Goal: Information Seeking & Learning: Understand process/instructions

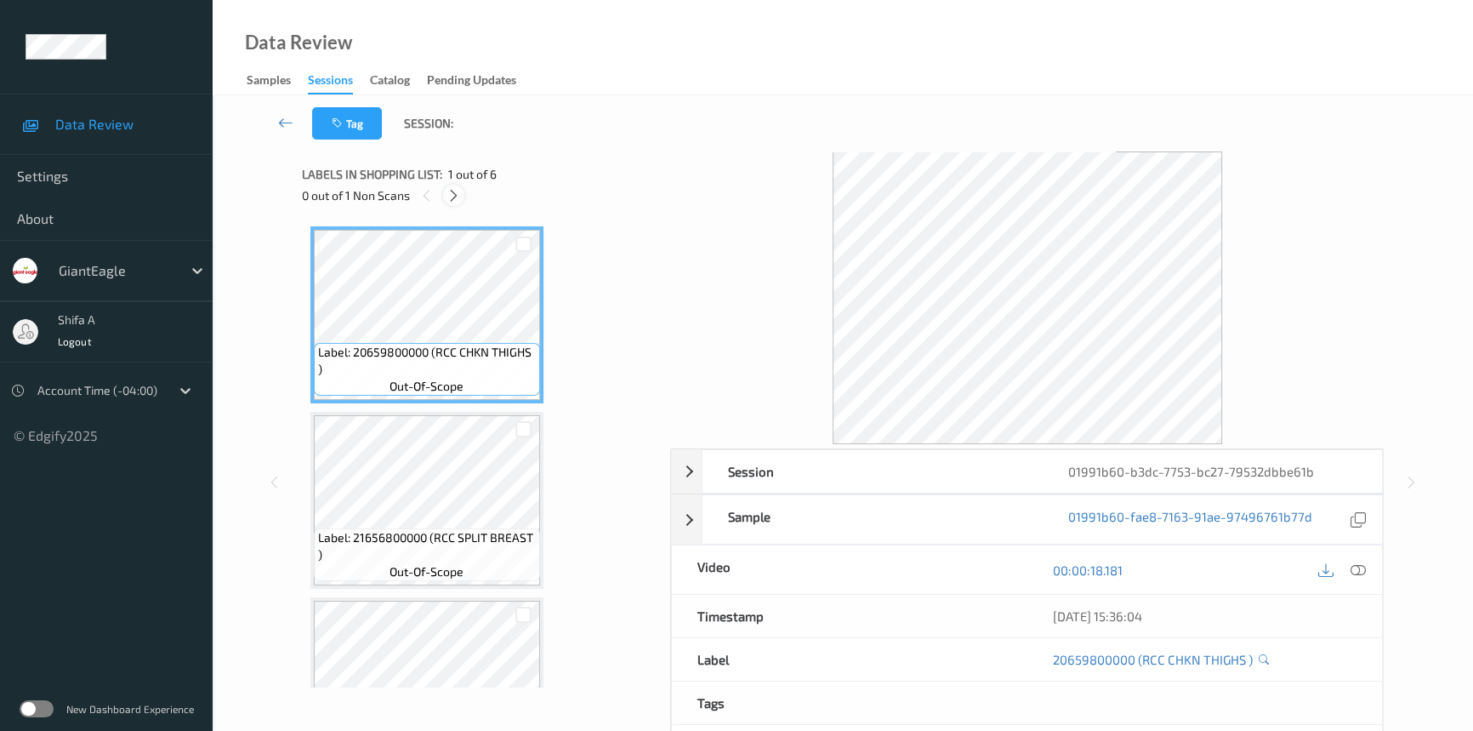
click at [458, 193] on icon at bounding box center [454, 195] width 14 height 15
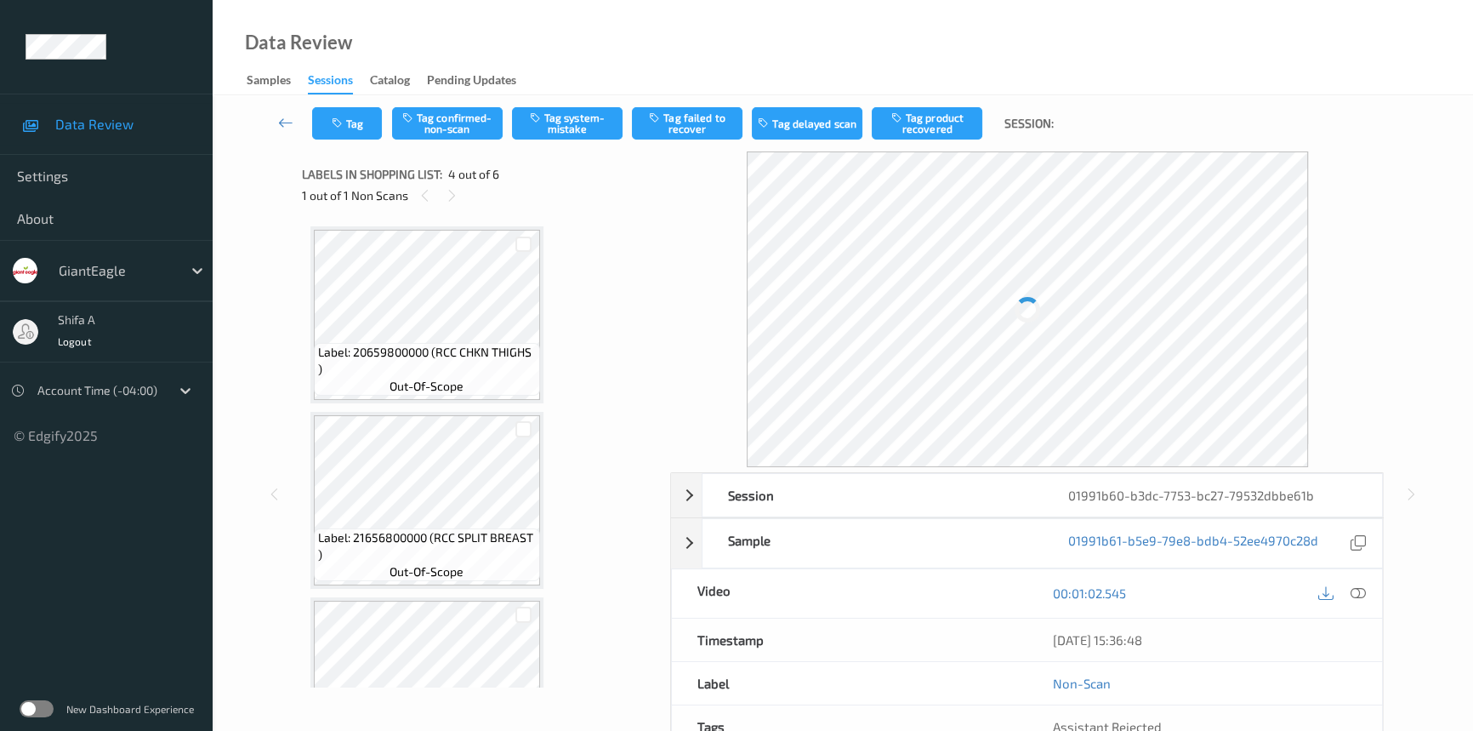
scroll to position [379, 0]
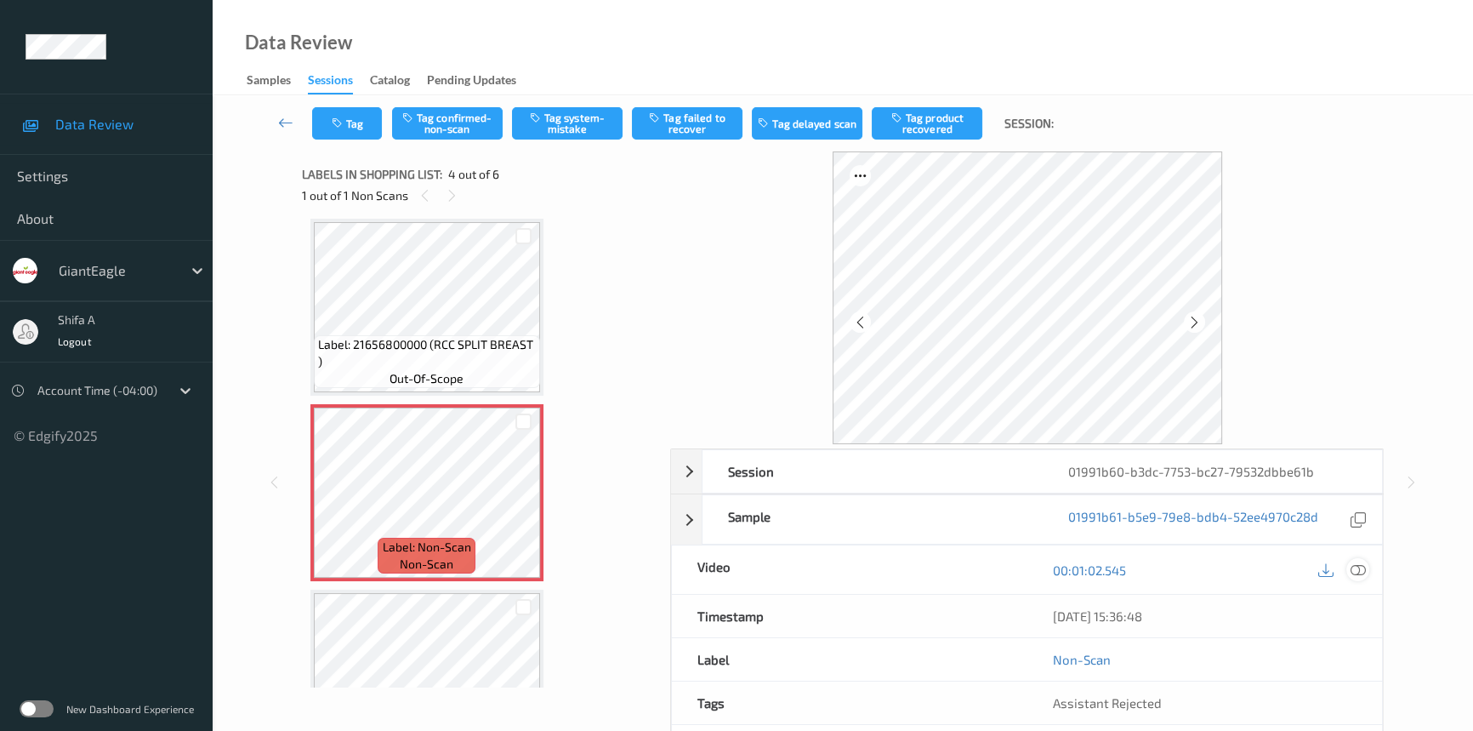
click at [1348, 571] on div at bounding box center [1357, 569] width 23 height 23
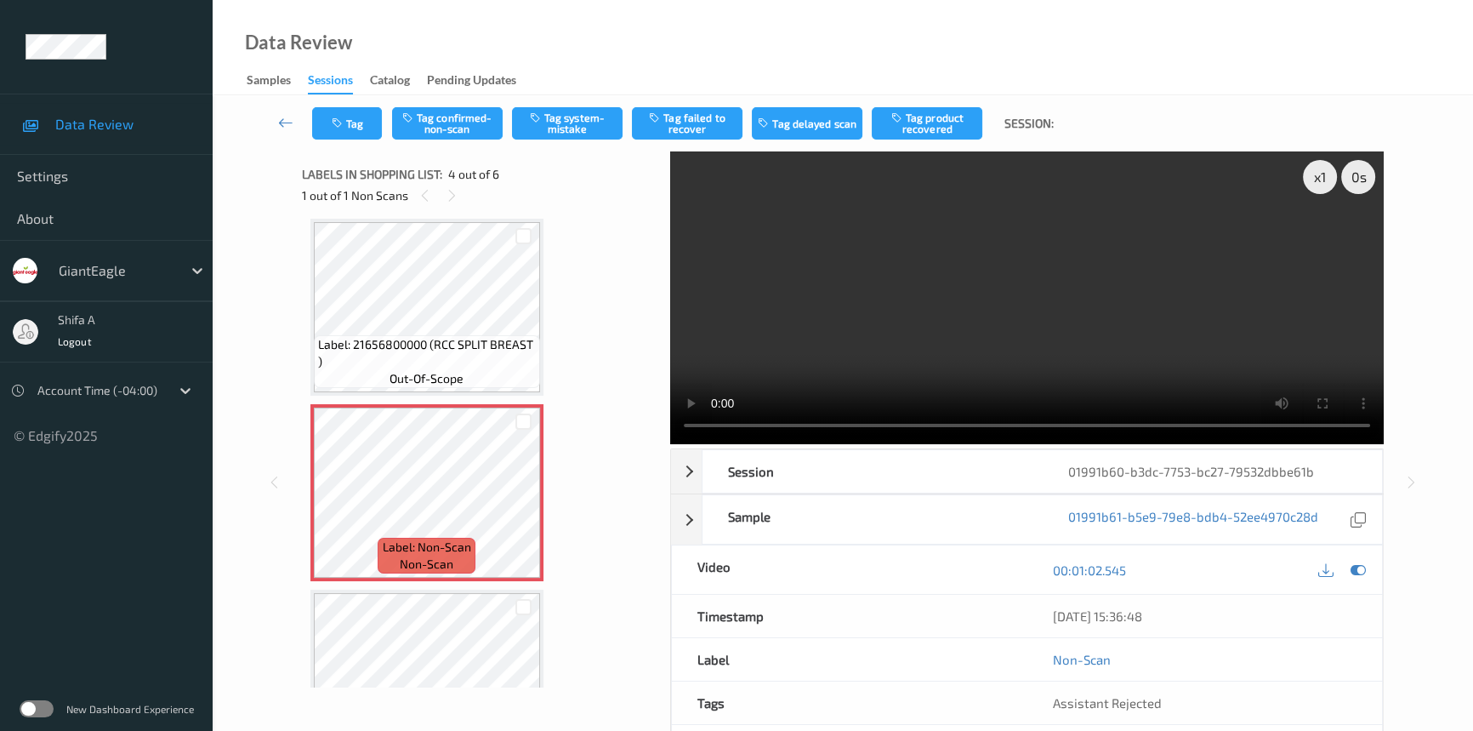
click at [1147, 236] on video at bounding box center [1027, 297] width 714 height 293
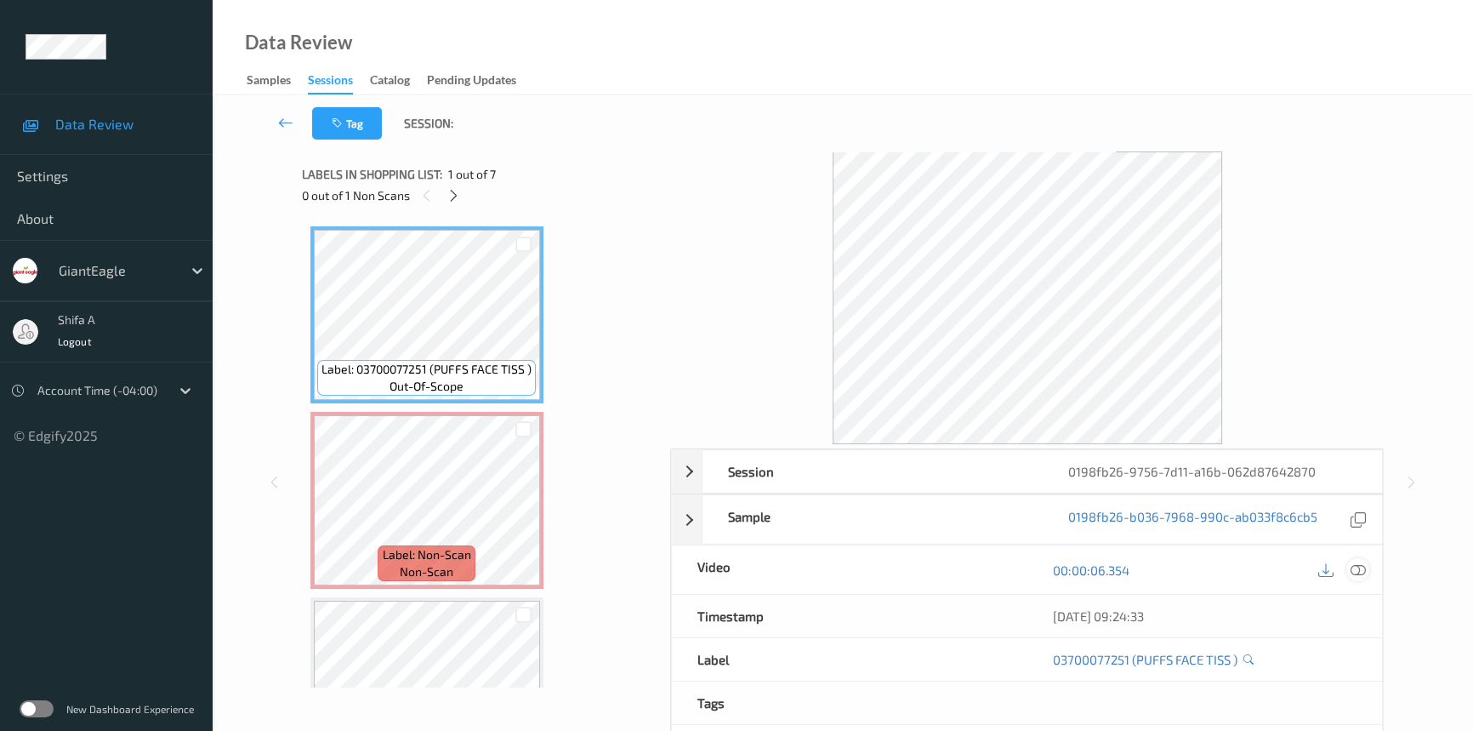
click at [1359, 571] on icon at bounding box center [1358, 569] width 15 height 15
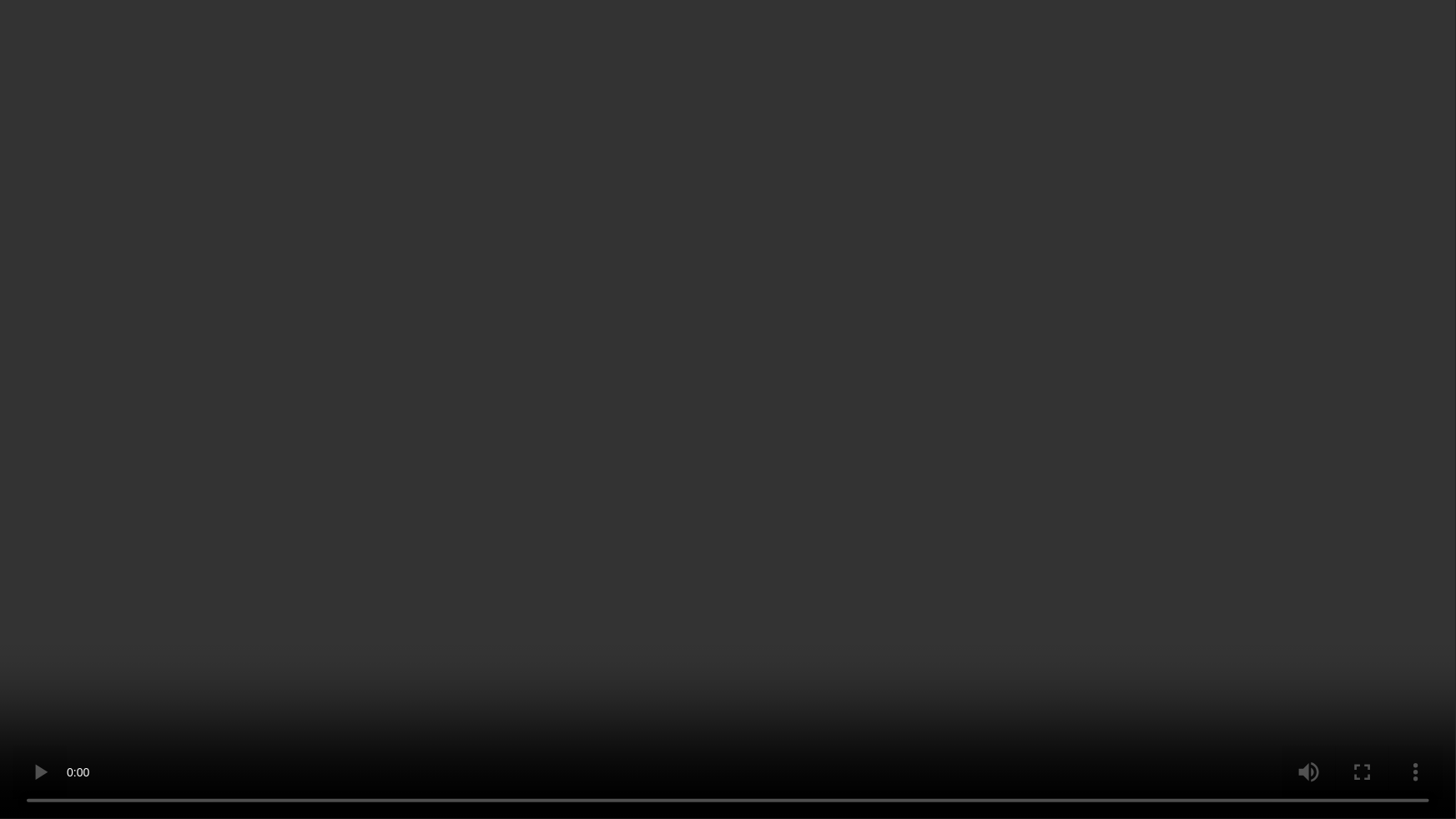
click at [1402, 544] on video at bounding box center [728, 409] width 1456 height 819
click at [1287, 693] on video at bounding box center [728, 409] width 1456 height 819
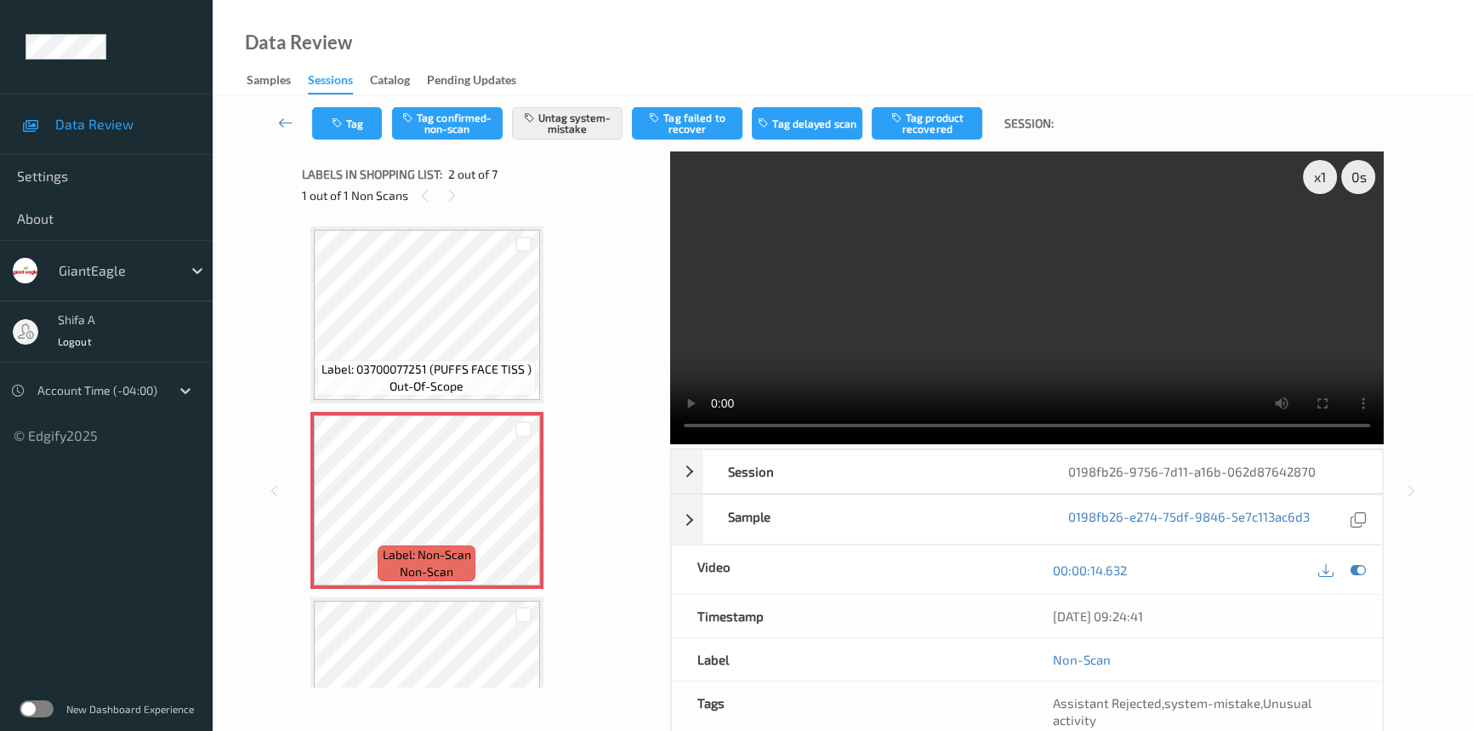
click at [1106, 313] on video at bounding box center [1027, 297] width 714 height 293
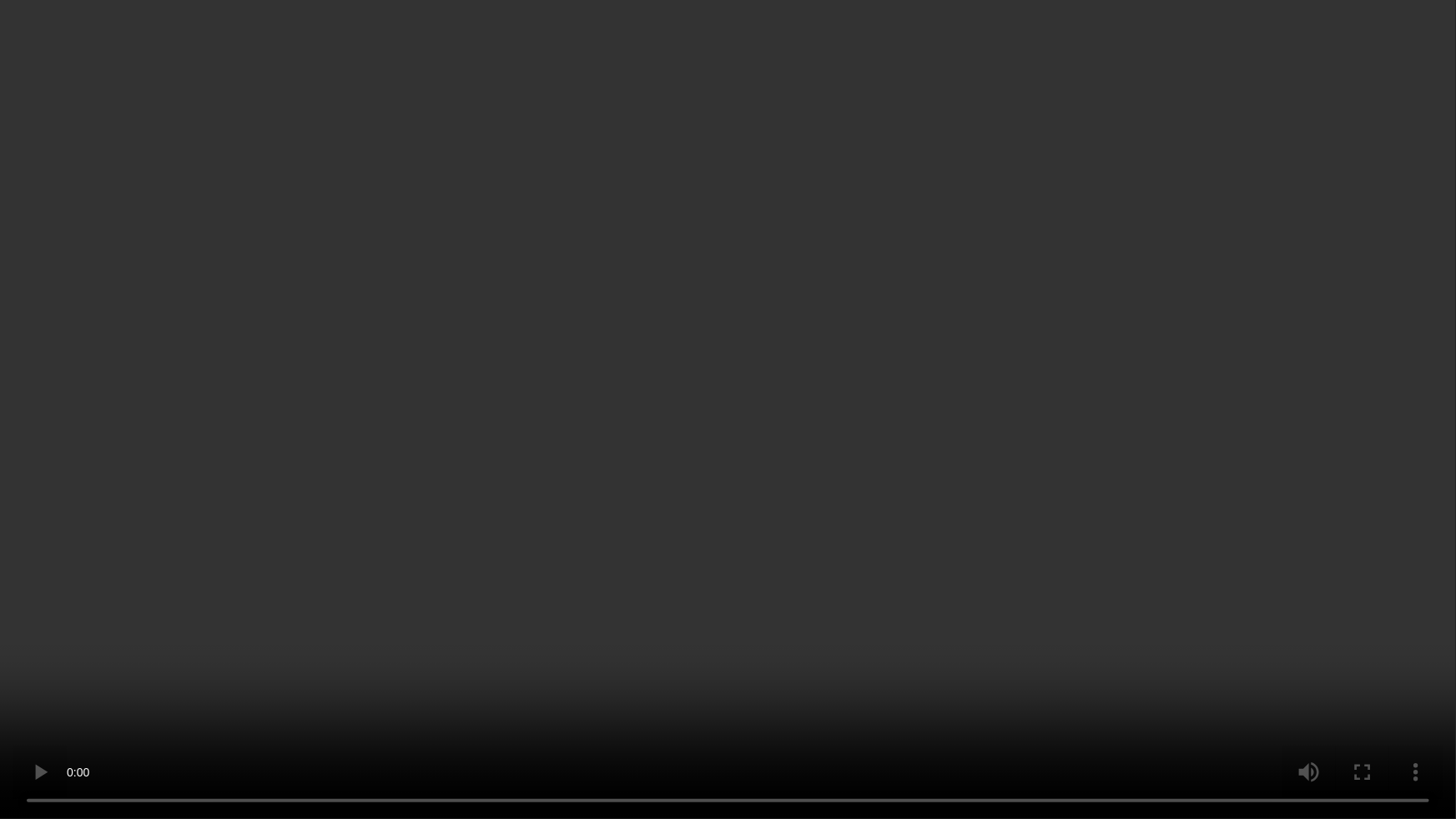
click at [650, 611] on video at bounding box center [728, 409] width 1456 height 819
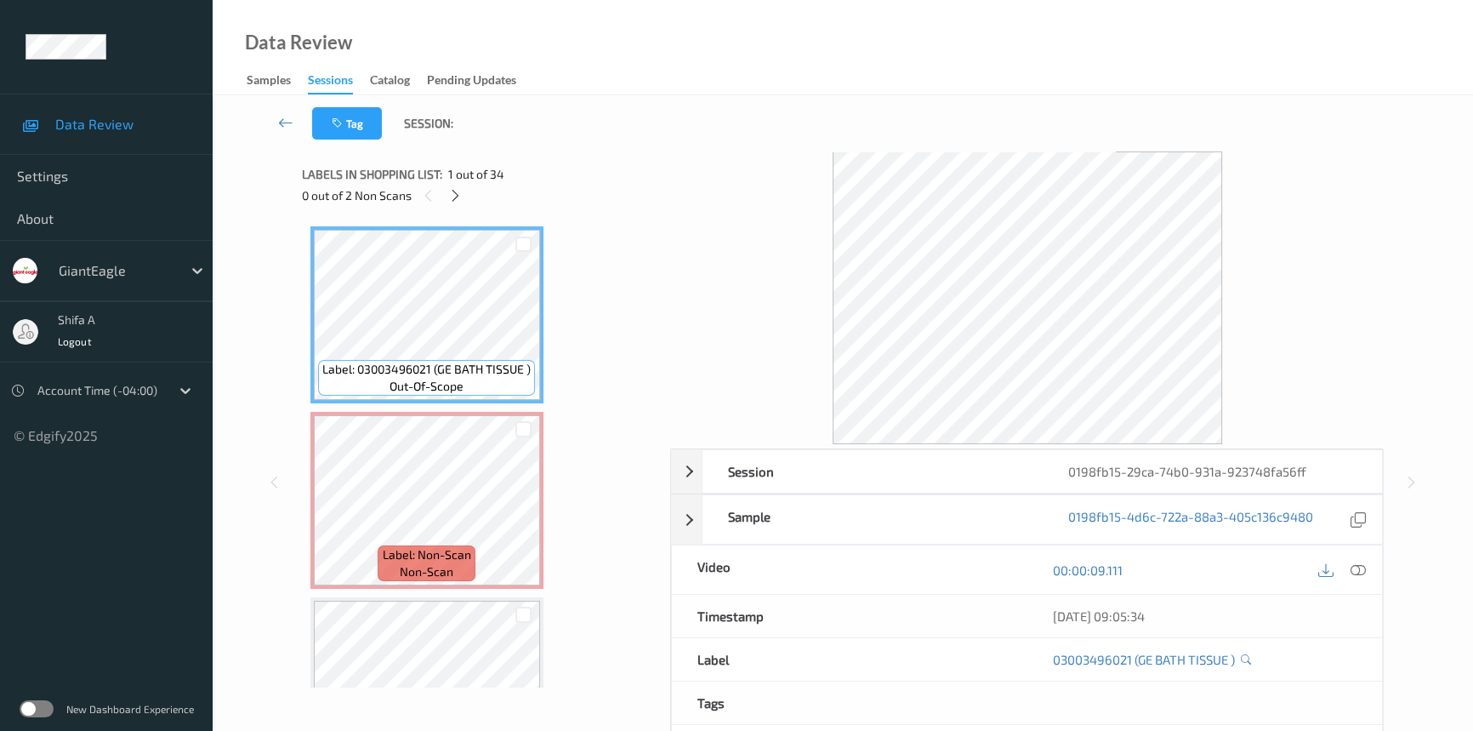
drag, startPoint x: 1362, startPoint y: 570, endPoint x: 1358, endPoint y: 589, distance: 19.0
click at [1361, 570] on icon at bounding box center [1358, 569] width 15 height 15
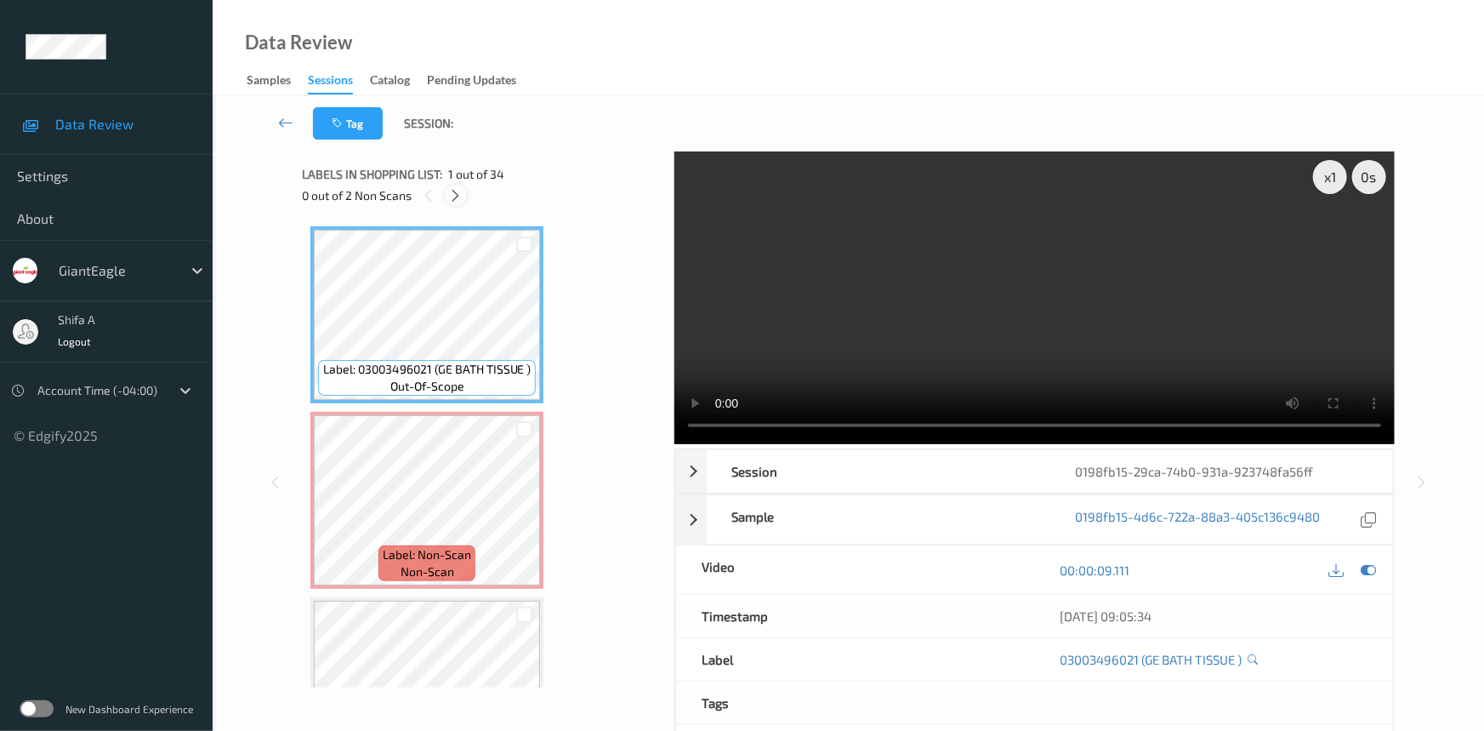
click at [458, 203] on div at bounding box center [455, 195] width 21 height 21
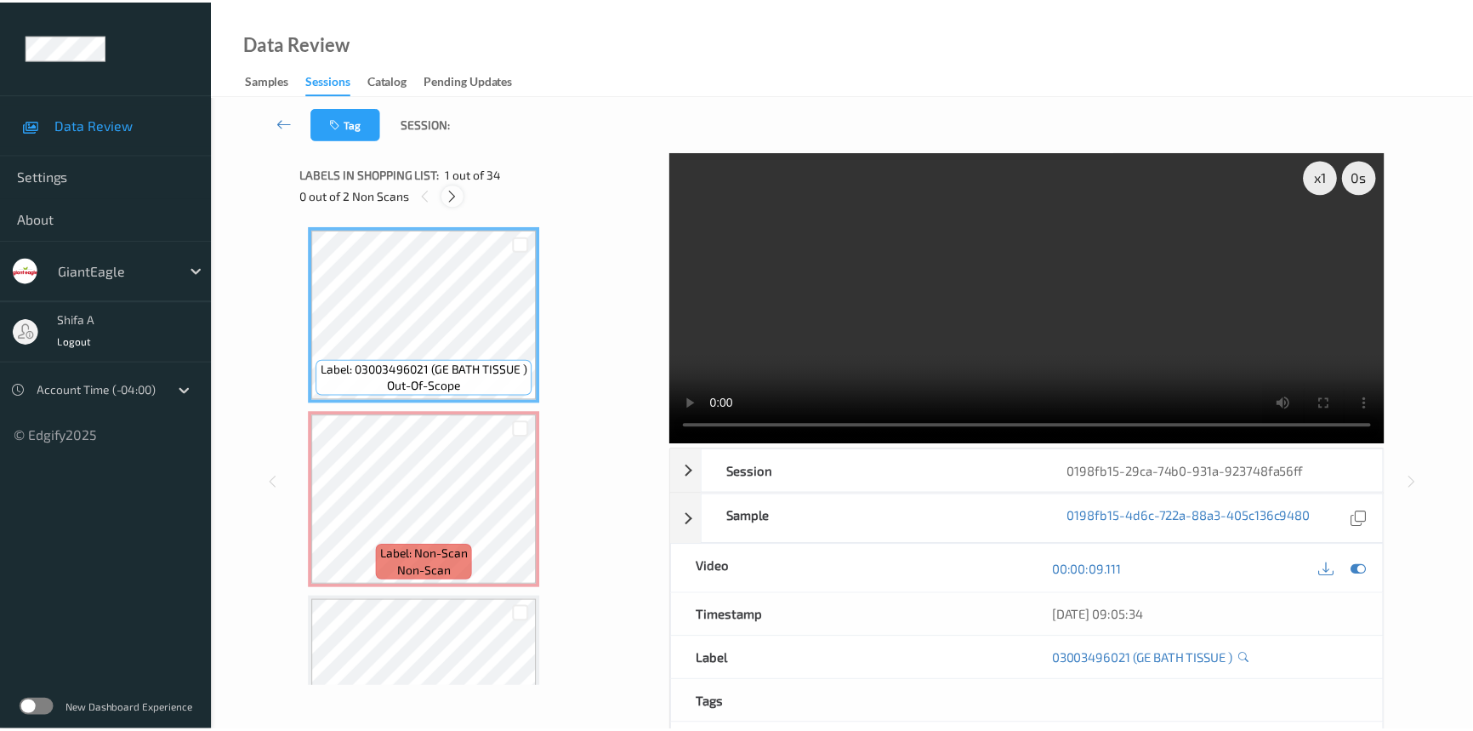
scroll to position [9, 0]
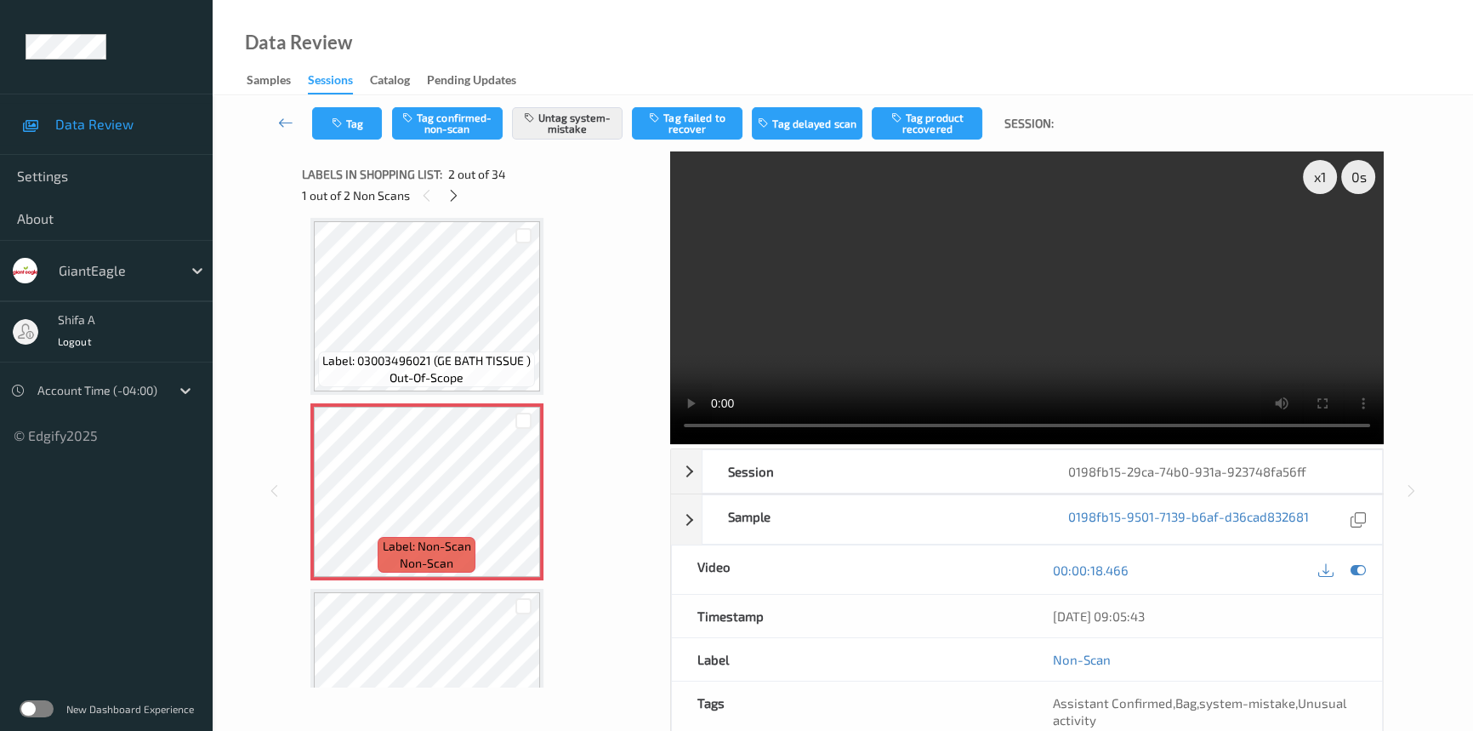
click at [1145, 241] on video at bounding box center [1027, 297] width 714 height 293
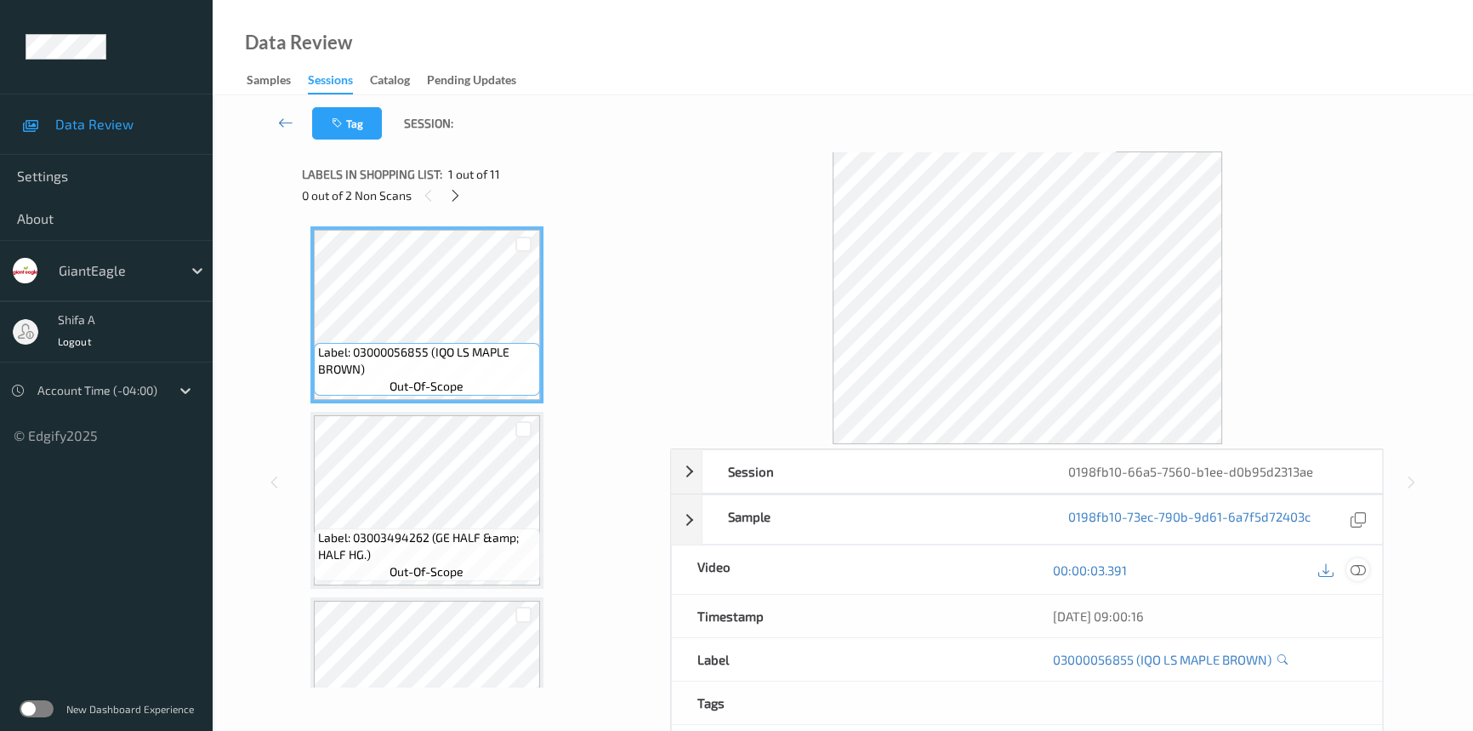
click at [1361, 570] on icon at bounding box center [1358, 569] width 15 height 15
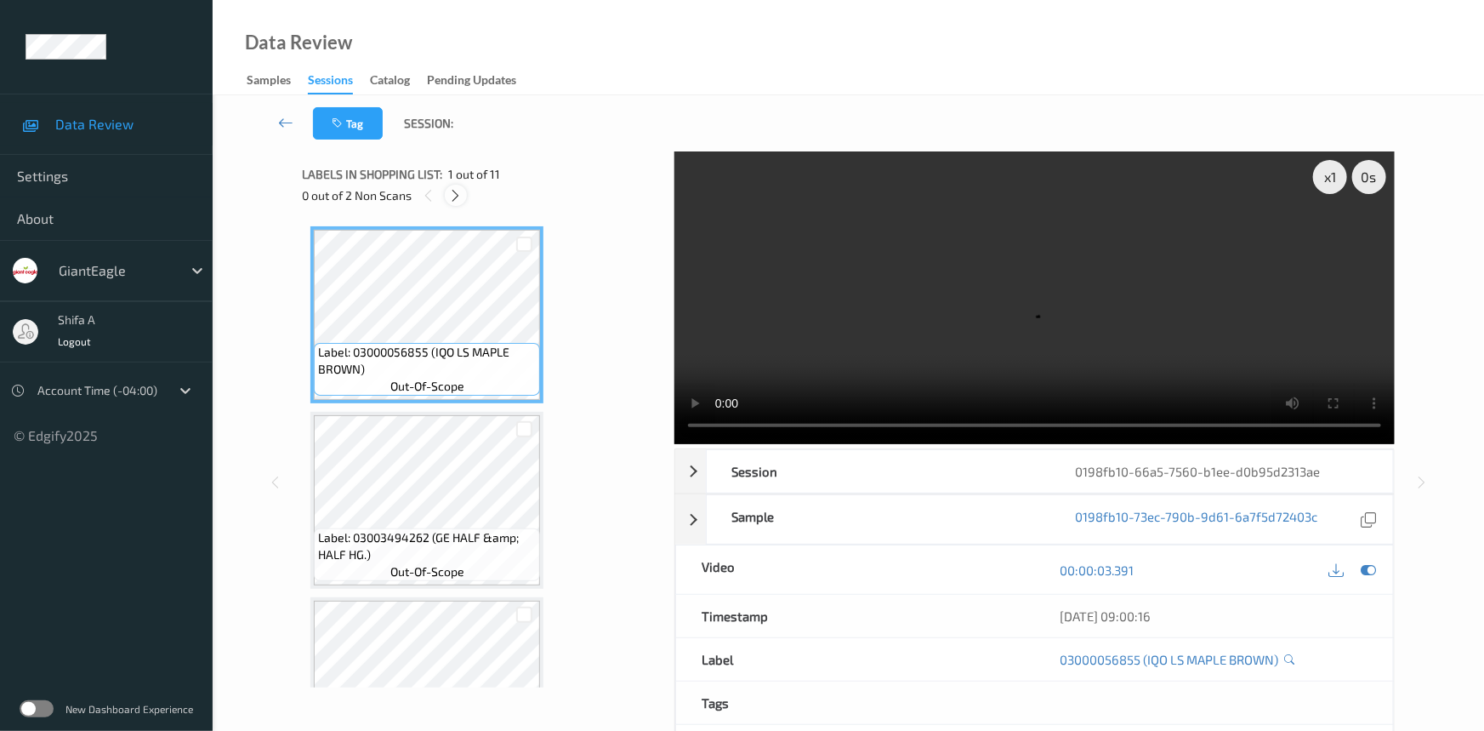
click at [455, 193] on icon at bounding box center [456, 195] width 14 height 15
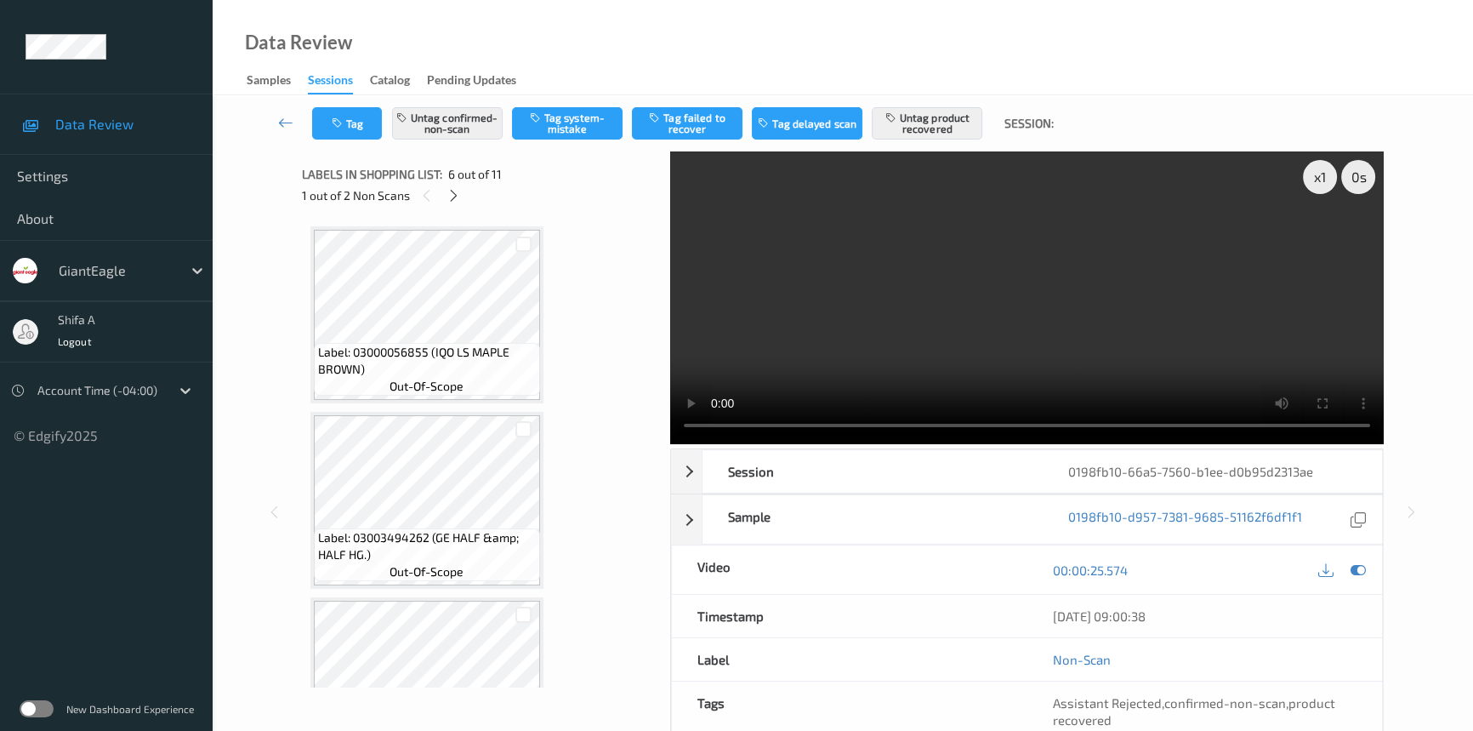
scroll to position [748, 0]
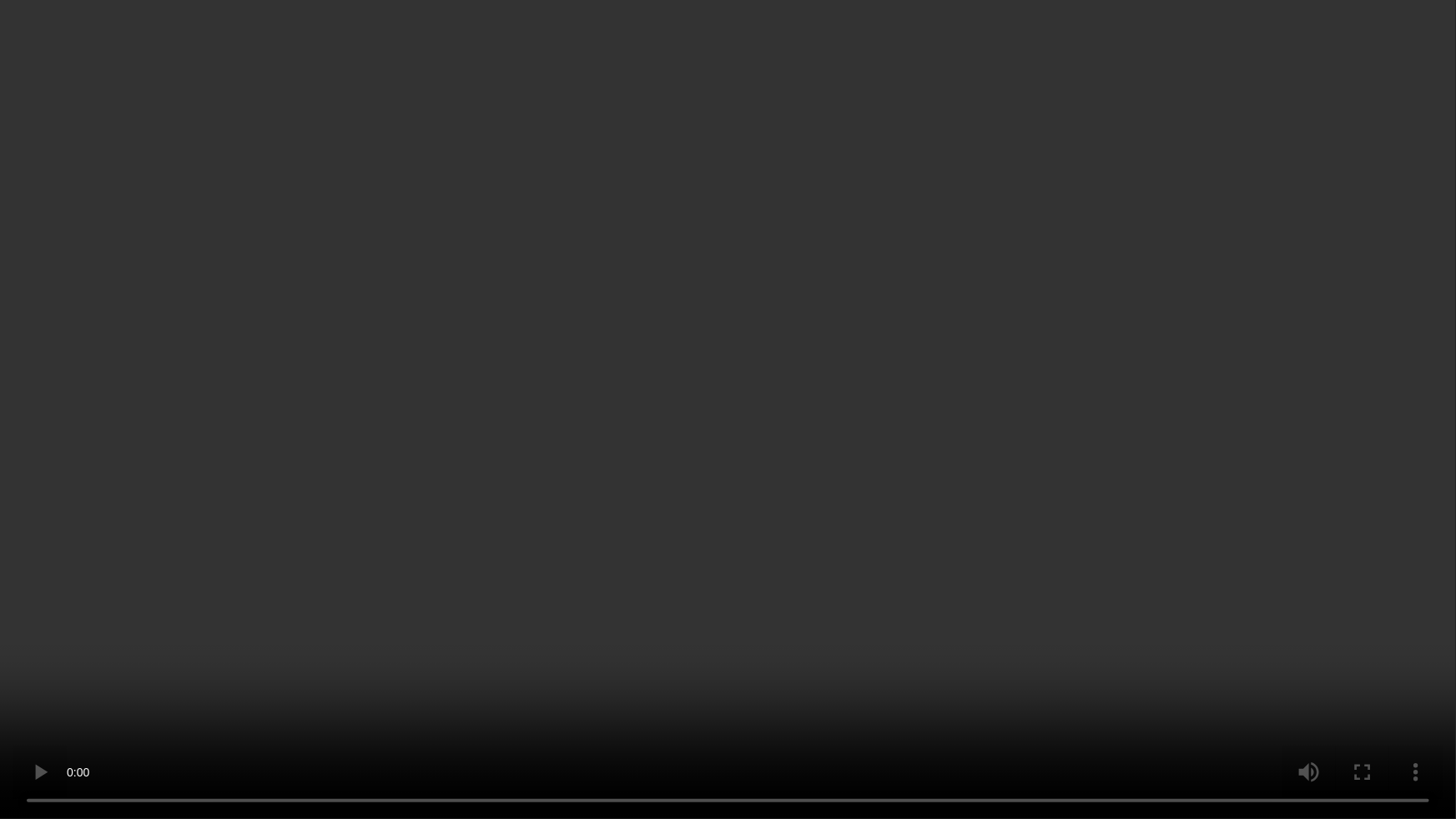
click at [732, 500] on video at bounding box center [728, 409] width 1456 height 819
click at [737, 476] on video at bounding box center [728, 409] width 1456 height 819
click at [662, 589] on video at bounding box center [728, 409] width 1456 height 819
click at [784, 469] on video at bounding box center [728, 409] width 1456 height 819
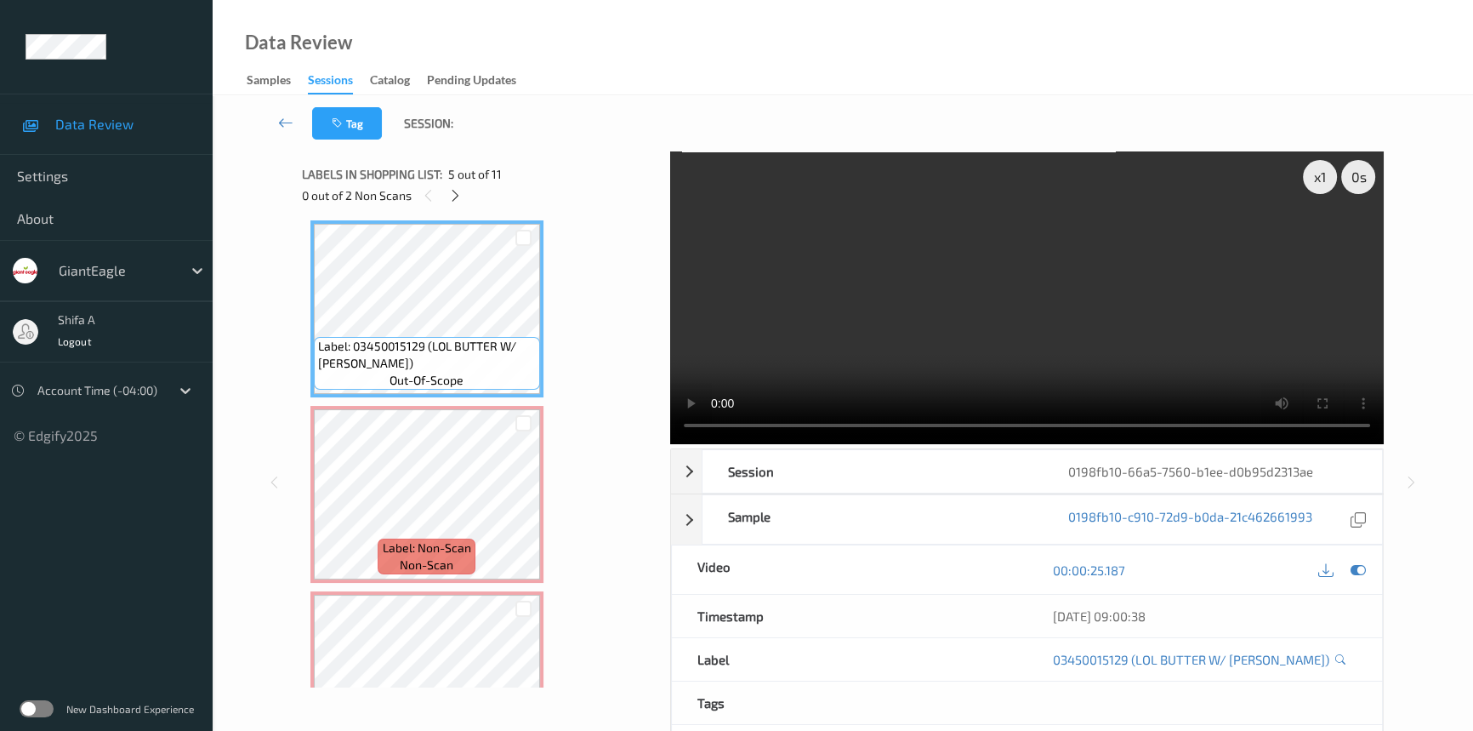
click at [1018, 358] on video at bounding box center [1027, 297] width 714 height 293
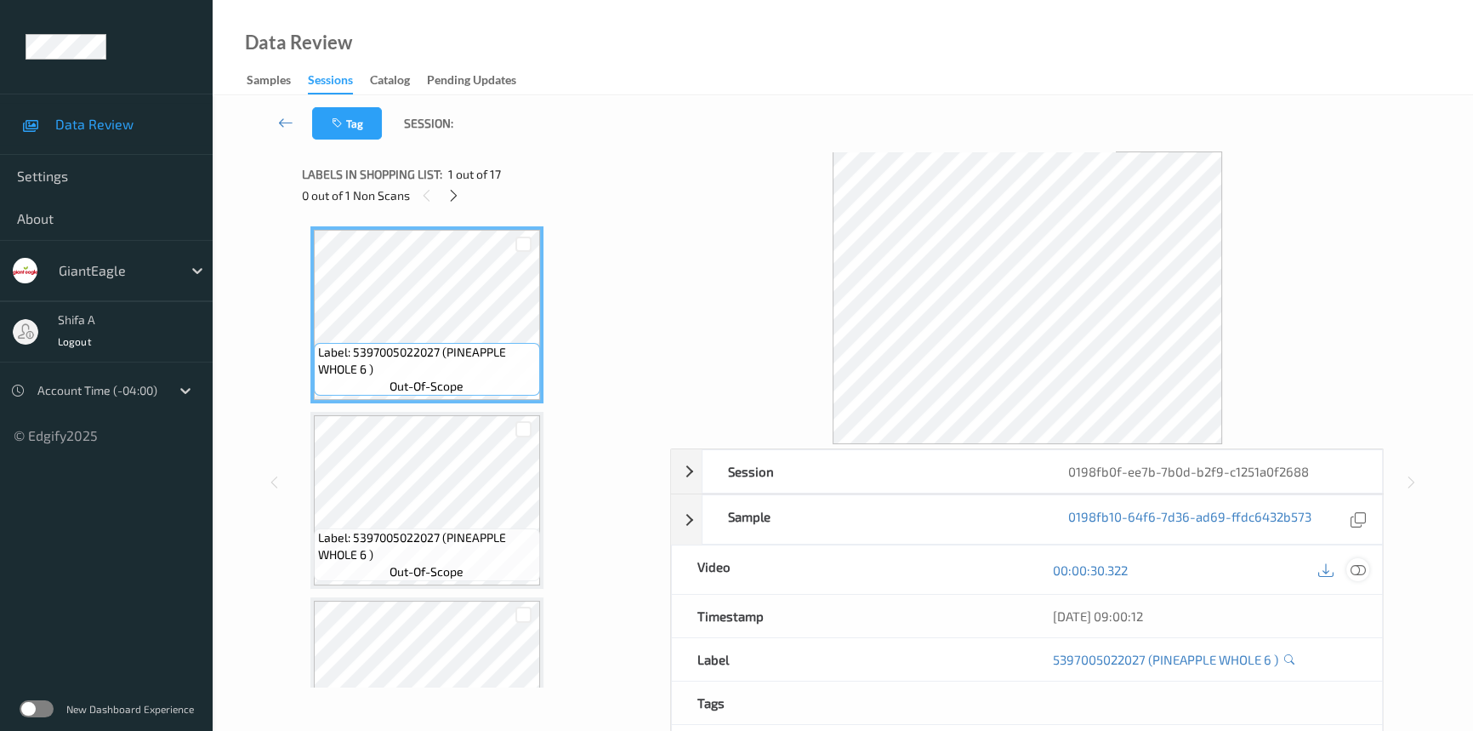
click at [1361, 570] on icon at bounding box center [1358, 569] width 15 height 15
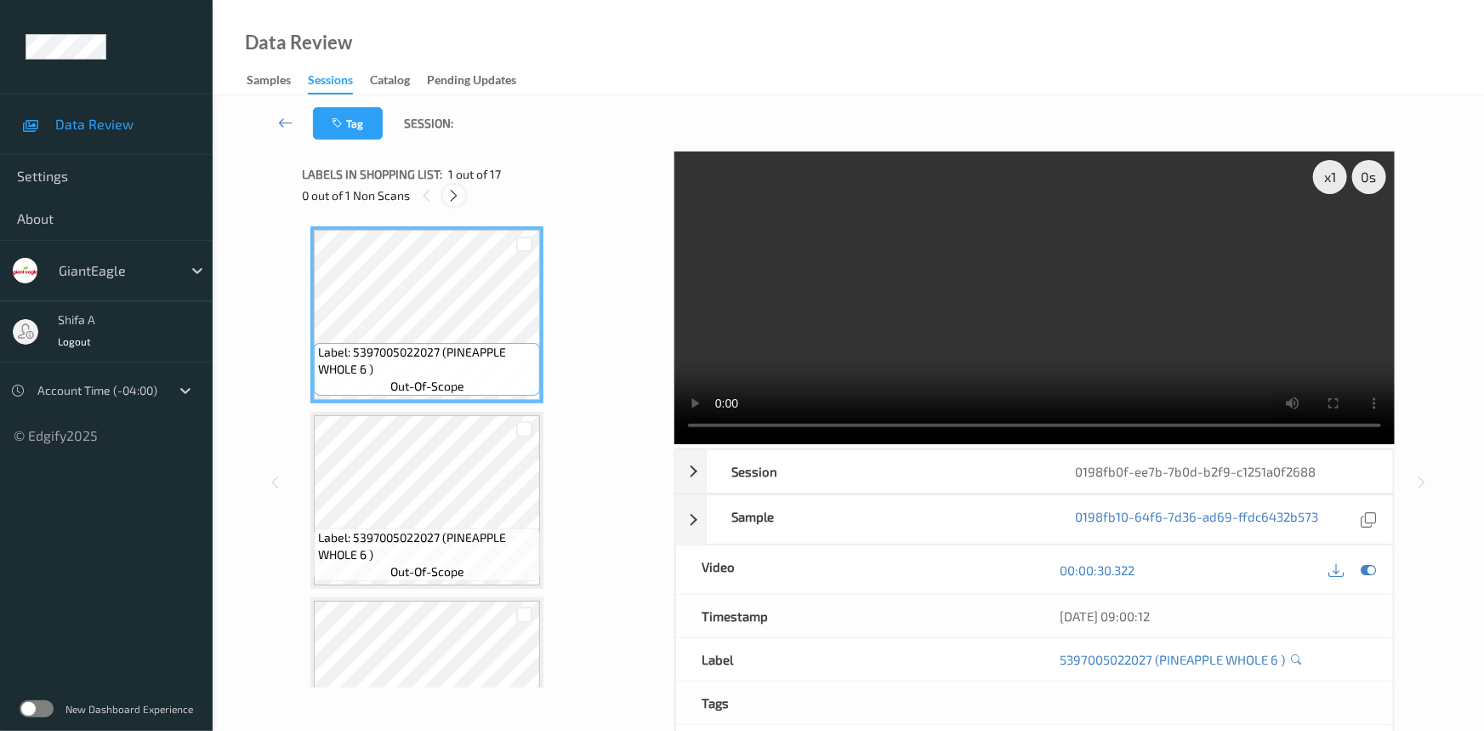
click at [452, 198] on icon at bounding box center [454, 195] width 14 height 15
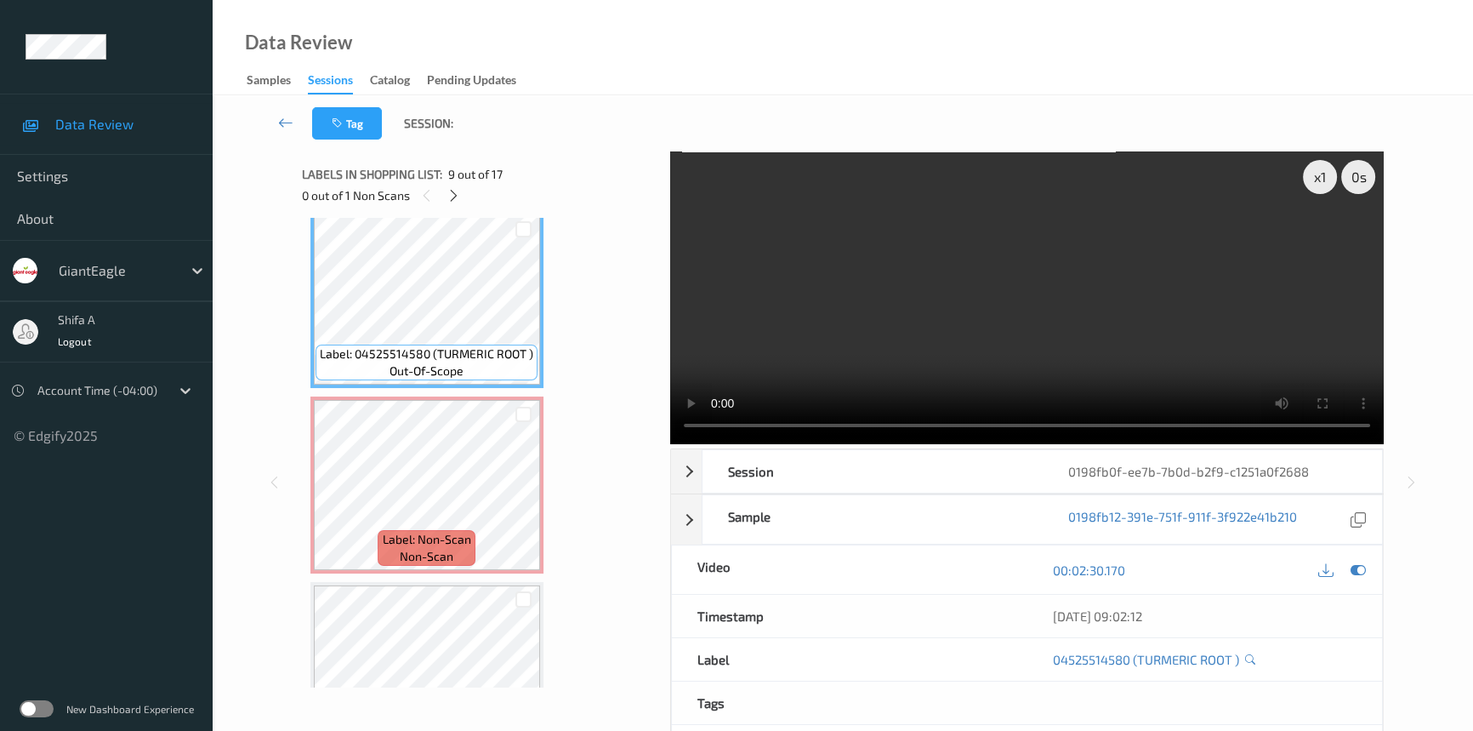
scroll to position [1487, 0]
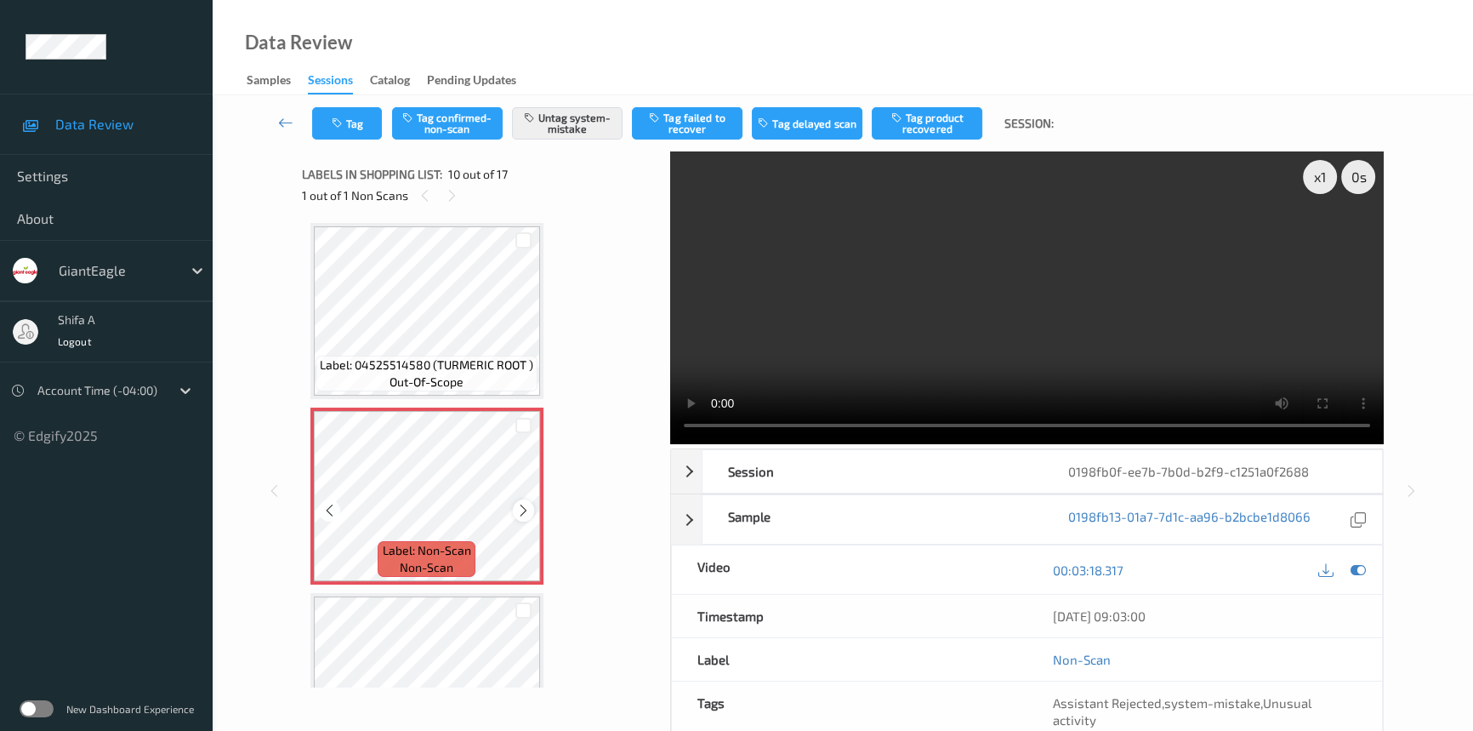
click at [523, 503] on icon at bounding box center [523, 510] width 14 height 15
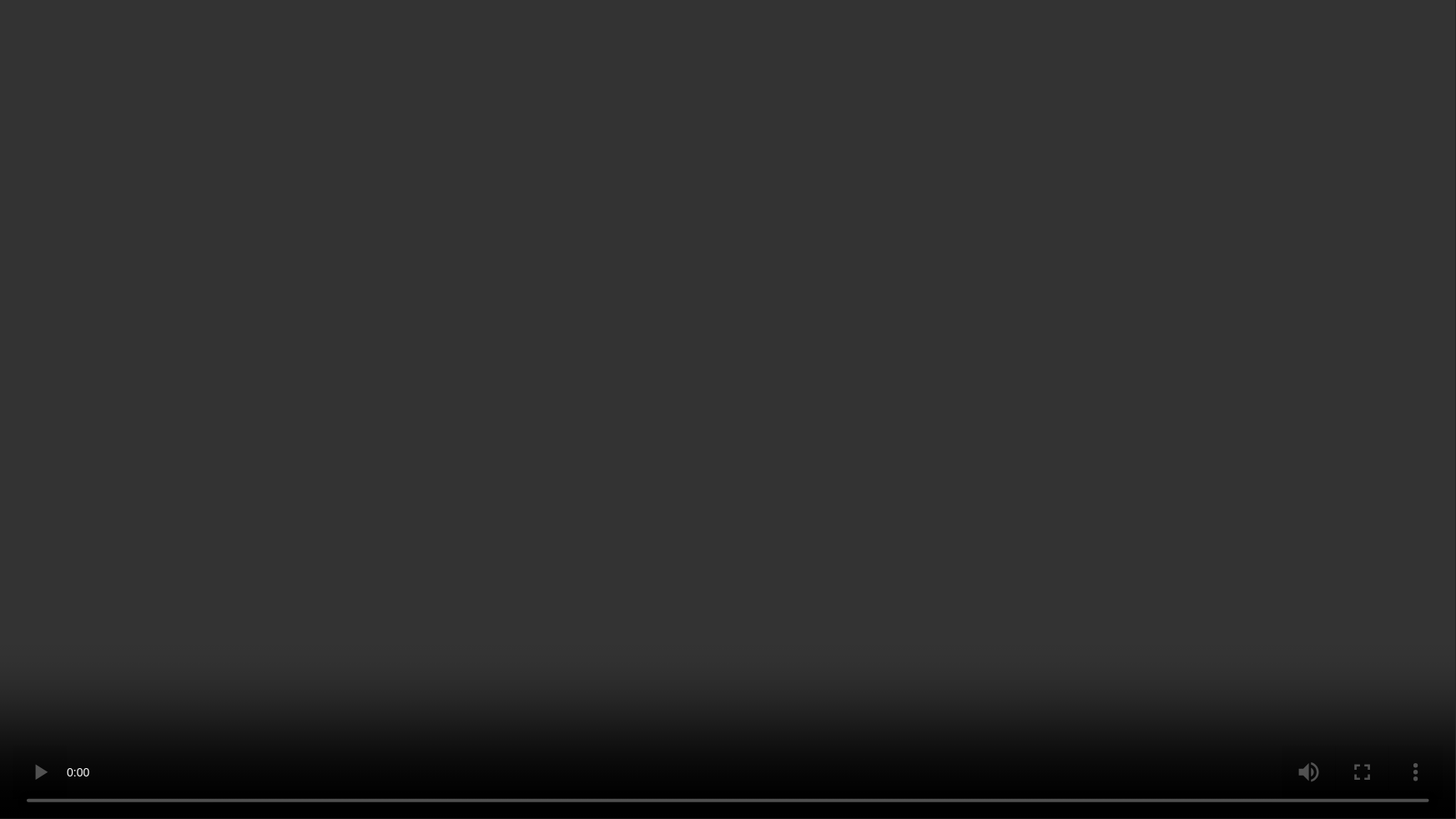
click at [850, 651] on video at bounding box center [728, 409] width 1456 height 819
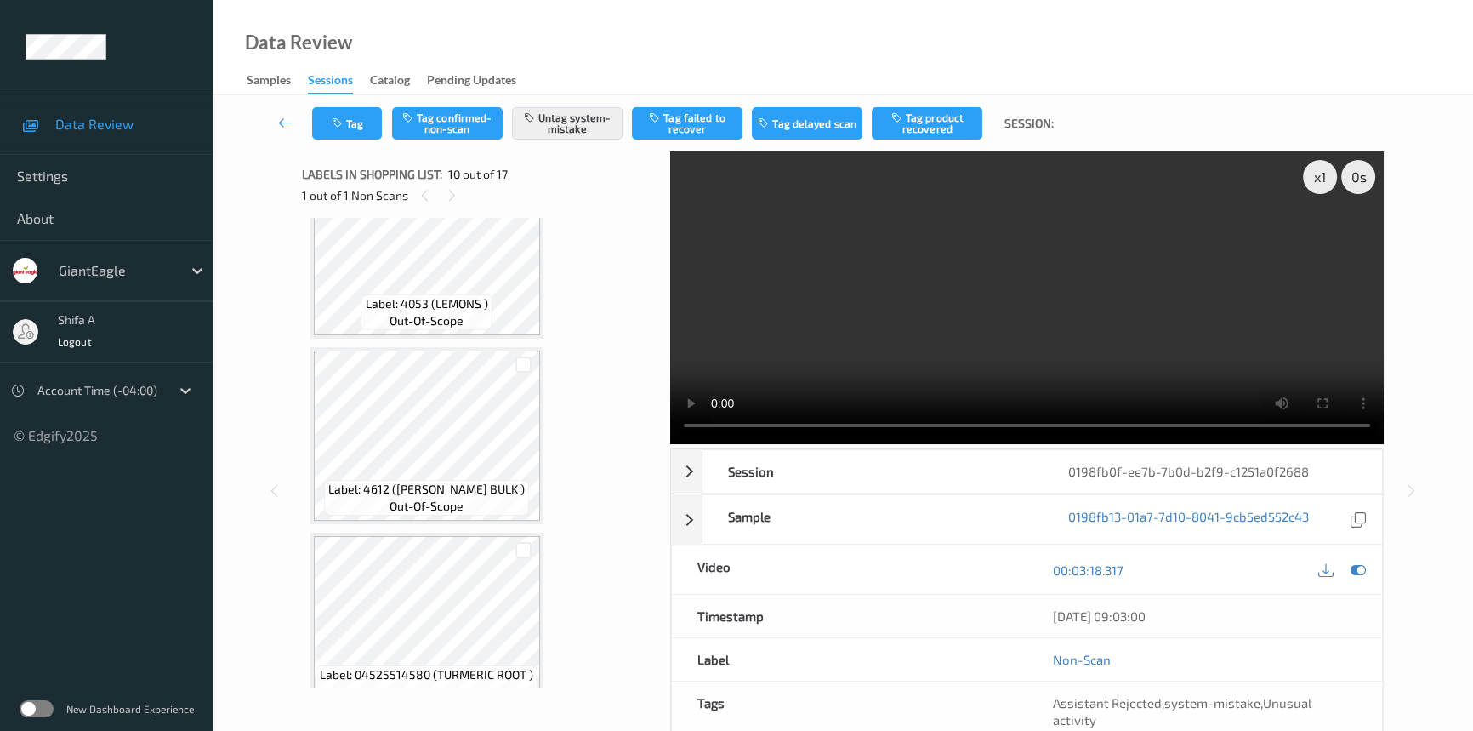
click at [1012, 182] on video at bounding box center [1027, 297] width 714 height 293
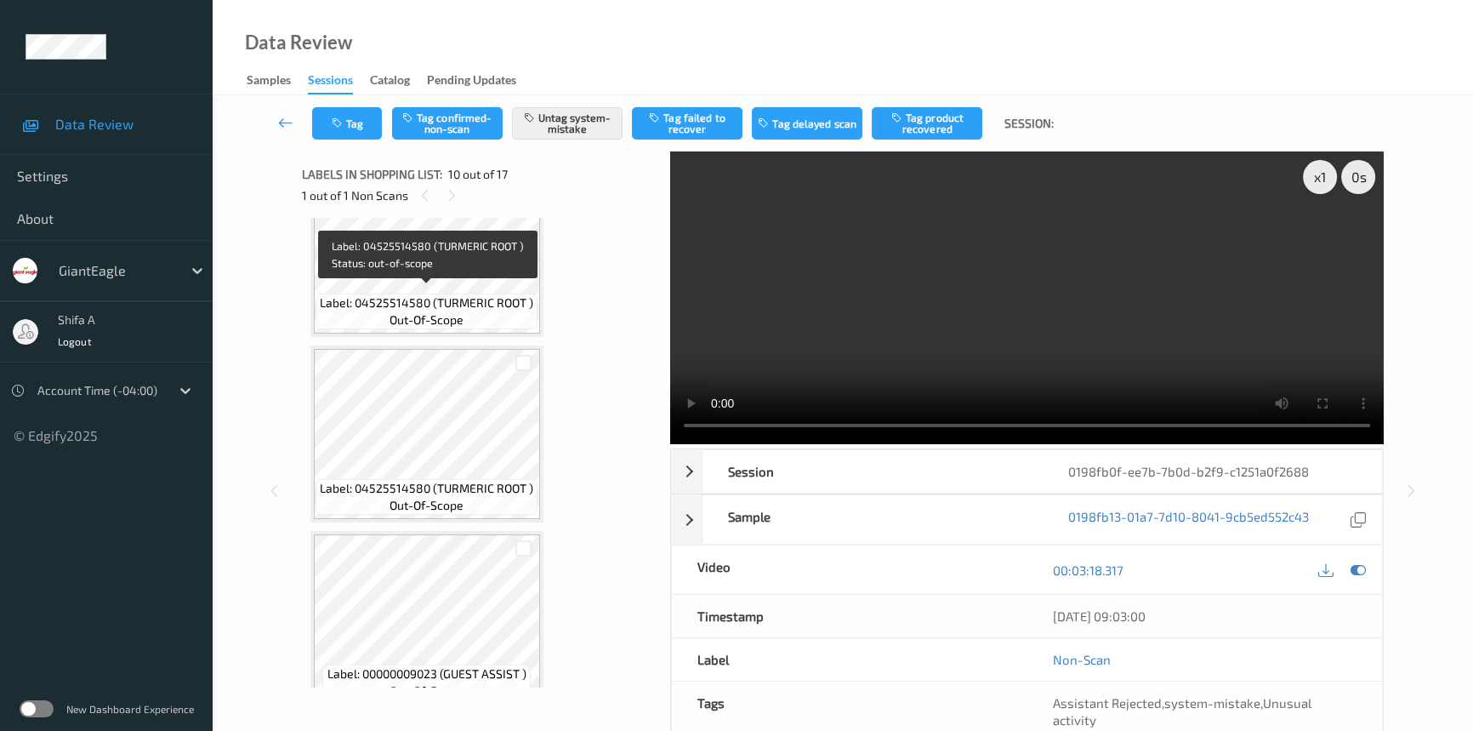
scroll to position [1487, 0]
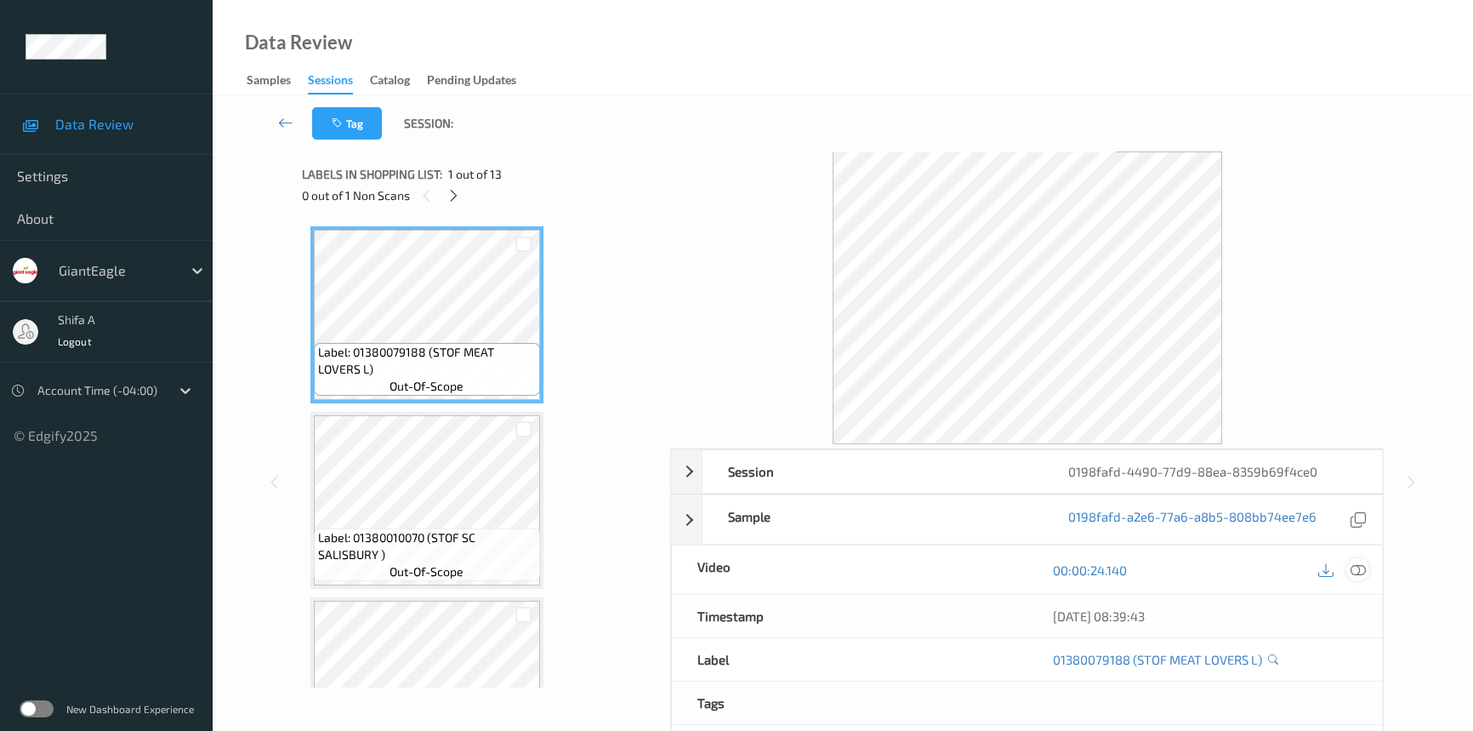
click at [1368, 564] on div at bounding box center [1357, 569] width 23 height 23
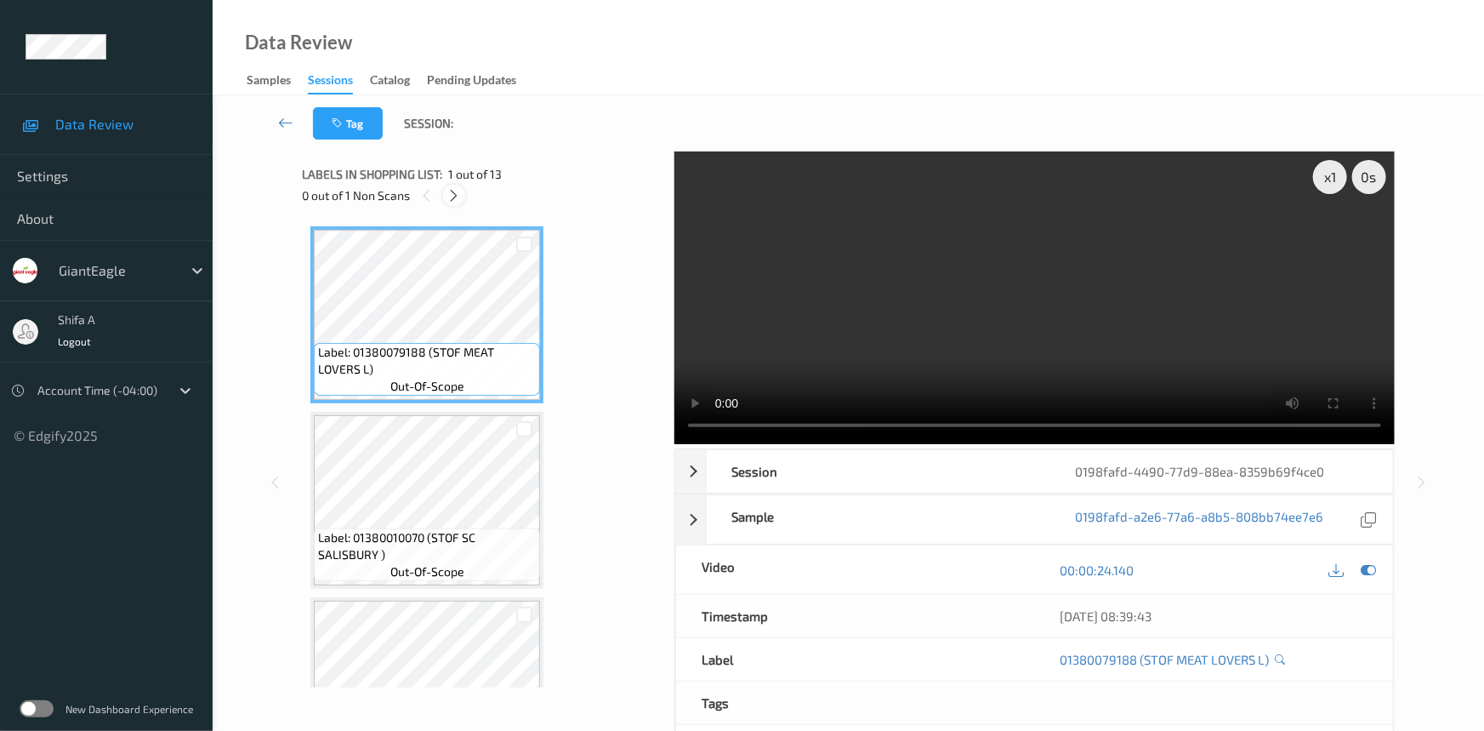
click at [453, 197] on icon at bounding box center [454, 195] width 14 height 15
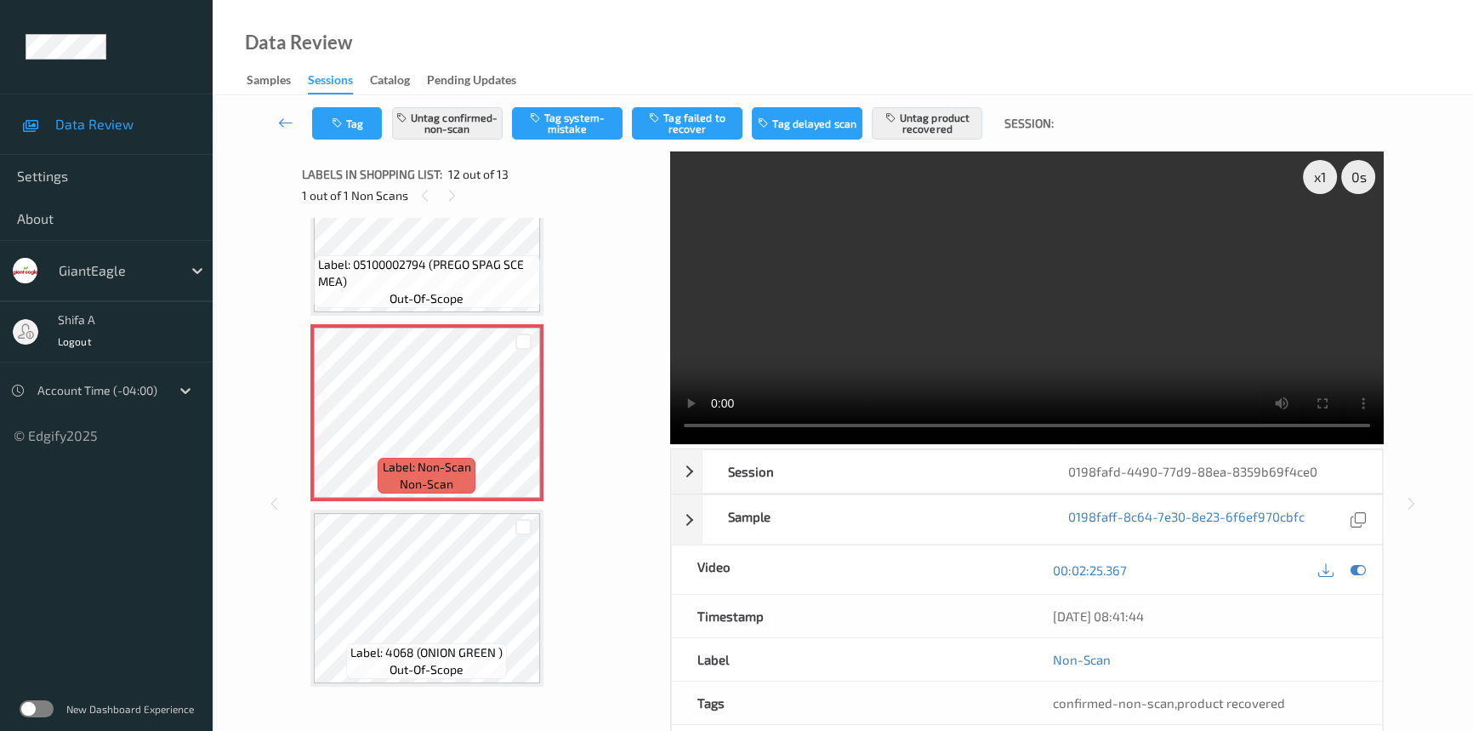
scroll to position [1837, 0]
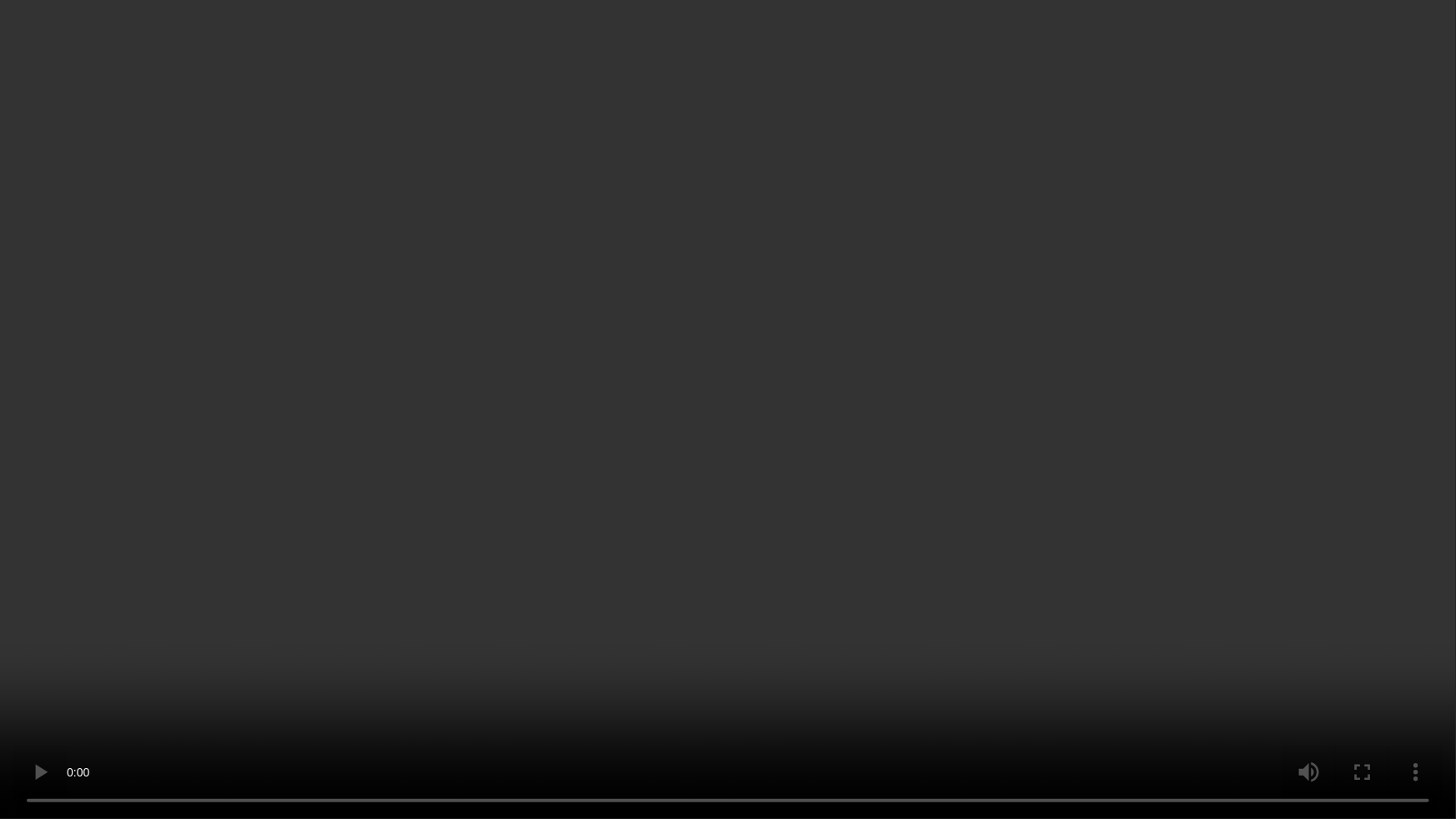
click at [1053, 500] on video at bounding box center [728, 409] width 1456 height 819
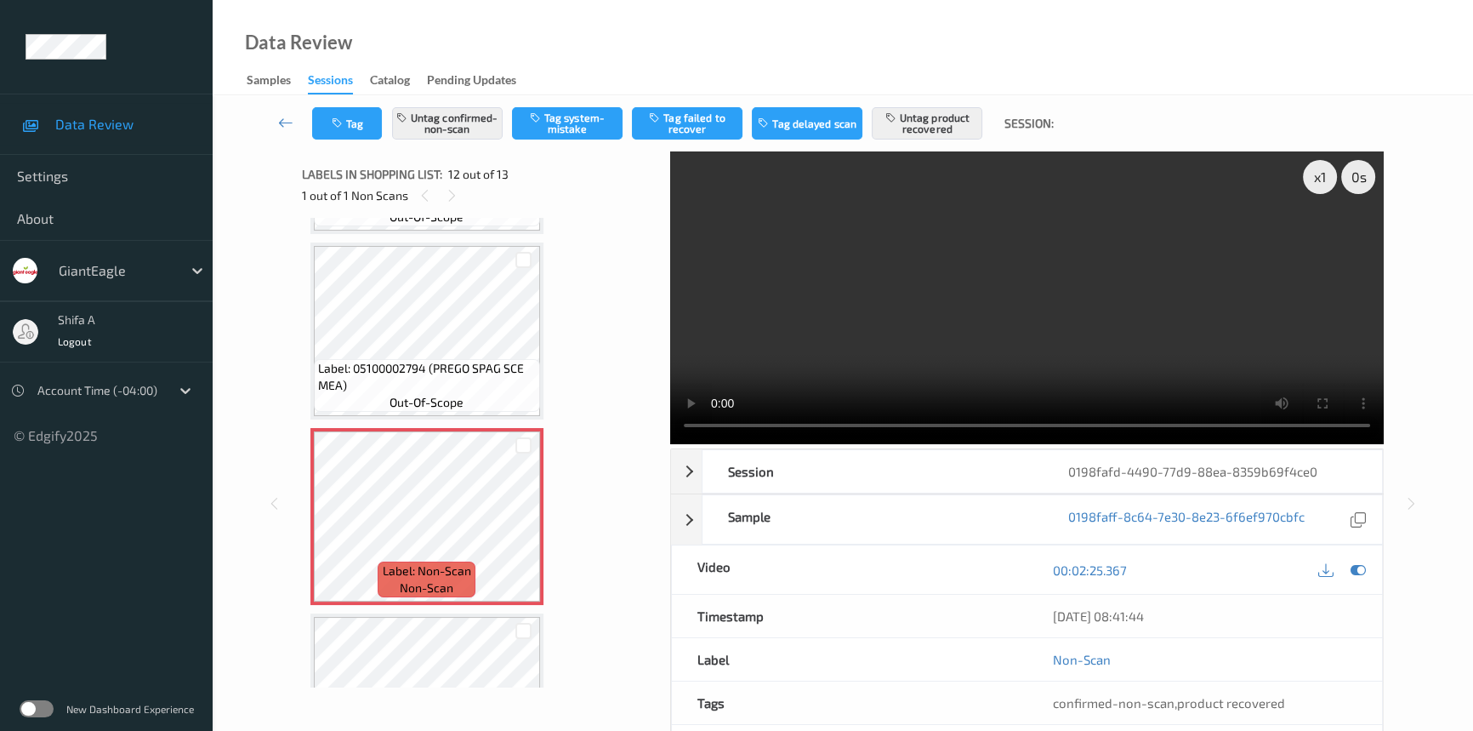
click at [1179, 340] on video at bounding box center [1027, 297] width 714 height 293
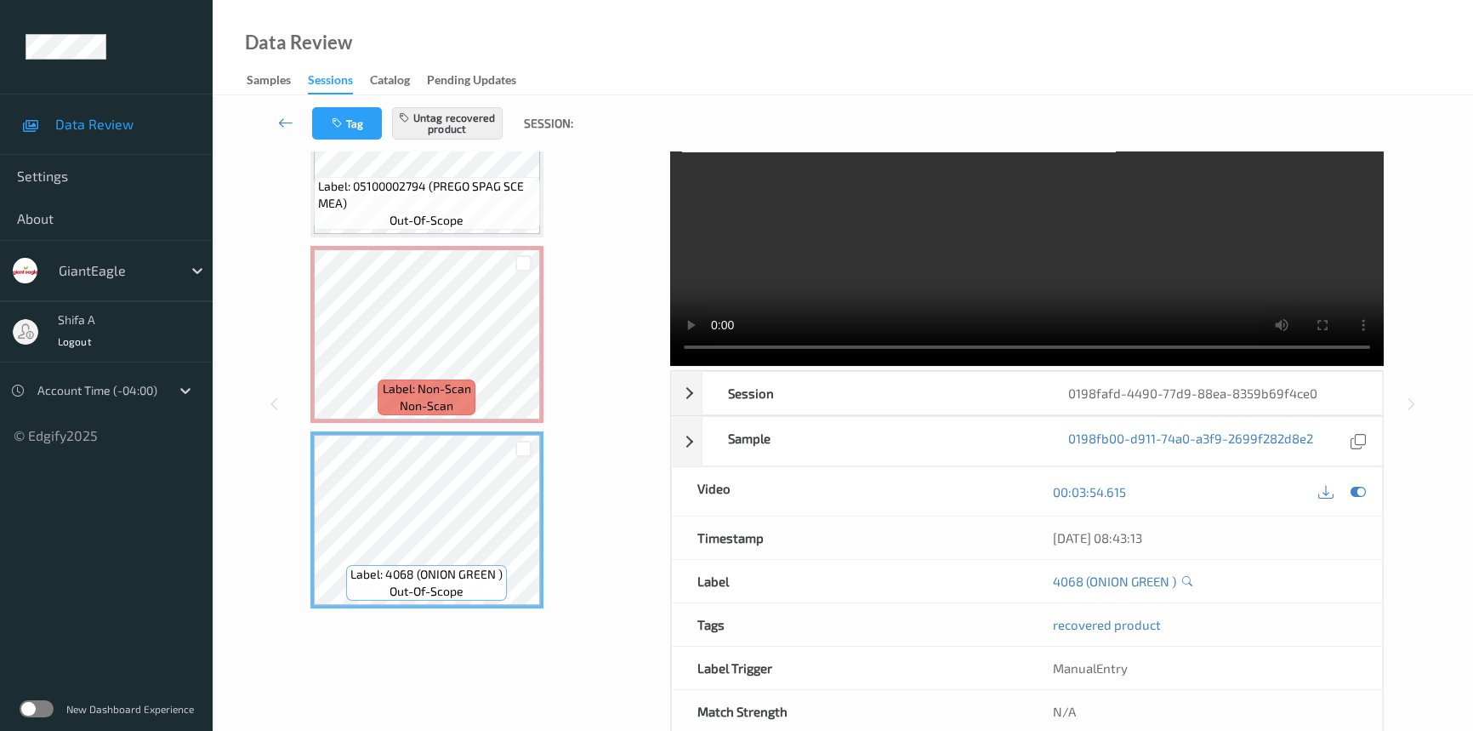
scroll to position [115, 0]
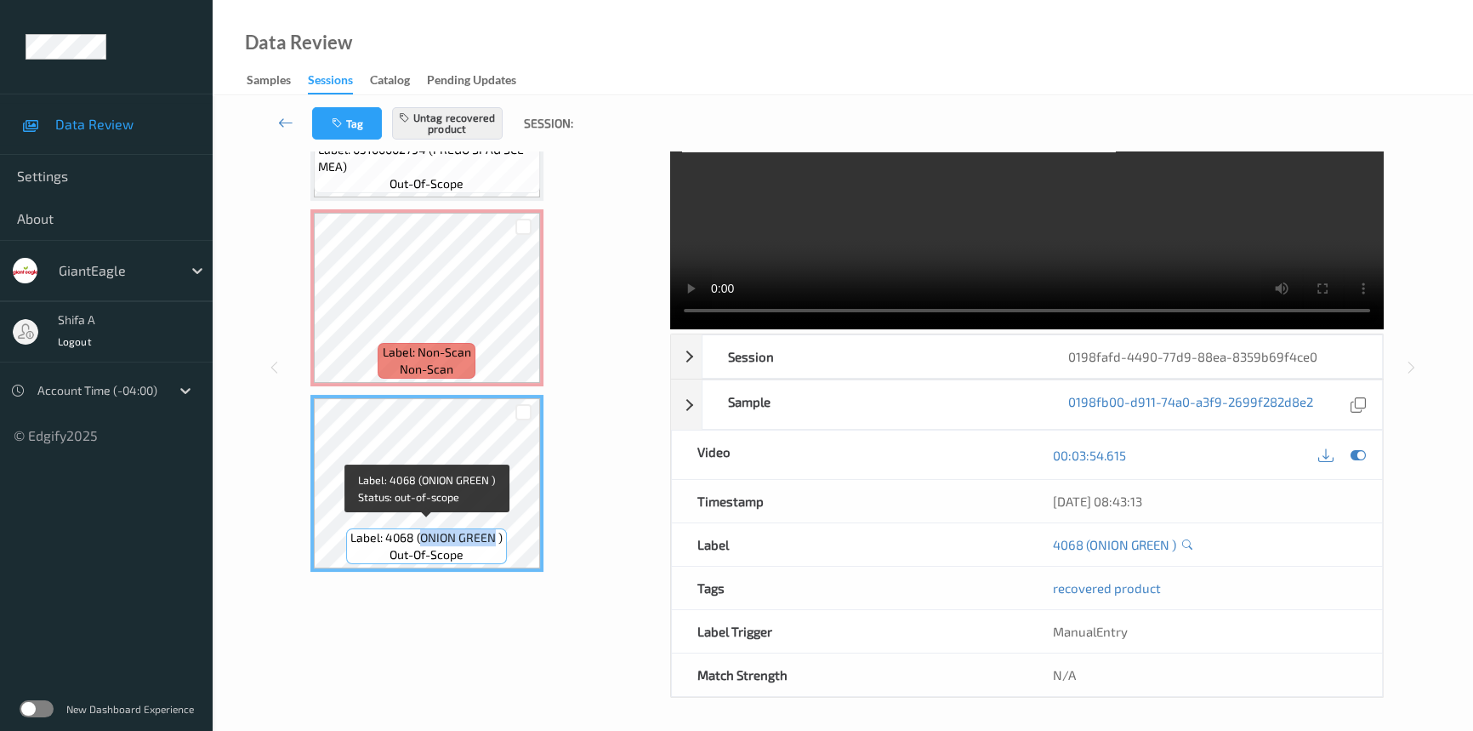
drag, startPoint x: 424, startPoint y: 528, endPoint x: 493, endPoint y: 527, distance: 69.8
click at [493, 529] on span "Label: 4068 (ONION GREEN )" at bounding box center [426, 537] width 152 height 17
copy span "ONION GREEN"
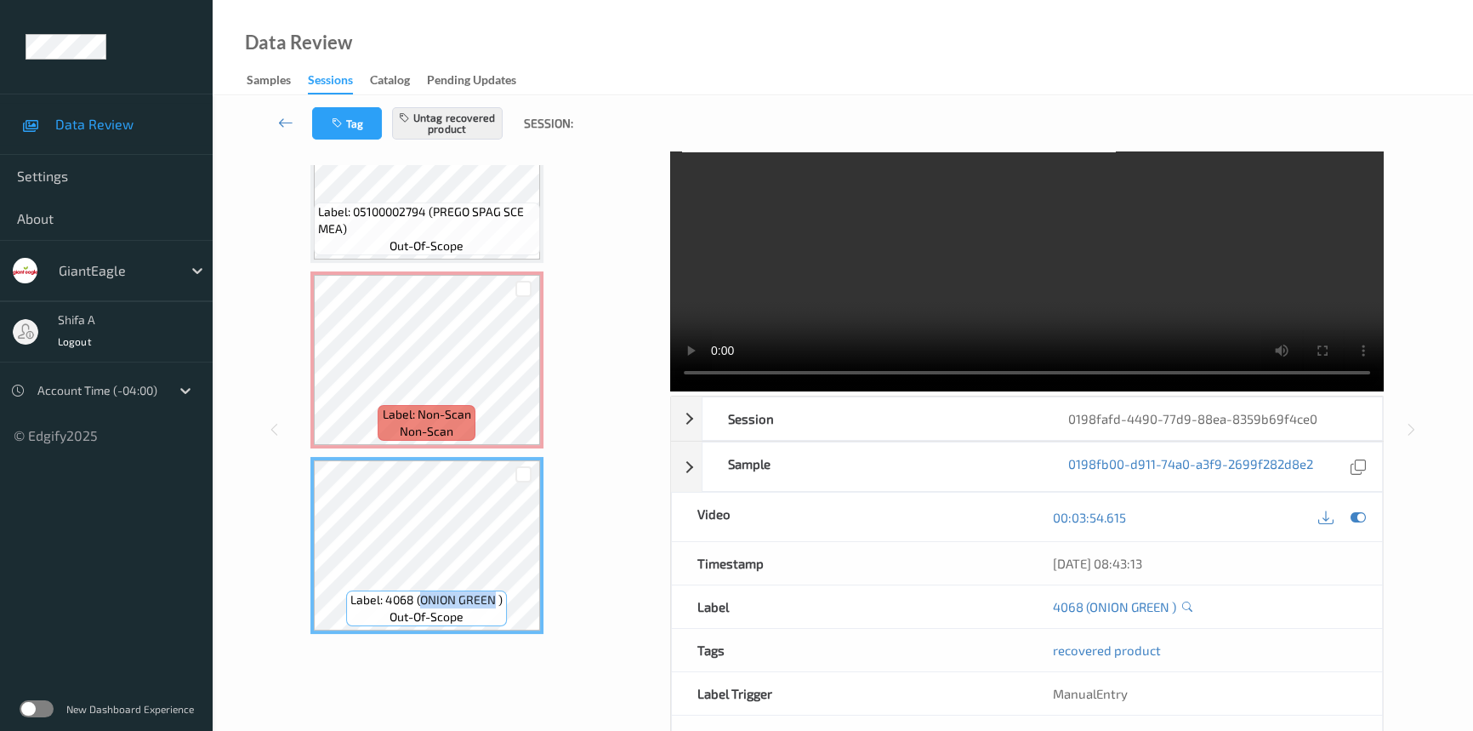
scroll to position [0, 0]
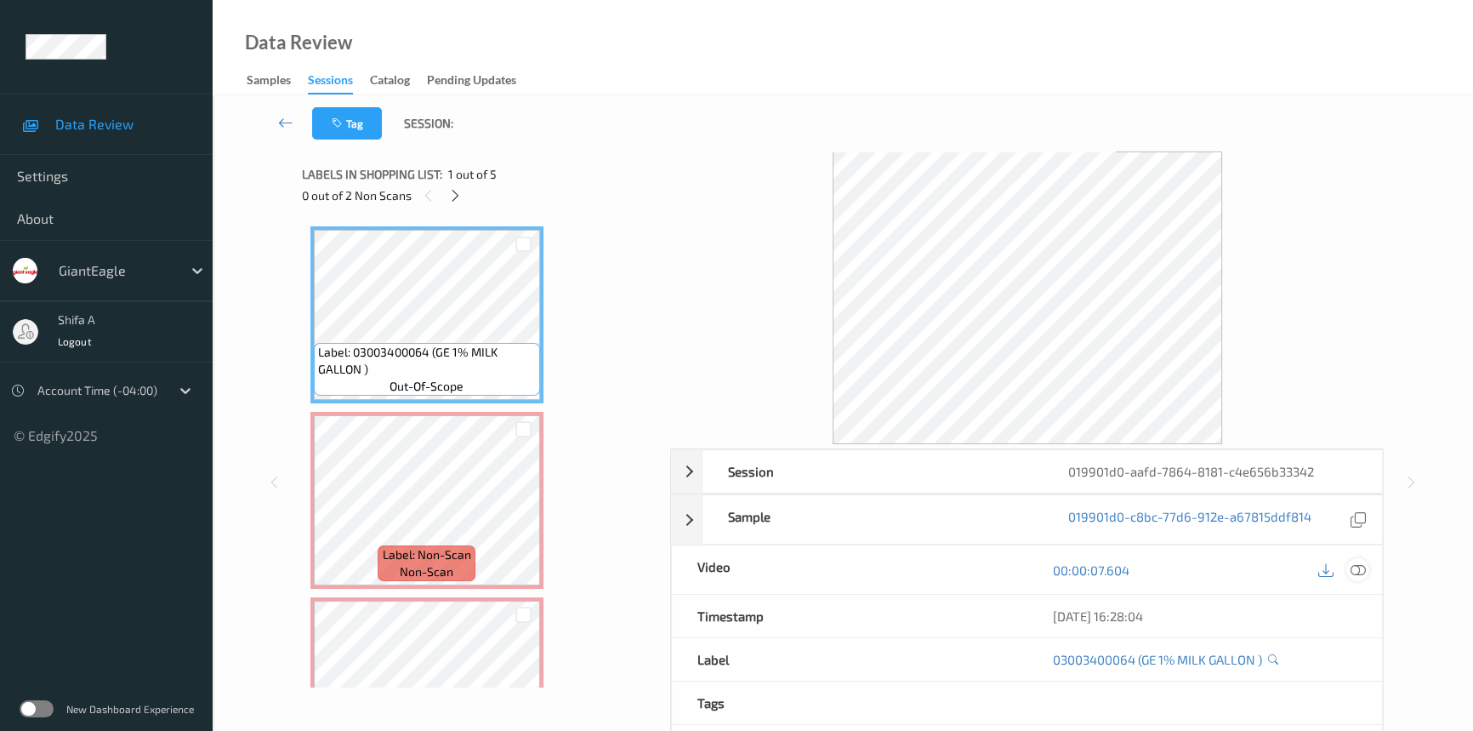
click at [1358, 570] on icon at bounding box center [1358, 569] width 15 height 15
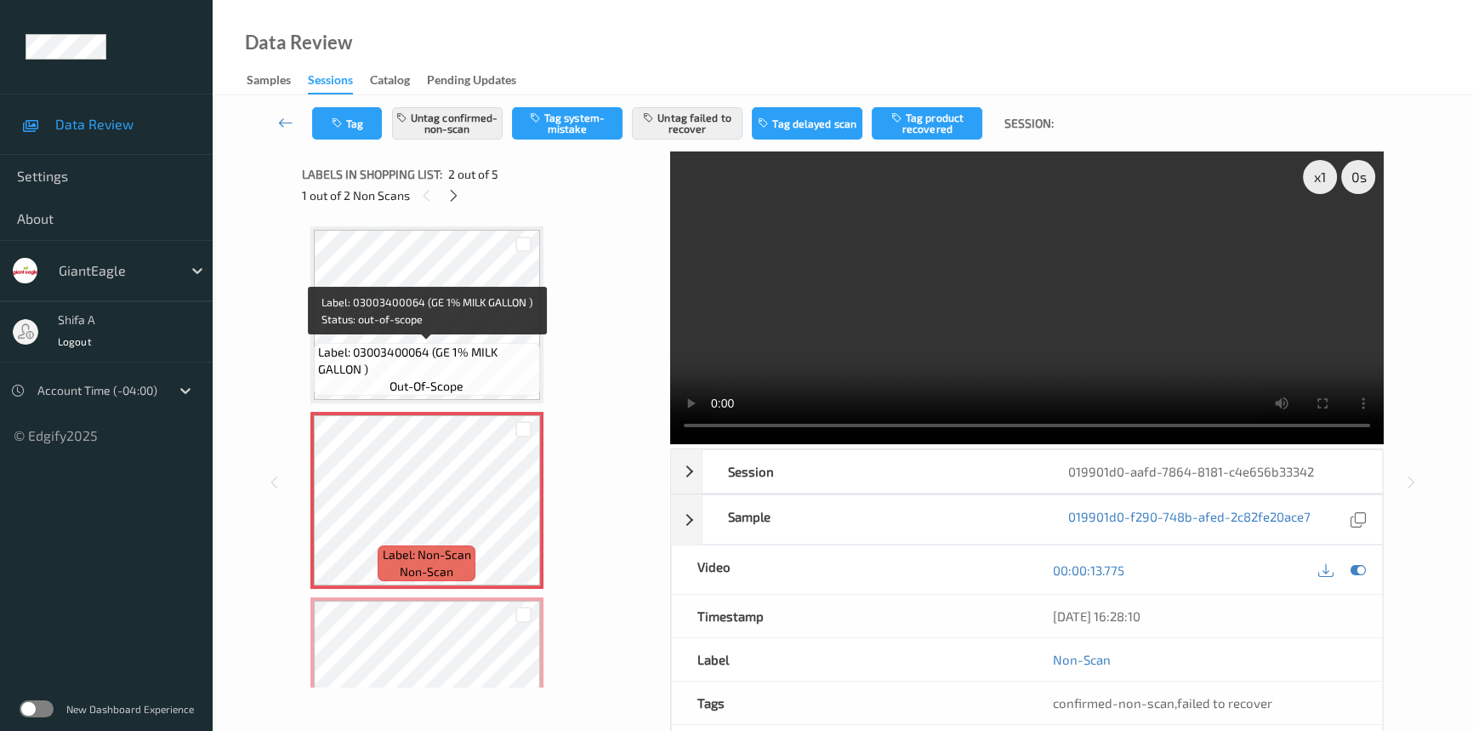
click at [486, 345] on span "Label: 03003400064 (GE 1% MILK GALLON )" at bounding box center [427, 361] width 218 height 34
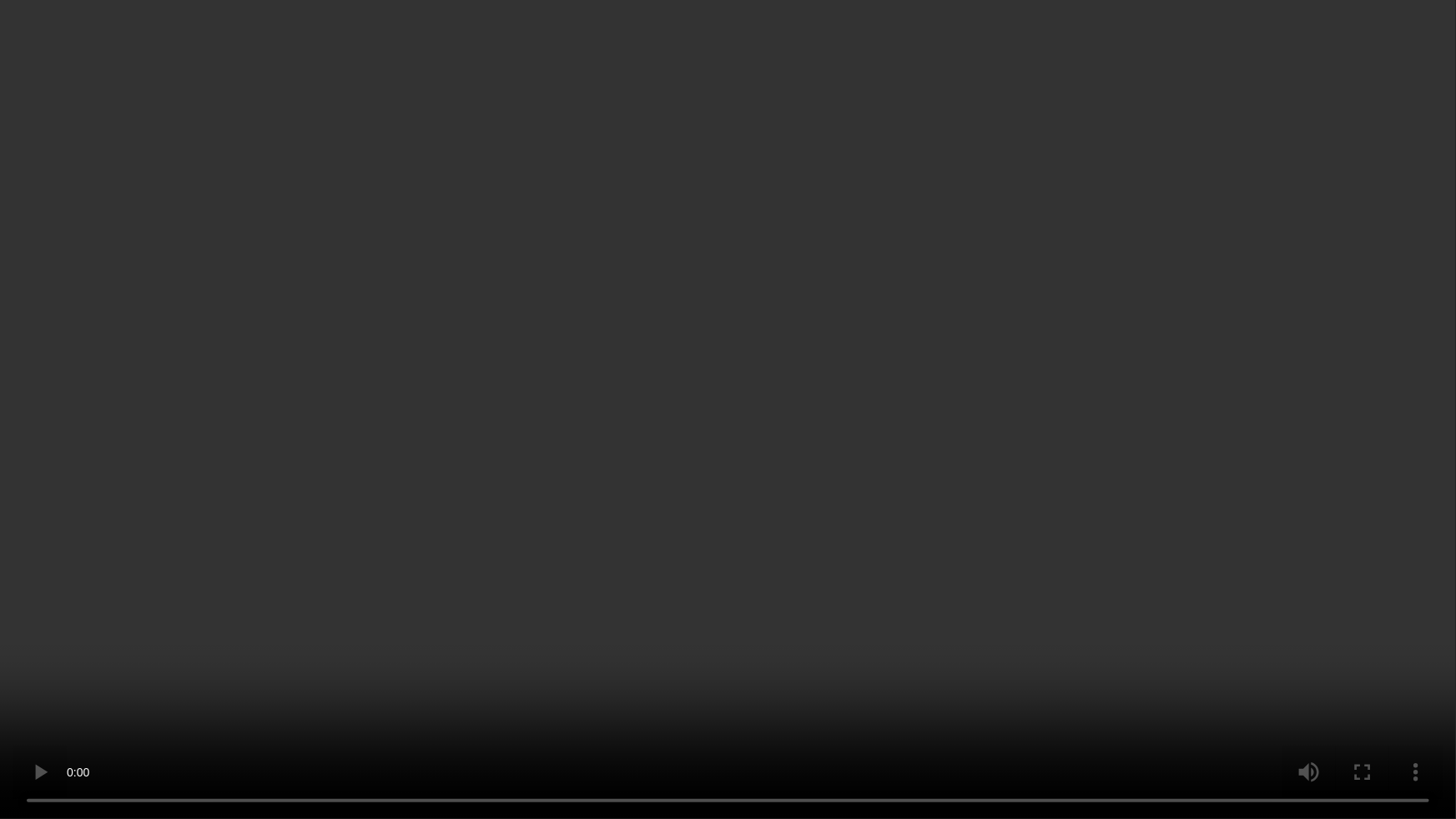
click at [1160, 331] on video at bounding box center [728, 409] width 1456 height 819
click at [1358, 362] on video at bounding box center [728, 409] width 1456 height 819
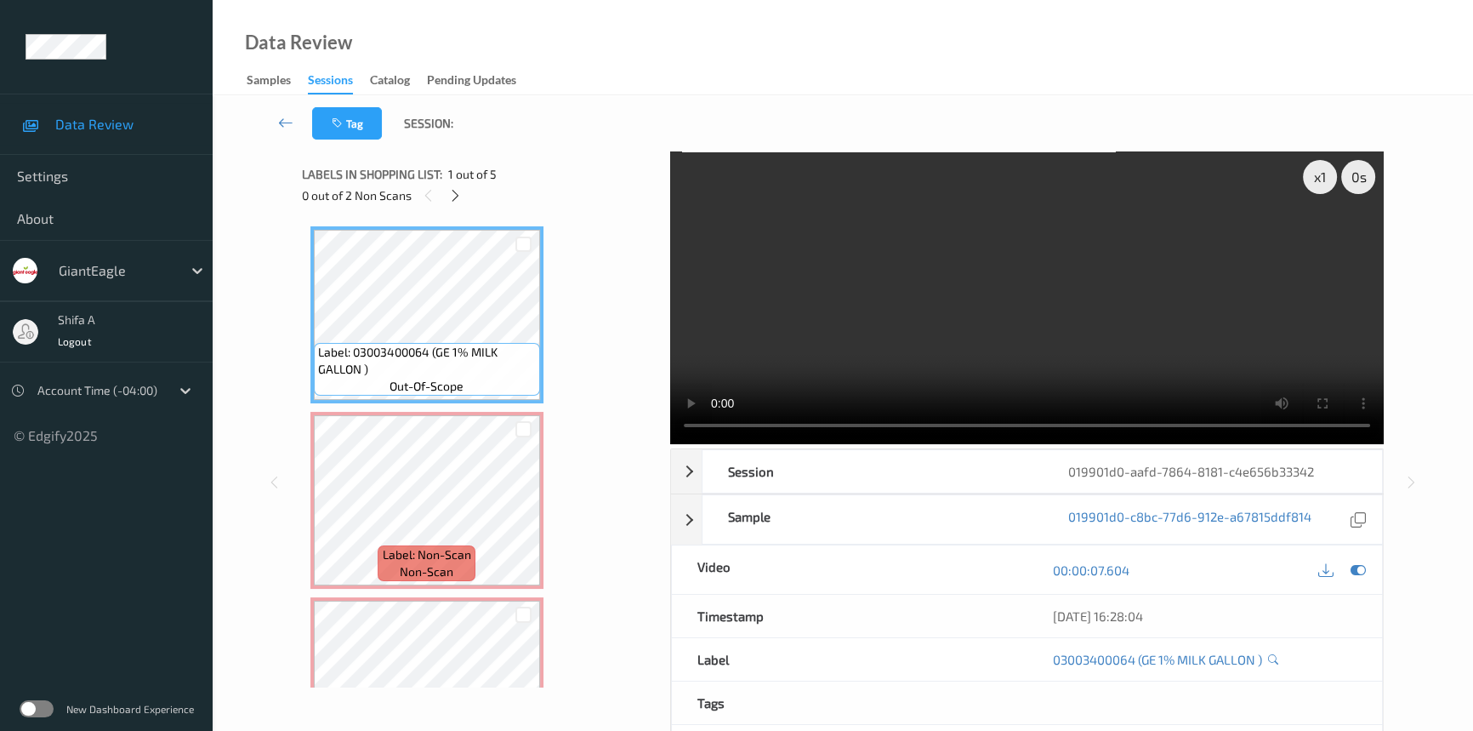
click at [1166, 320] on video at bounding box center [1027, 297] width 714 height 293
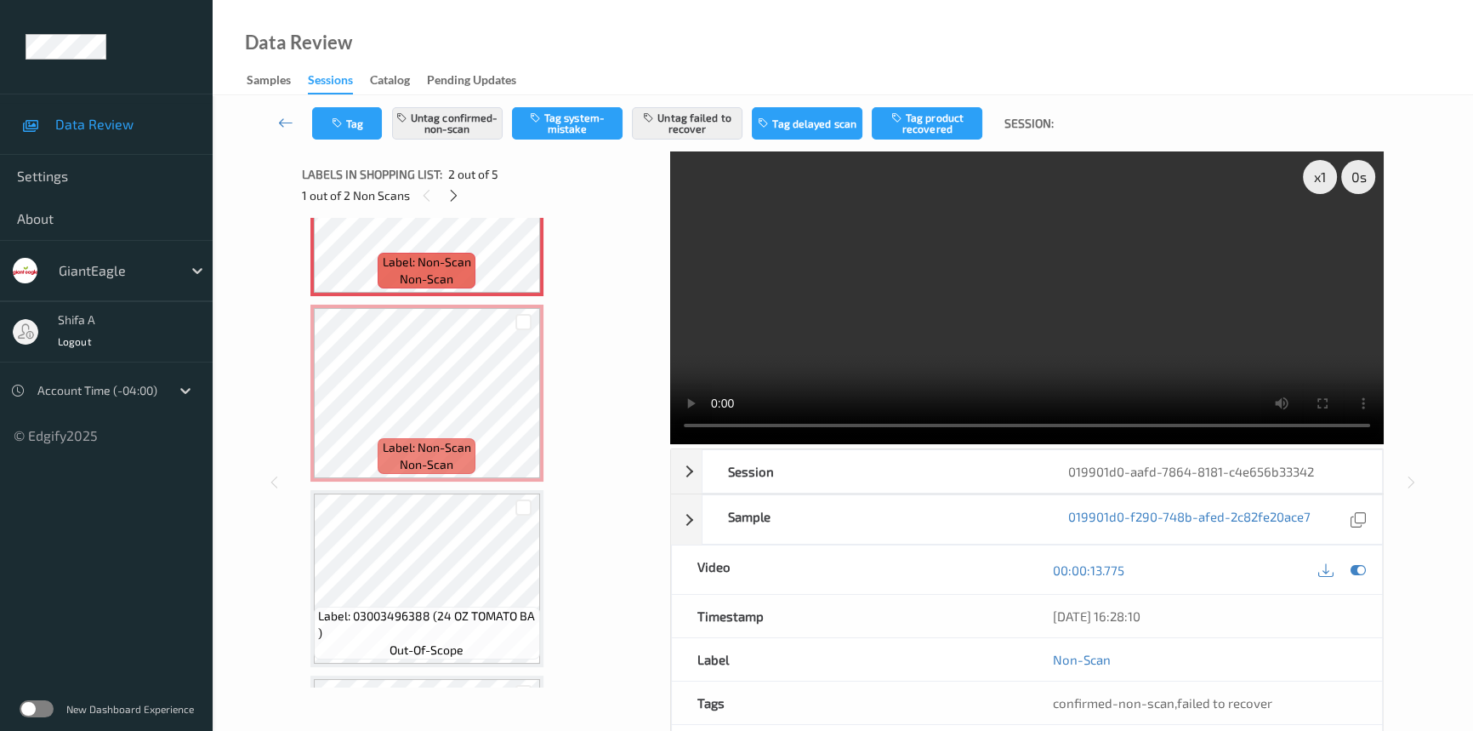
scroll to position [309, 0]
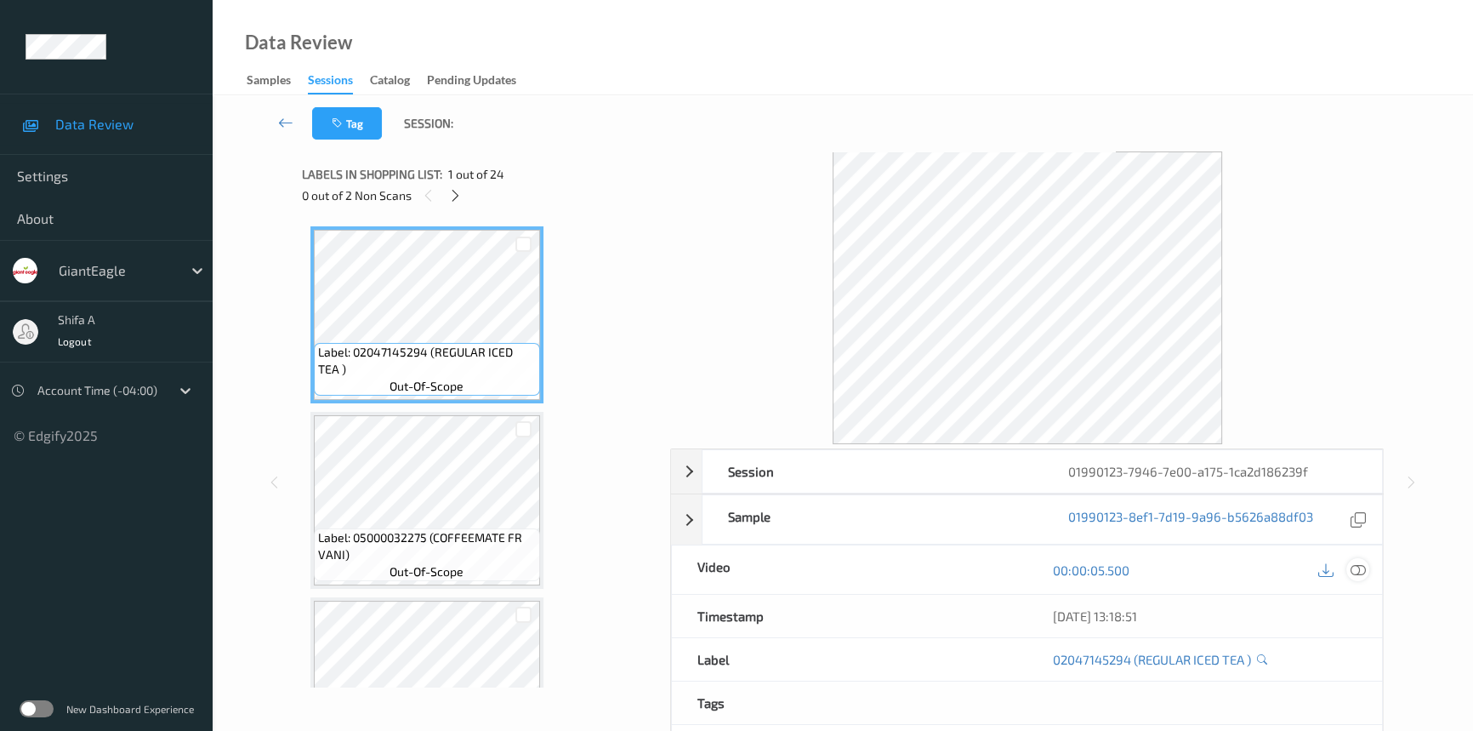
click at [1363, 570] on icon at bounding box center [1358, 569] width 15 height 15
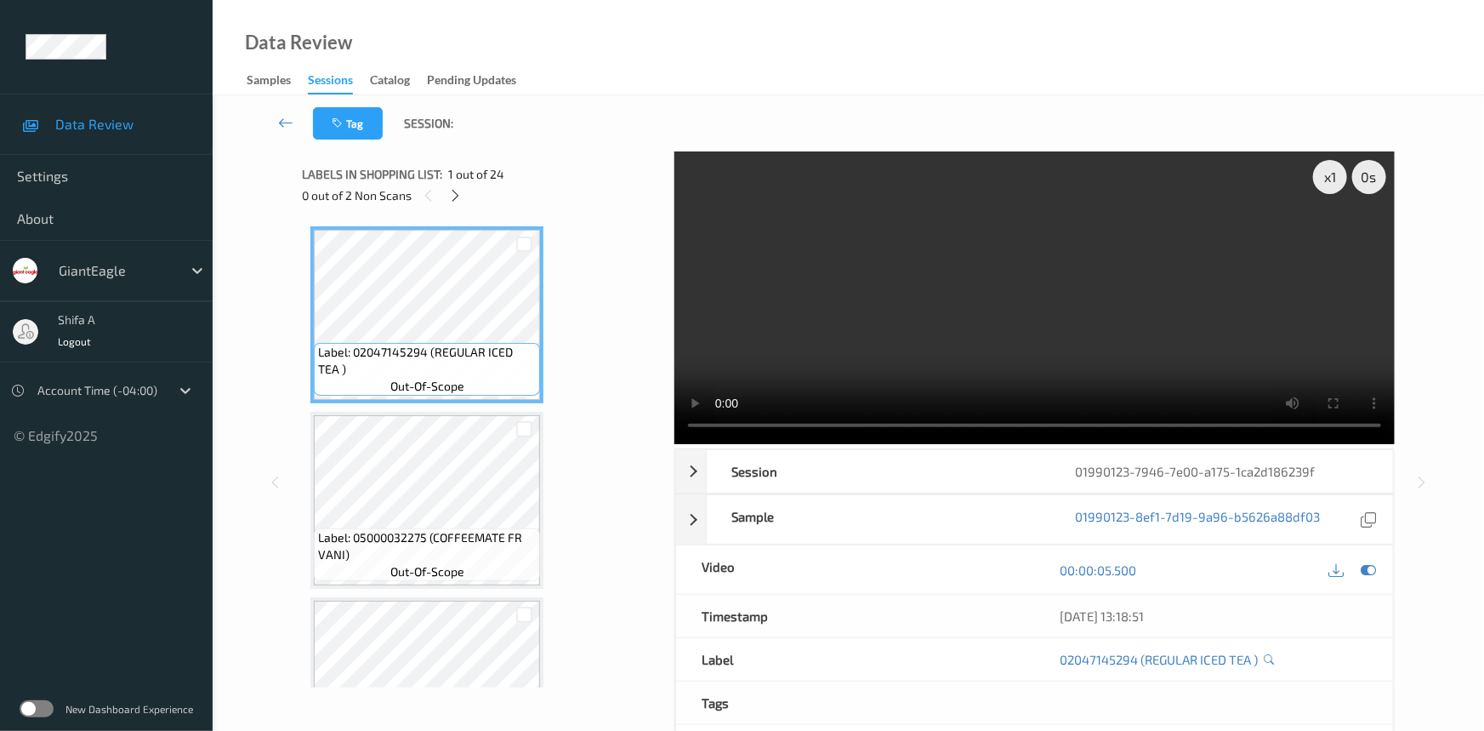
click at [447, 202] on div "0 out of 2 Non Scans" at bounding box center [482, 195] width 361 height 21
click at [453, 200] on icon at bounding box center [456, 195] width 14 height 15
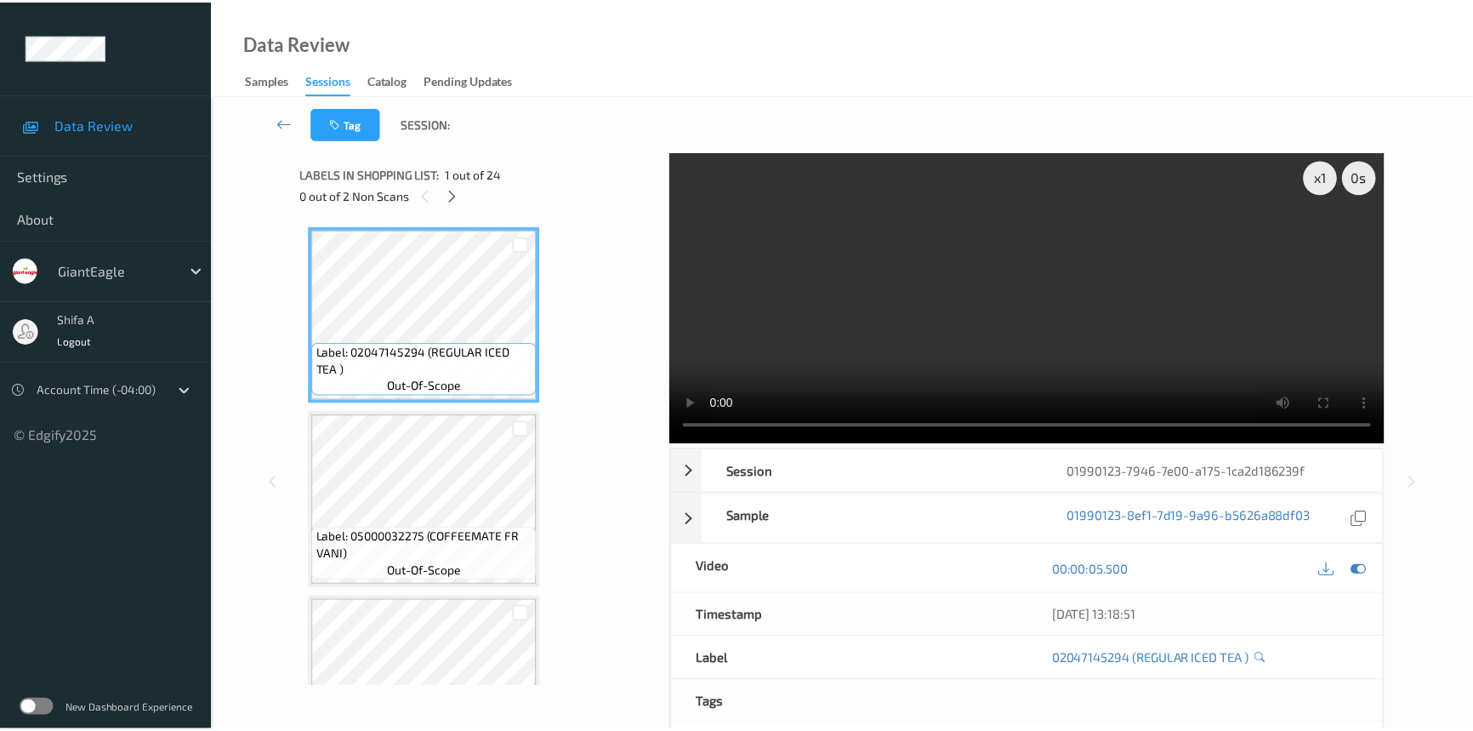
scroll to position [2041, 0]
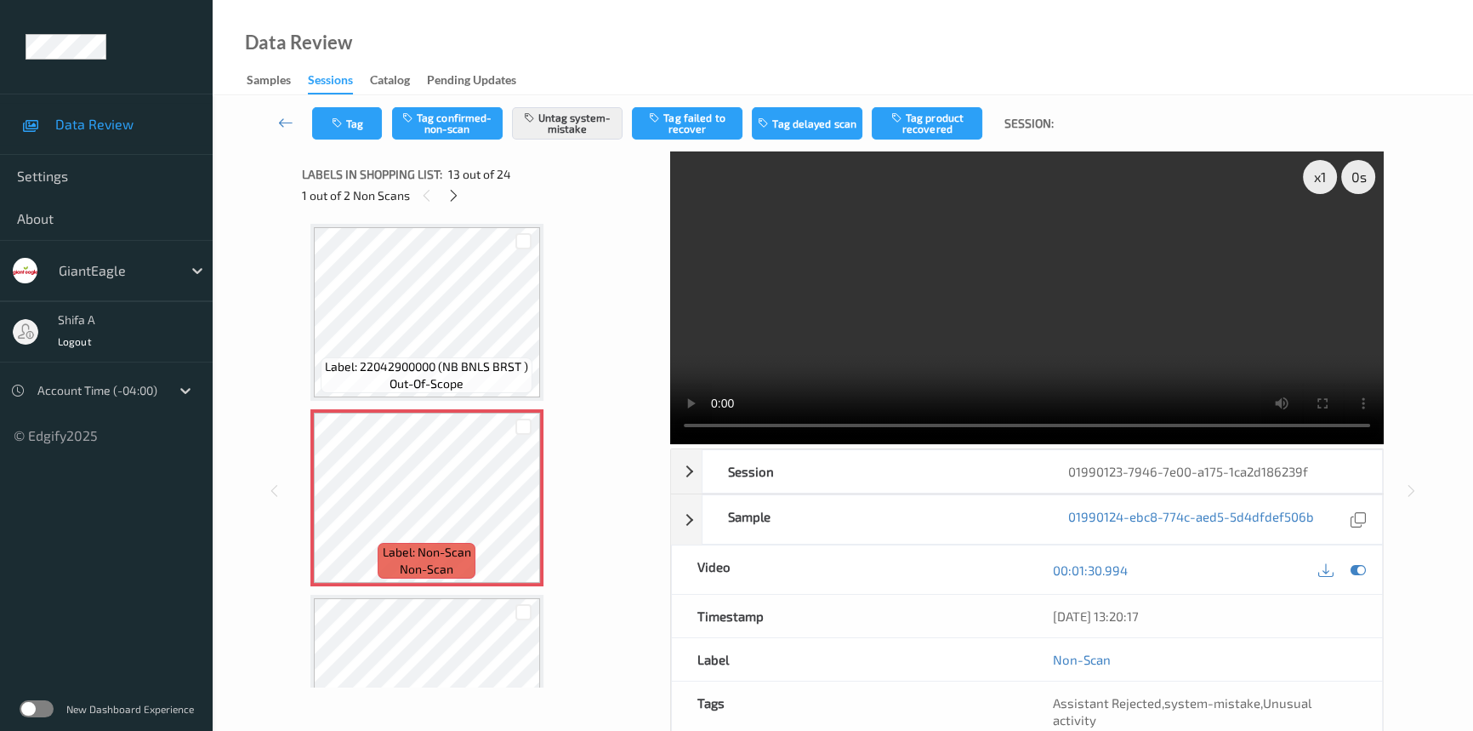
click at [1174, 194] on video at bounding box center [1027, 297] width 714 height 293
click at [448, 194] on icon at bounding box center [454, 195] width 14 height 15
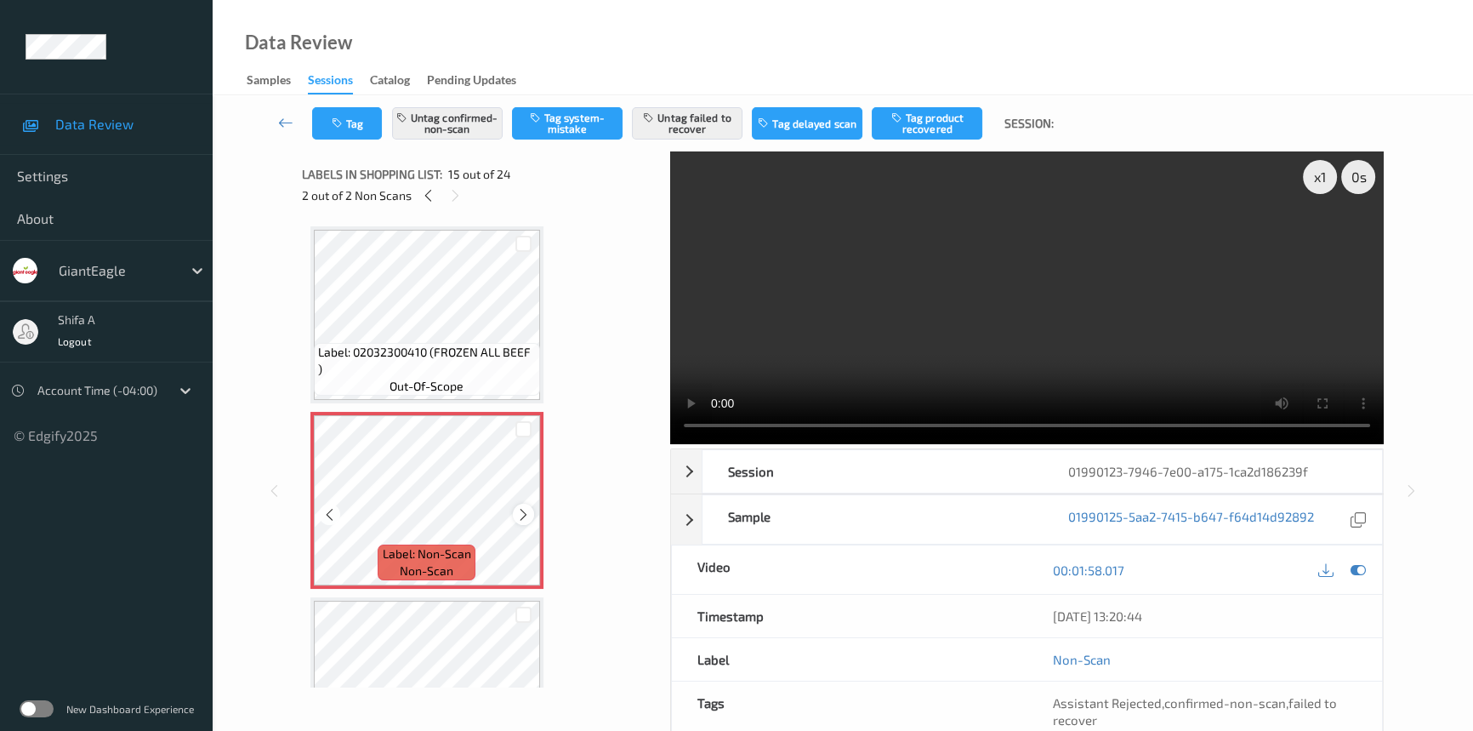
click at [522, 511] on icon at bounding box center [523, 513] width 14 height 15
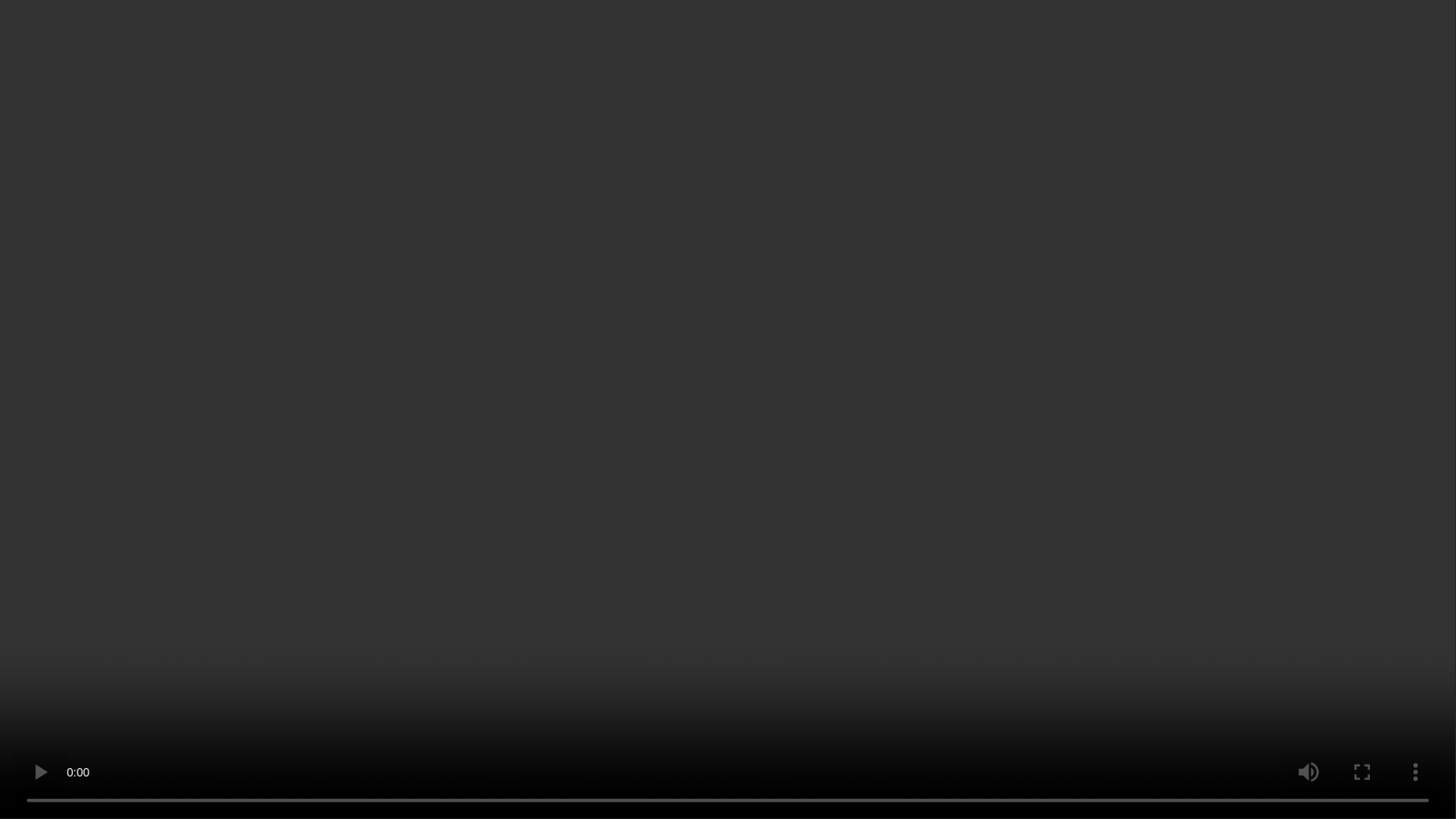
click at [1316, 305] on video at bounding box center [728, 409] width 1456 height 819
click at [1276, 565] on video at bounding box center [728, 409] width 1456 height 819
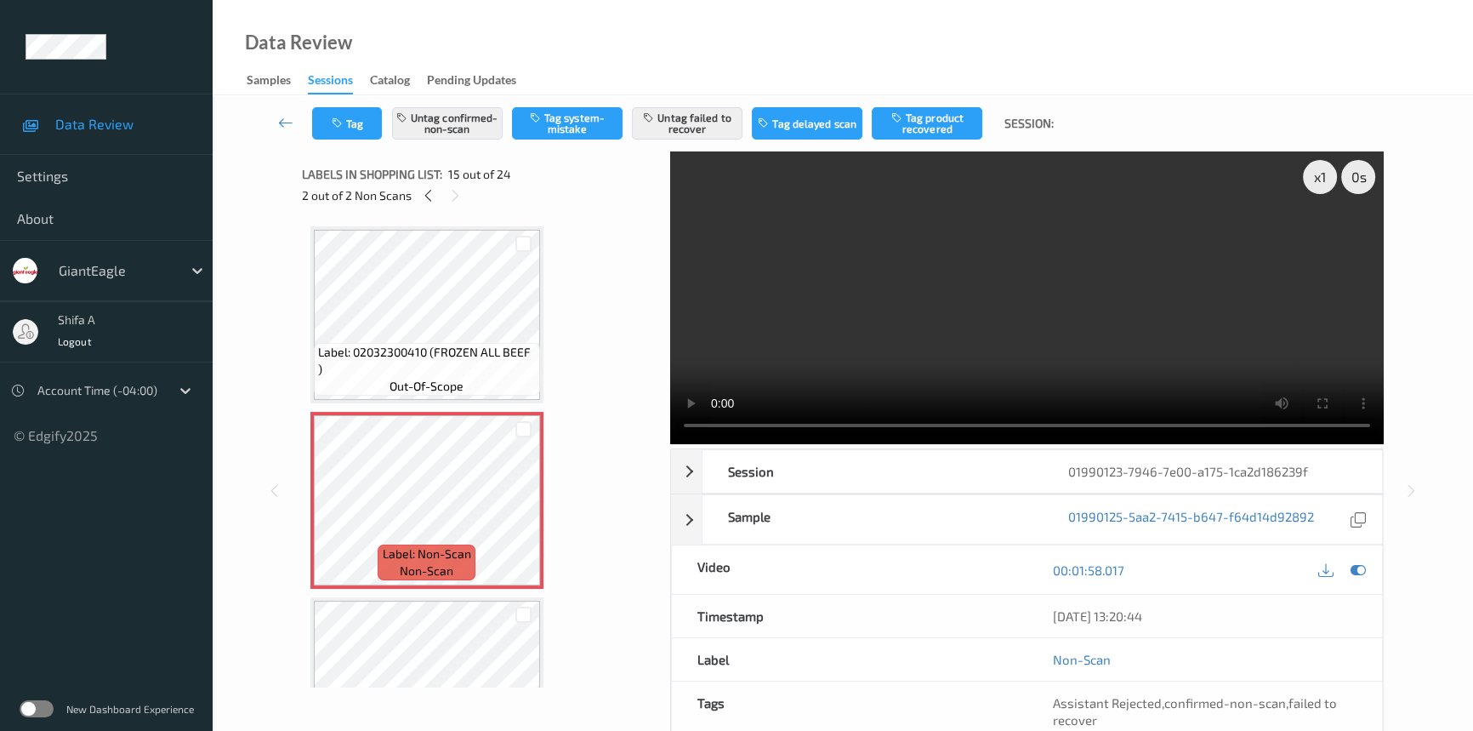
click at [1072, 312] on video at bounding box center [1027, 297] width 714 height 293
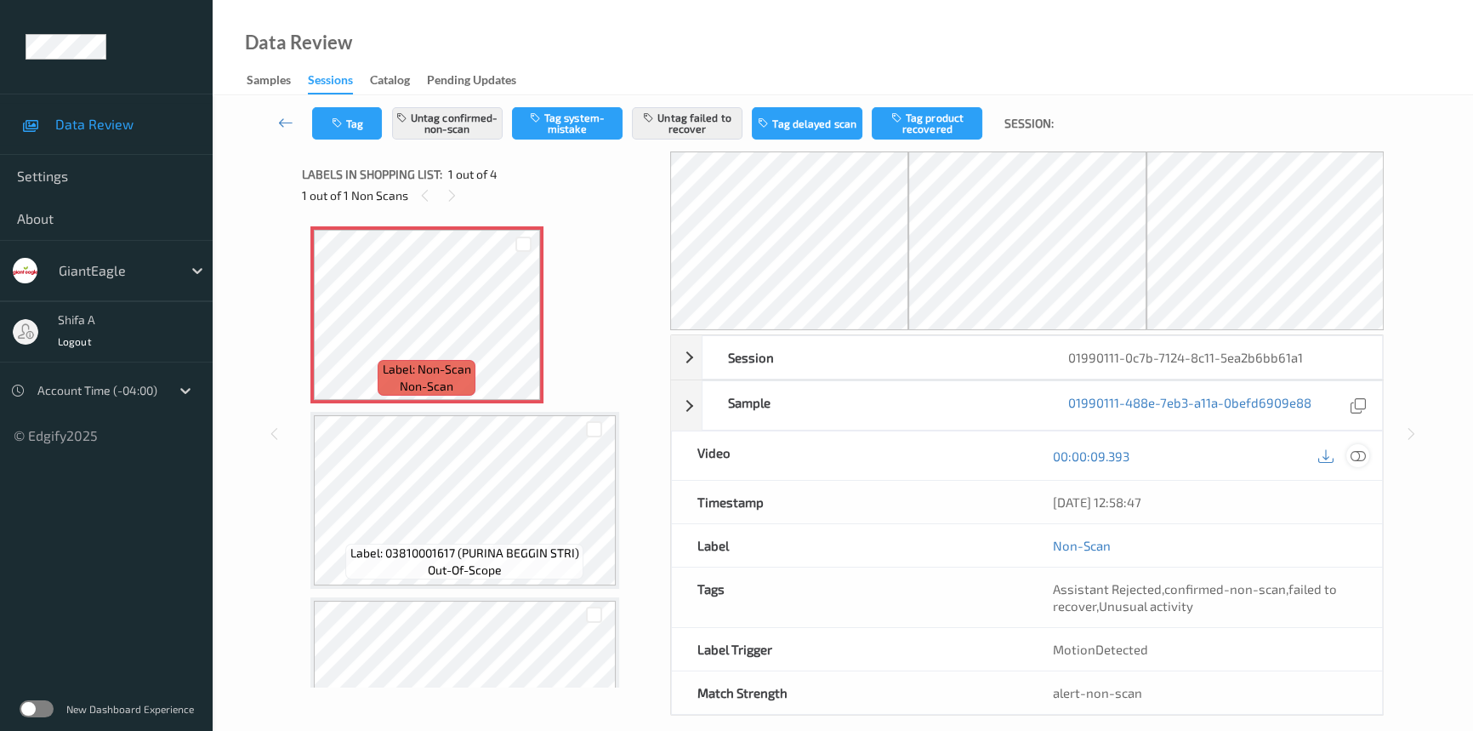
click at [1365, 457] on icon at bounding box center [1358, 455] width 15 height 15
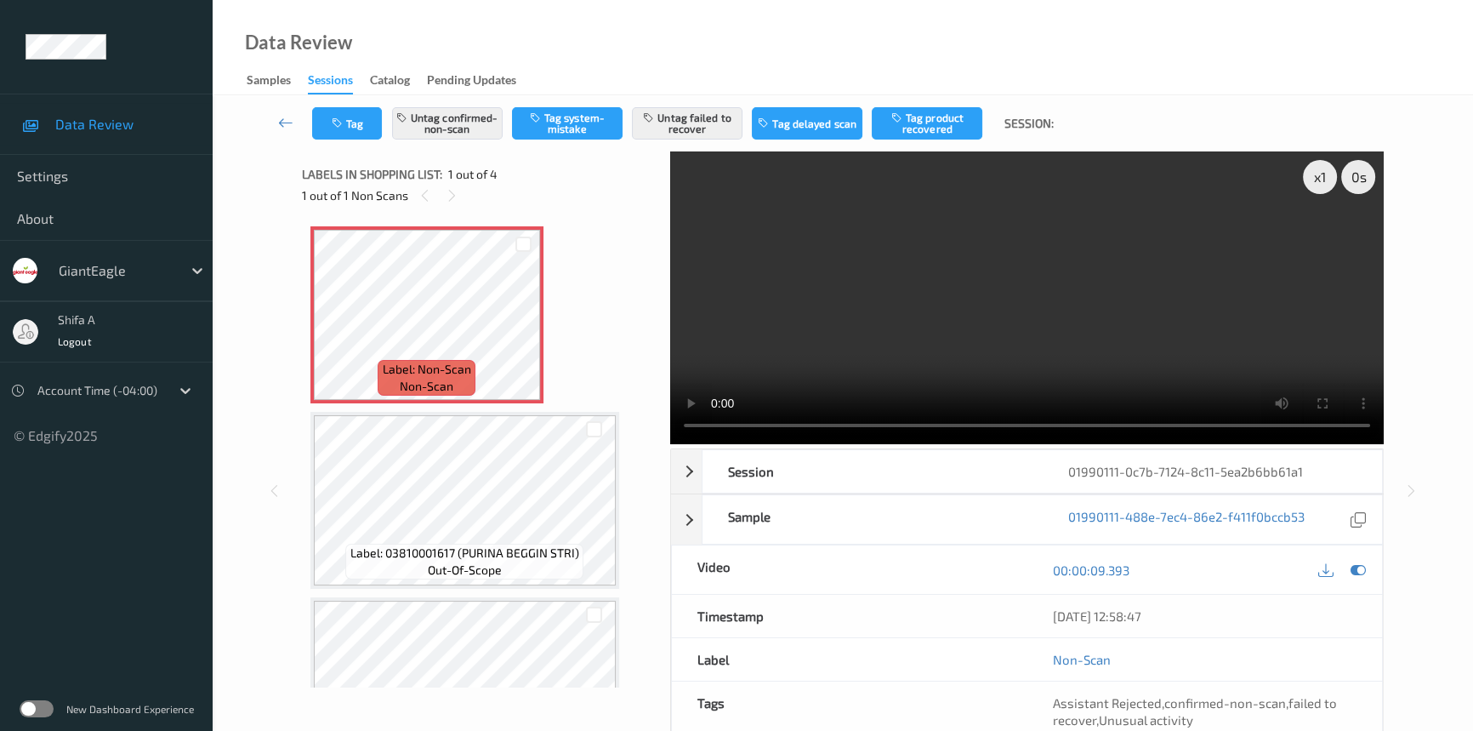
drag, startPoint x: 945, startPoint y: 264, endPoint x: 933, endPoint y: 282, distance: 21.5
click at [943, 263] on video at bounding box center [1027, 297] width 714 height 293
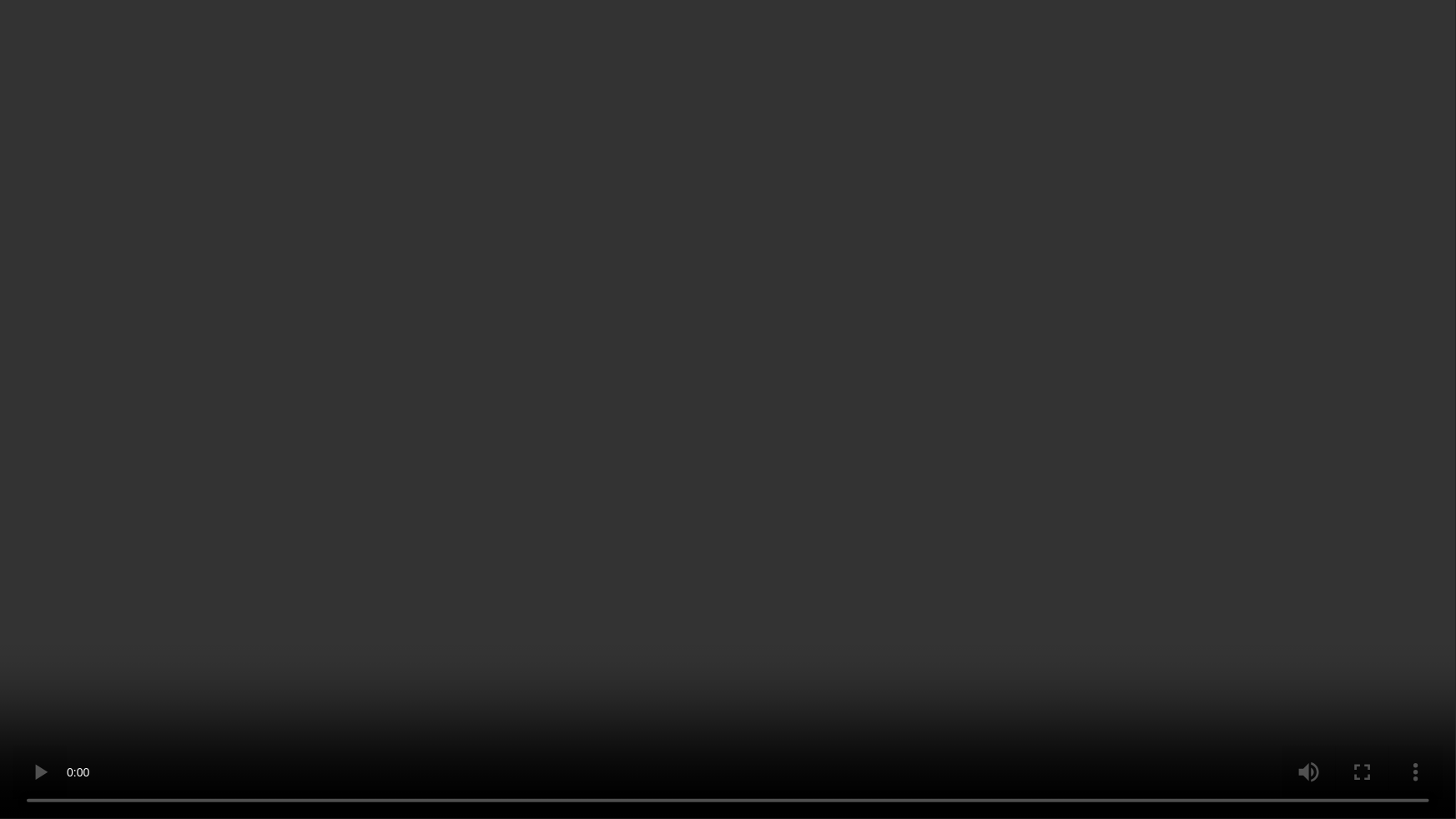
click at [906, 453] on video at bounding box center [728, 409] width 1456 height 819
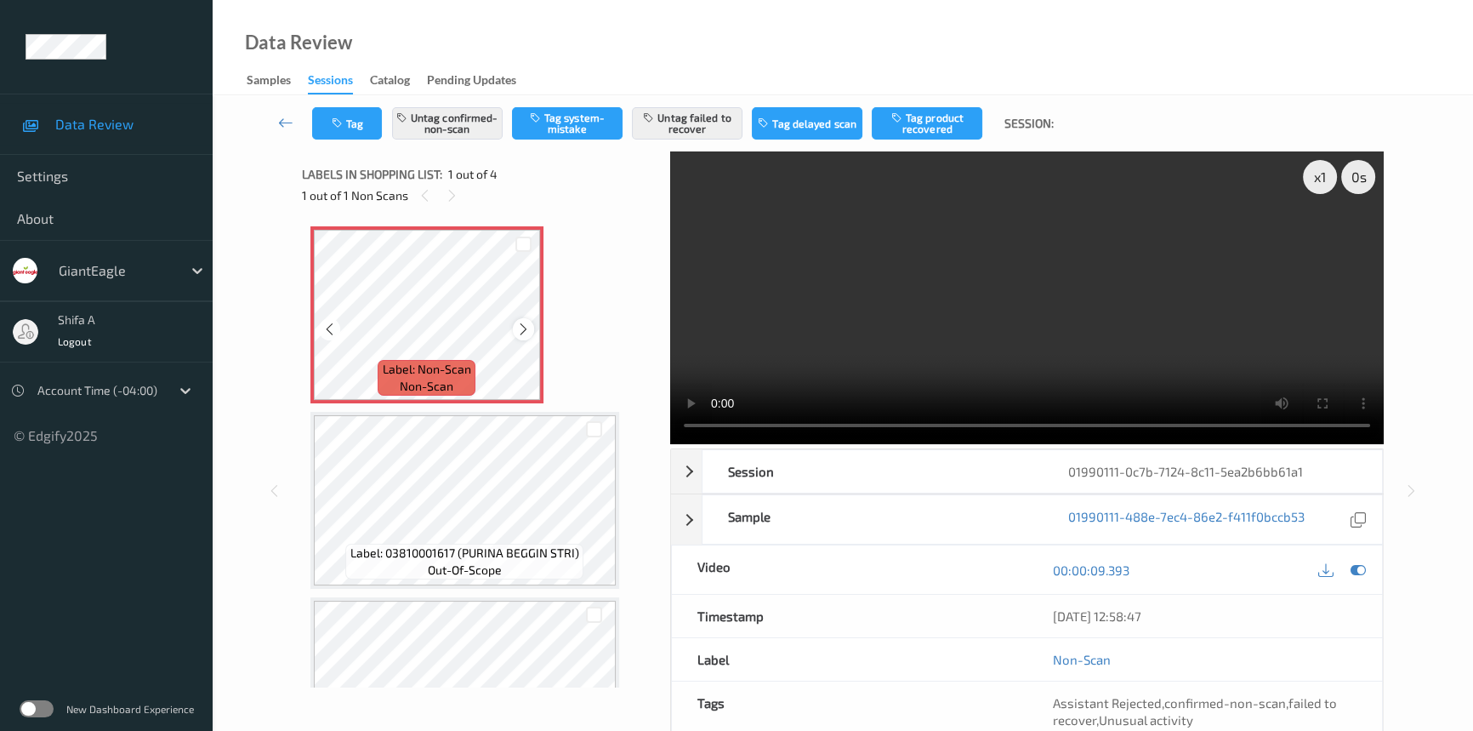
click at [525, 327] on icon at bounding box center [523, 329] width 14 height 15
click at [459, 120] on button "Untag confirmed-non-scan" at bounding box center [447, 123] width 111 height 32
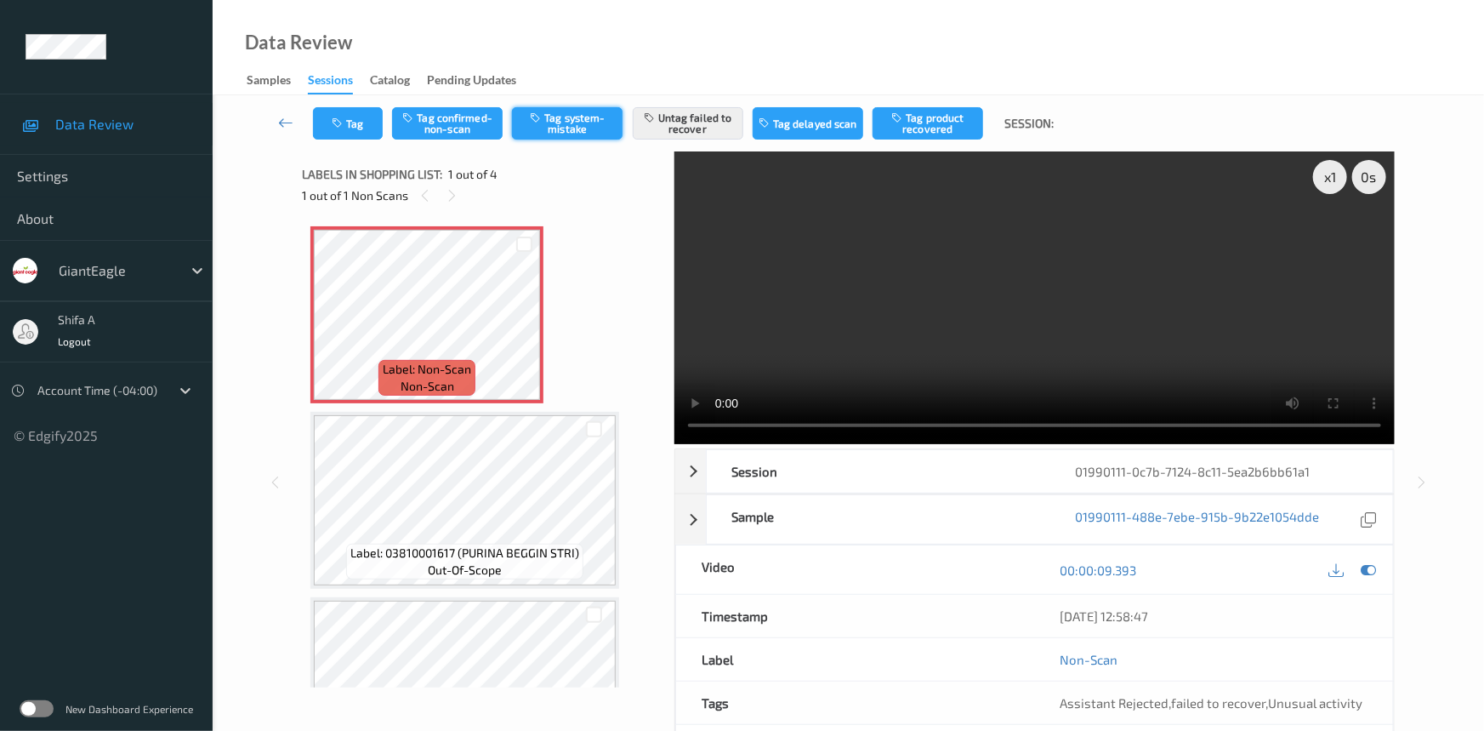
click at [581, 120] on button "Tag system-mistake" at bounding box center [567, 123] width 111 height 32
click at [588, 124] on button "Untag system-mistake" at bounding box center [567, 123] width 111 height 32
click at [475, 136] on button "Tag confirmed-non-scan" at bounding box center [447, 123] width 111 height 32
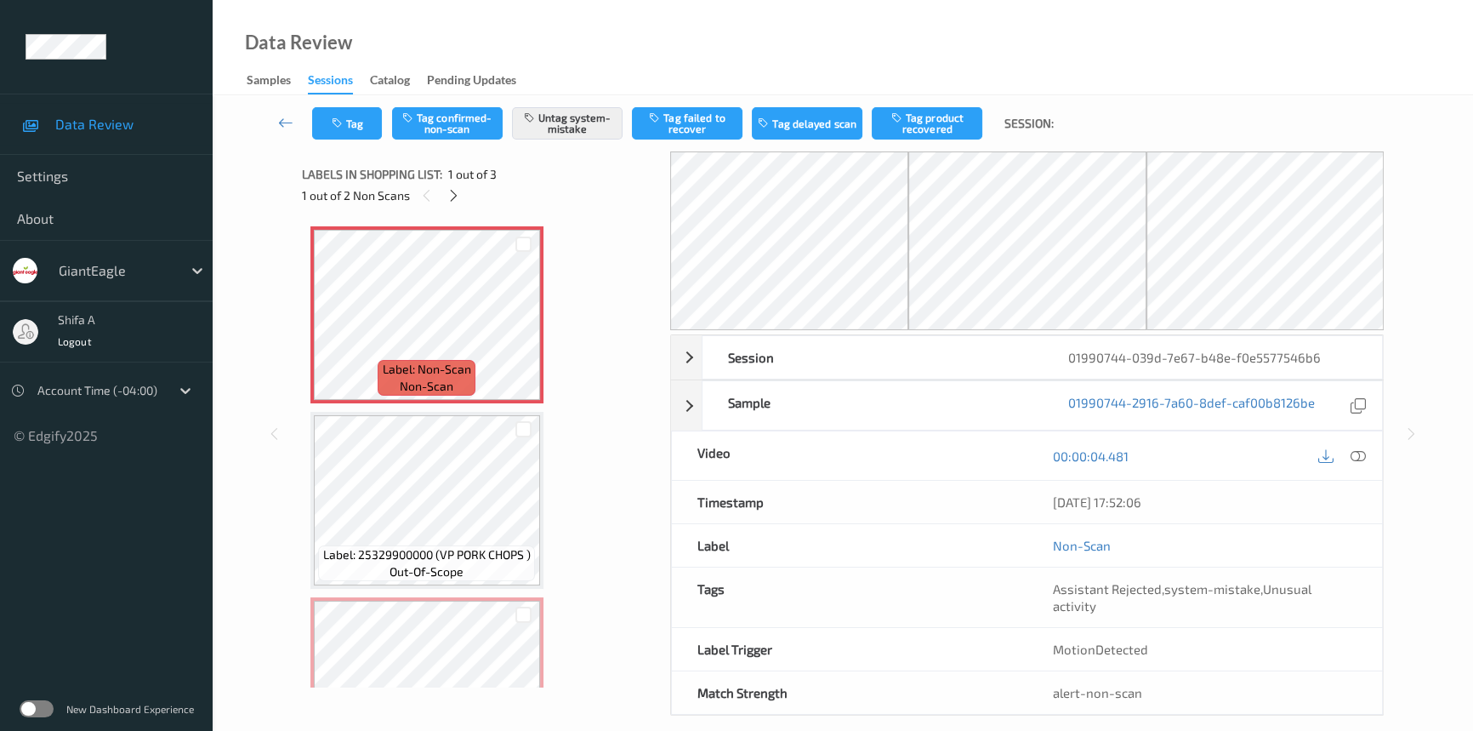
click at [1359, 458] on icon at bounding box center [1358, 455] width 15 height 15
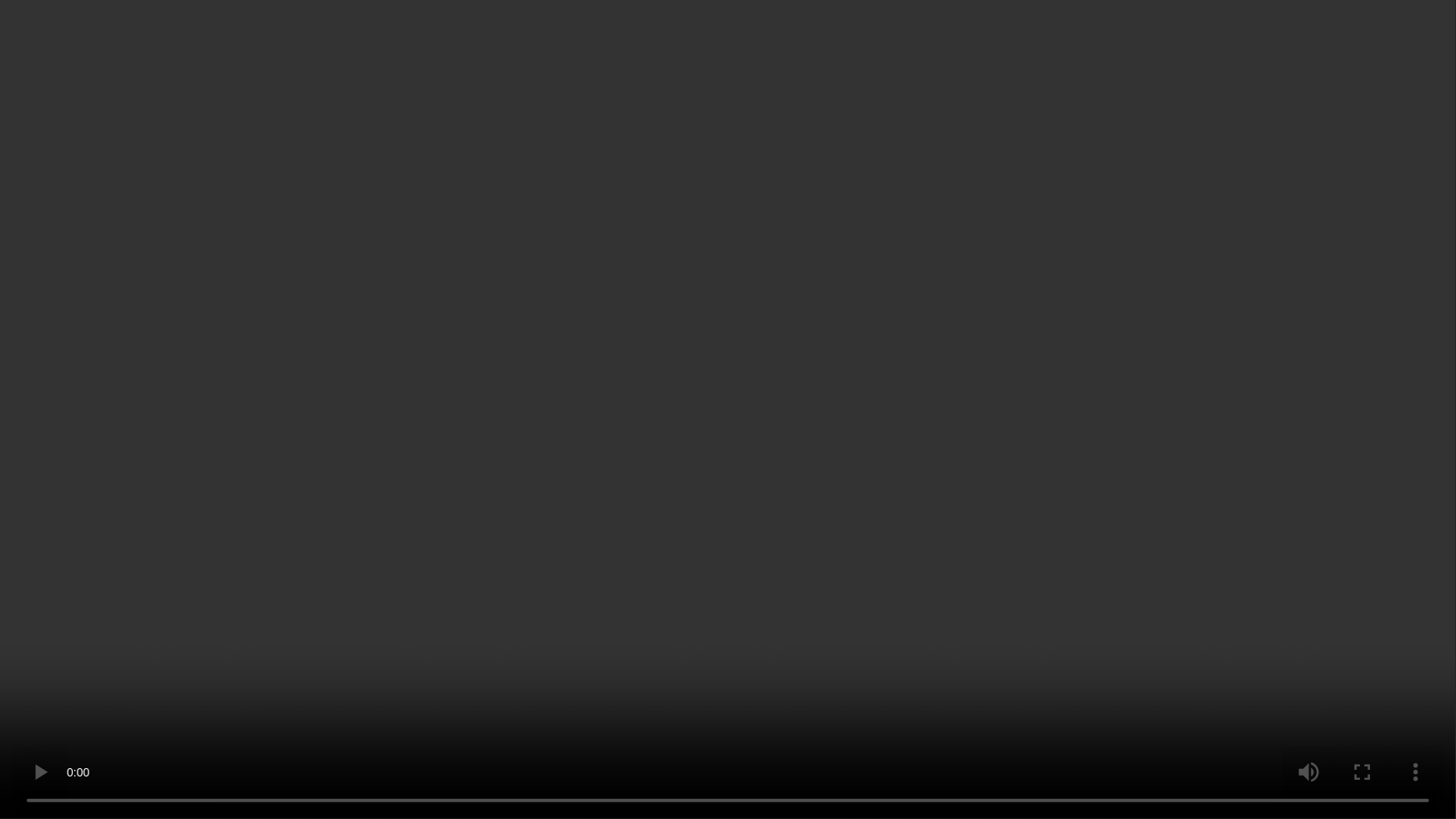
click at [958, 622] on video at bounding box center [728, 409] width 1456 height 819
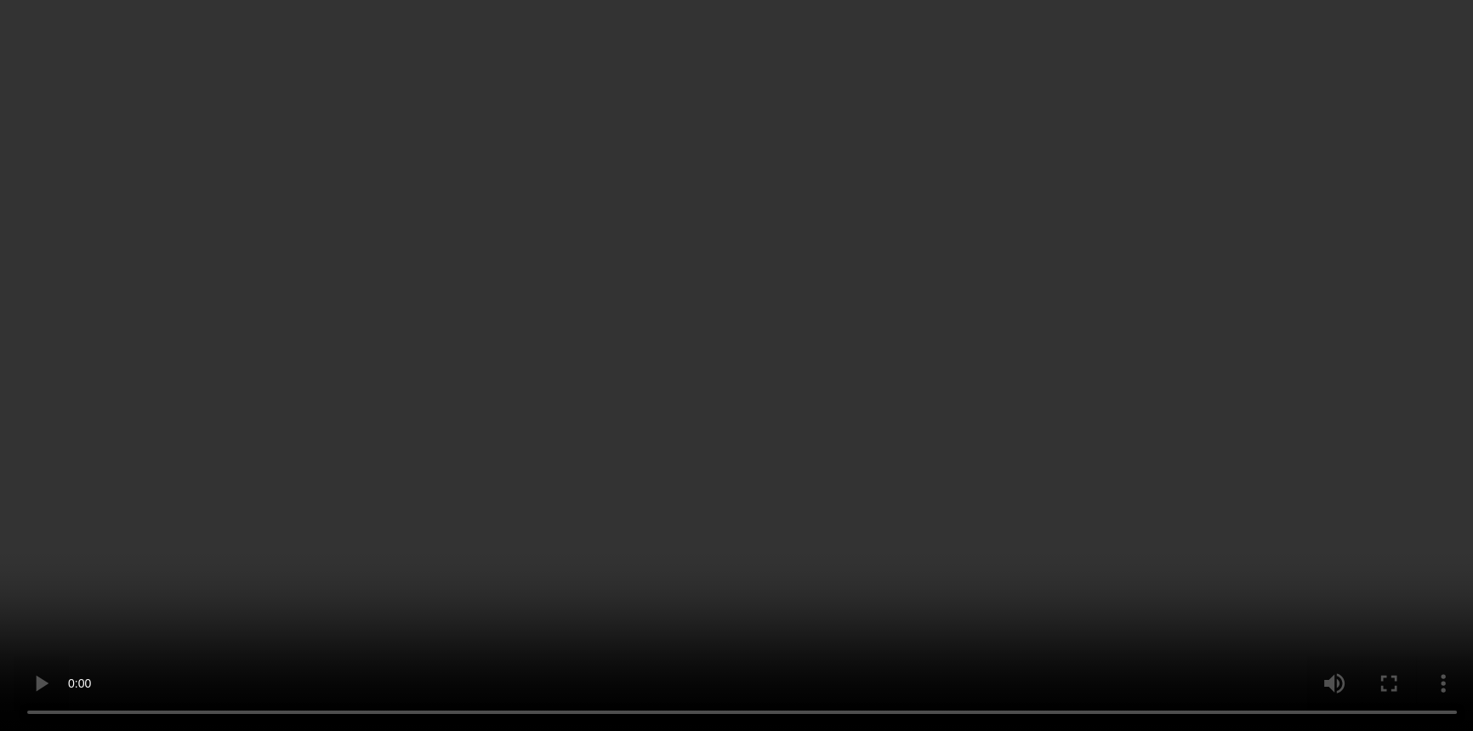
scroll to position [94, 0]
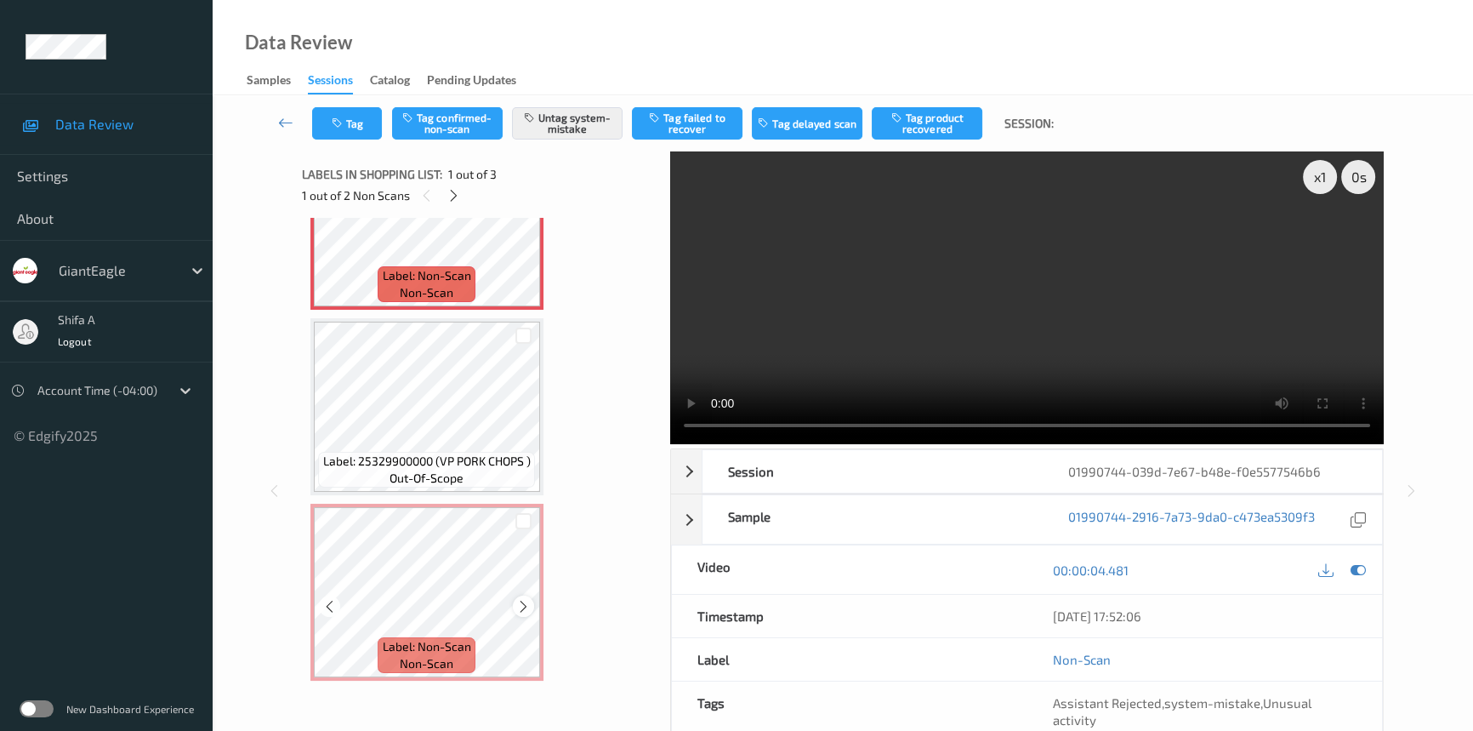
click at [525, 601] on icon at bounding box center [523, 606] width 14 height 15
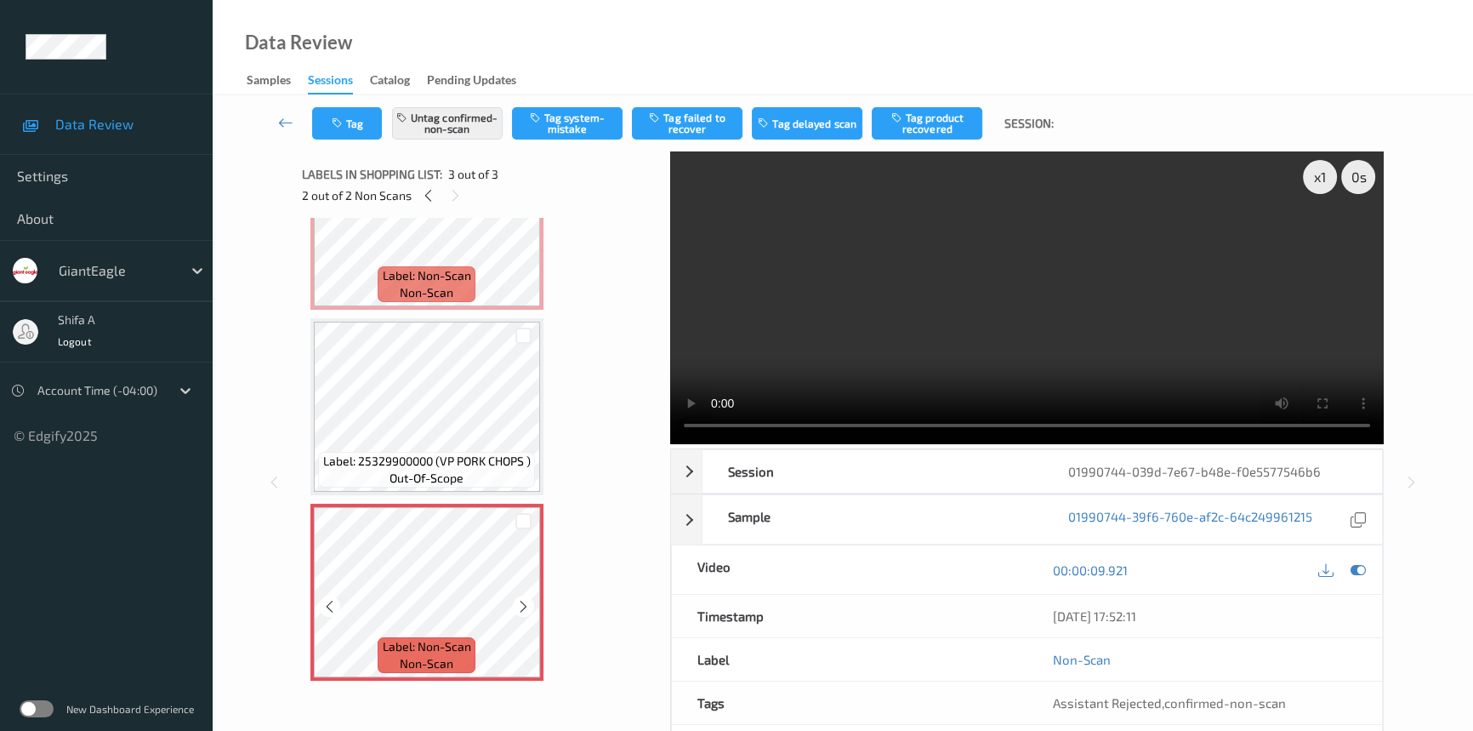
scroll to position [0, 0]
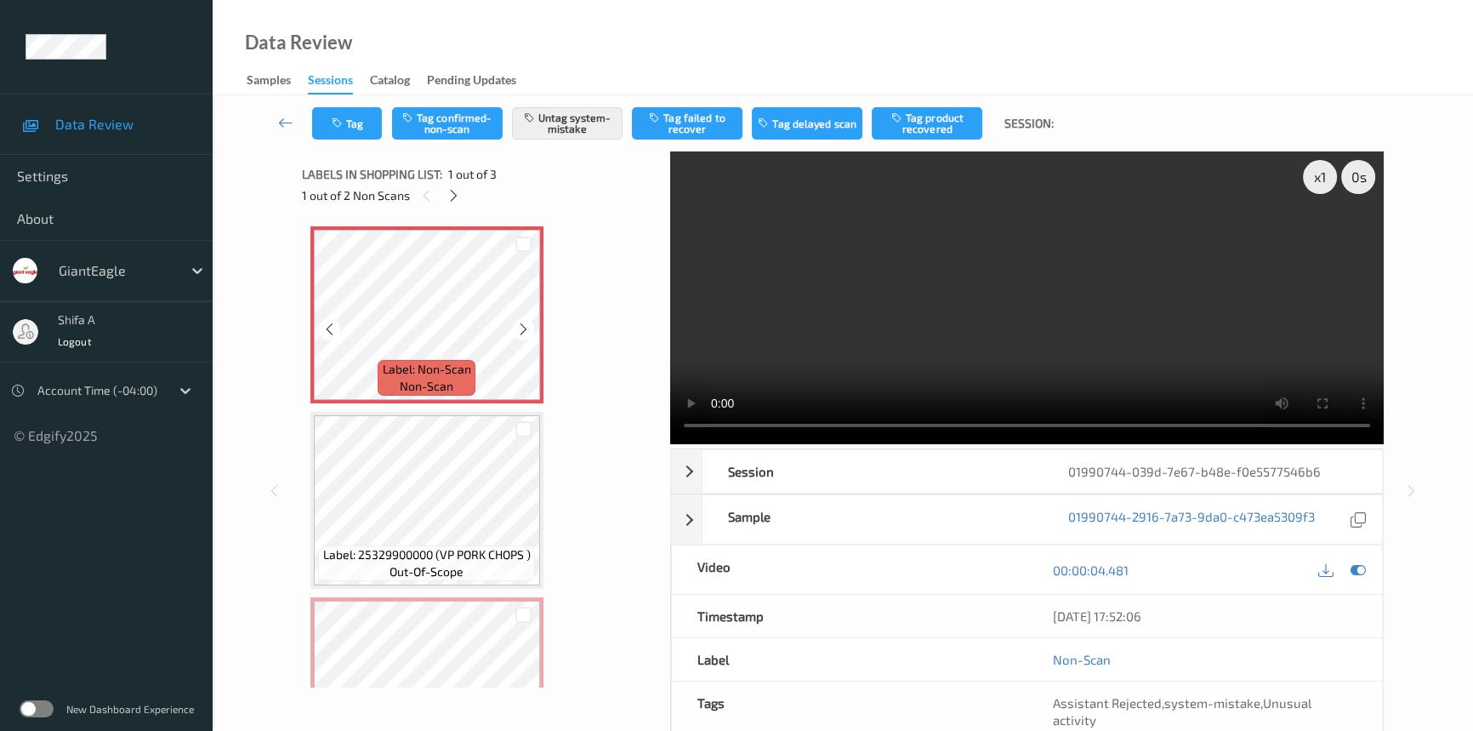
click at [525, 331] on icon at bounding box center [523, 329] width 14 height 15
click at [1360, 572] on icon at bounding box center [1358, 569] width 15 height 15
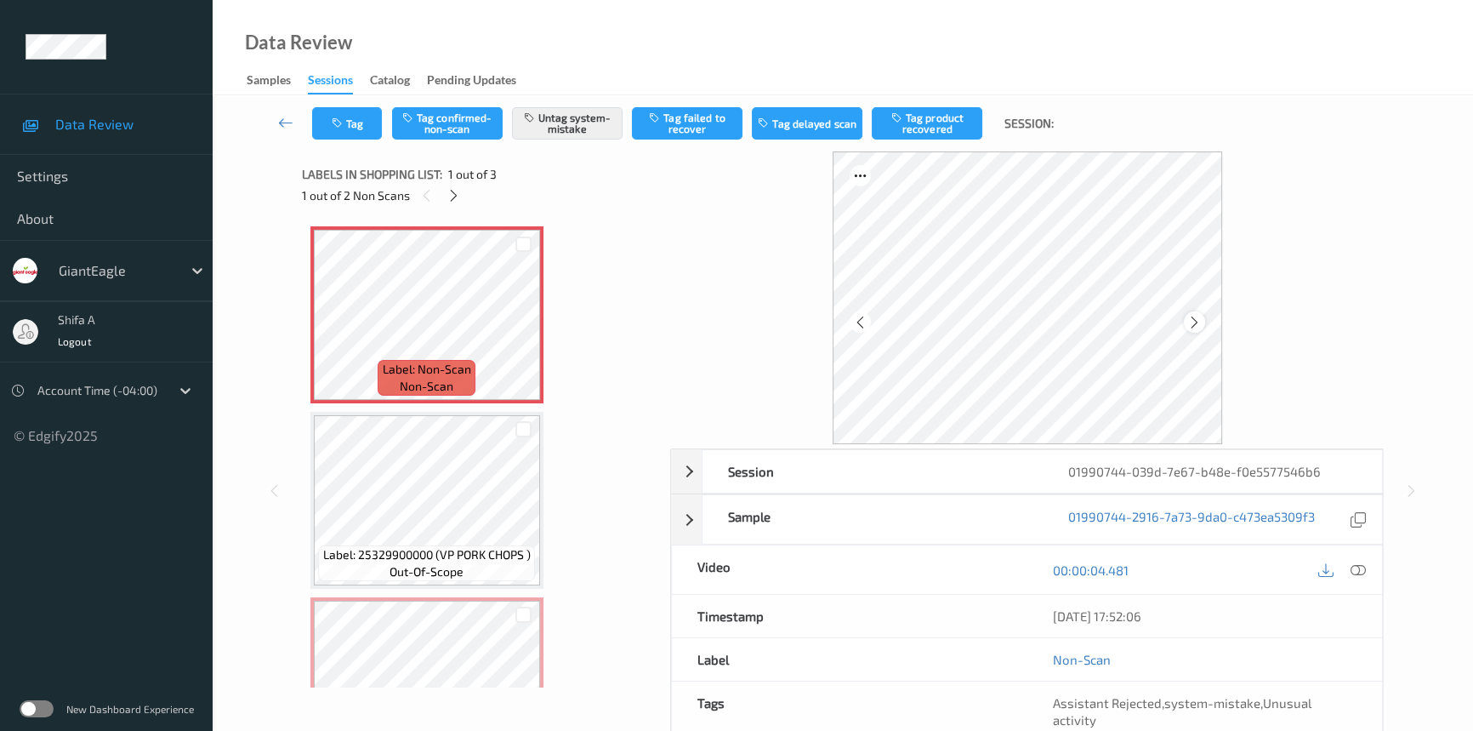
click at [1193, 320] on icon at bounding box center [1194, 321] width 14 height 15
click at [1193, 319] on icon at bounding box center [1194, 321] width 14 height 15
click at [1199, 319] on icon at bounding box center [1194, 321] width 14 height 15
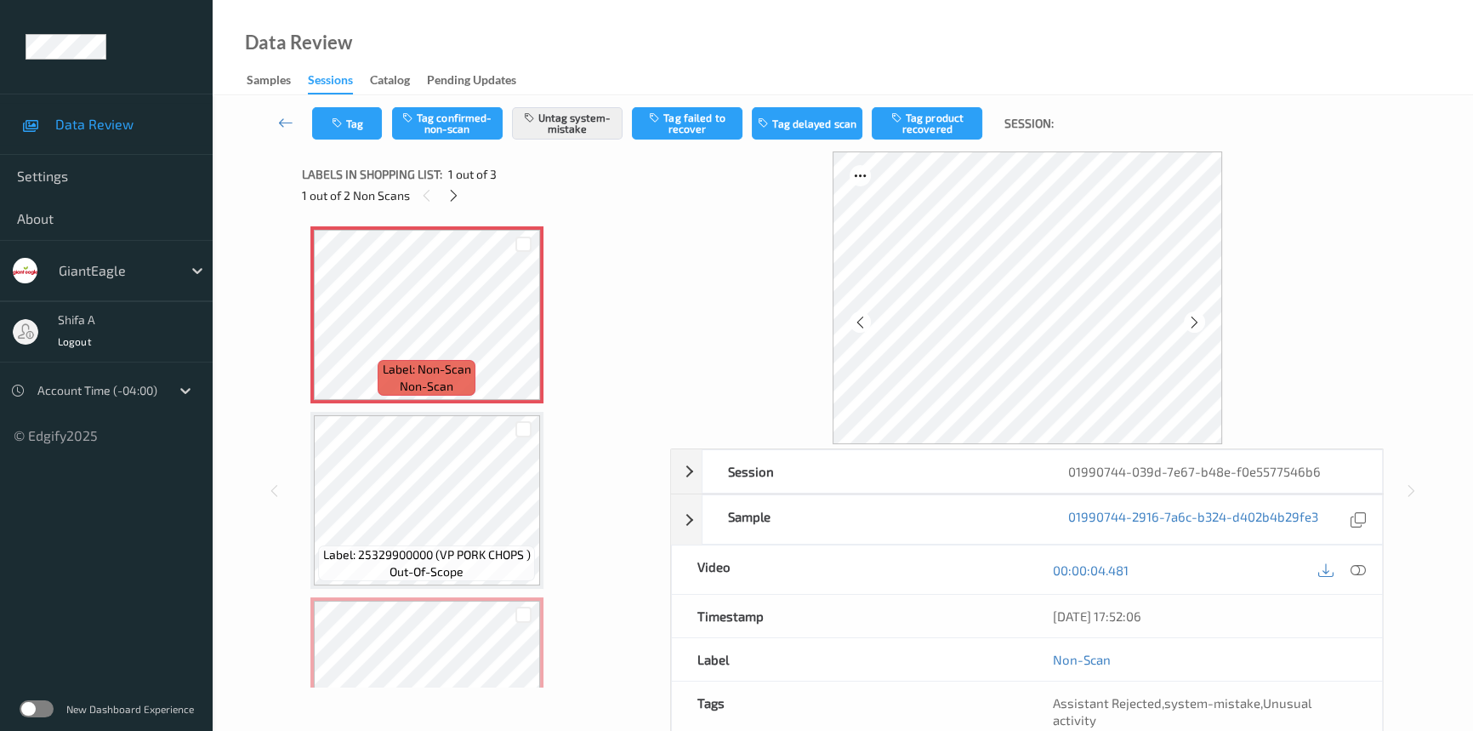
click at [1199, 319] on icon at bounding box center [1194, 321] width 14 height 15
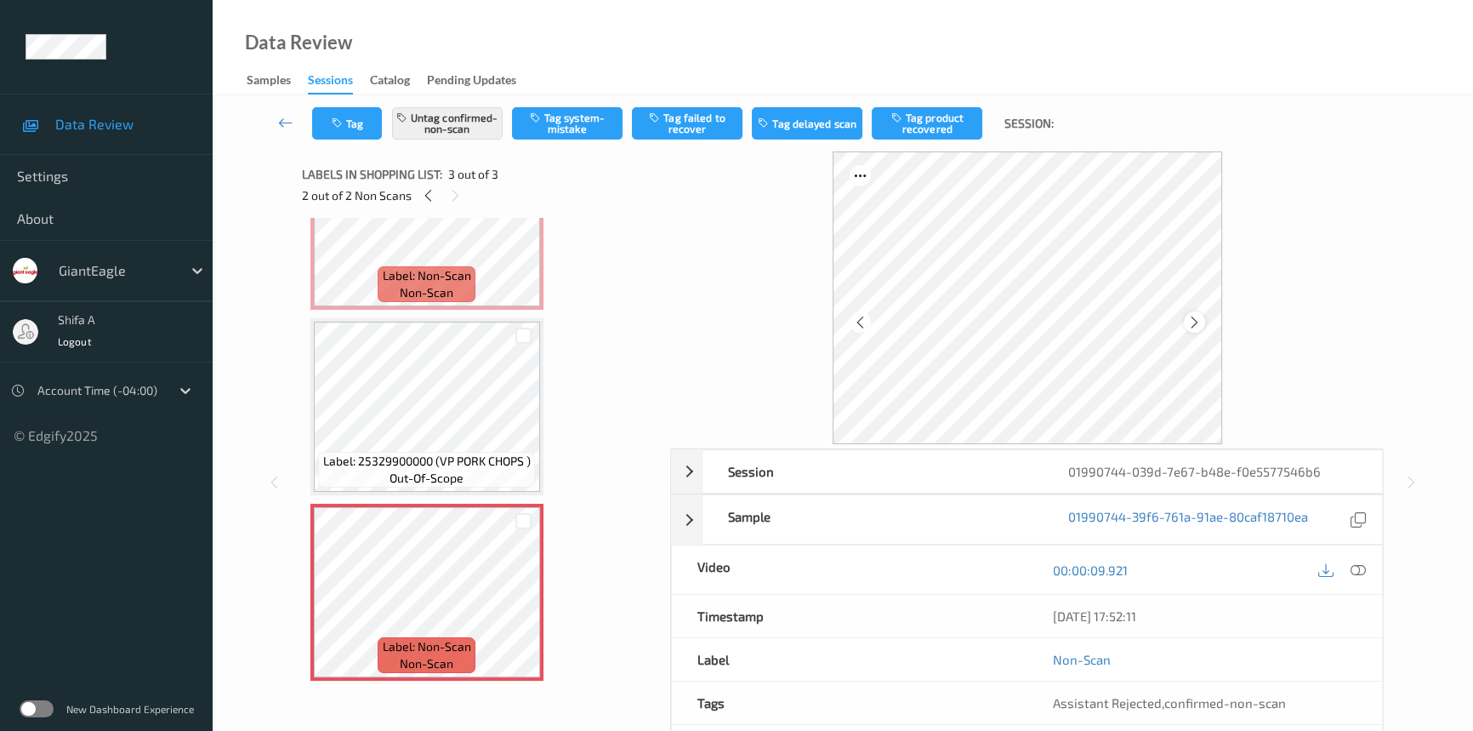
click at [1194, 320] on icon at bounding box center [1194, 321] width 14 height 15
click at [1198, 322] on icon at bounding box center [1194, 321] width 14 height 15
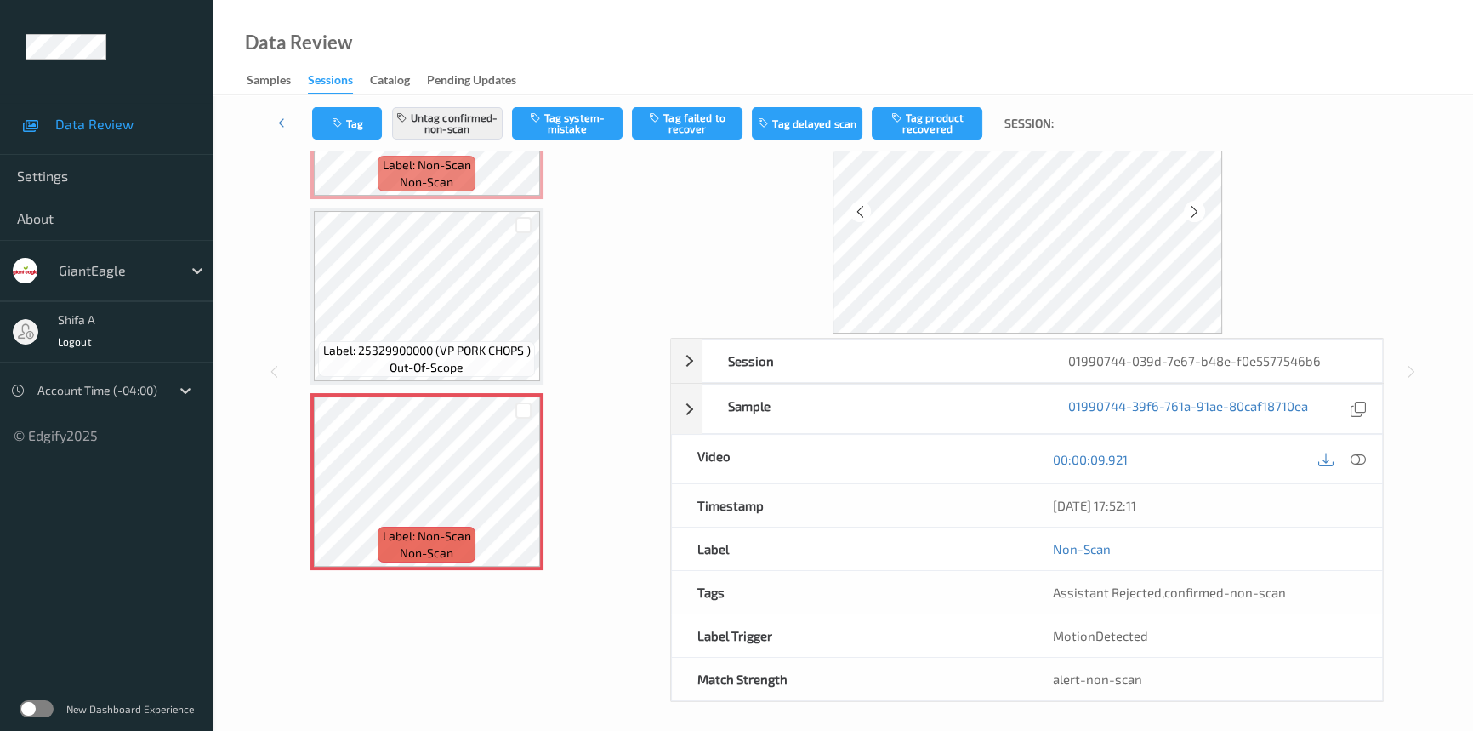
scroll to position [115, 0]
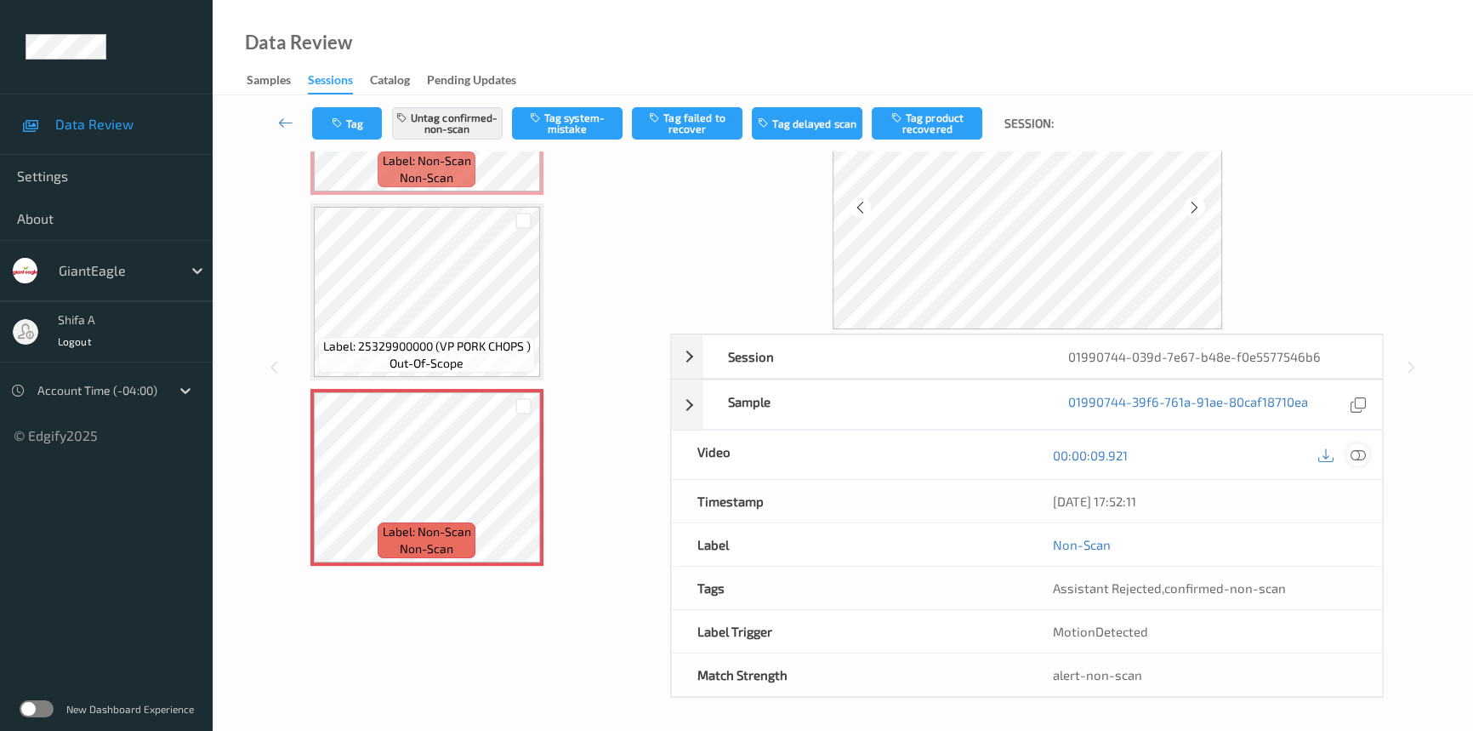
click at [1357, 456] on icon at bounding box center [1358, 454] width 15 height 15
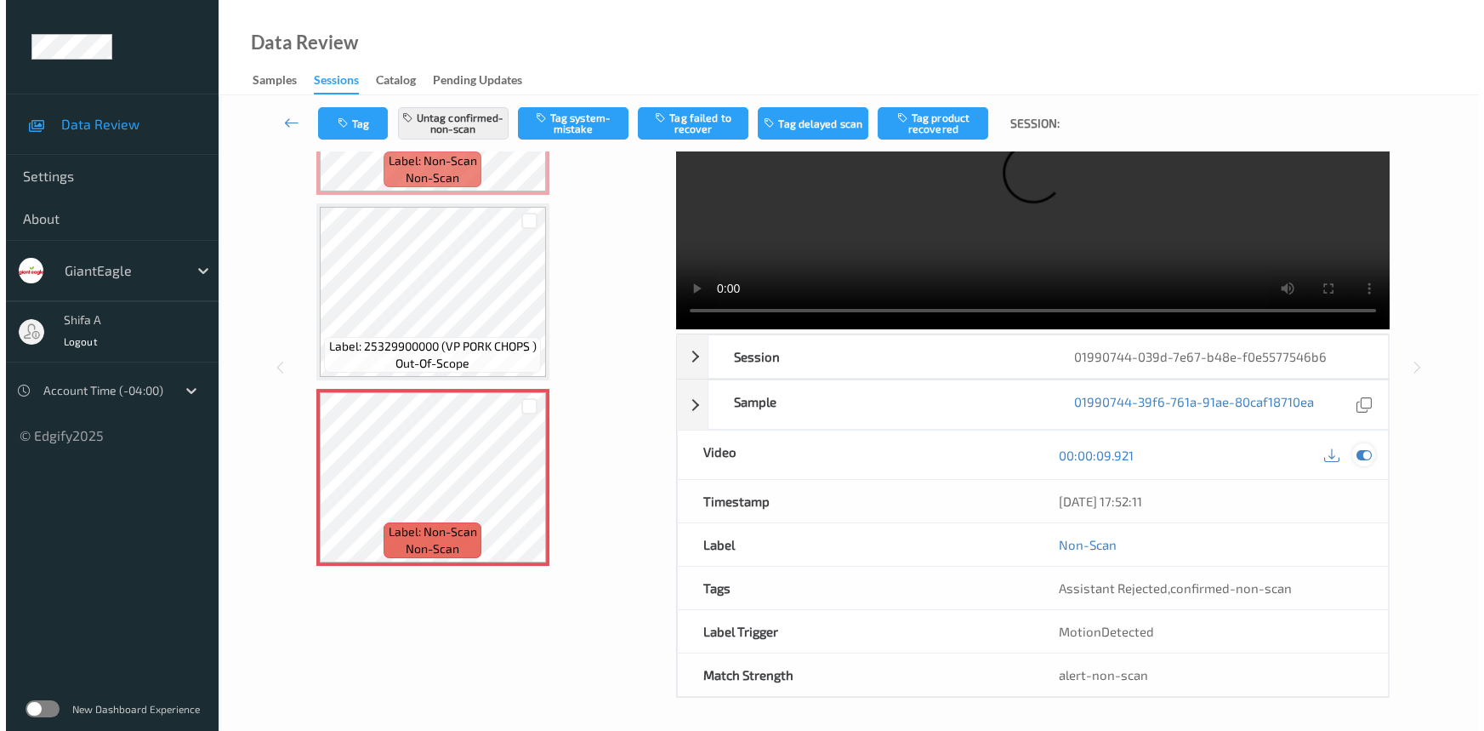
scroll to position [0, 0]
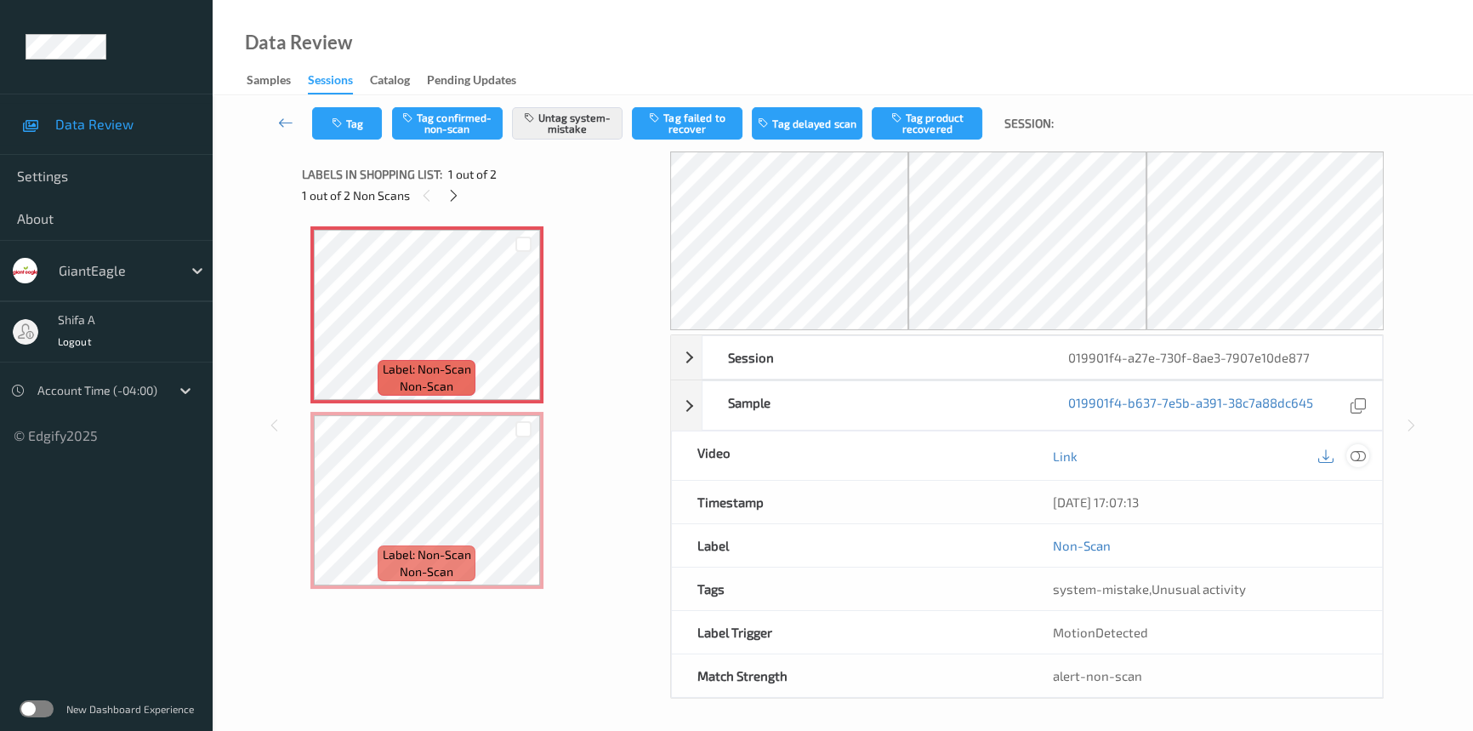
click at [1355, 463] on div at bounding box center [1357, 455] width 23 height 23
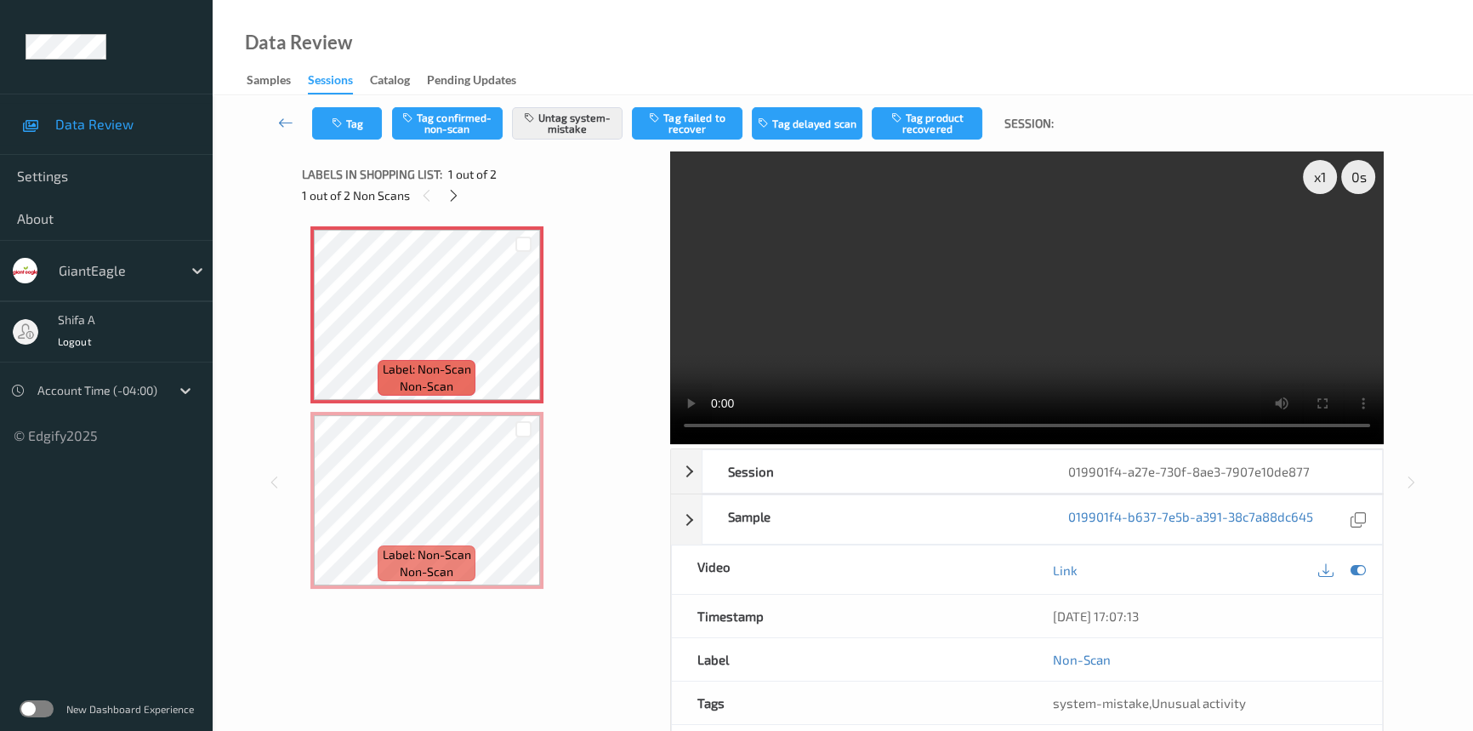
click at [1031, 443] on div "x 1 0 s Session 019901f4-a27e-730f-8ae3-7907e10de877 Session ID 019901f4-a27e-7…" at bounding box center [1027, 481] width 714 height 661
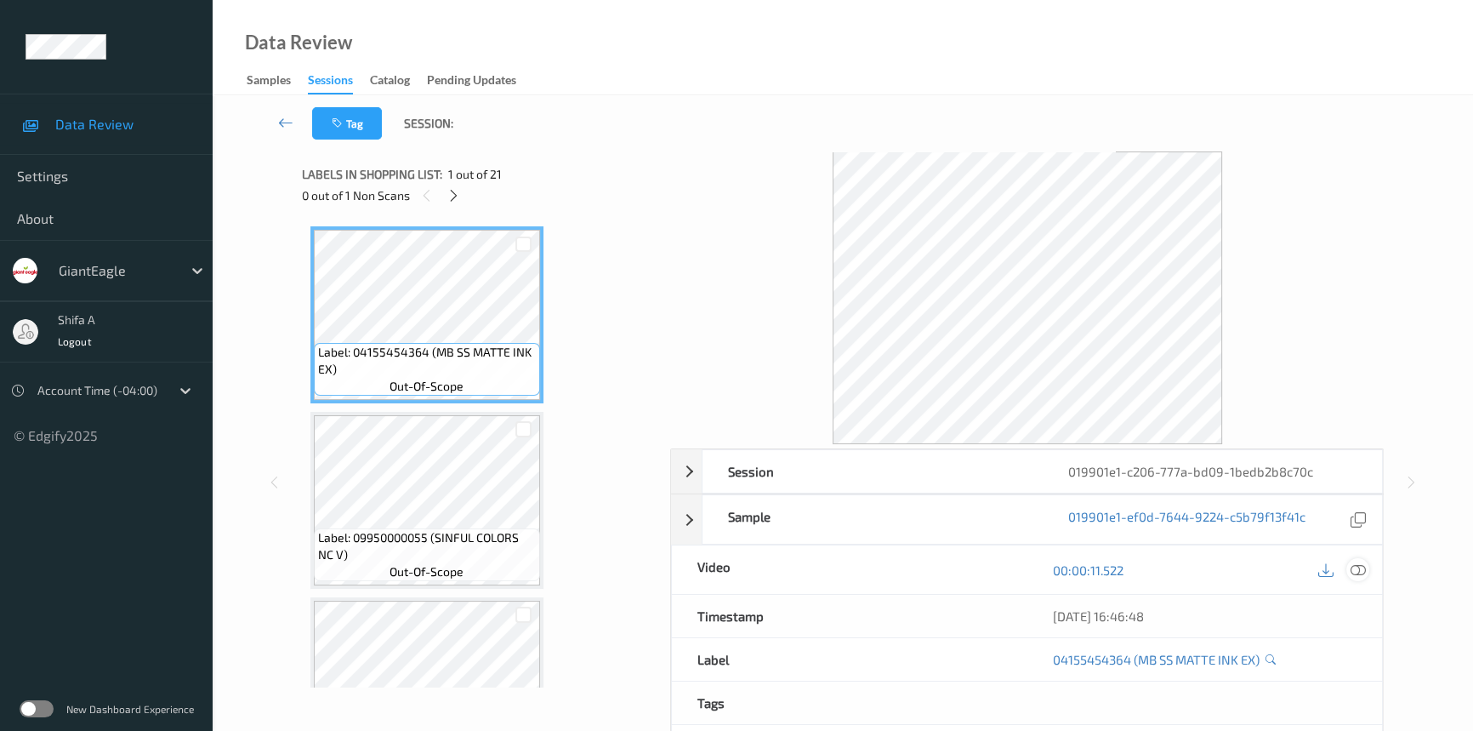
click at [1363, 572] on icon at bounding box center [1358, 569] width 15 height 15
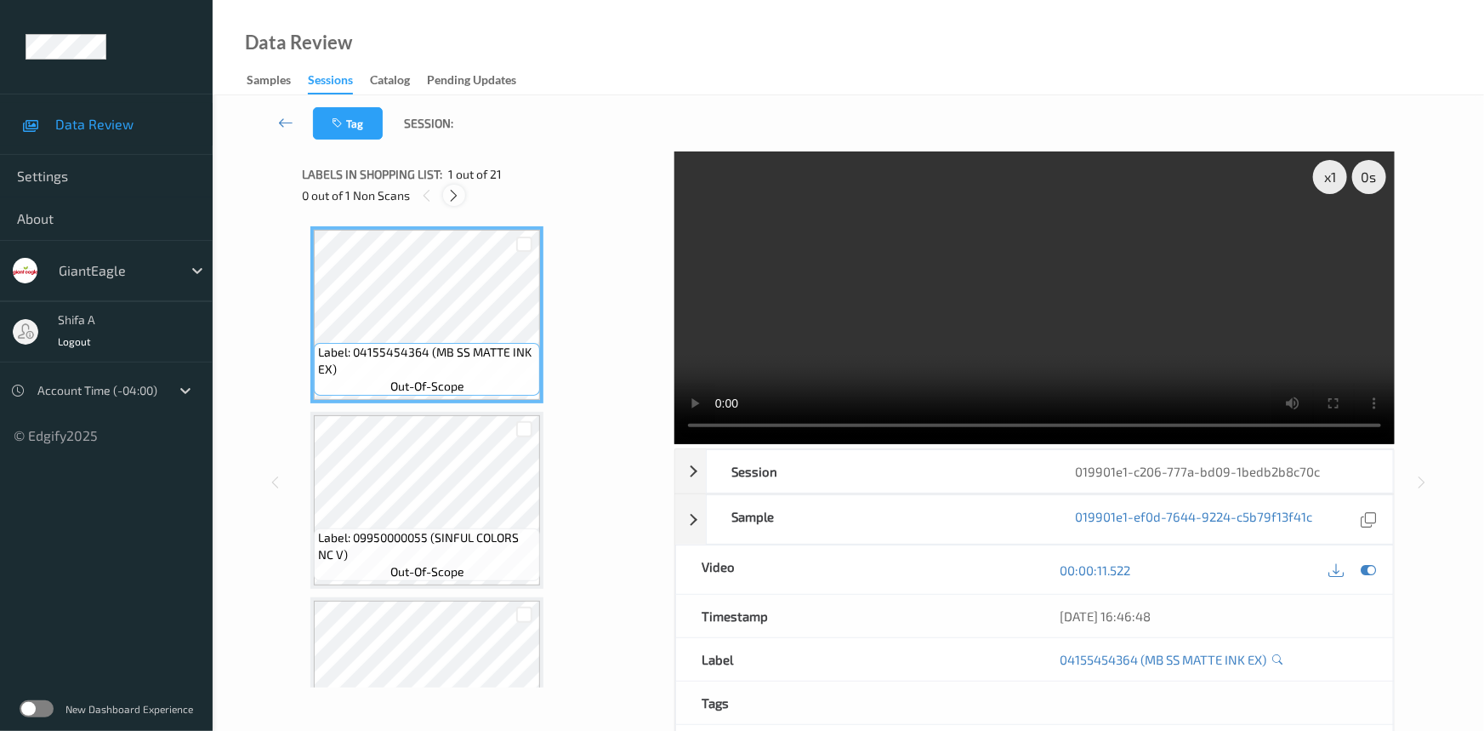
click at [460, 197] on icon at bounding box center [454, 195] width 14 height 15
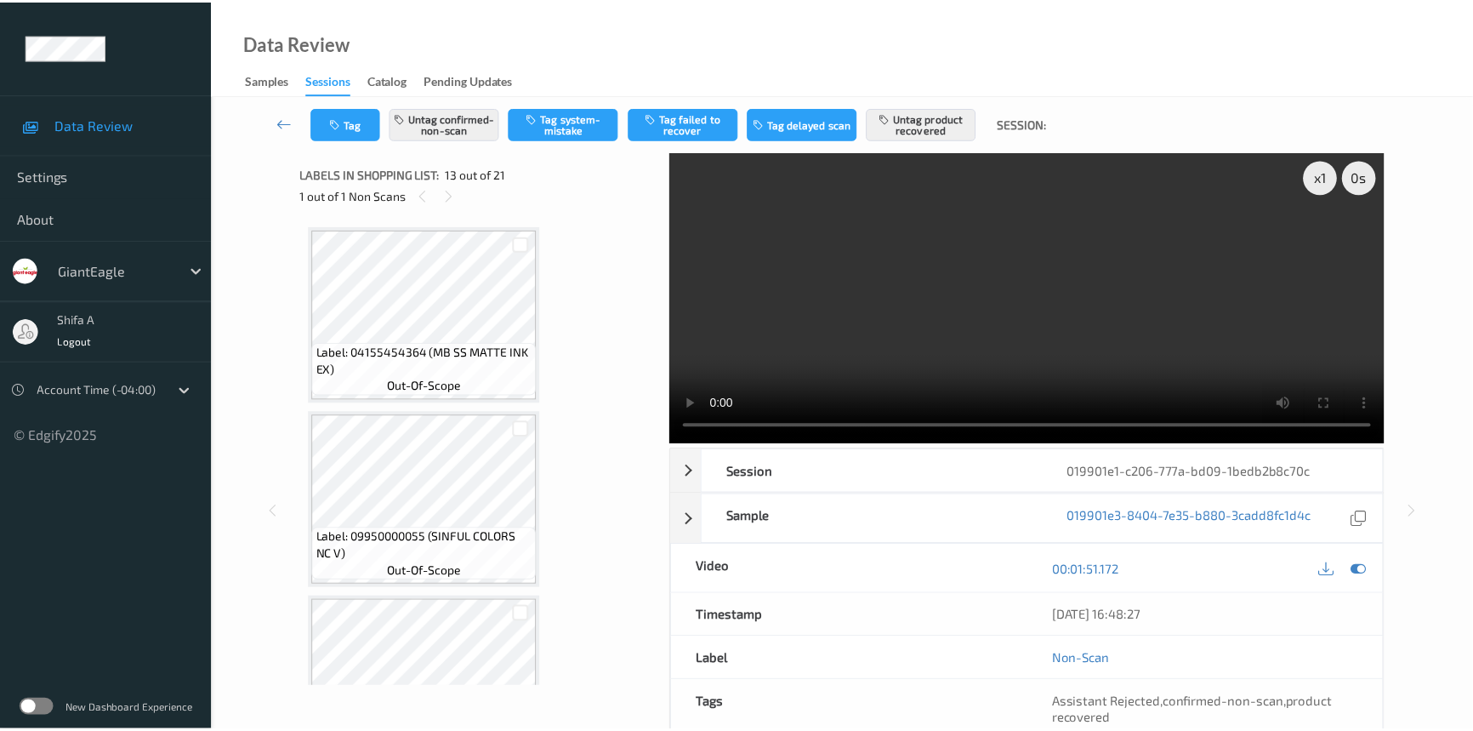
scroll to position [2041, 0]
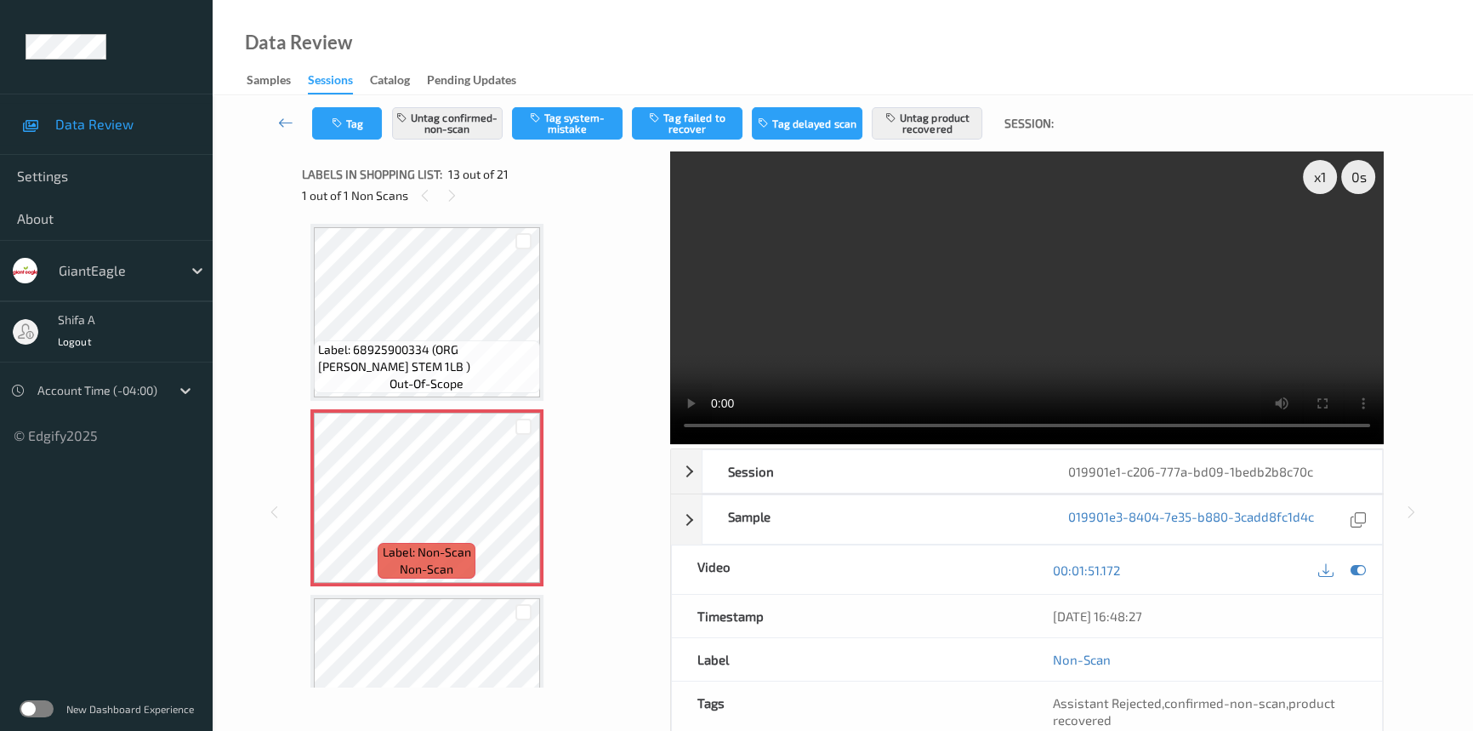
click at [606, 291] on div "Label: 04155454364 (MB SS MATTE INK EX) out-of-scope Label: 09950000055 (SINFUL…" at bounding box center [480, 127] width 340 height 3884
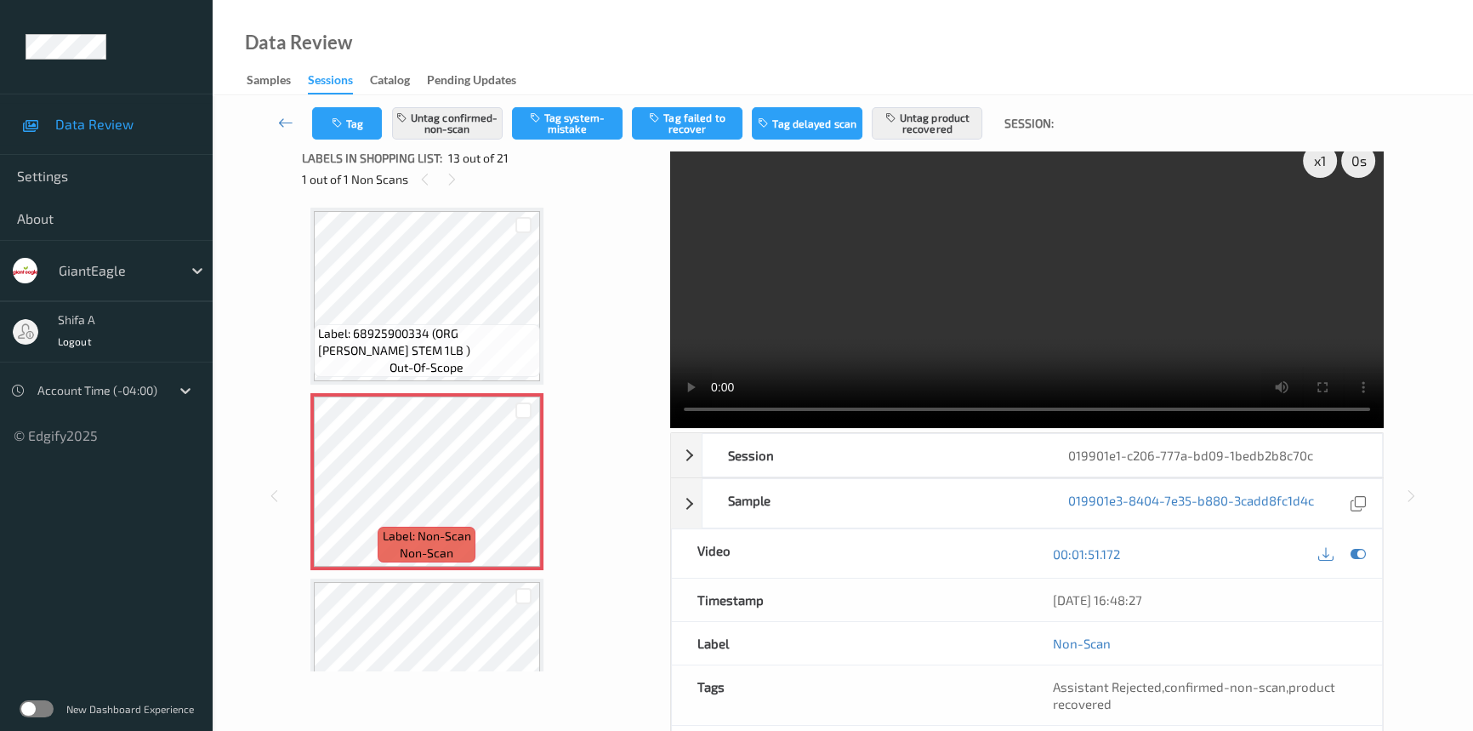
scroll to position [0, 0]
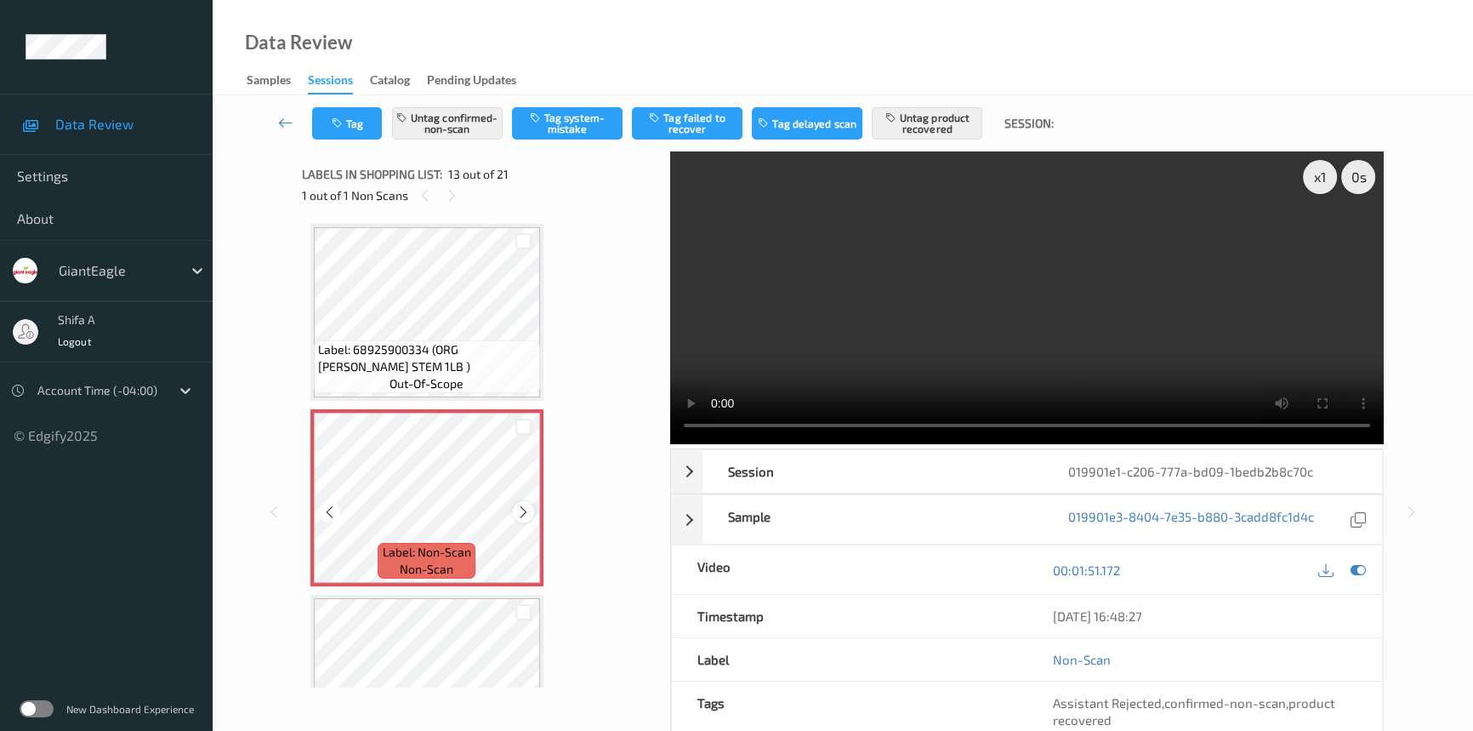
click at [524, 509] on icon at bounding box center [523, 511] width 14 height 15
click at [524, 507] on icon at bounding box center [523, 511] width 14 height 15
click at [524, 504] on icon at bounding box center [523, 511] width 14 height 15
click at [520, 504] on icon at bounding box center [523, 511] width 14 height 15
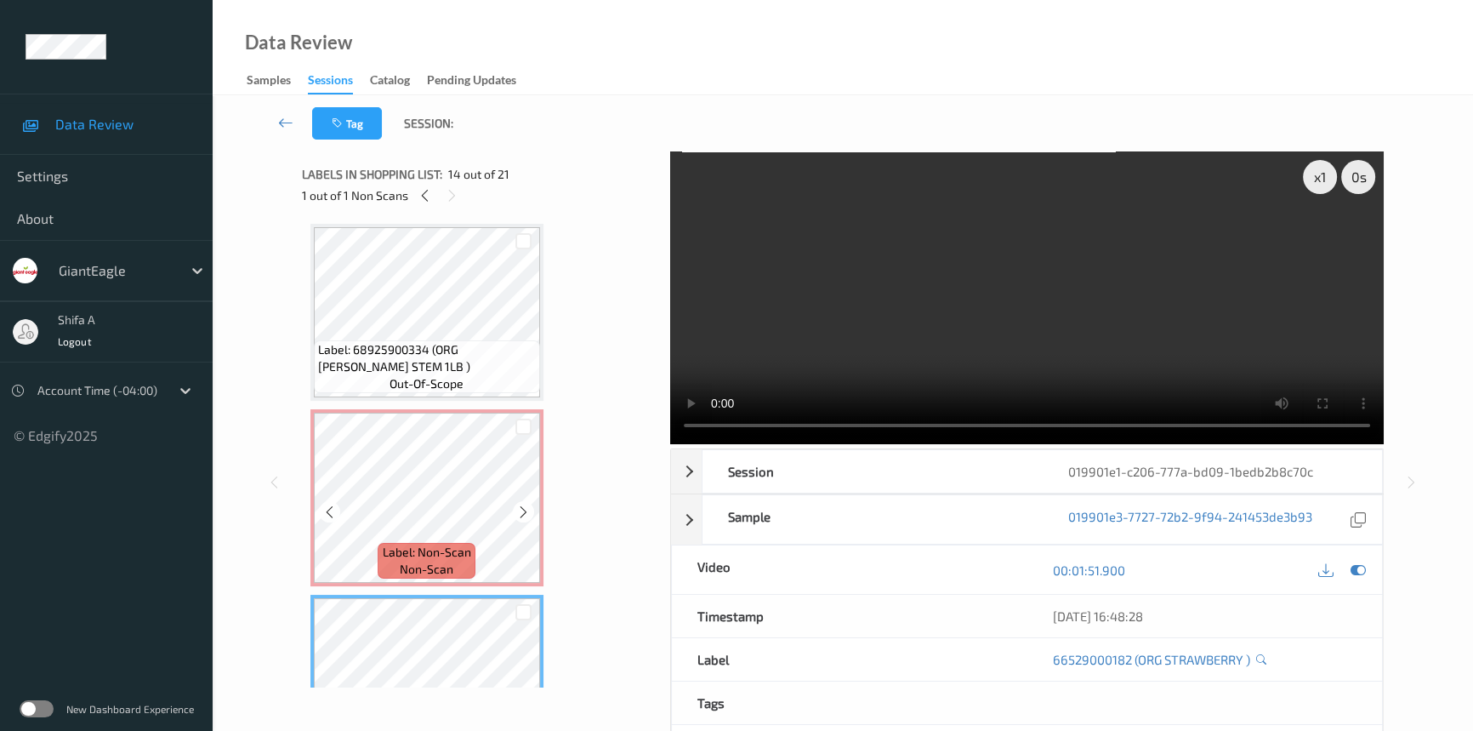
scroll to position [2041, 0]
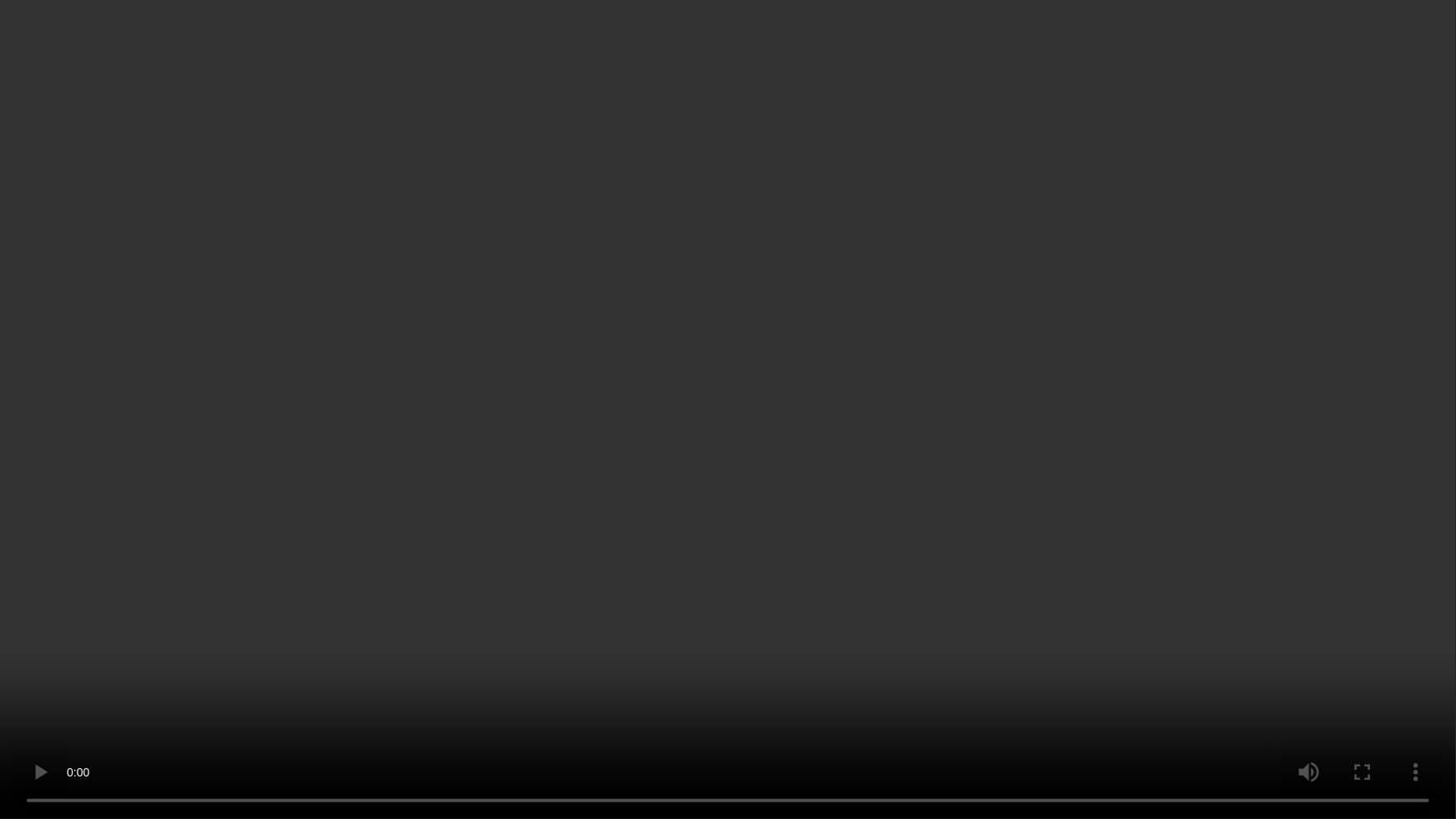
click at [626, 563] on video at bounding box center [728, 409] width 1456 height 819
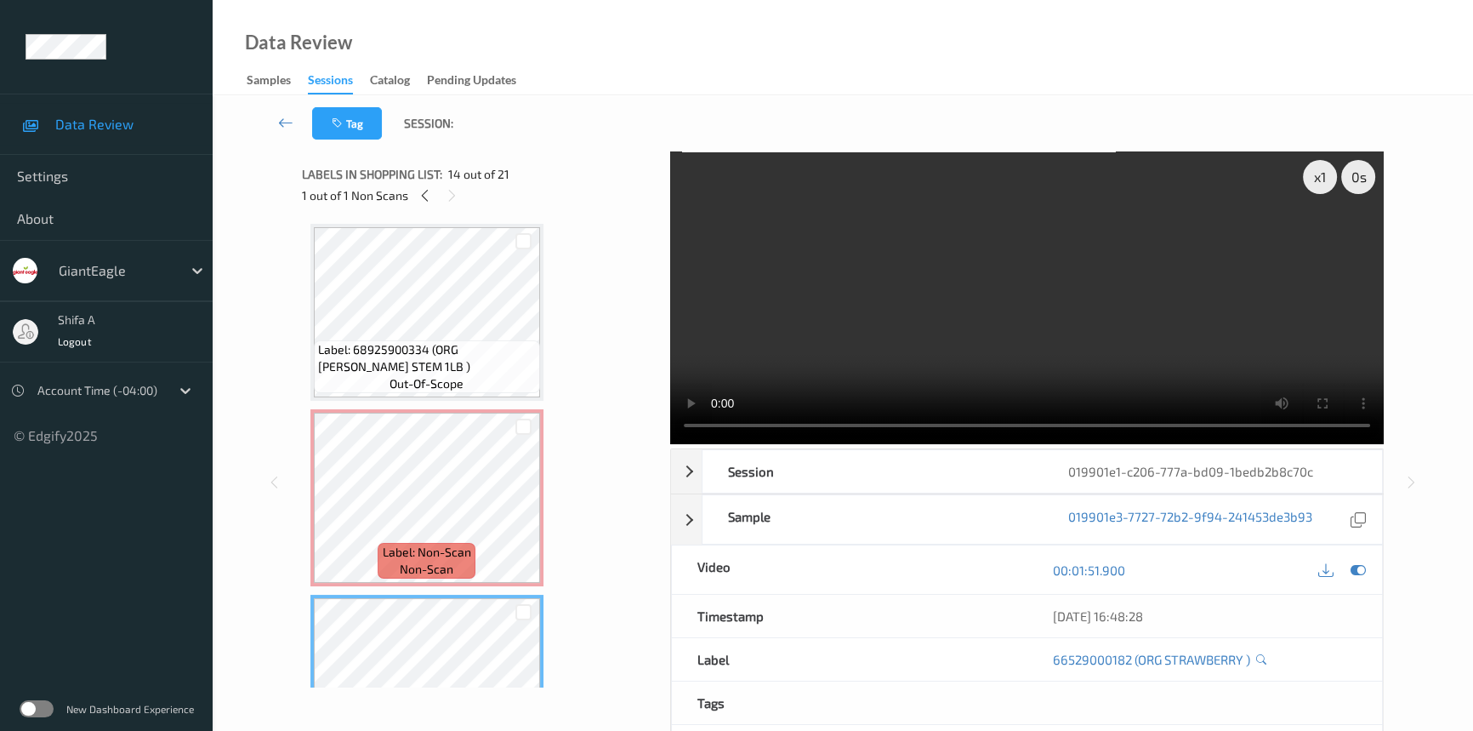
click at [1124, 361] on video at bounding box center [1027, 297] width 714 height 293
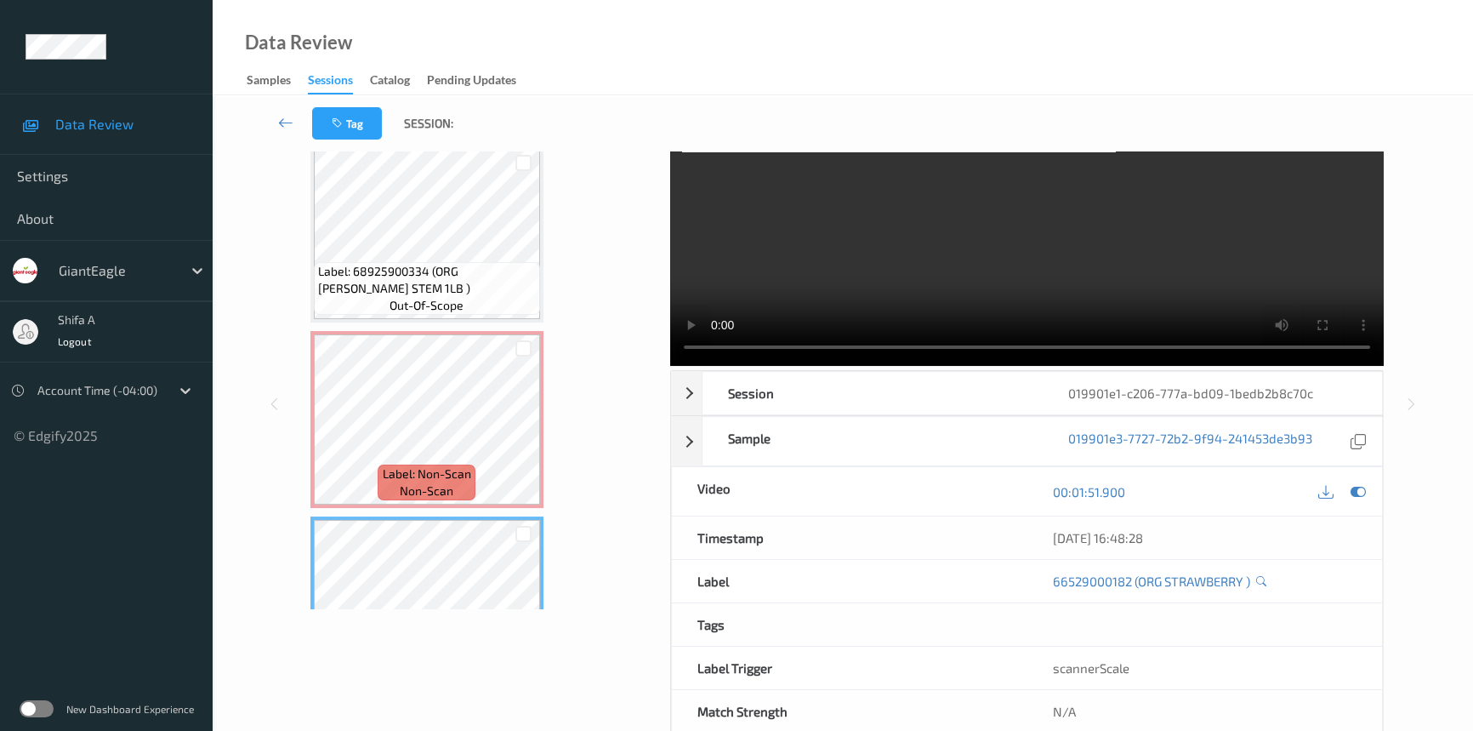
scroll to position [115, 0]
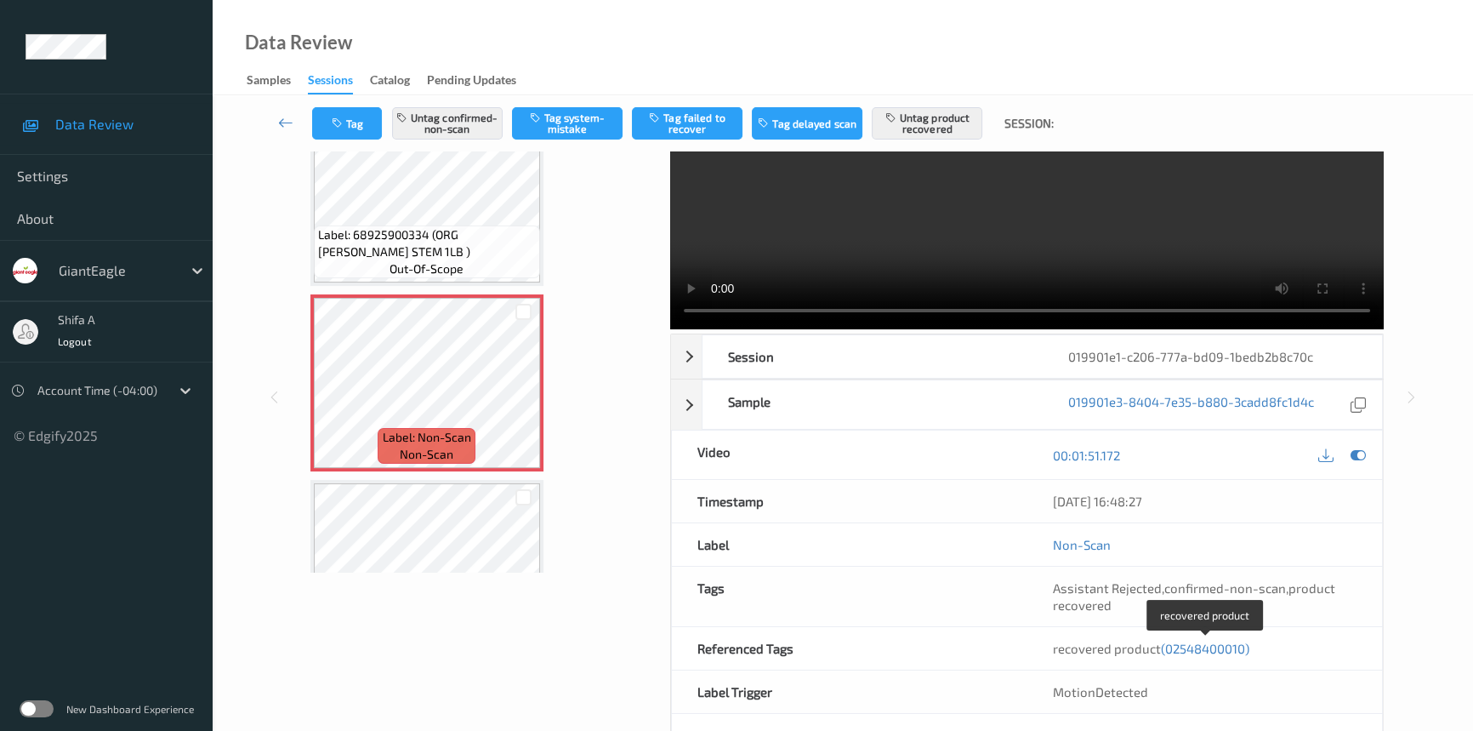
click at [1220, 648] on span "(02548400010)" at bounding box center [1205, 647] width 88 height 15
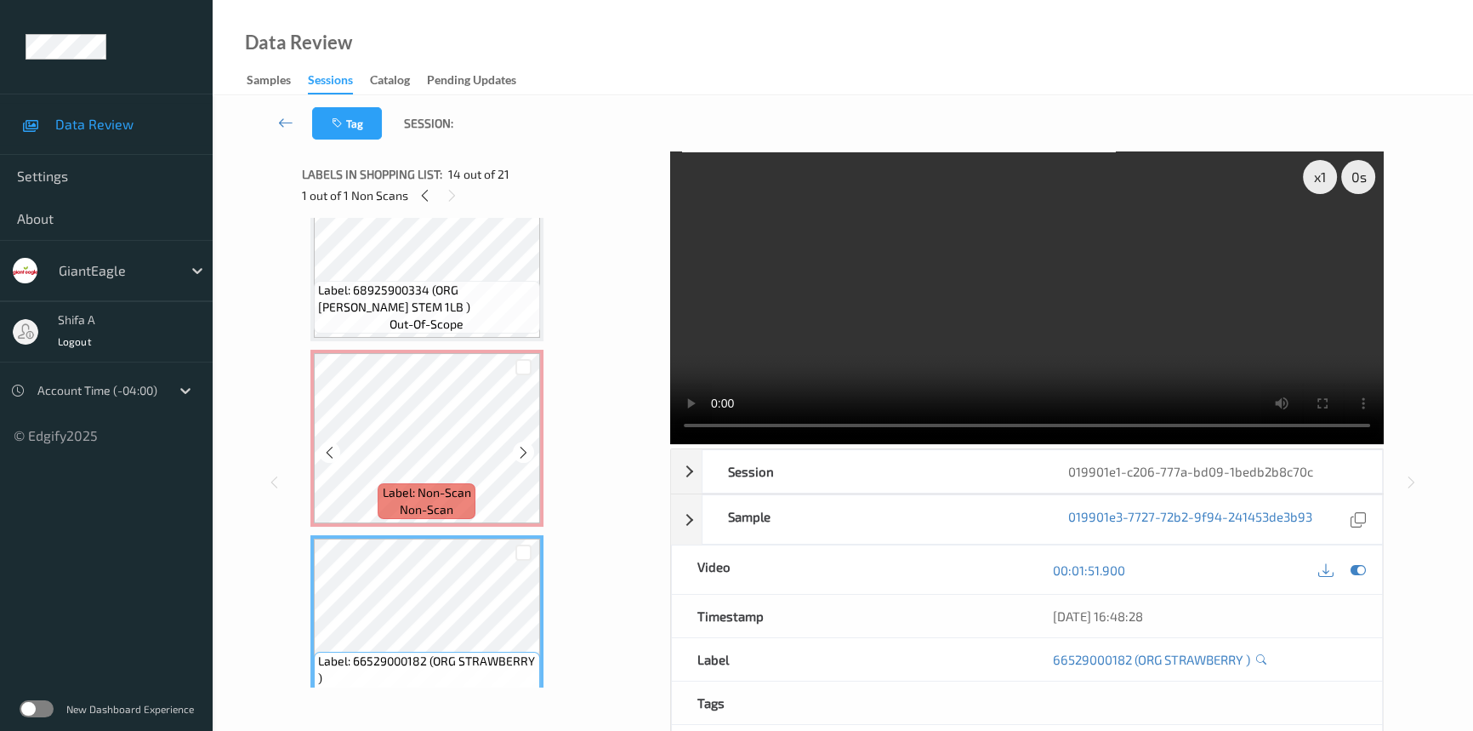
scroll to position [2410, 0]
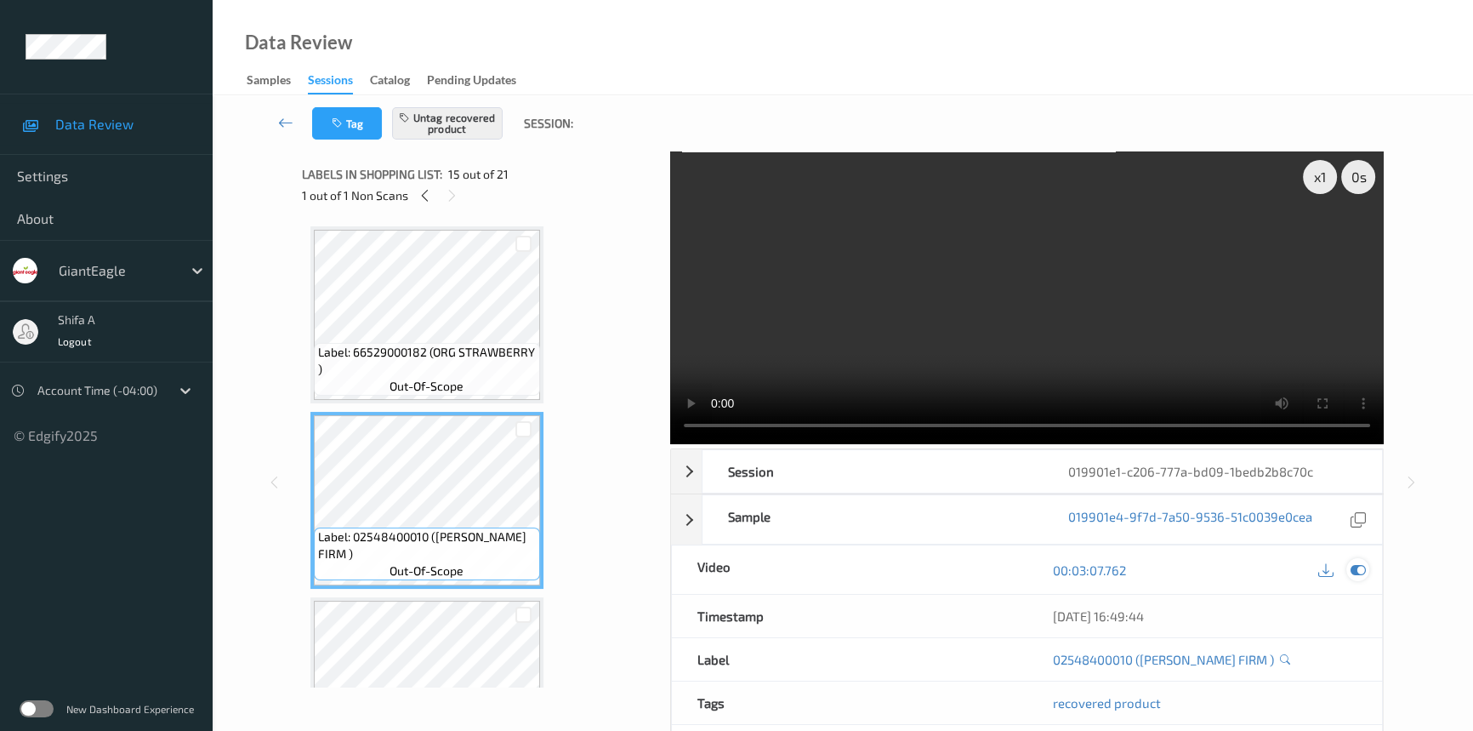
click at [1353, 569] on icon at bounding box center [1358, 569] width 15 height 15
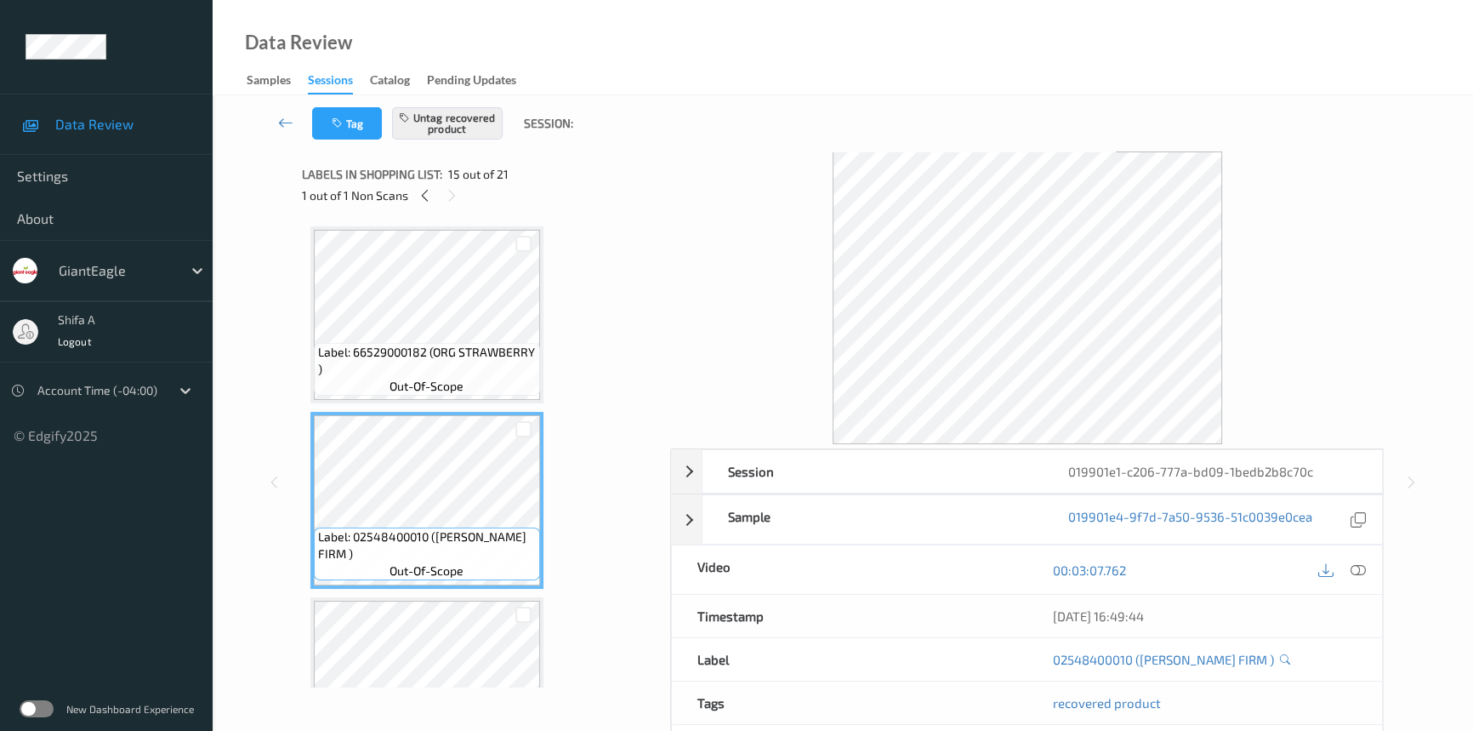
scroll to position [1791, 0]
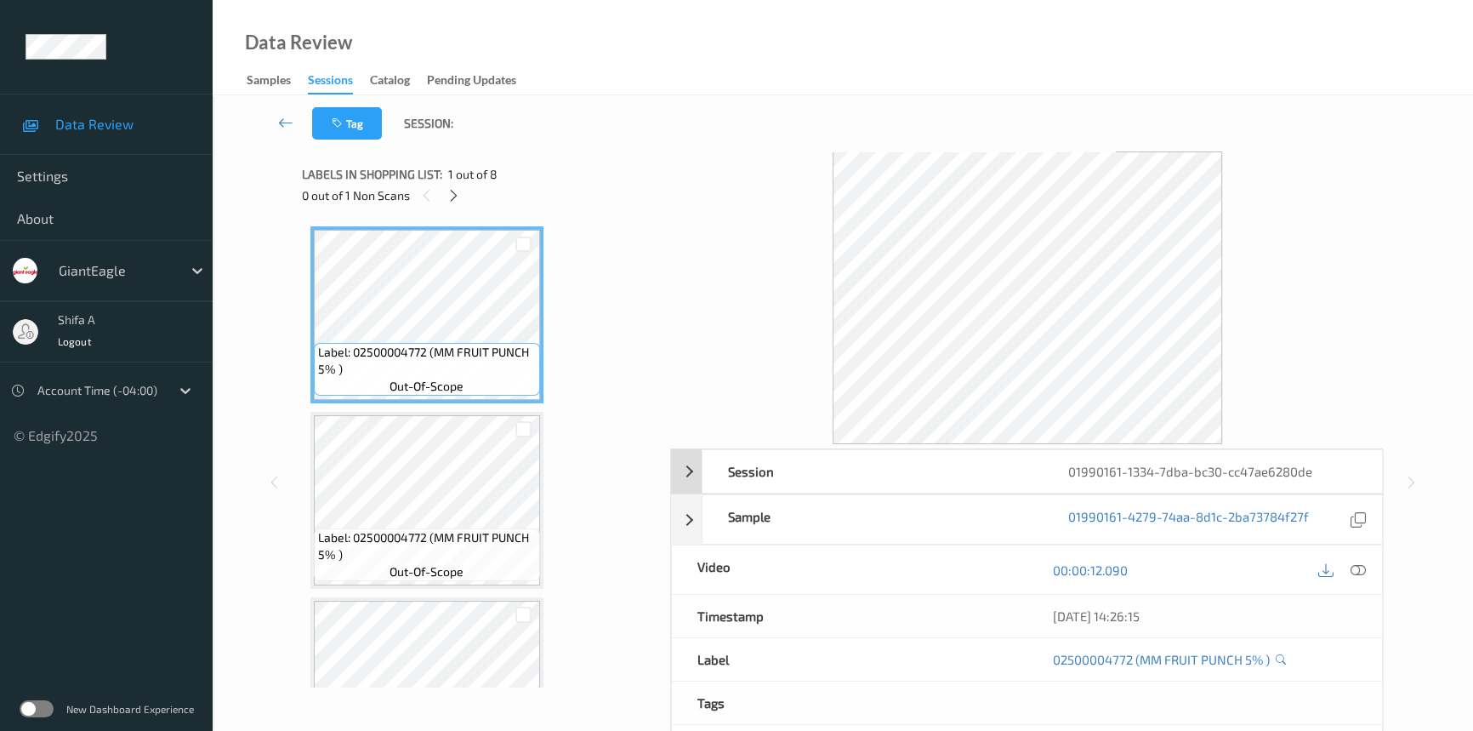
drag, startPoint x: 1363, startPoint y: 561, endPoint x: 754, endPoint y: 310, distance: 658.7
click at [1364, 562] on icon at bounding box center [1358, 569] width 15 height 15
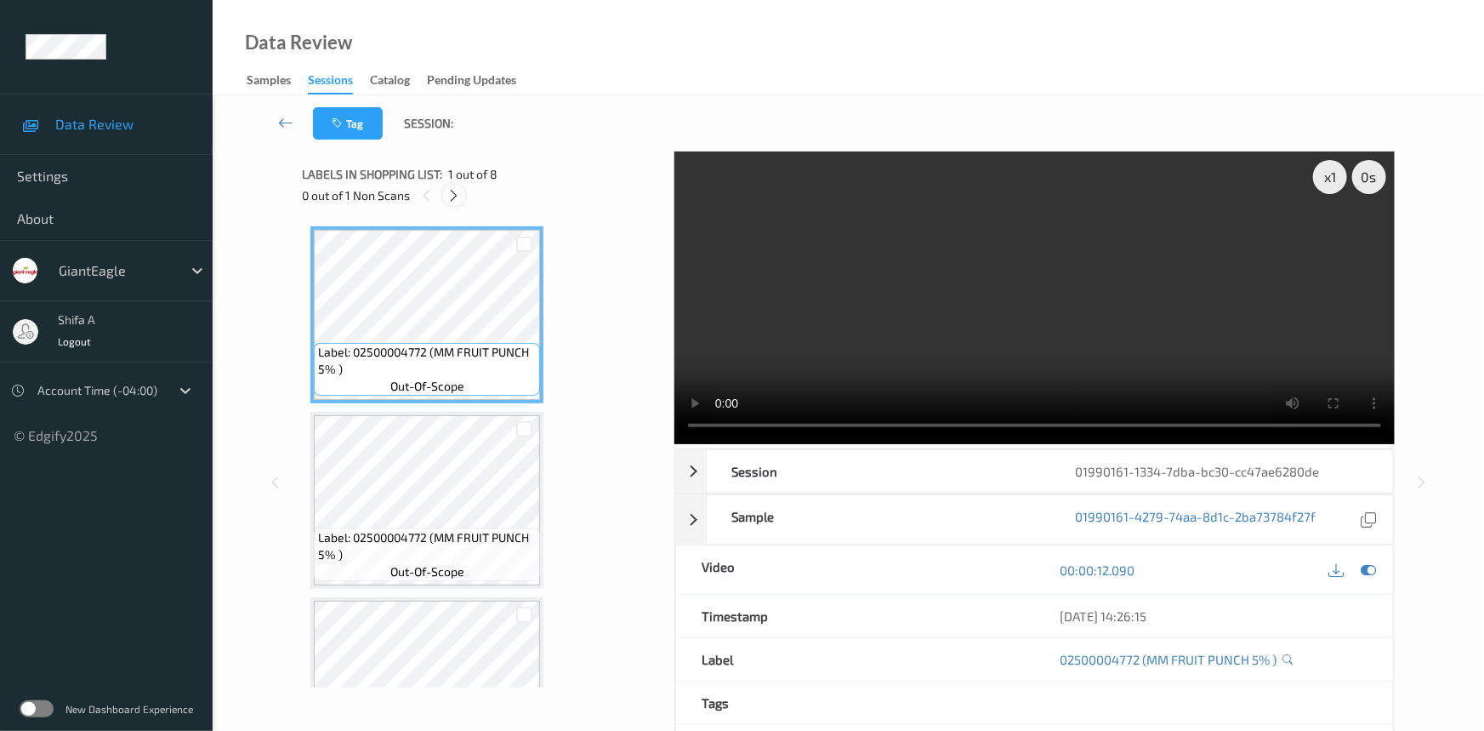
click at [453, 195] on icon at bounding box center [454, 195] width 14 height 15
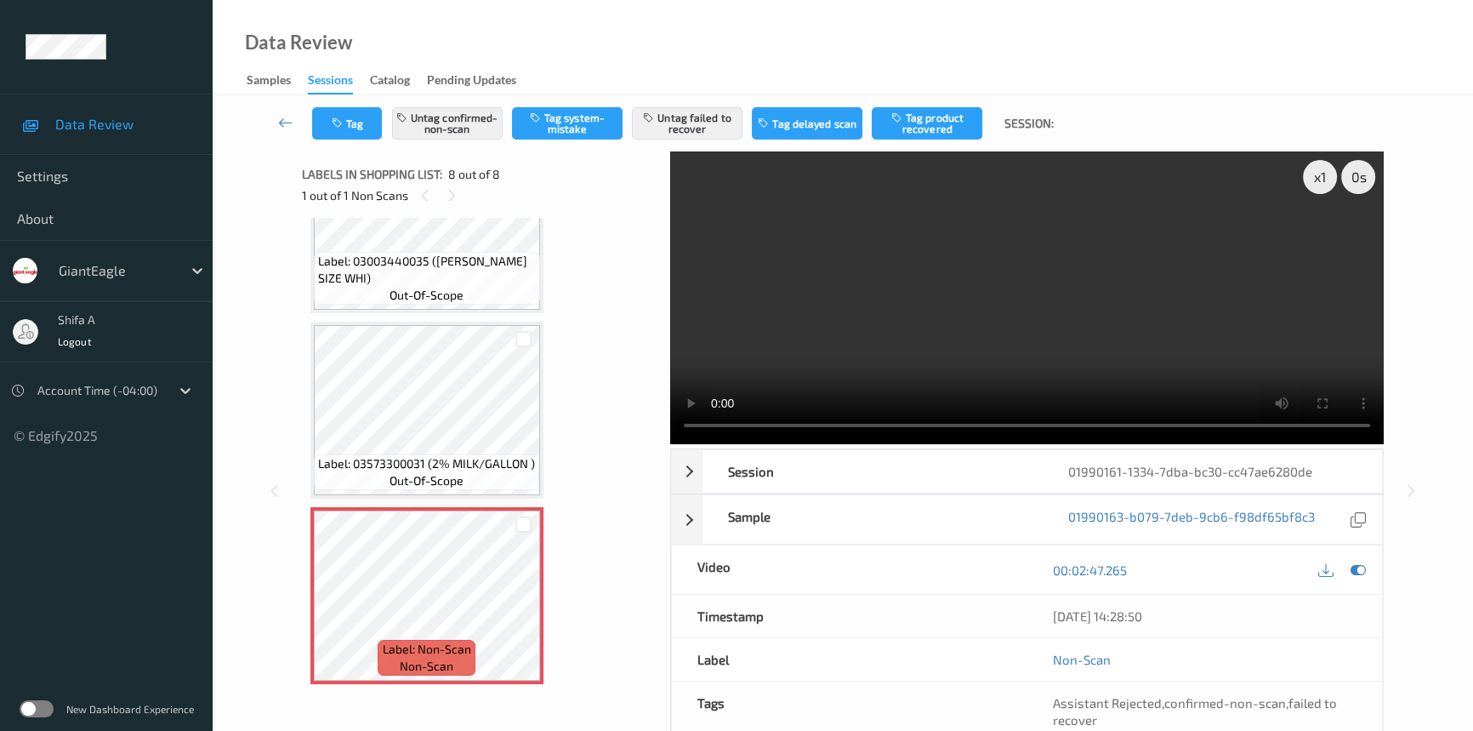
scroll to position [913, 0]
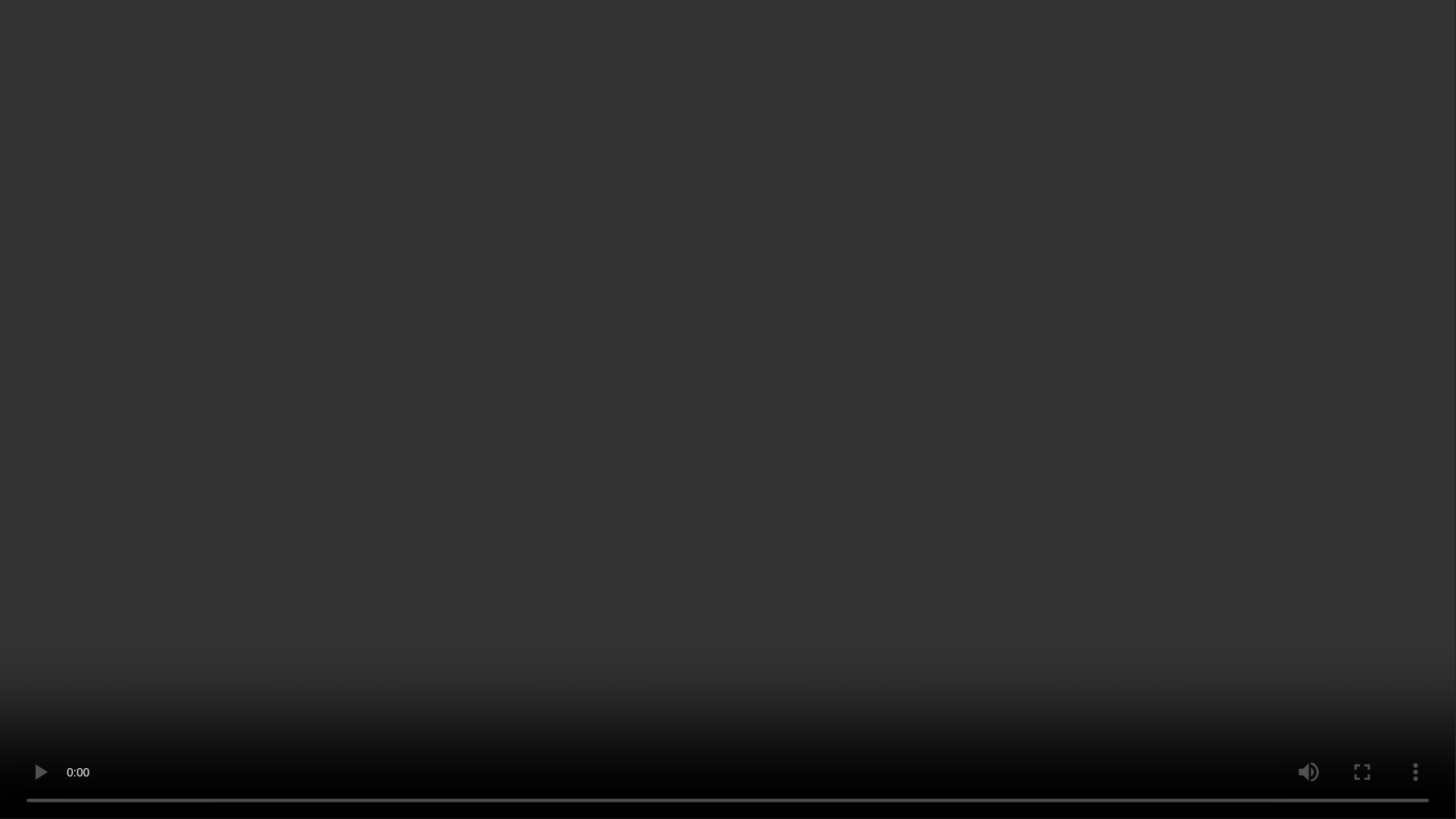
click at [1025, 677] on video at bounding box center [728, 409] width 1456 height 819
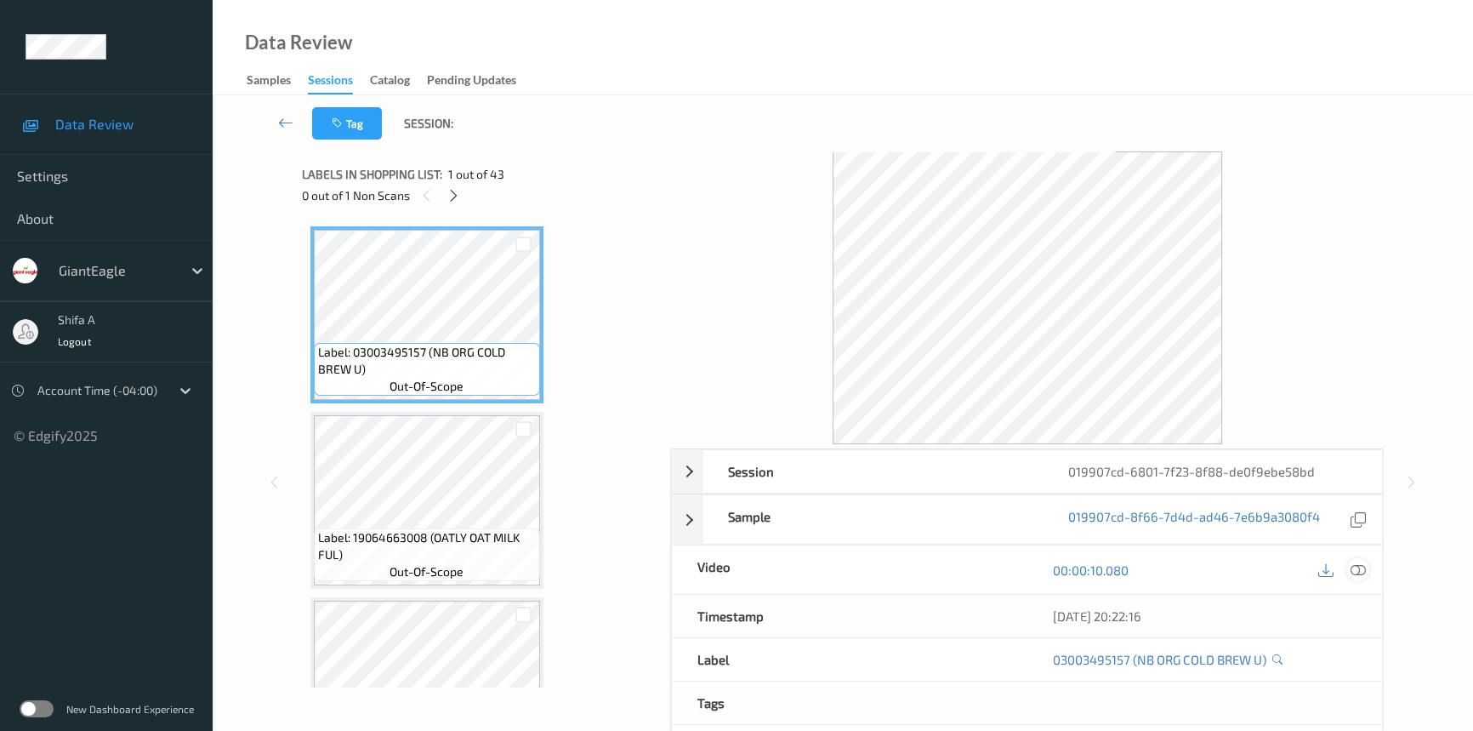
click at [1362, 570] on icon at bounding box center [1358, 569] width 15 height 15
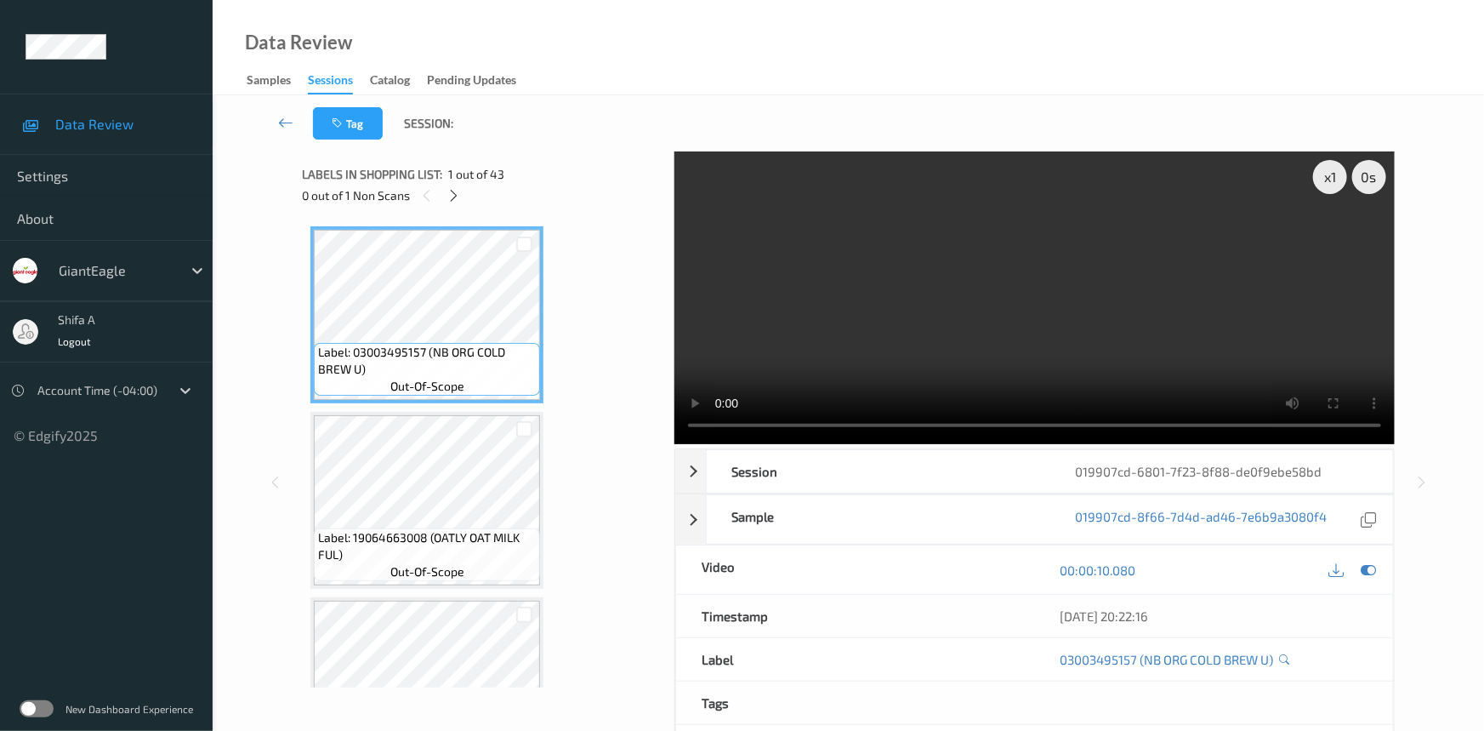
drag, startPoint x: 454, startPoint y: 201, endPoint x: 493, endPoint y: 178, distance: 45.4
click at [455, 201] on icon at bounding box center [454, 195] width 14 height 15
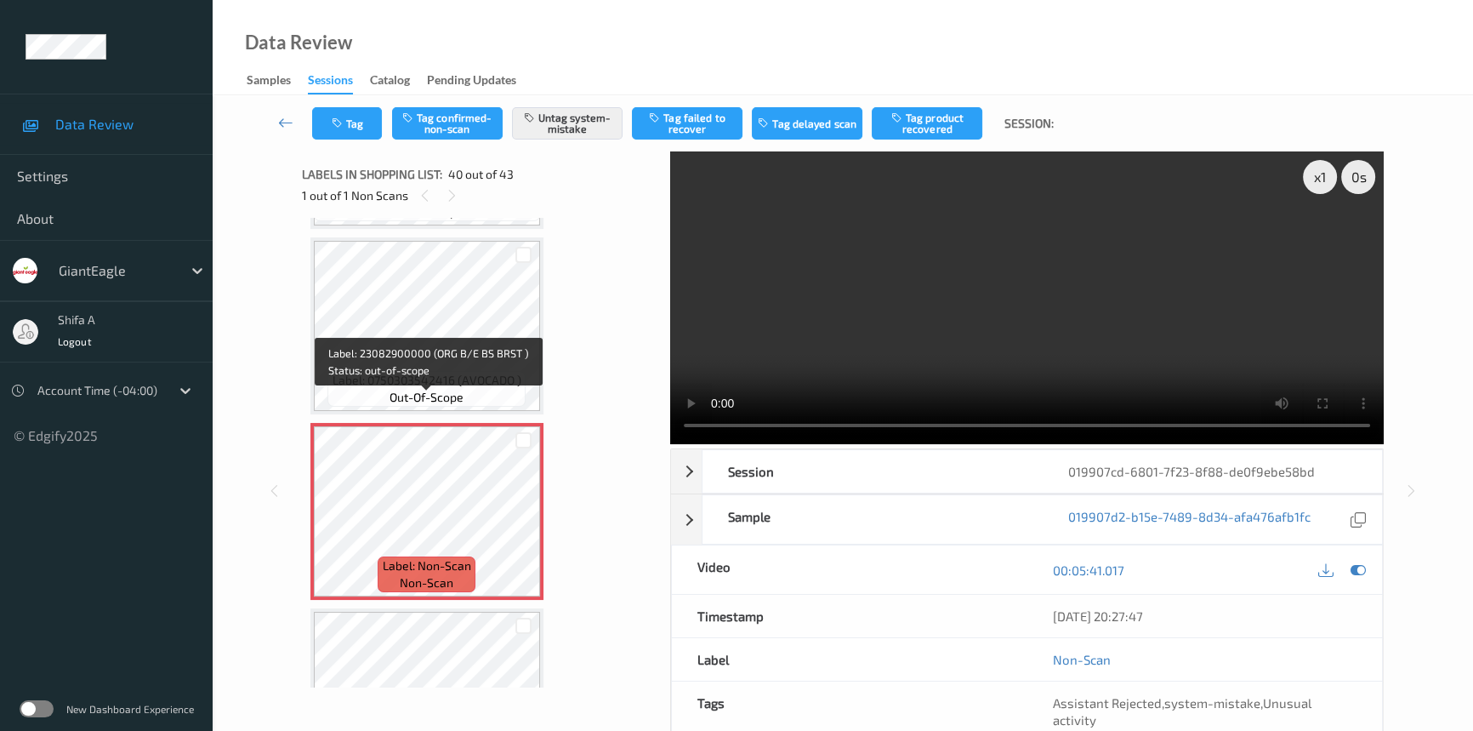
scroll to position [7031, 0]
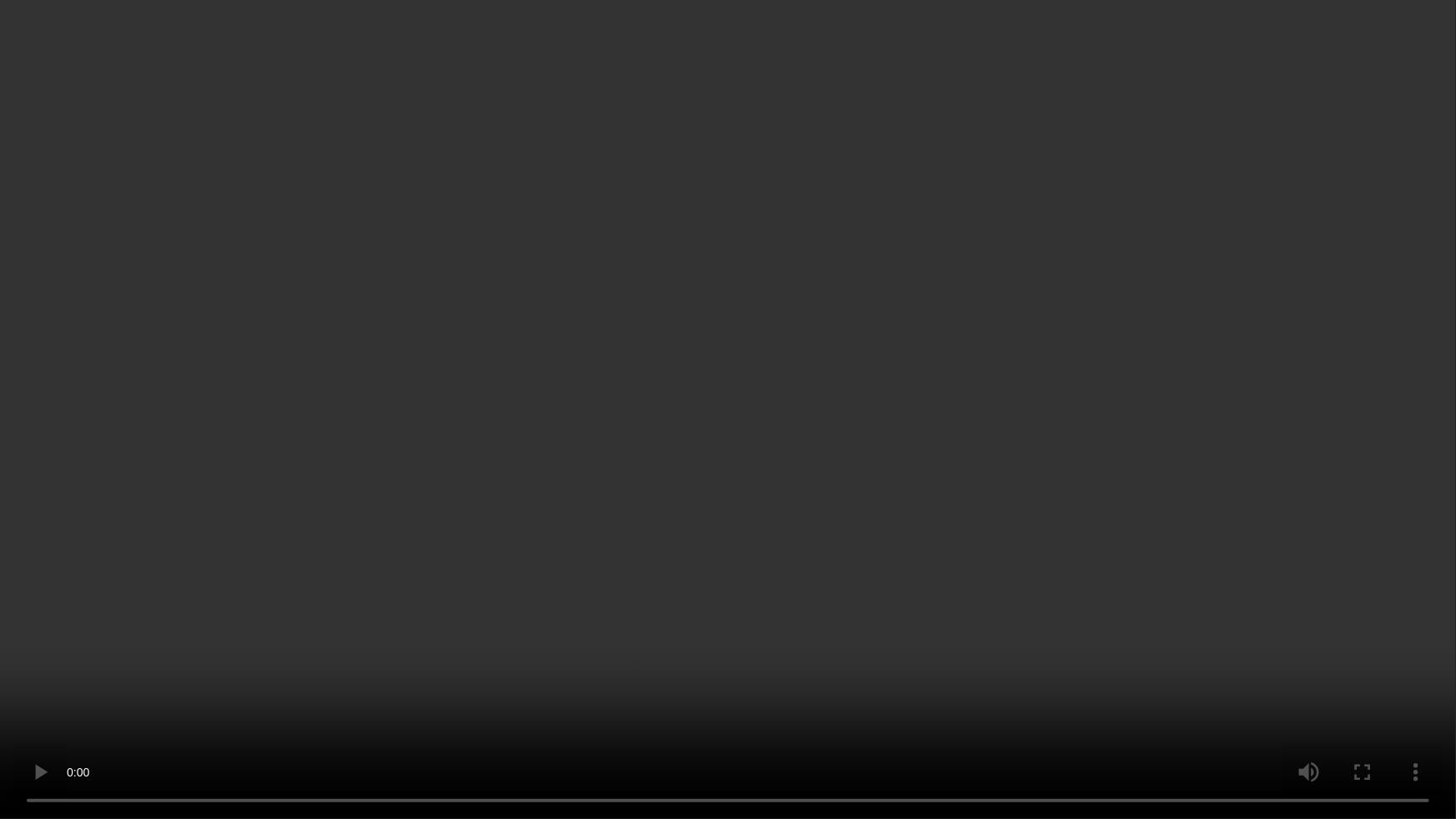
click at [899, 559] on video at bounding box center [728, 409] width 1456 height 819
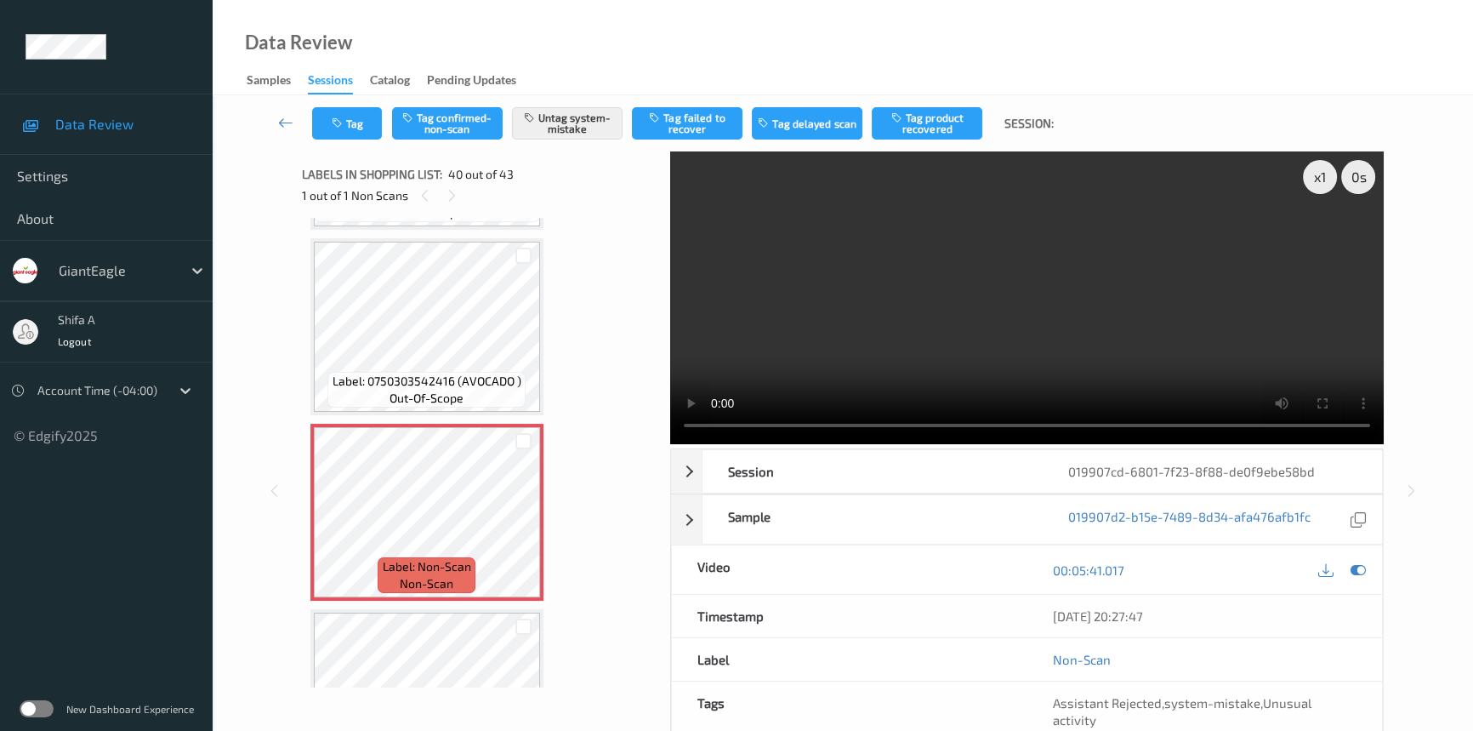
click at [1111, 296] on video at bounding box center [1027, 297] width 714 height 293
click at [525, 519] on icon at bounding box center [523, 526] width 14 height 15
click at [1098, 287] on video at bounding box center [1027, 297] width 714 height 293
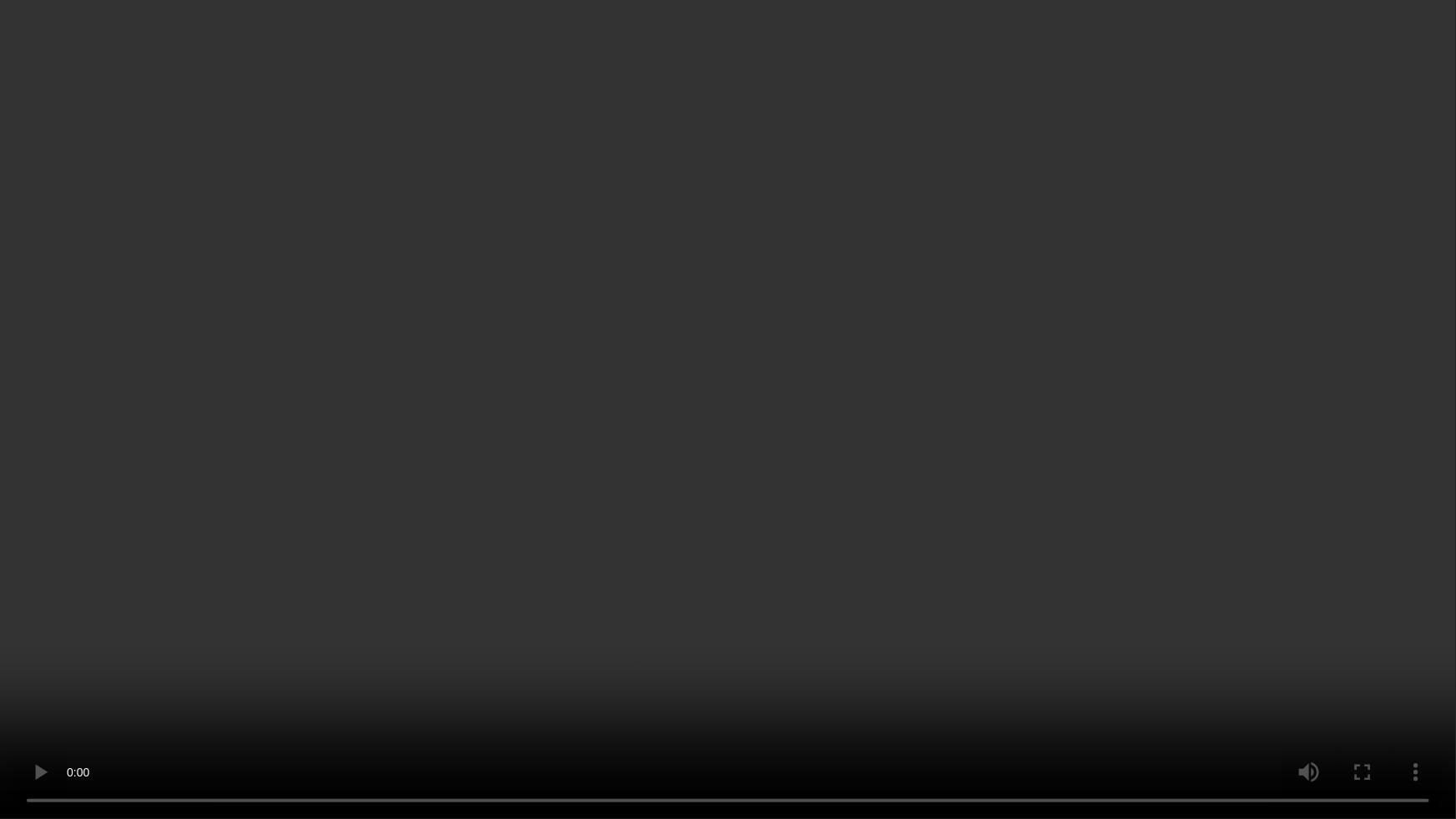
click at [918, 489] on video at bounding box center [728, 409] width 1456 height 819
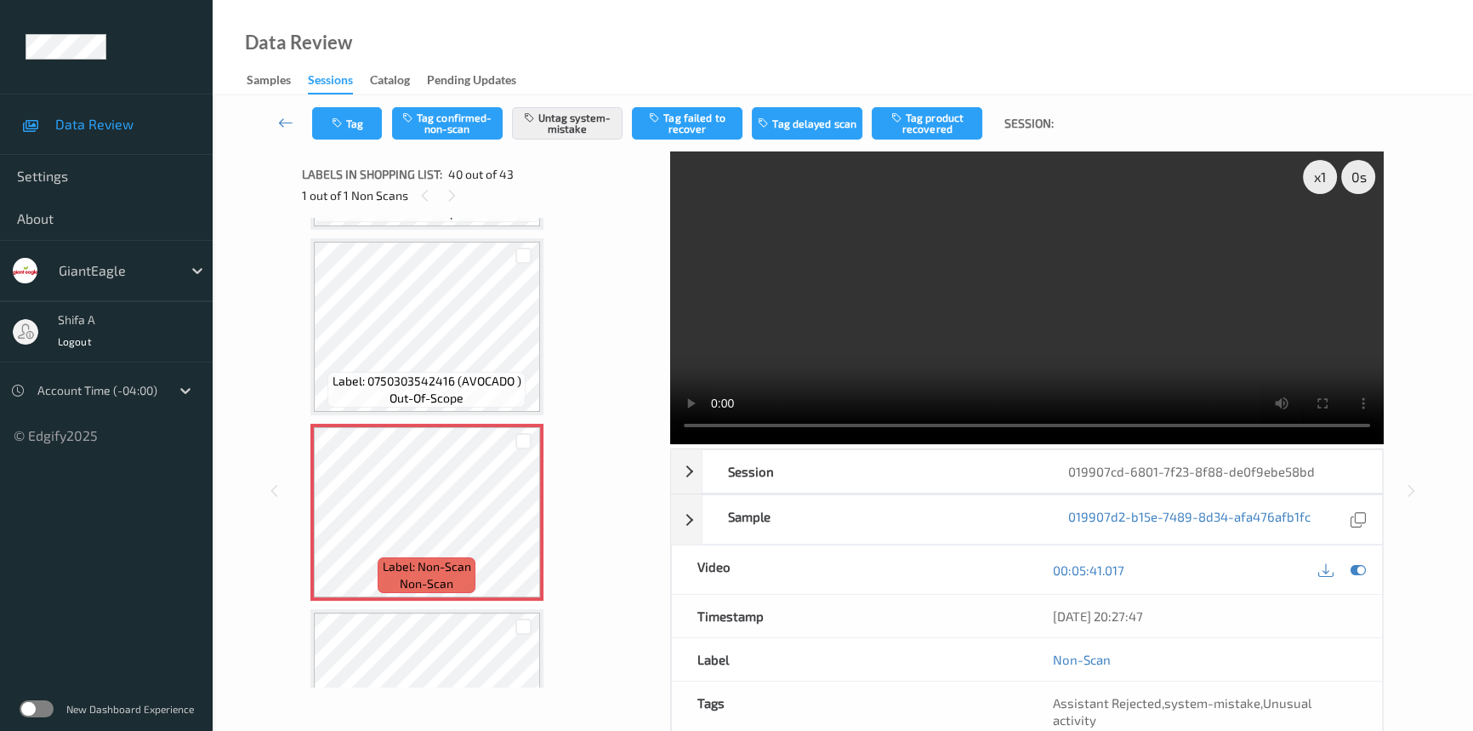
click at [1187, 321] on video at bounding box center [1027, 297] width 714 height 293
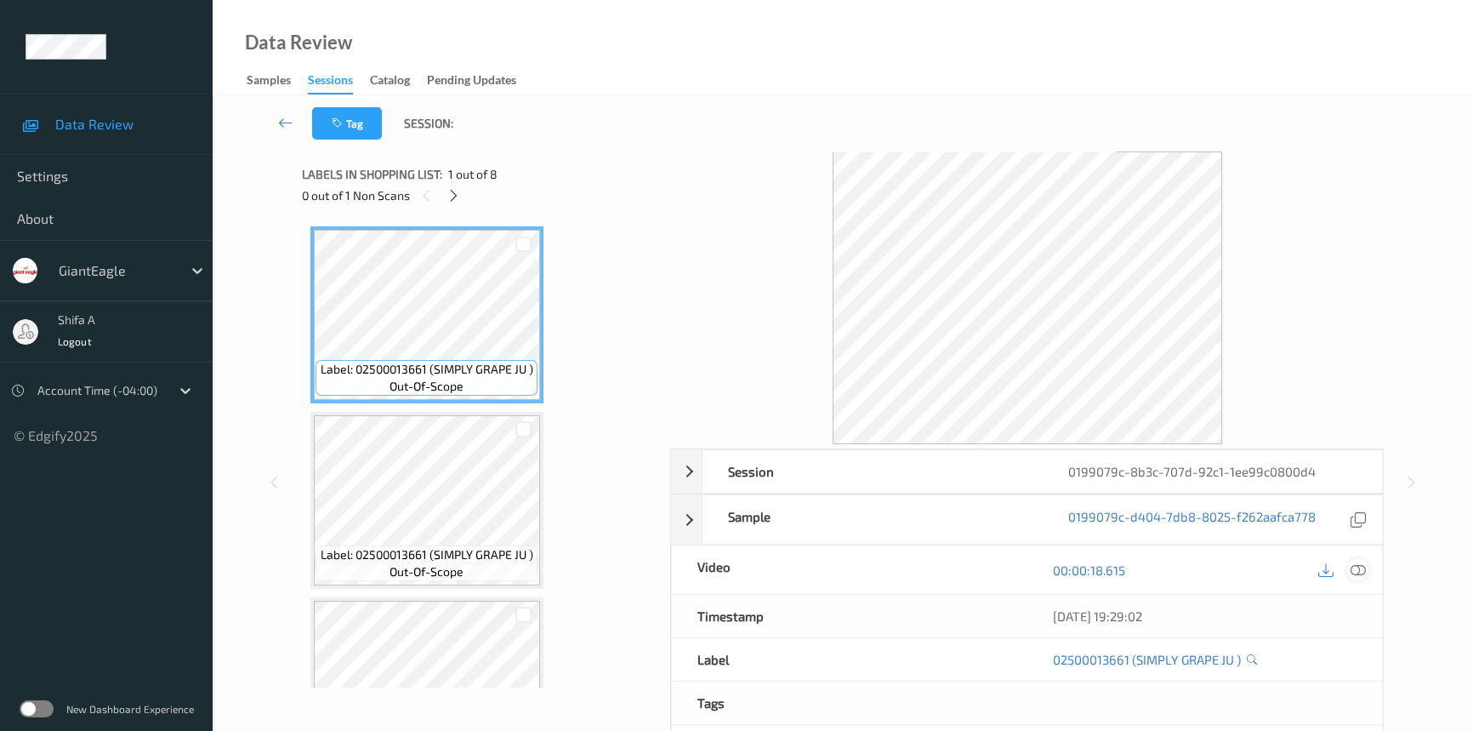
click at [1363, 564] on icon at bounding box center [1358, 569] width 15 height 15
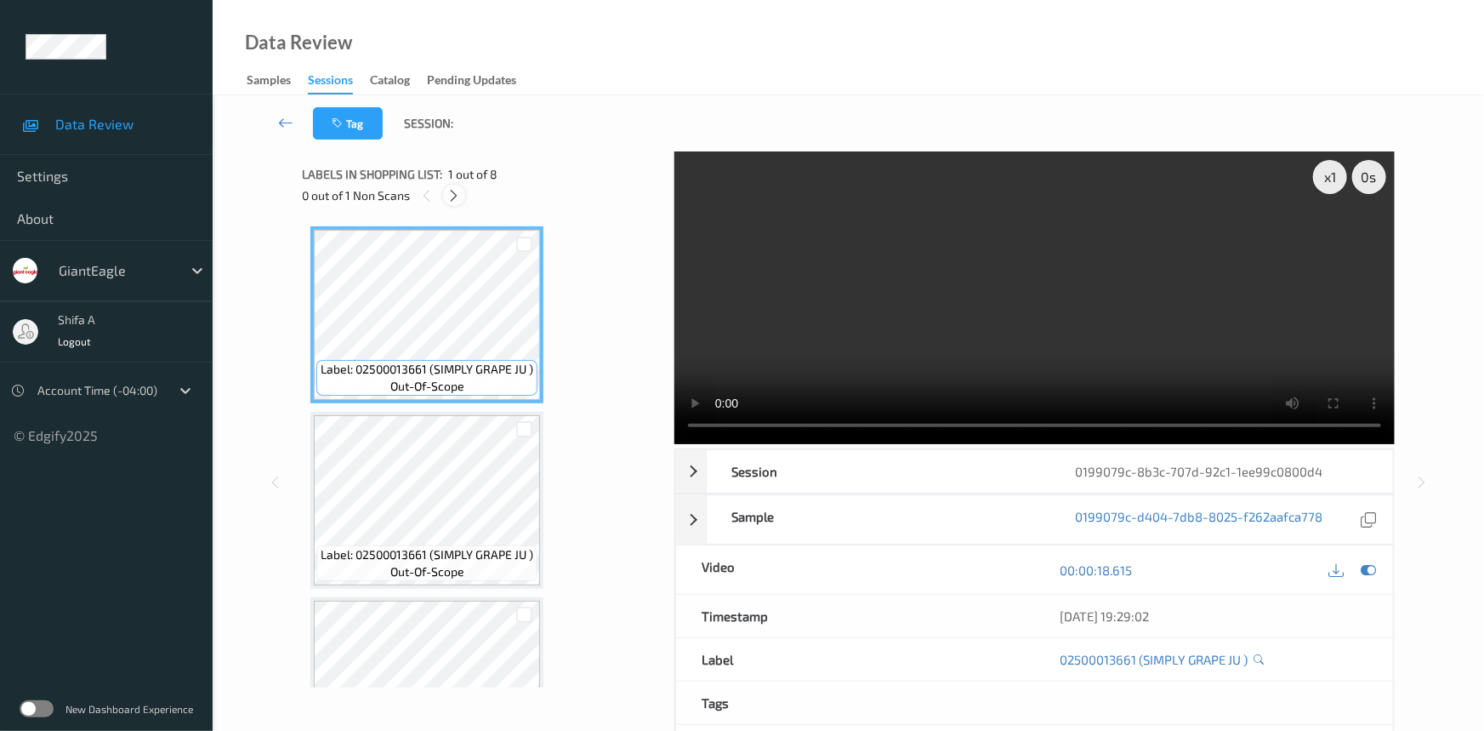
click at [451, 198] on icon at bounding box center [454, 195] width 14 height 15
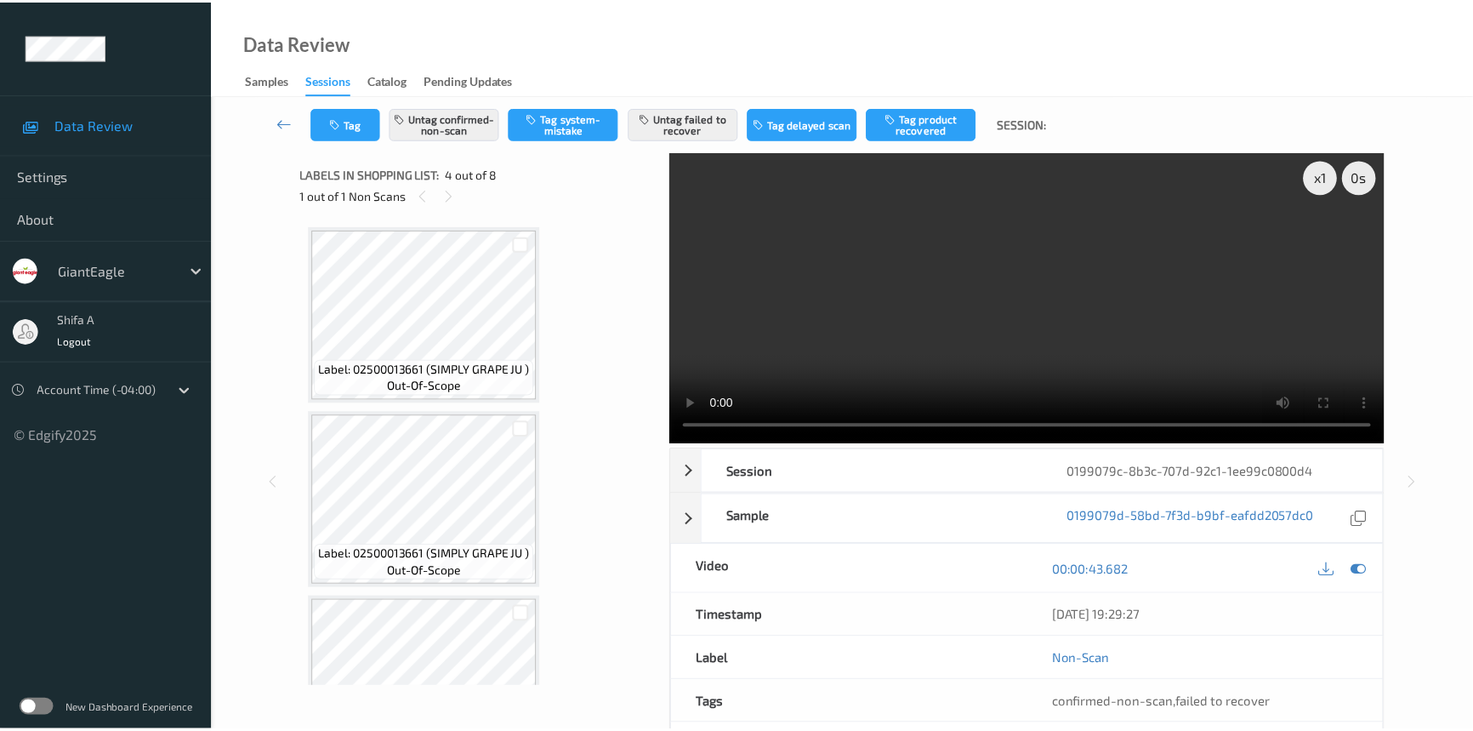
scroll to position [379, 0]
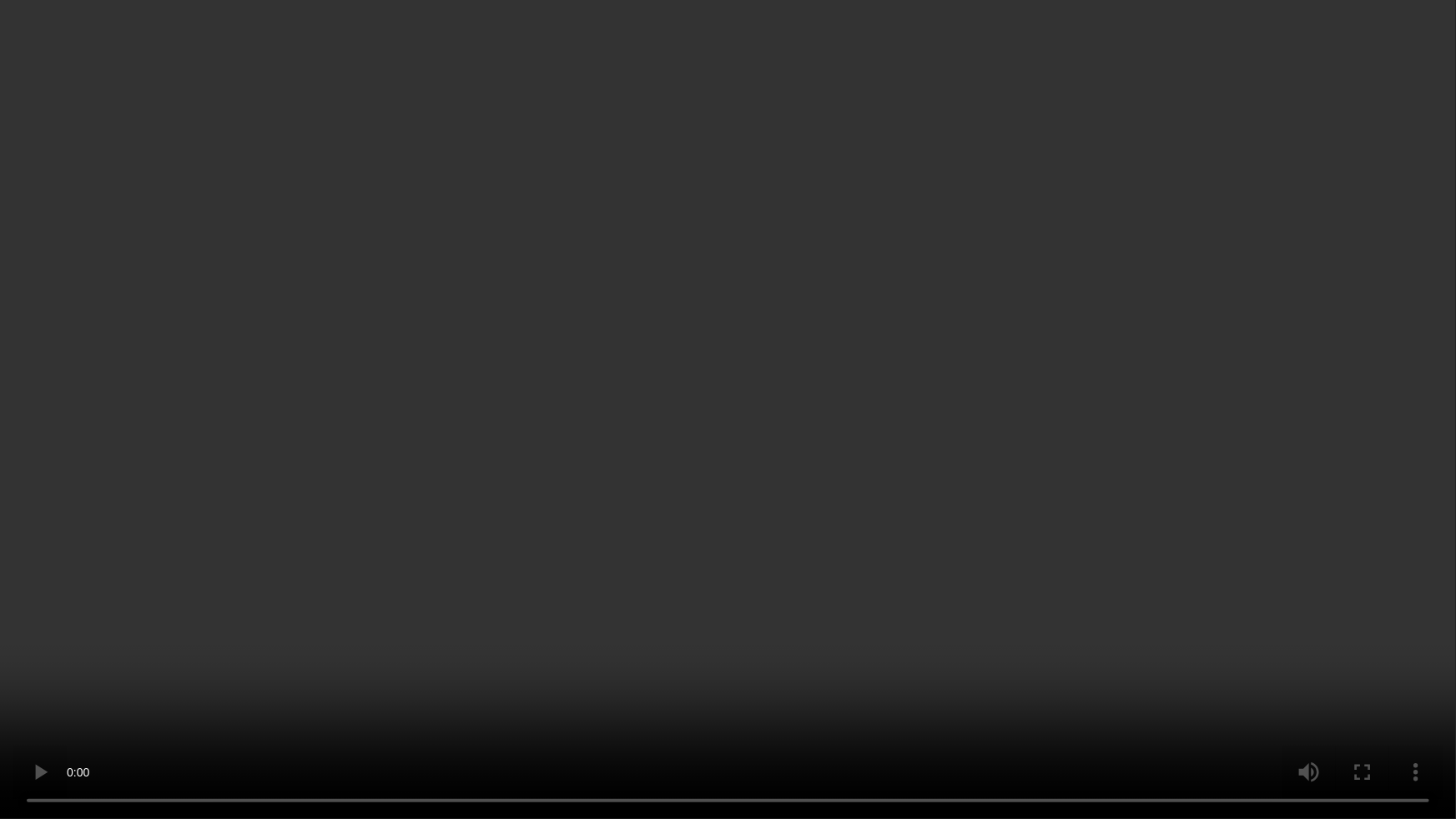
click at [665, 661] on video at bounding box center [728, 409] width 1456 height 819
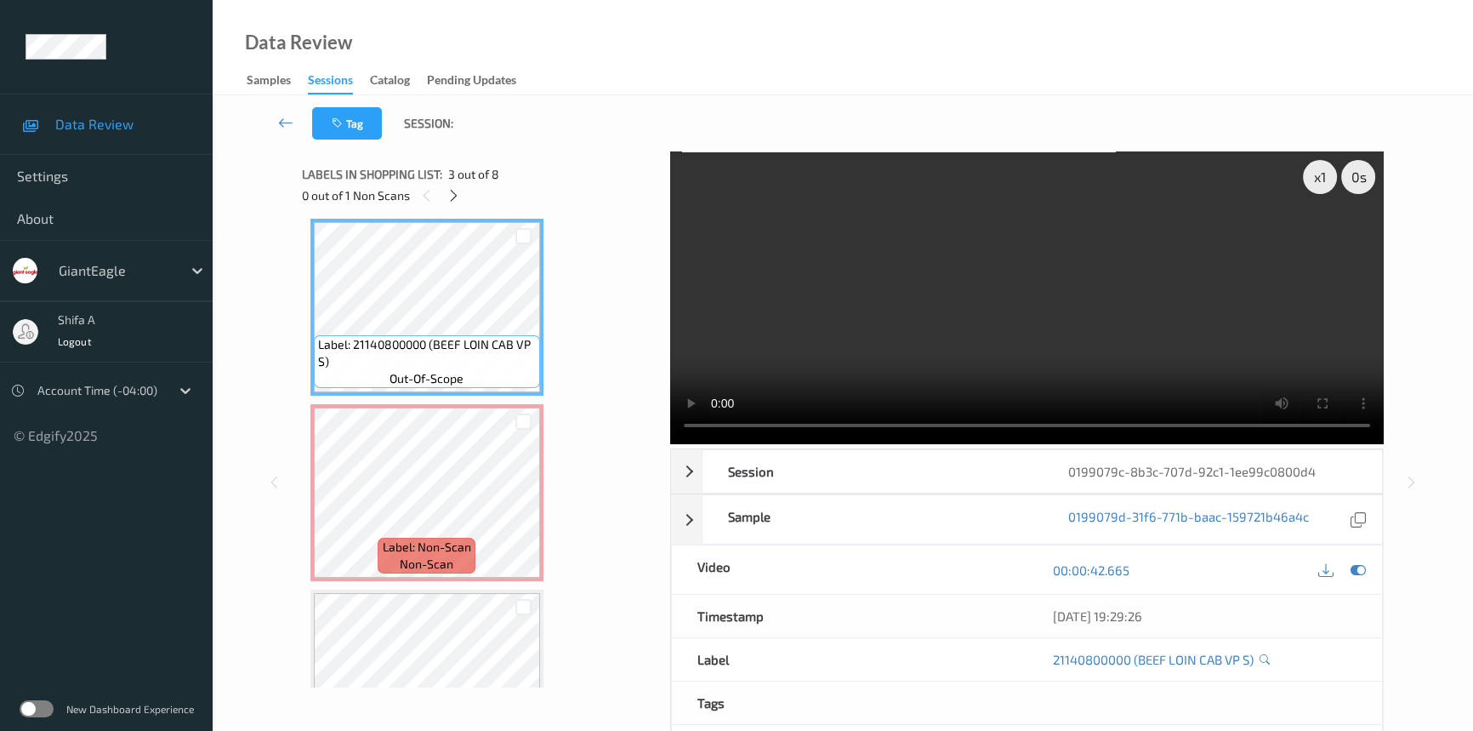
click at [1231, 322] on video at bounding box center [1027, 297] width 714 height 293
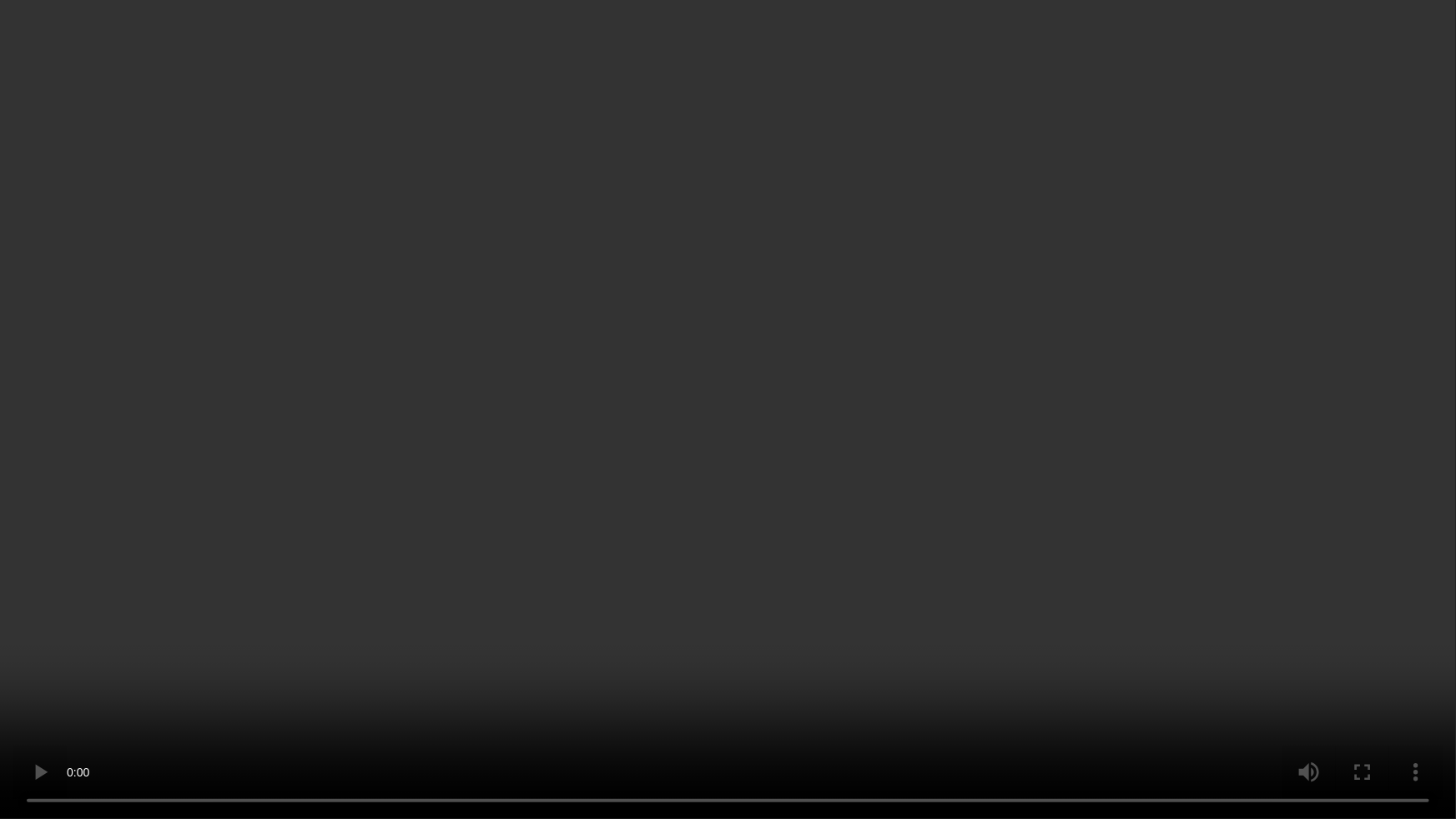
click at [1282, 455] on video at bounding box center [728, 409] width 1456 height 819
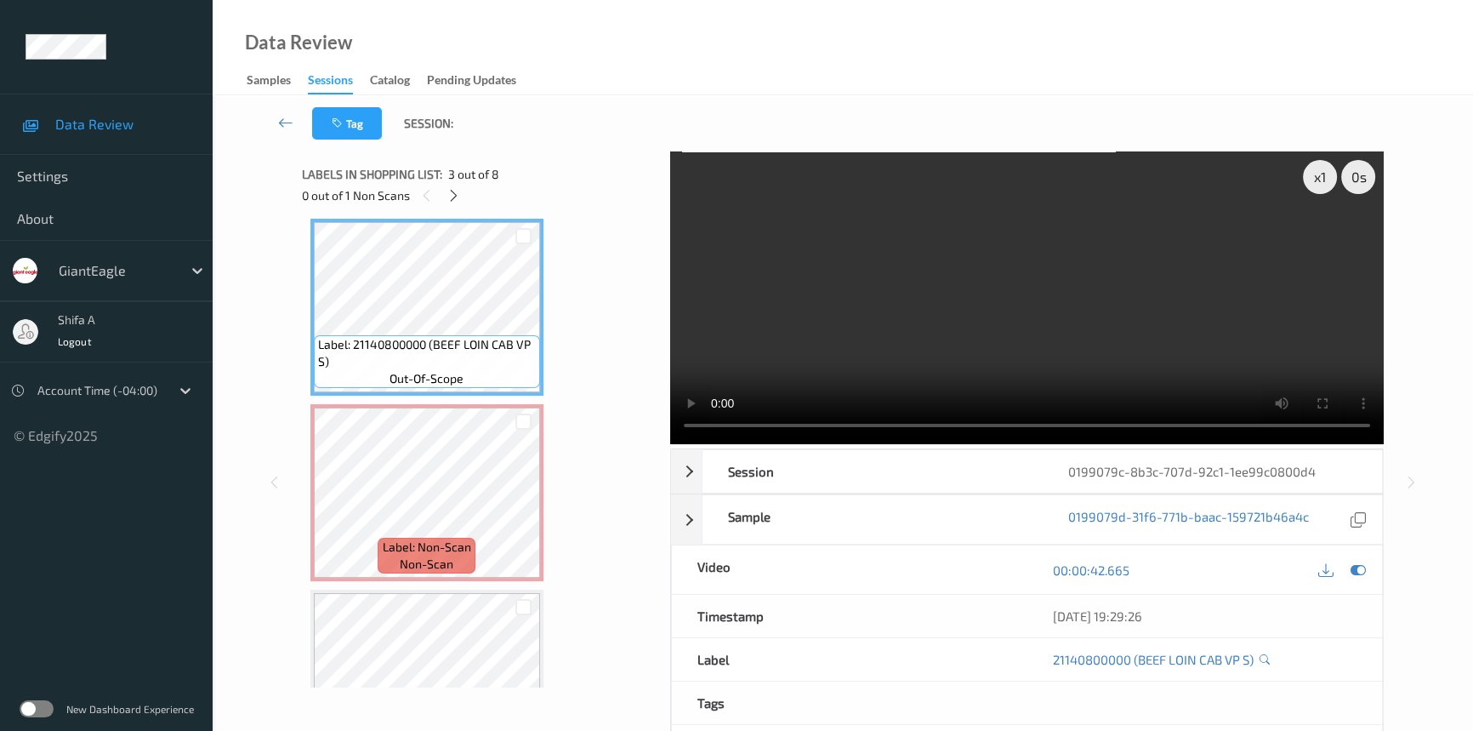
click at [1129, 274] on video at bounding box center [1027, 297] width 714 height 293
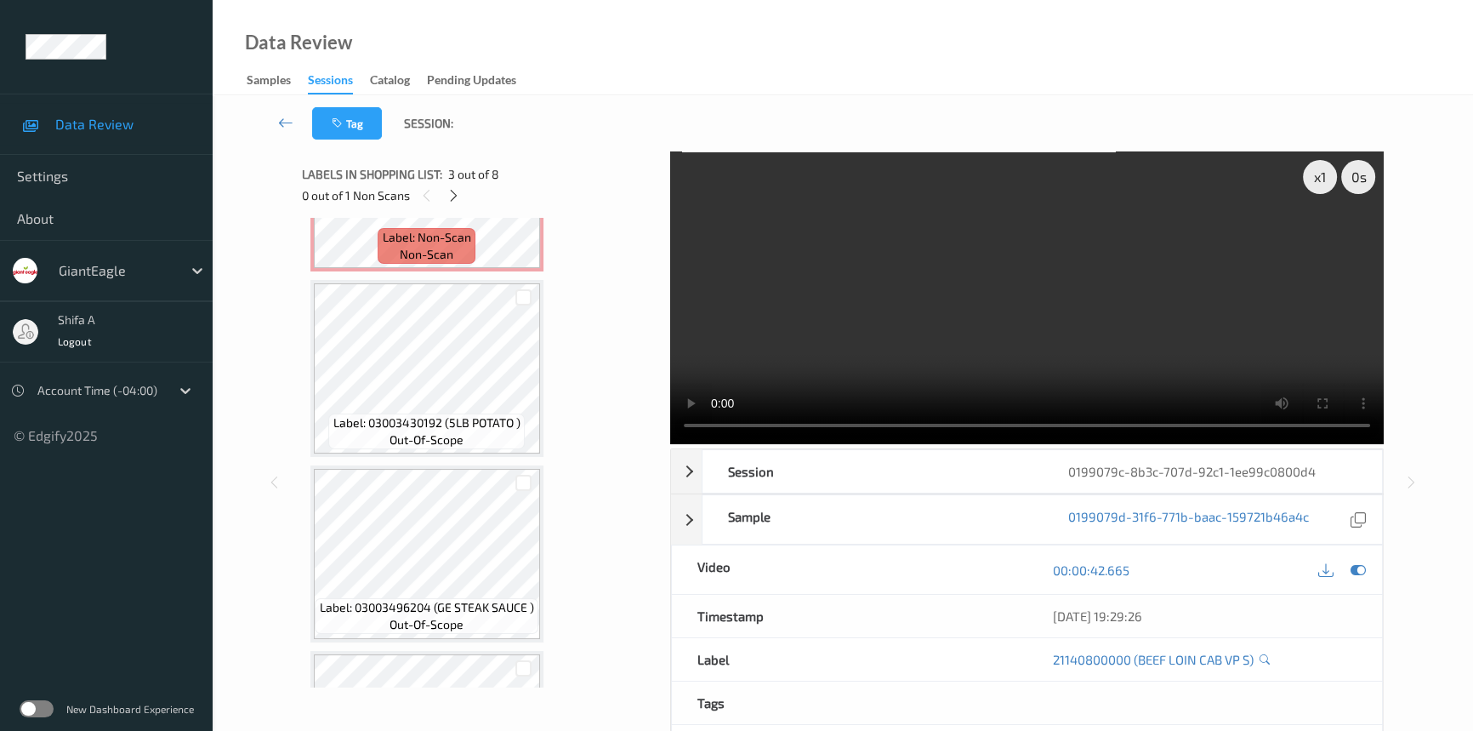
scroll to position [997, 0]
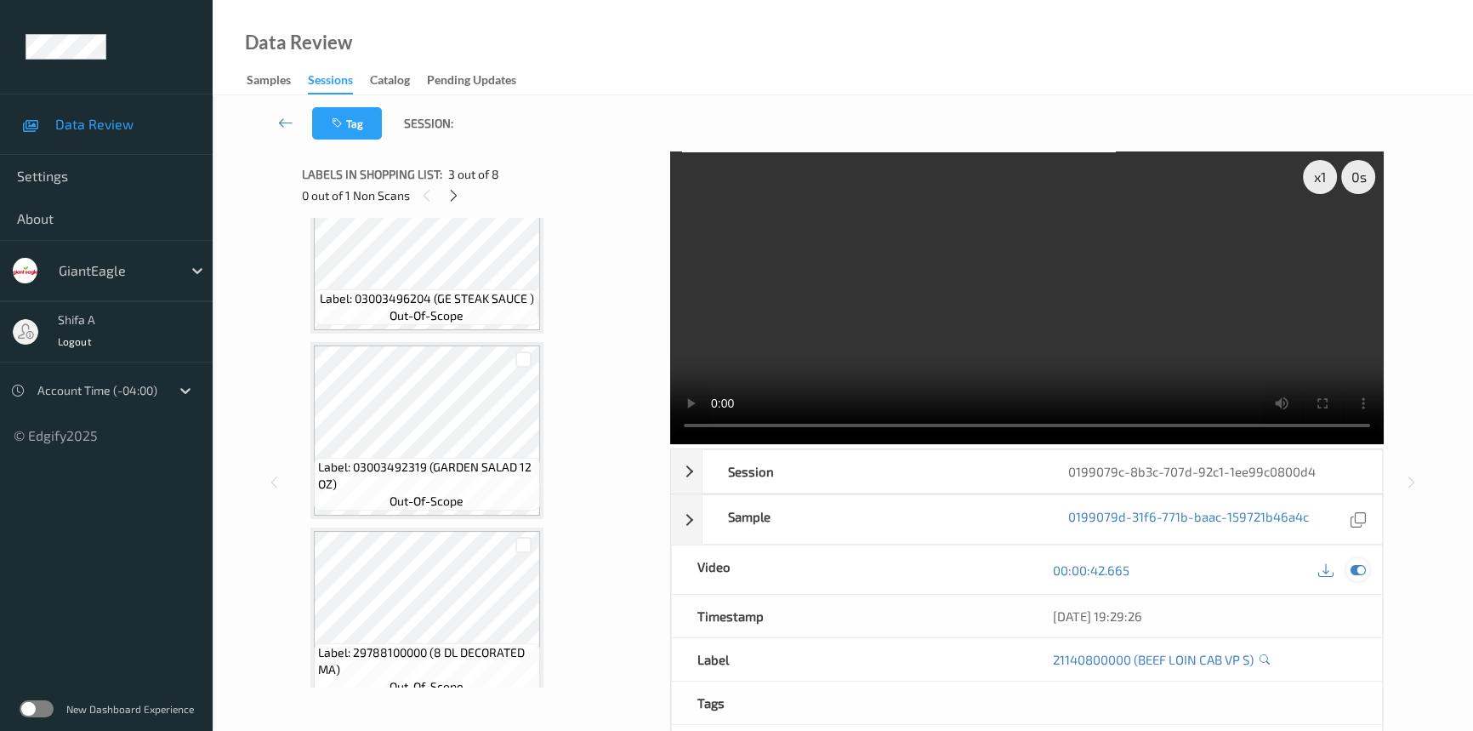
click at [1355, 567] on icon at bounding box center [1358, 569] width 15 height 15
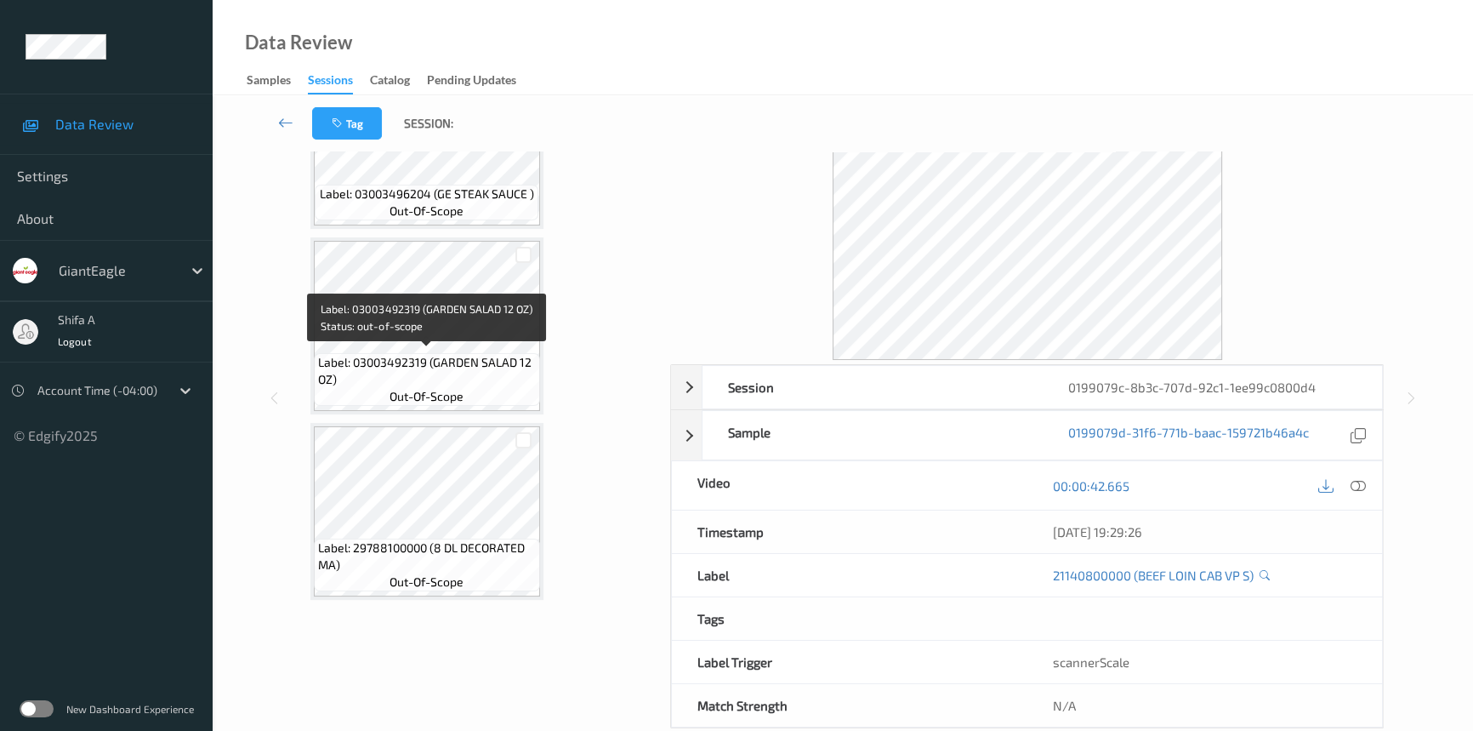
scroll to position [115, 0]
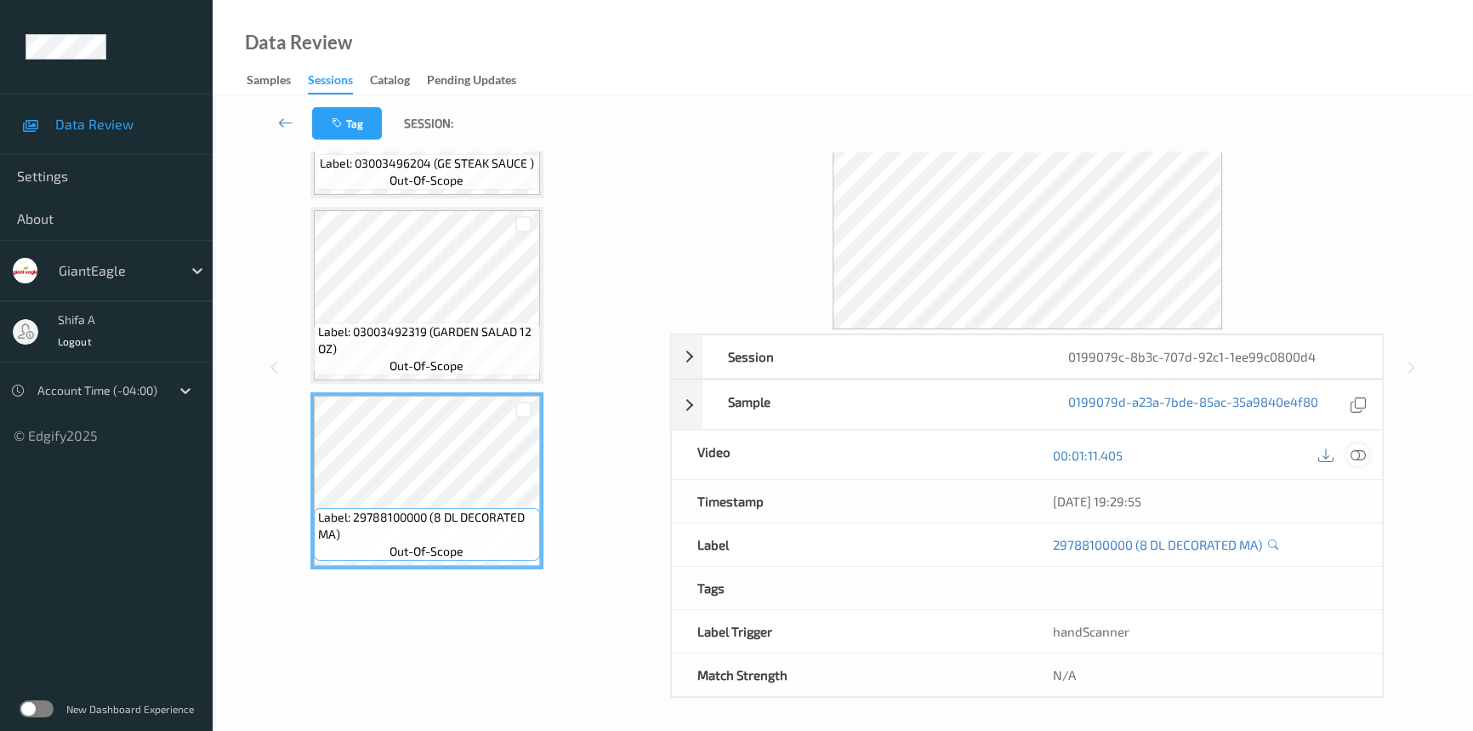
click at [1351, 451] on icon at bounding box center [1358, 454] width 15 height 15
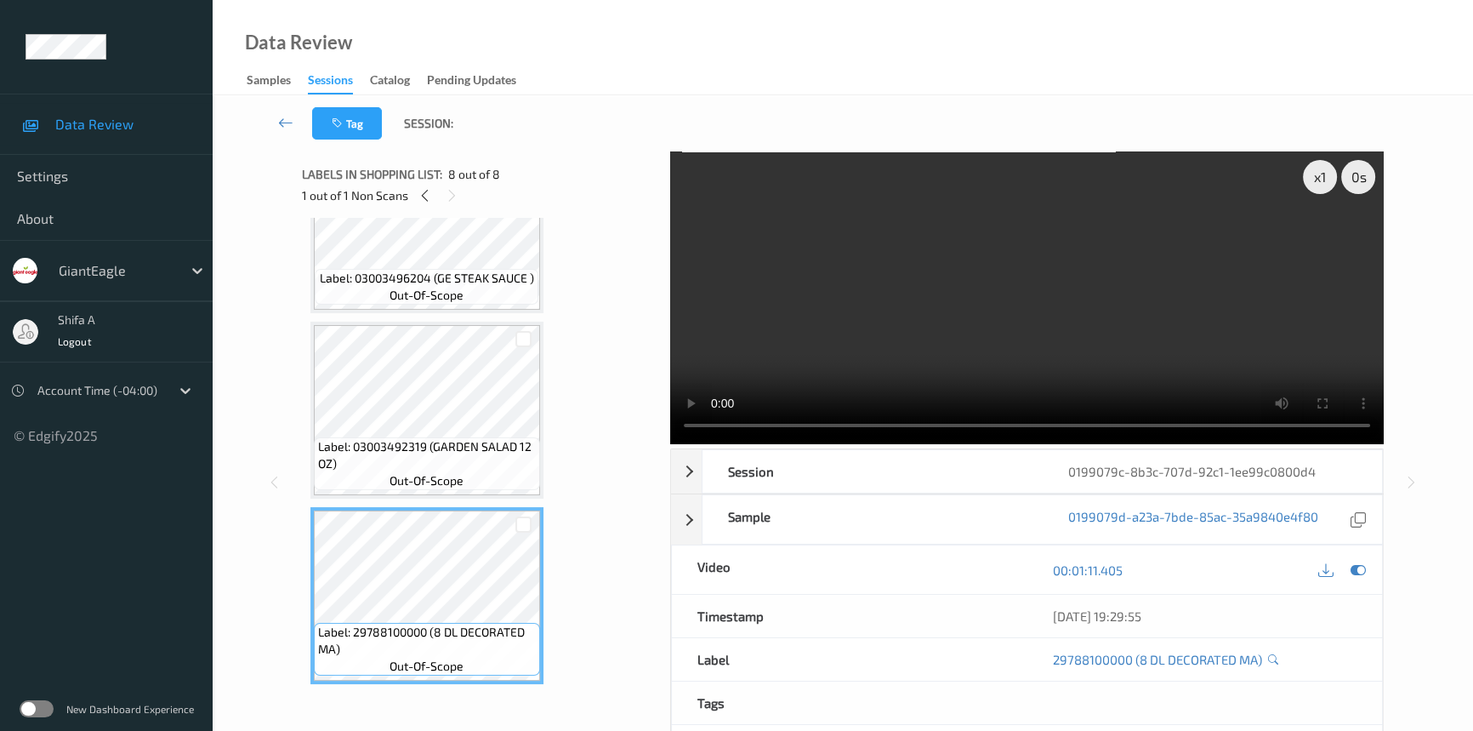
scroll to position [913, 0]
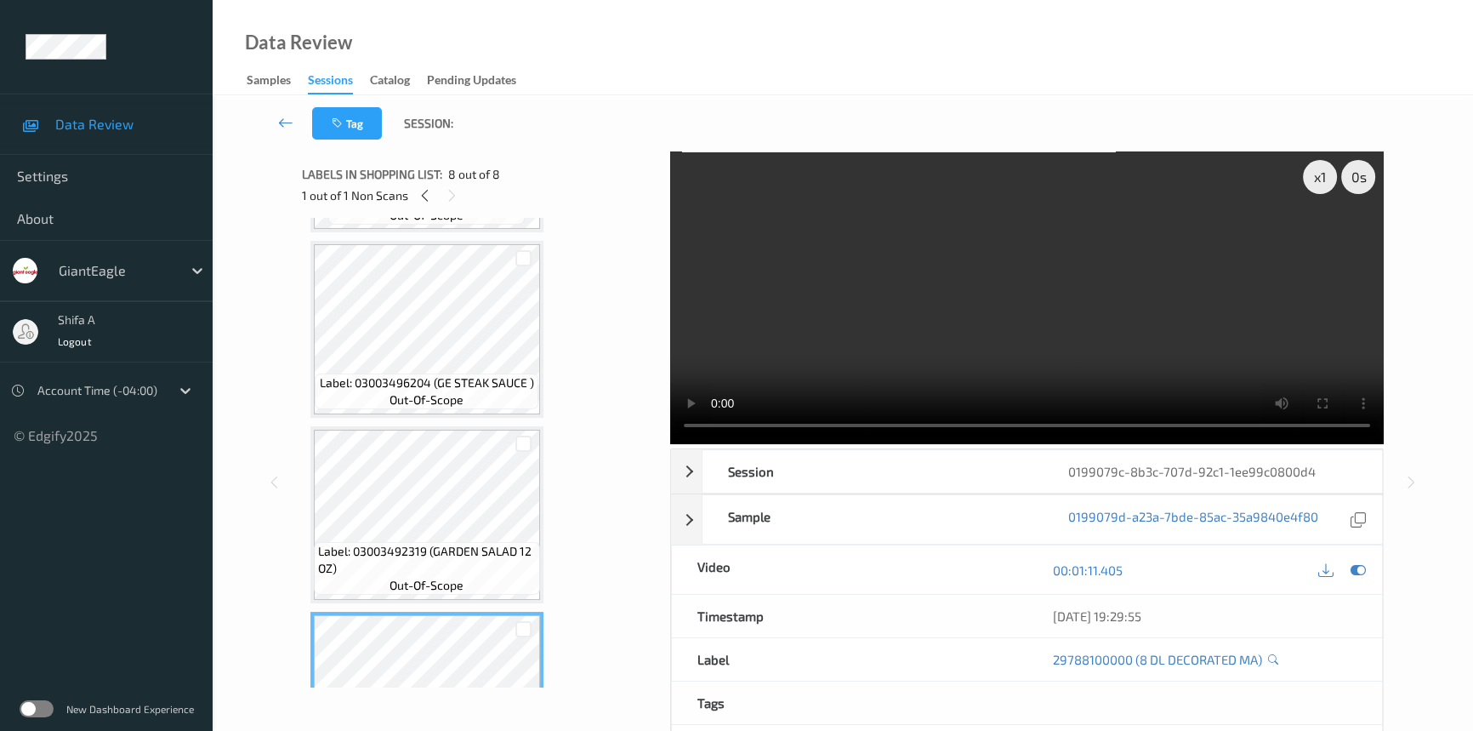
click at [1083, 269] on video at bounding box center [1027, 297] width 714 height 293
click at [942, 288] on video at bounding box center [1027, 297] width 714 height 293
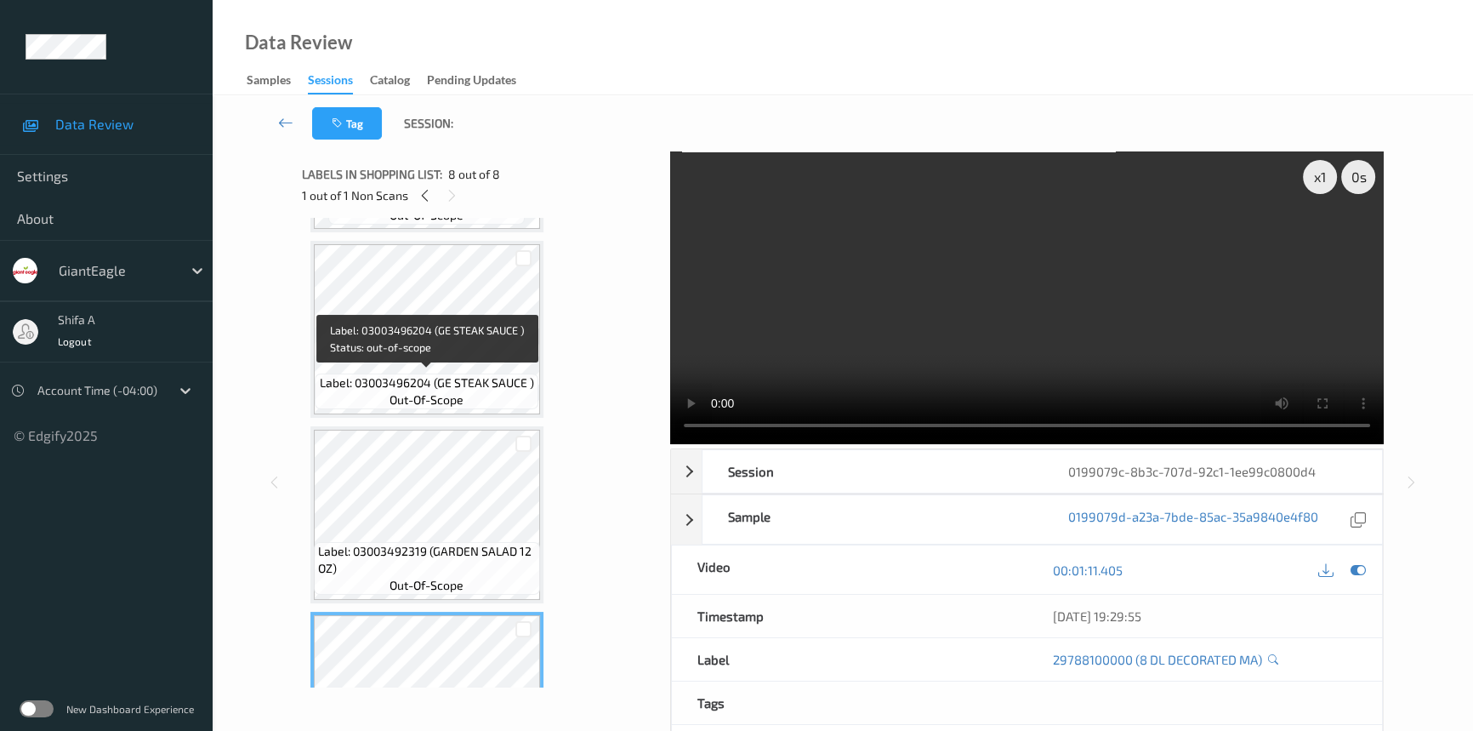
scroll to position [604, 0]
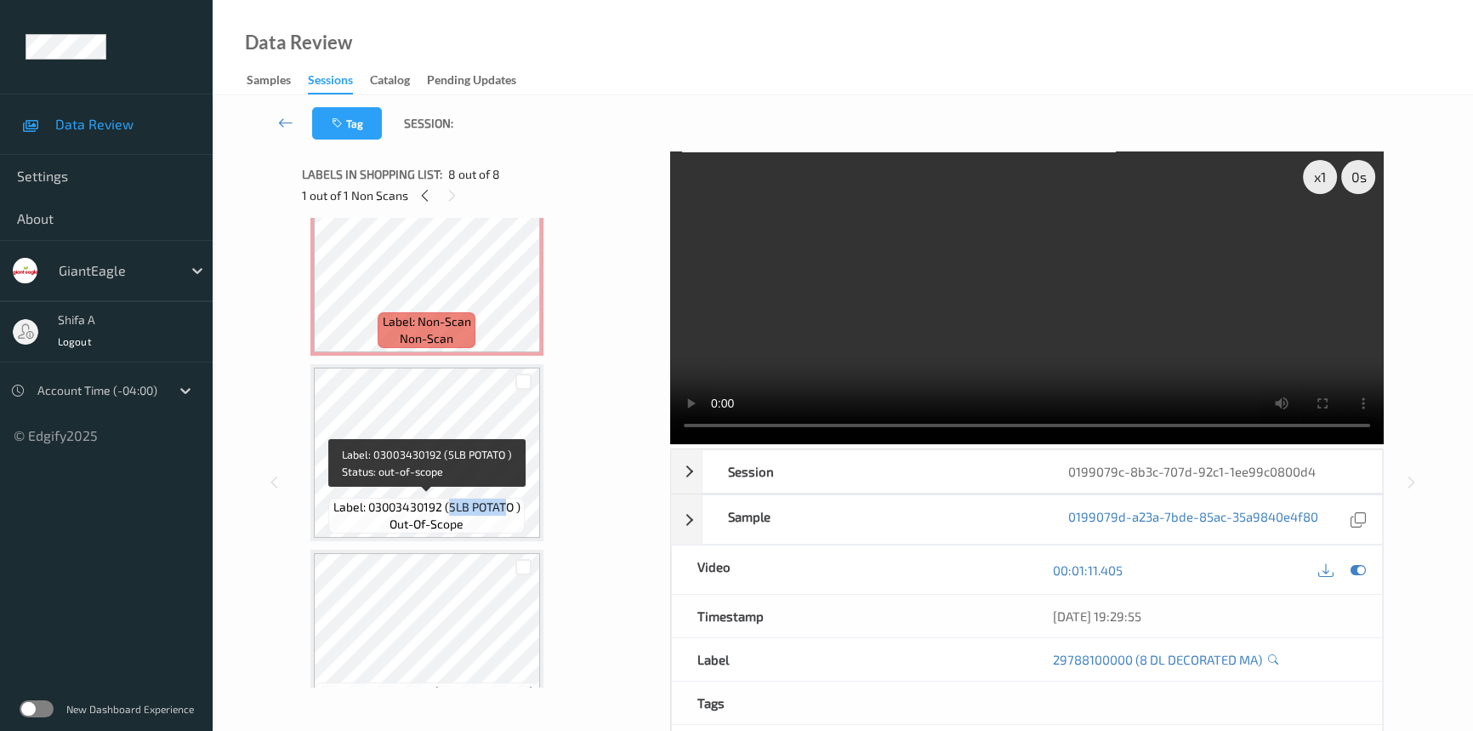
drag, startPoint x: 449, startPoint y: 502, endPoint x: 504, endPoint y: 498, distance: 55.5
click at [504, 498] on span "Label: 03003430192 (5LB POTATO )" at bounding box center [426, 506] width 187 height 17
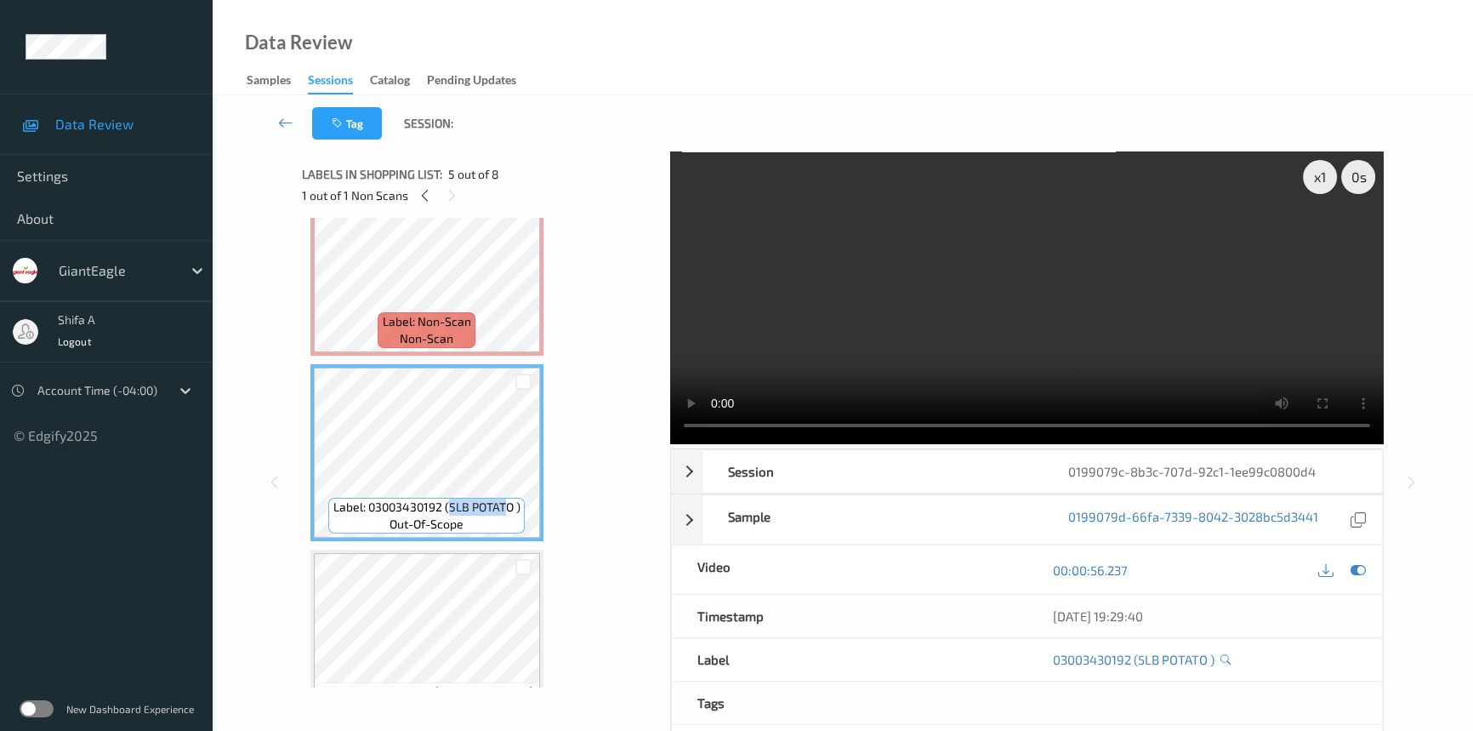
scroll to position [913, 0]
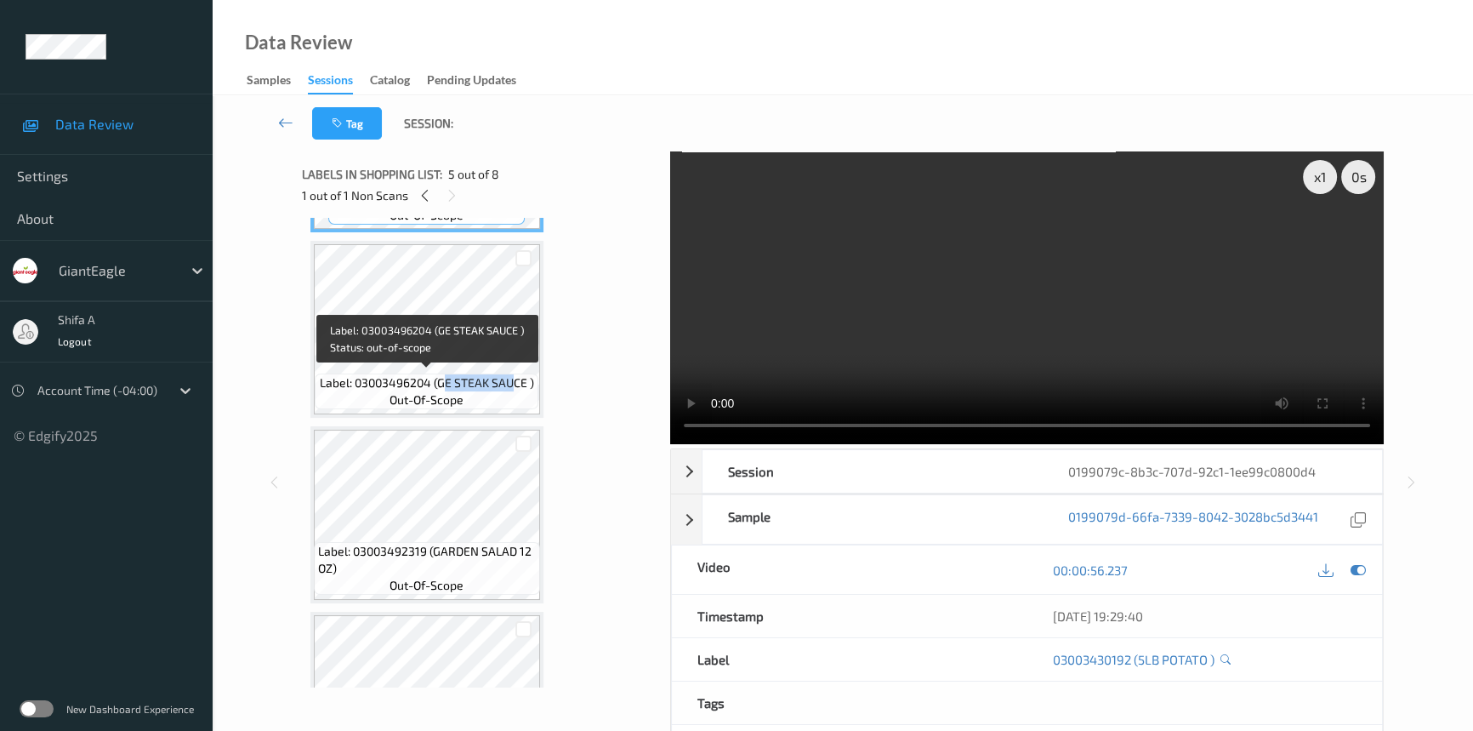
drag, startPoint x: 444, startPoint y: 372, endPoint x: 514, endPoint y: 383, distance: 70.6
click at [514, 383] on div "Label: 03003496204 (GE STEAK SAUCE ) out-of-scope" at bounding box center [426, 391] width 223 height 36
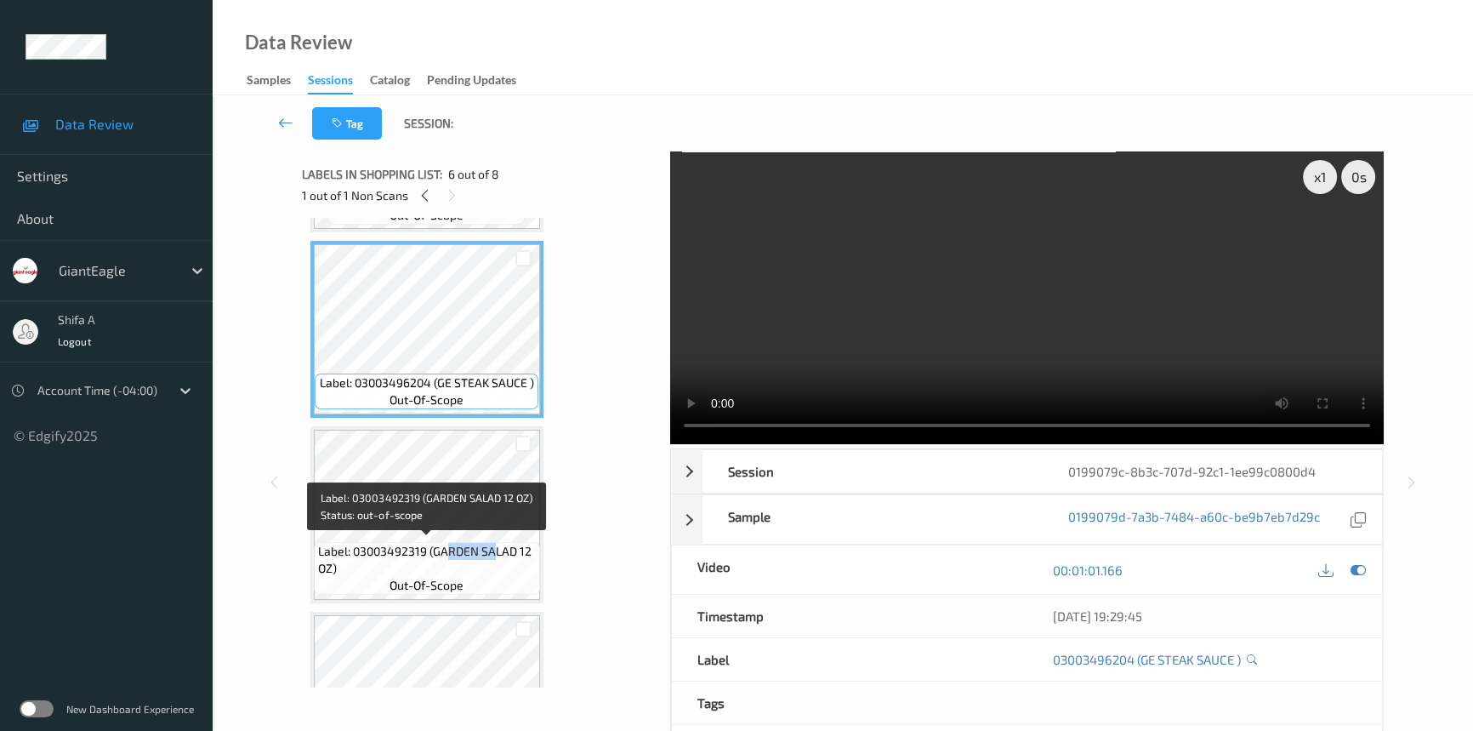
drag, startPoint x: 443, startPoint y: 547, endPoint x: 495, endPoint y: 554, distance: 52.3
click at [495, 554] on span "Label: 03003492319 (GARDEN SALAD 12 OZ)" at bounding box center [427, 560] width 218 height 34
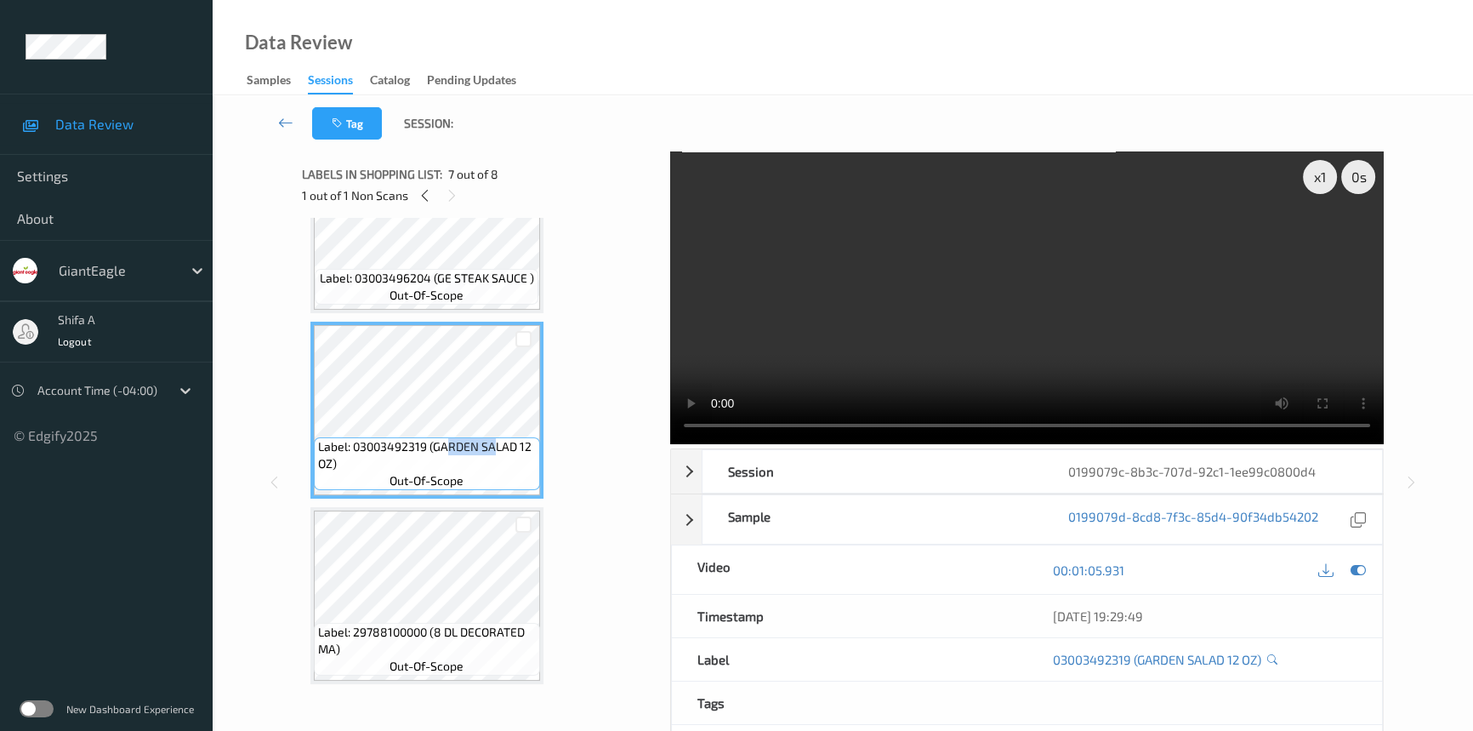
scroll to position [115, 0]
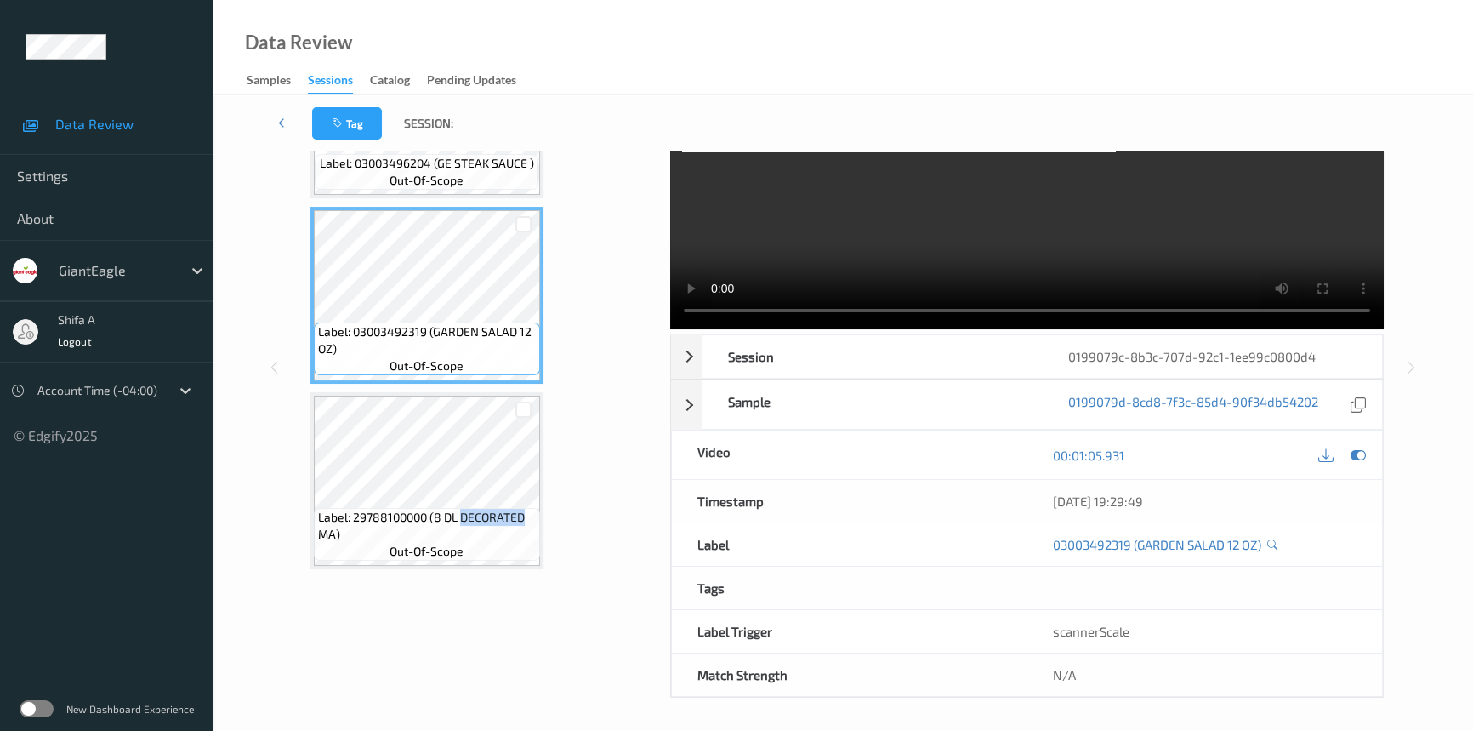
drag, startPoint x: 461, startPoint y: 510, endPoint x: 533, endPoint y: 516, distance: 72.5
click at [533, 516] on span "Label: 29788100000 (8 DL DECORATED MA)" at bounding box center [427, 526] width 218 height 34
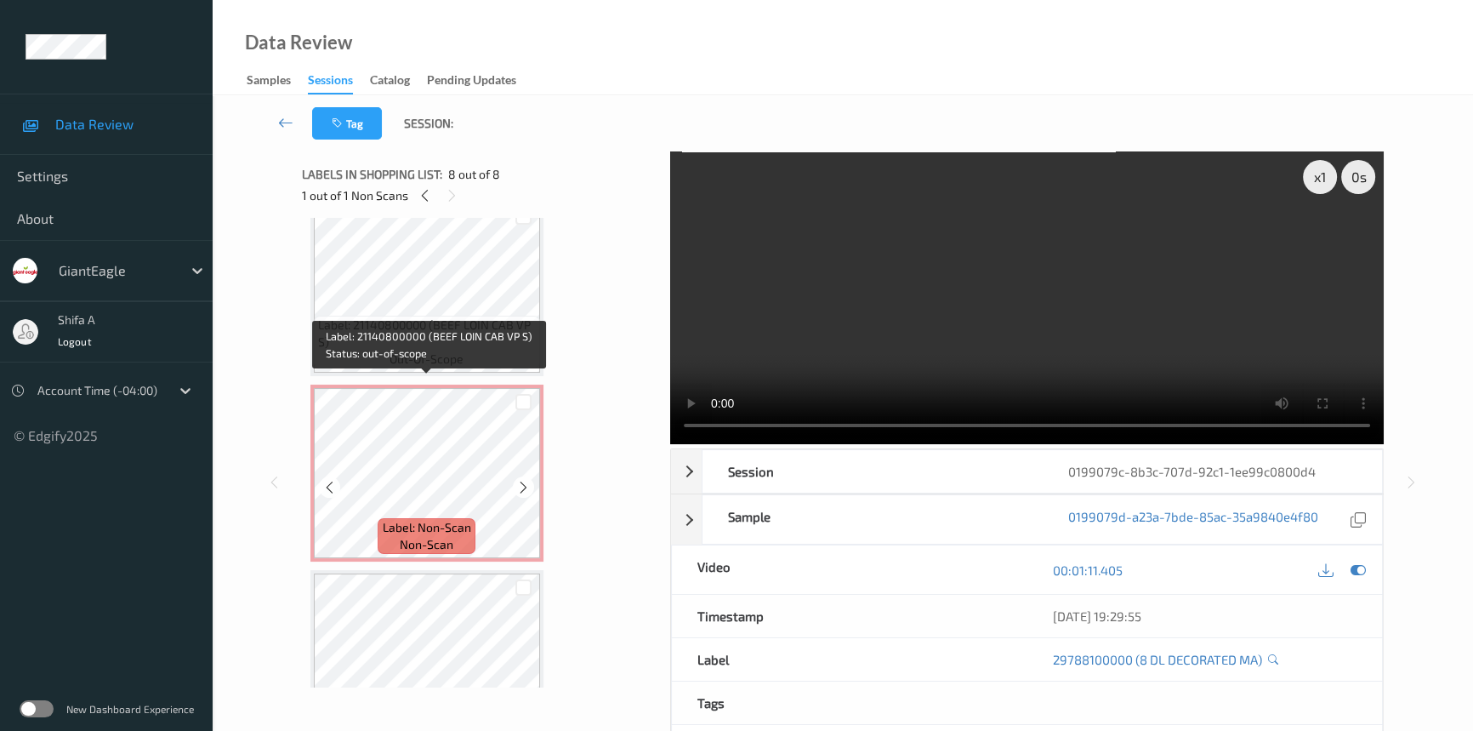
scroll to position [399, 0]
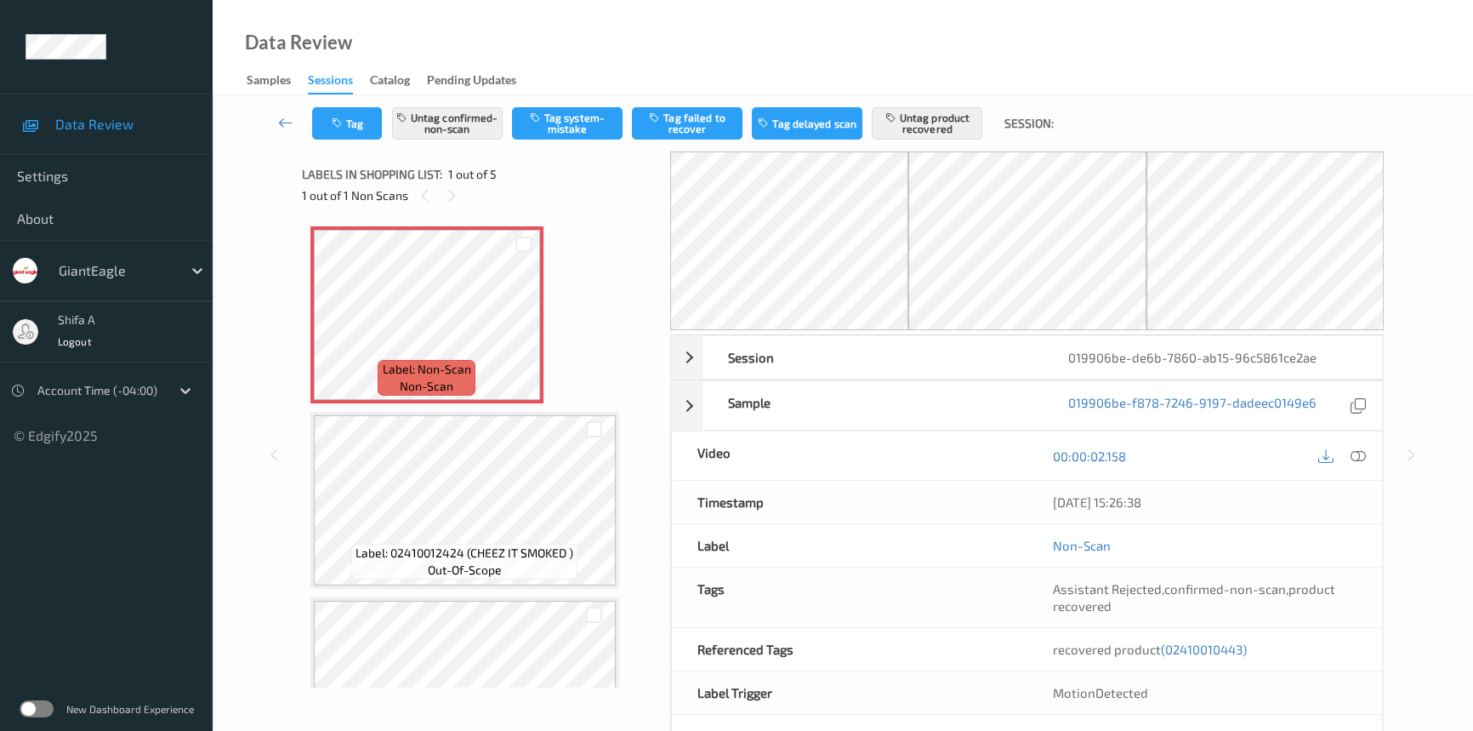
click at [1355, 448] on icon at bounding box center [1358, 455] width 15 height 15
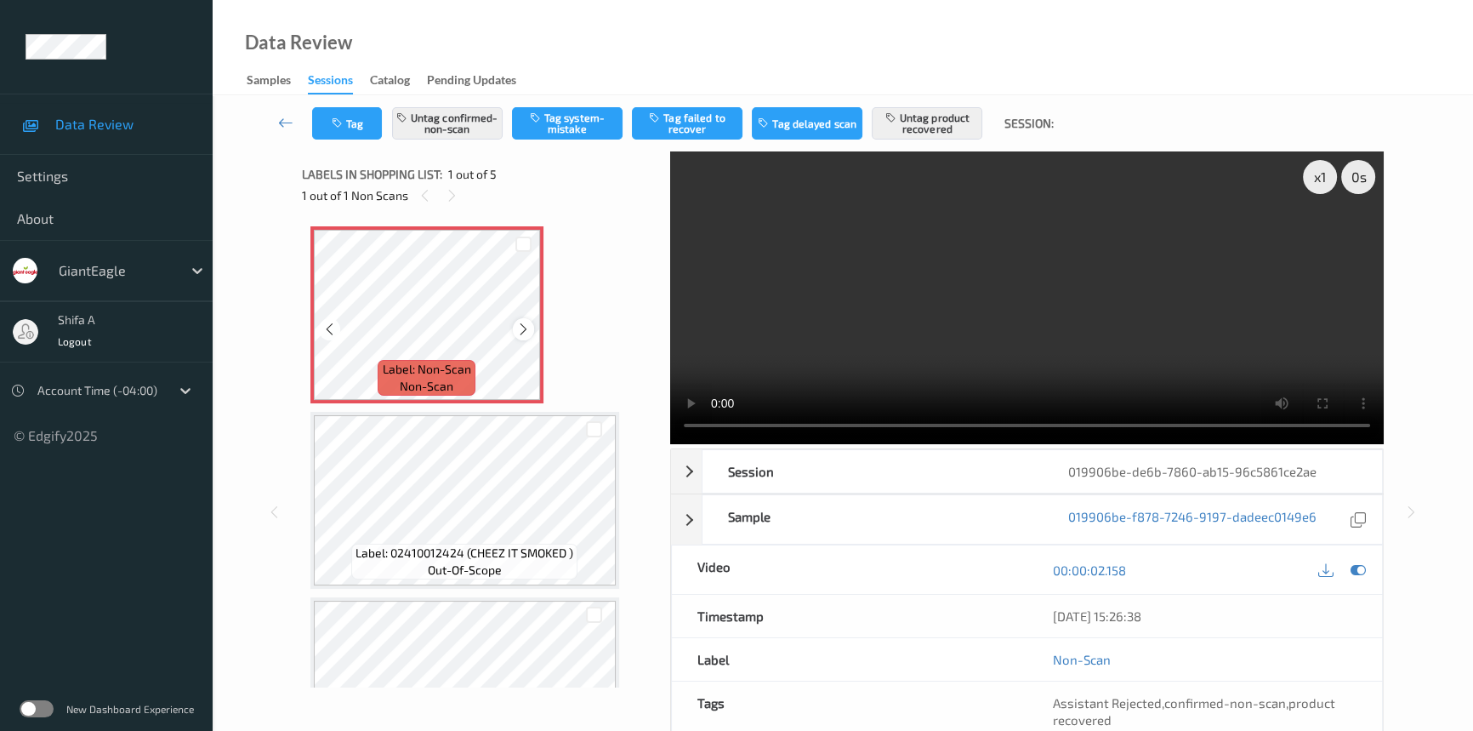
click at [513, 329] on div at bounding box center [523, 328] width 21 height 21
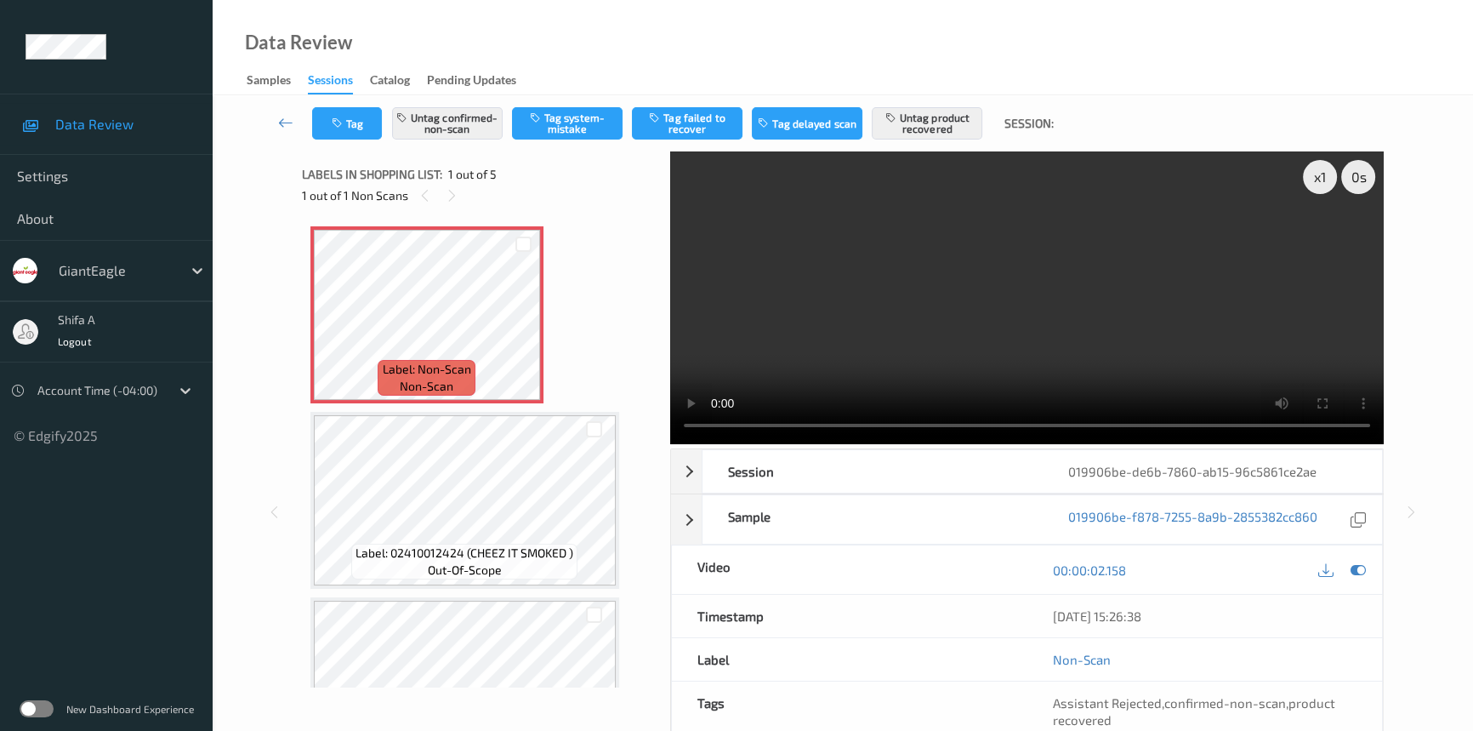
click at [1356, 569] on icon at bounding box center [1358, 569] width 15 height 15
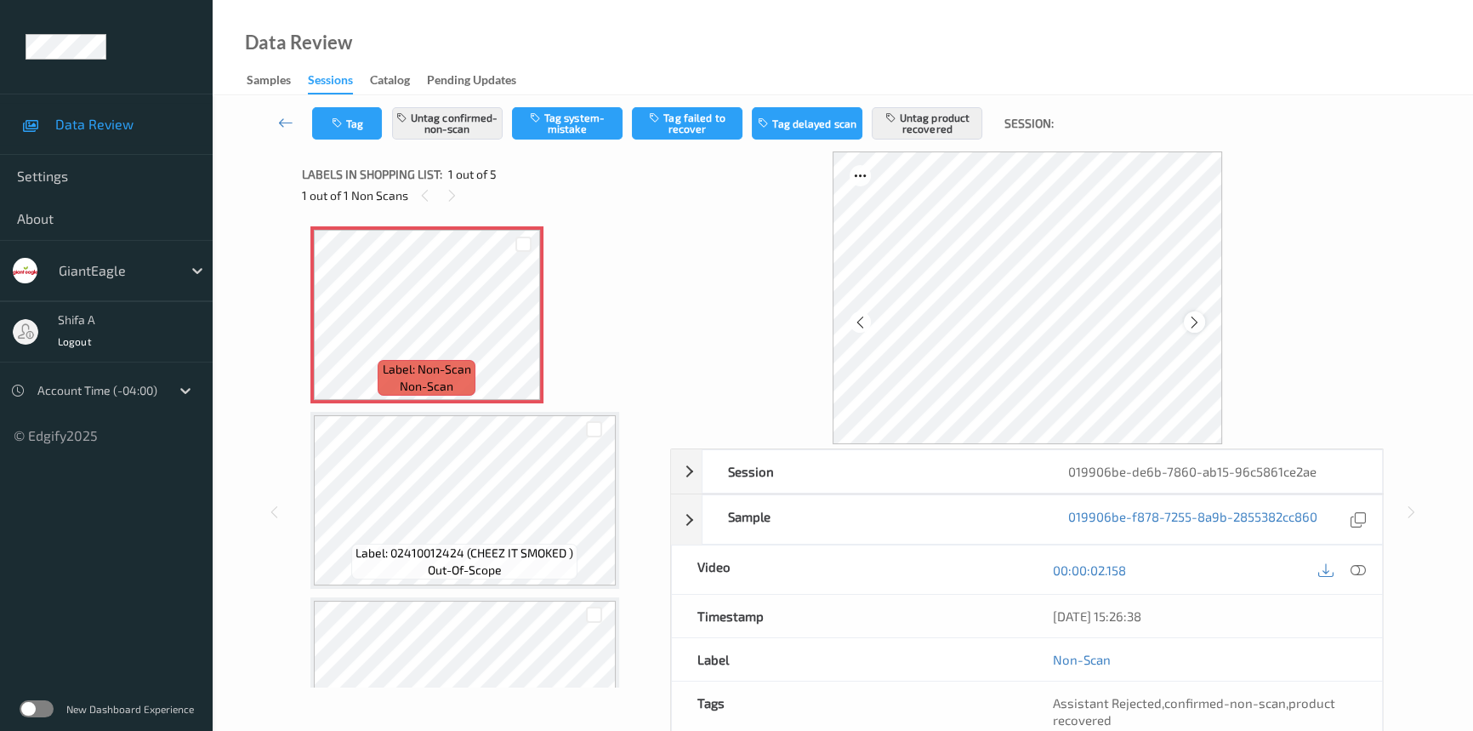
click at [1187, 312] on div at bounding box center [1194, 321] width 21 height 21
click at [1195, 327] on icon at bounding box center [1194, 321] width 14 height 15
click at [1360, 573] on icon at bounding box center [1358, 569] width 15 height 15
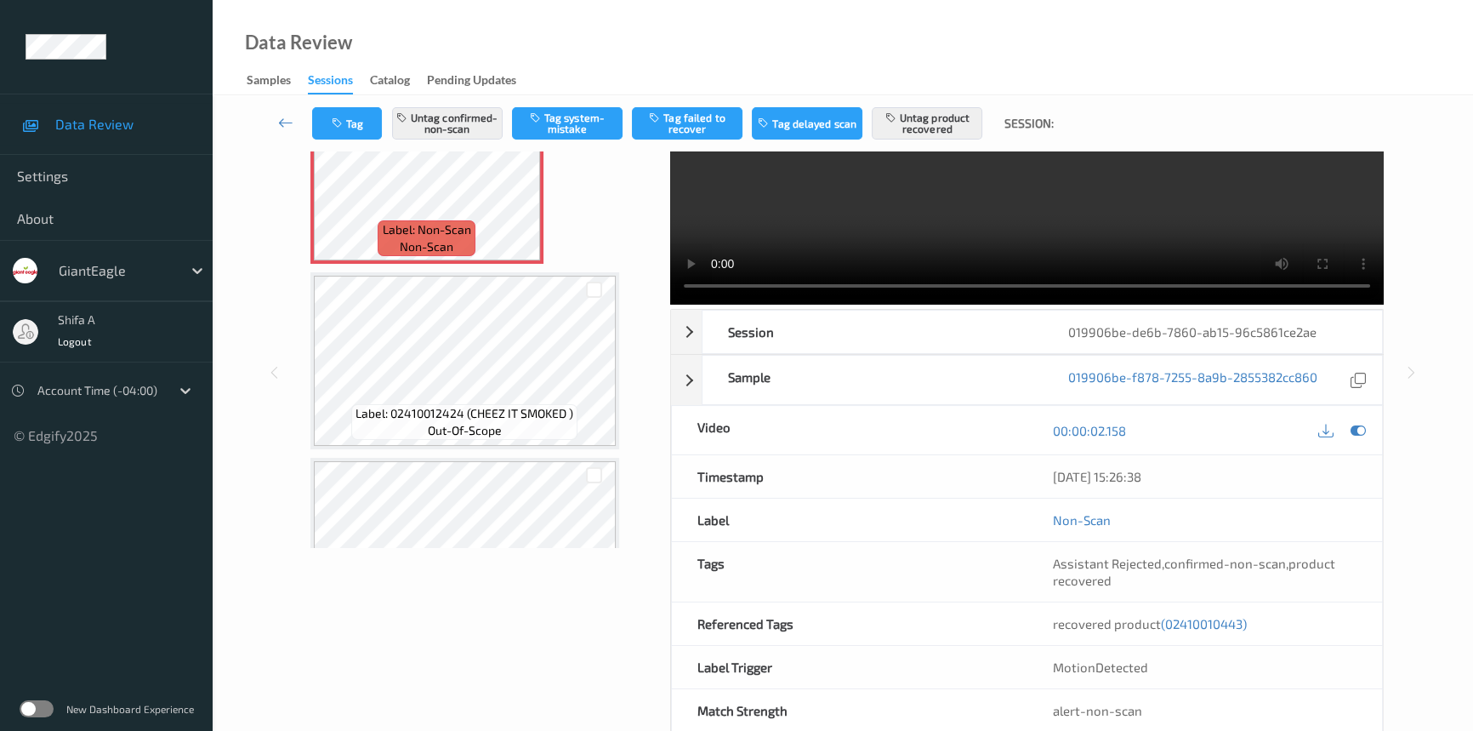
scroll to position [175, 0]
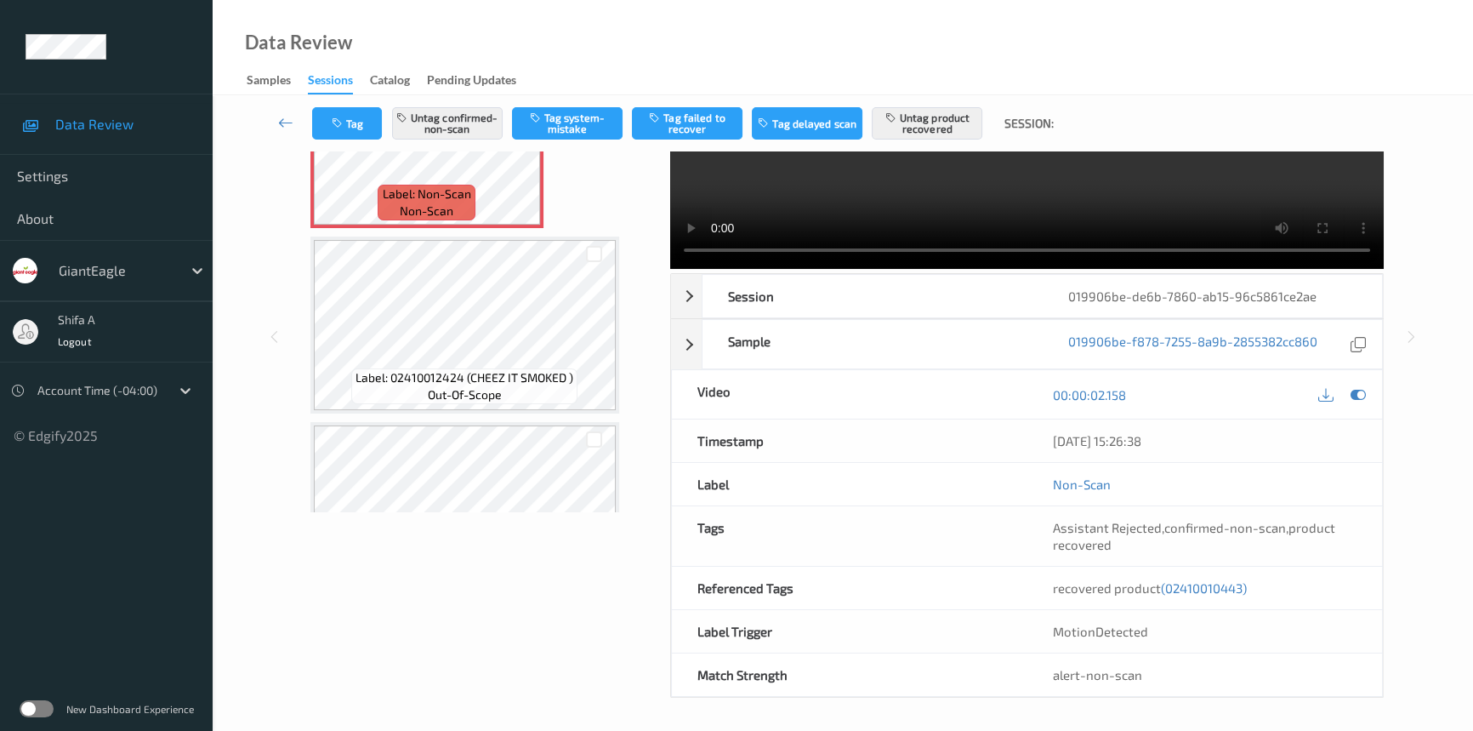
click at [1232, 590] on span "(02410010443)" at bounding box center [1204, 587] width 86 height 15
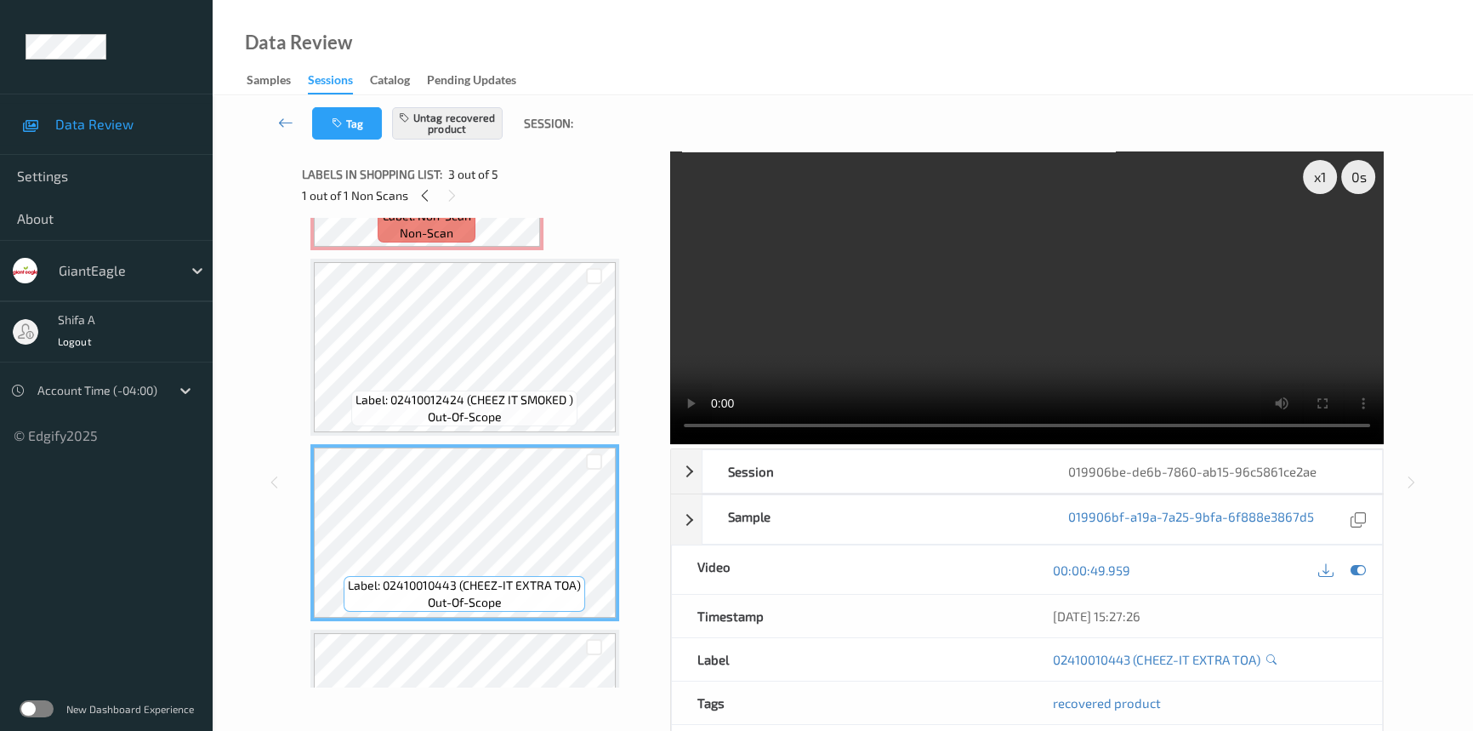
scroll to position [0, 0]
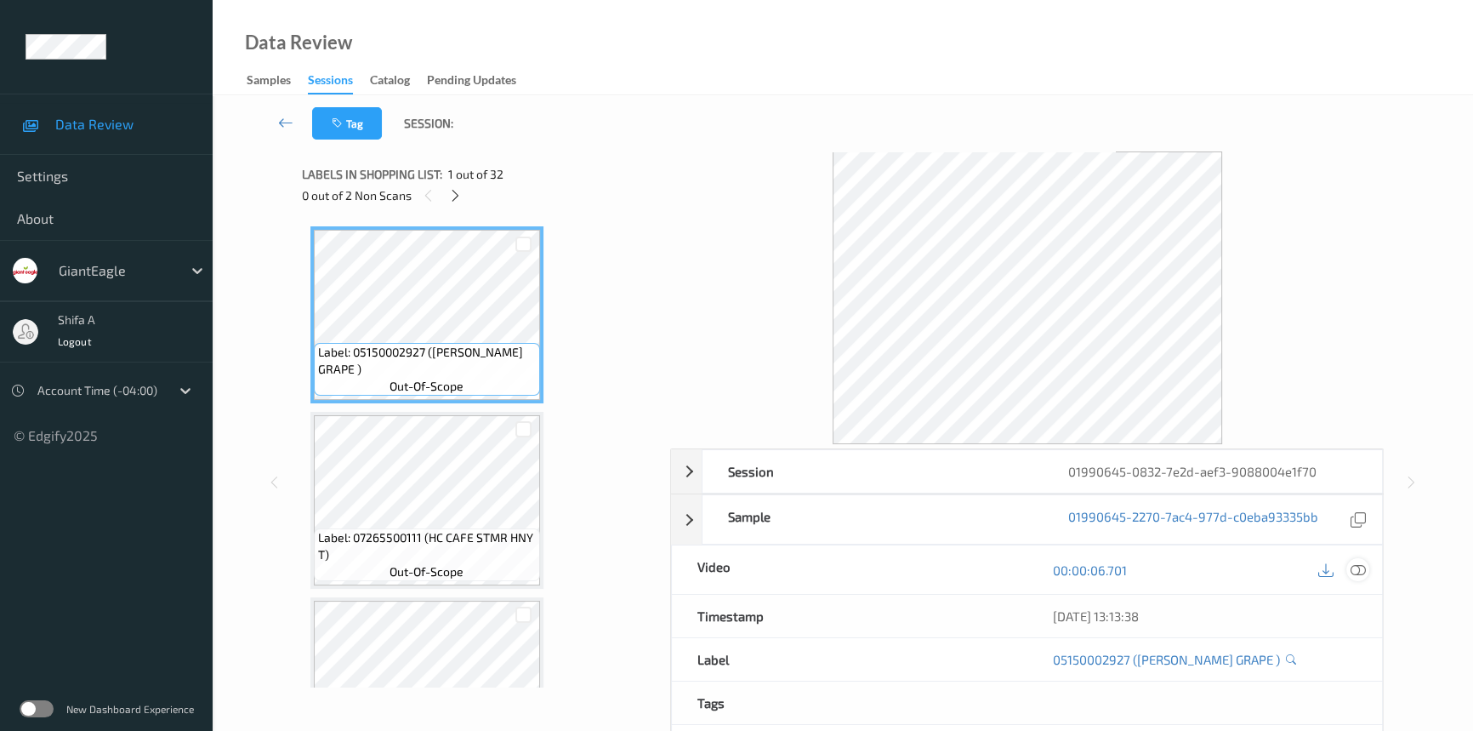
click at [1351, 570] on icon at bounding box center [1358, 569] width 15 height 15
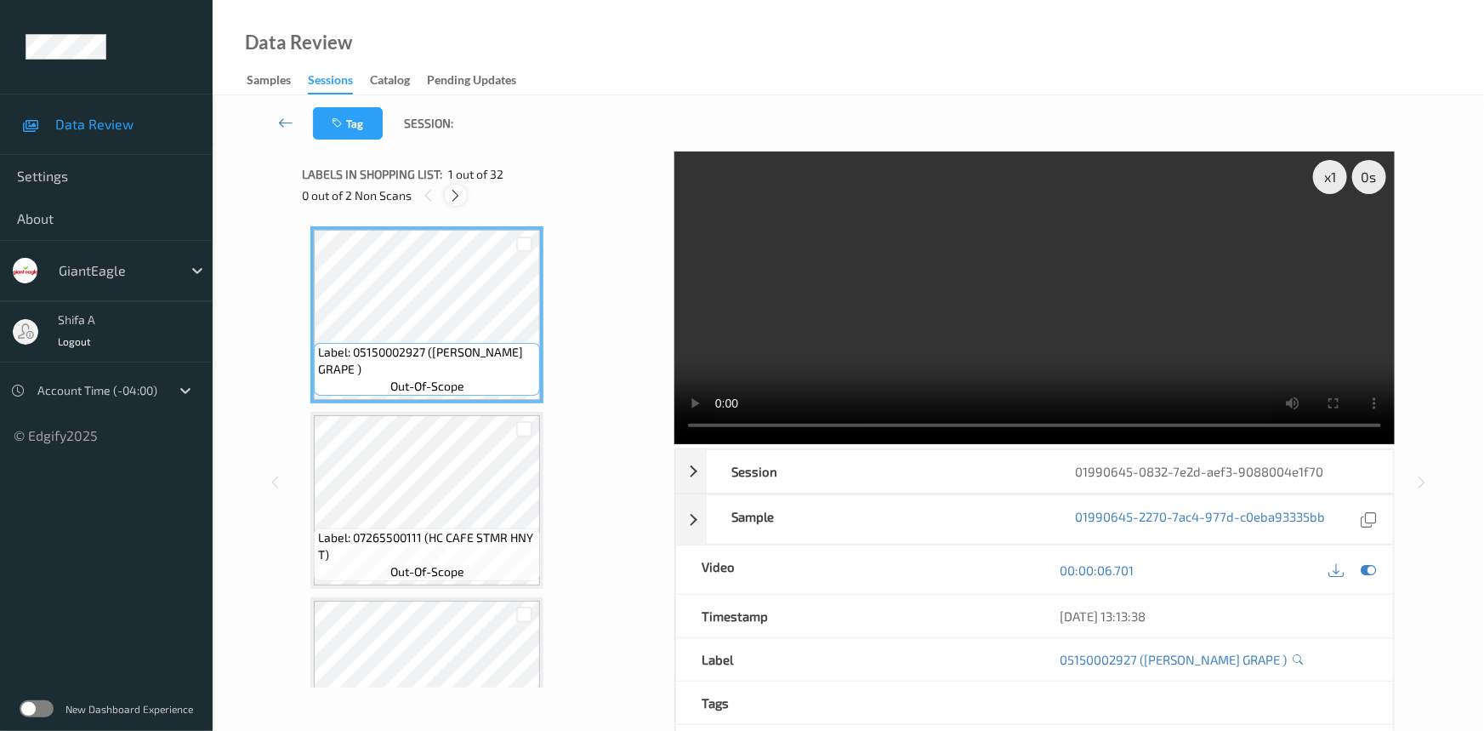
click at [463, 198] on icon at bounding box center [456, 195] width 14 height 15
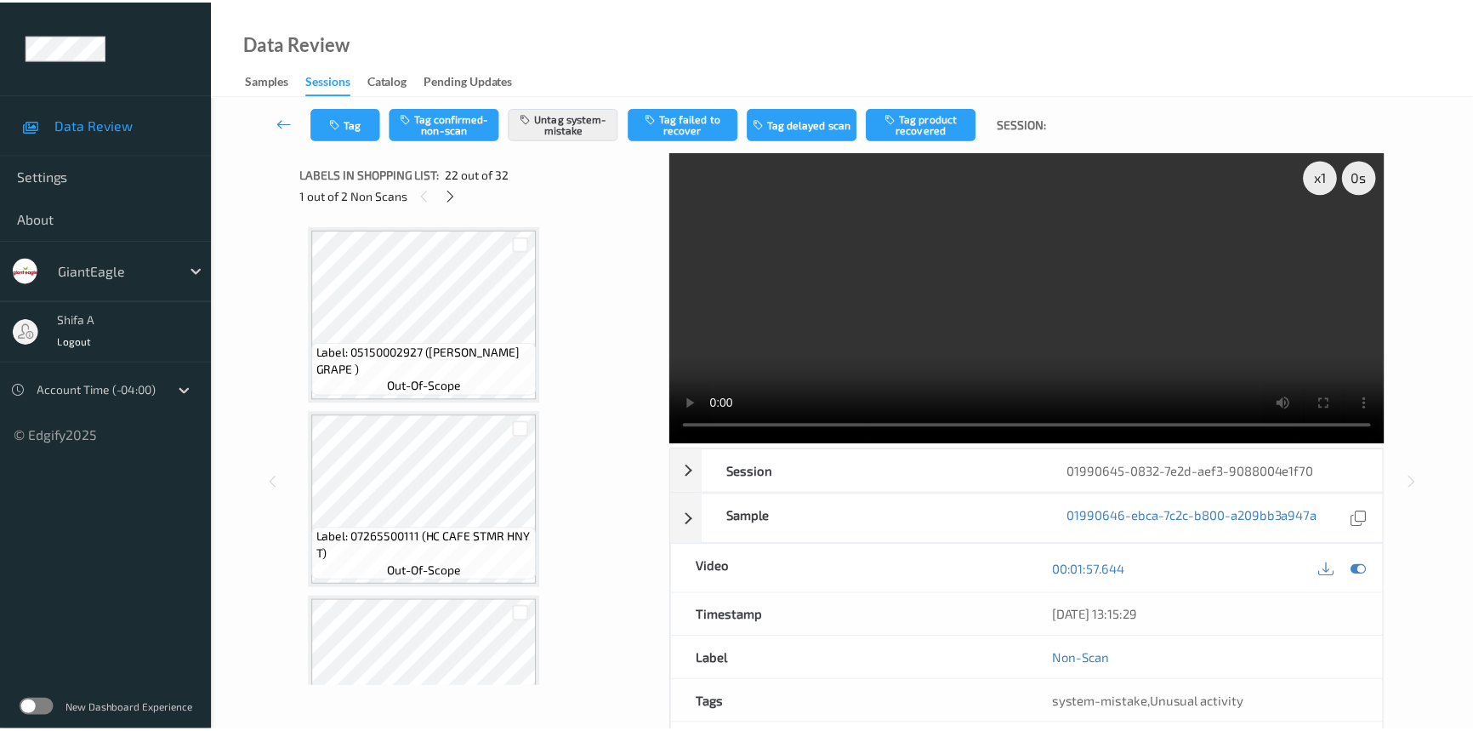
scroll to position [3704, 0]
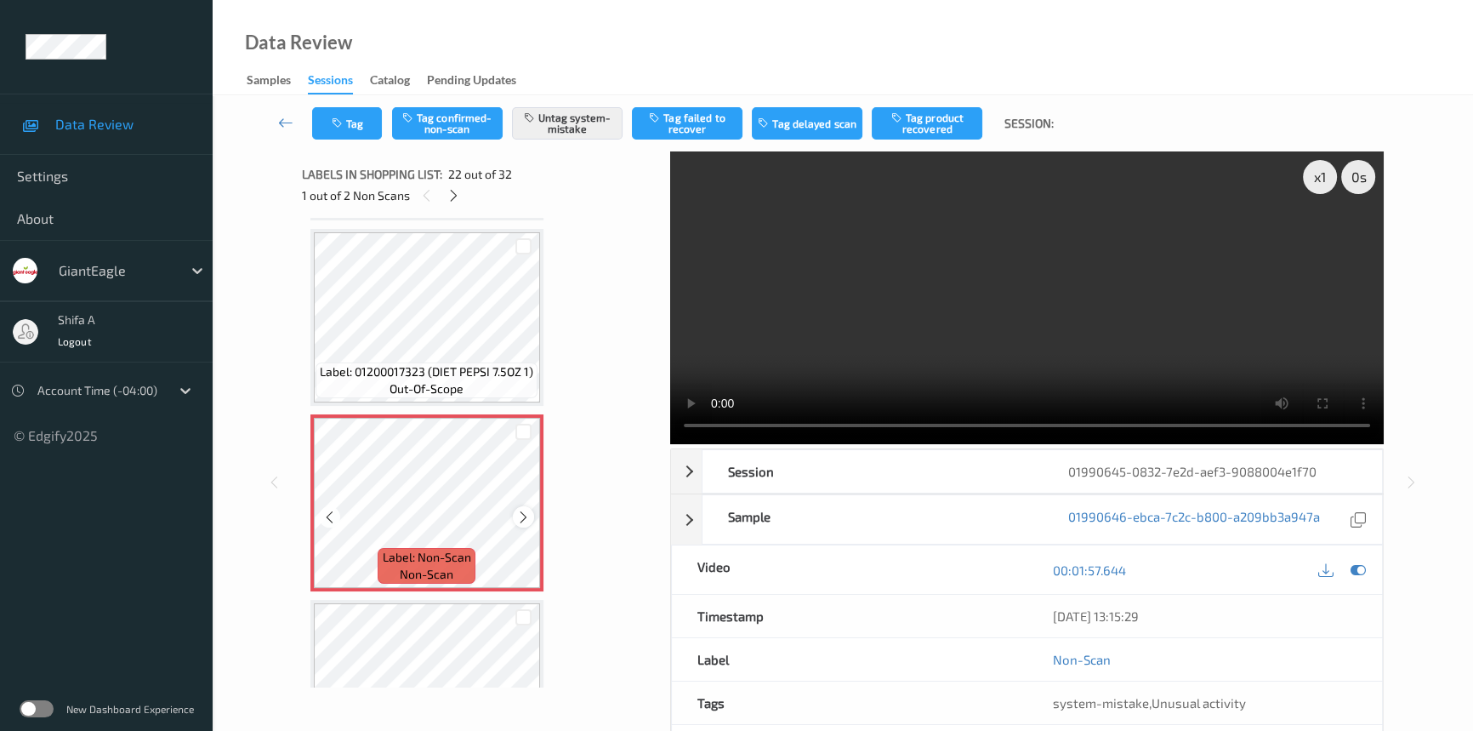
click at [527, 509] on icon at bounding box center [523, 516] width 14 height 15
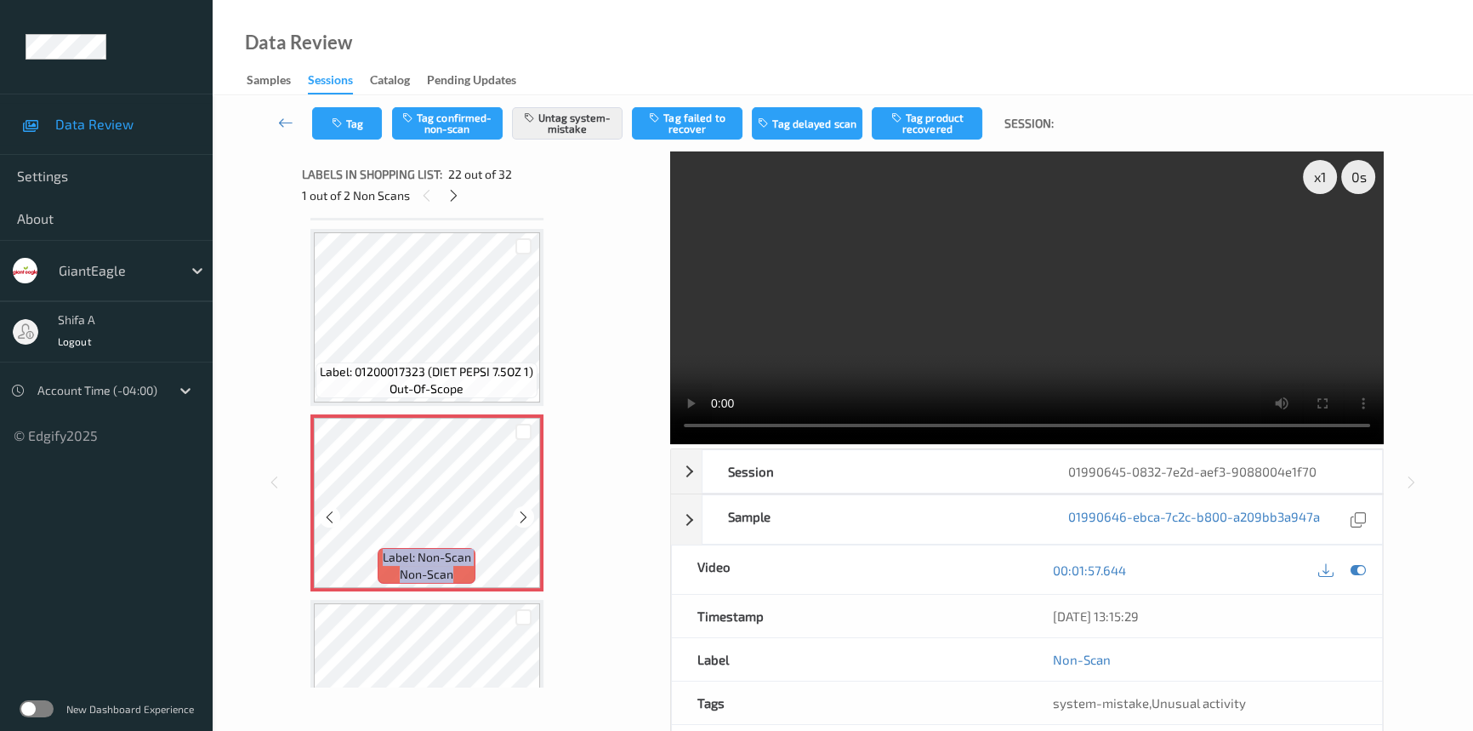
click at [527, 509] on icon at bounding box center [523, 516] width 14 height 15
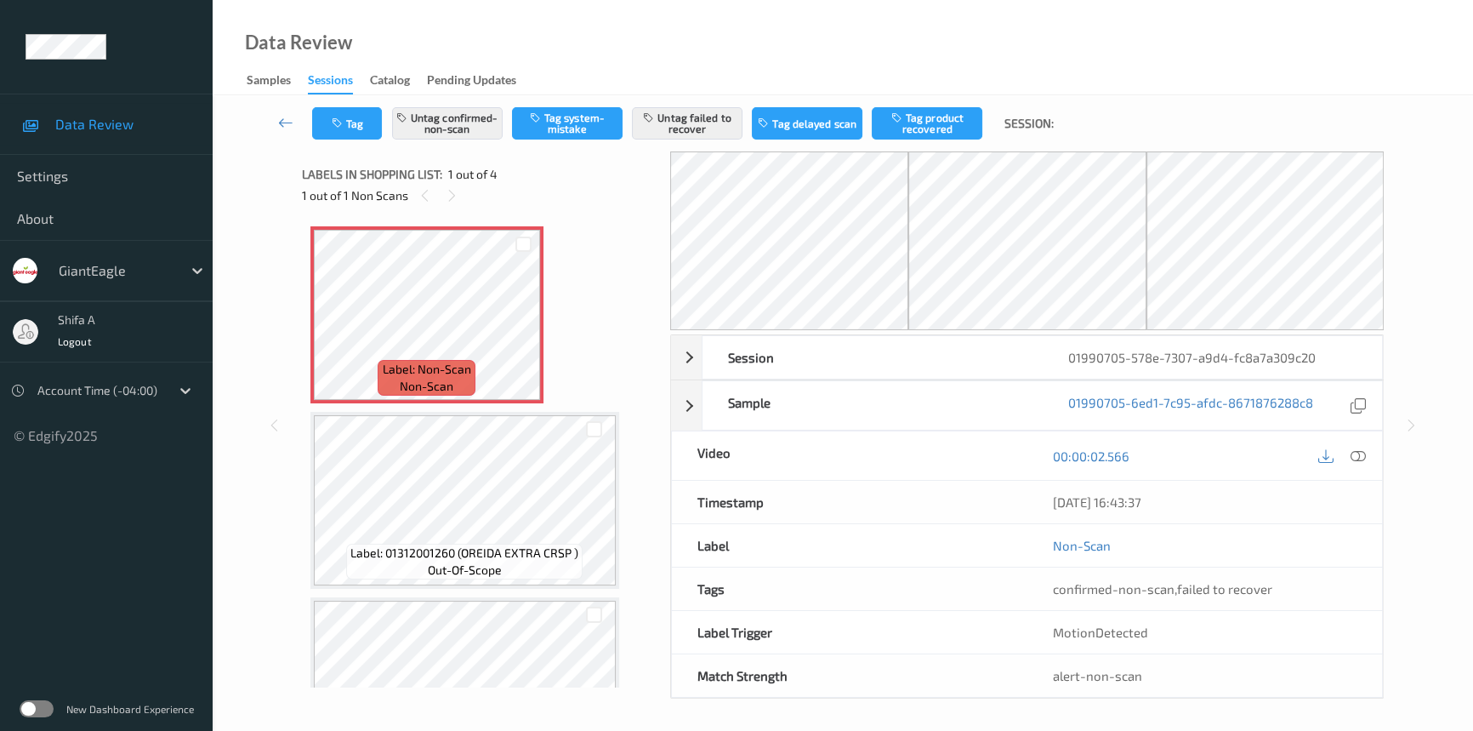
drag, startPoint x: 1360, startPoint y: 456, endPoint x: 1349, endPoint y: 468, distance: 16.3
click at [1360, 455] on icon at bounding box center [1358, 455] width 15 height 15
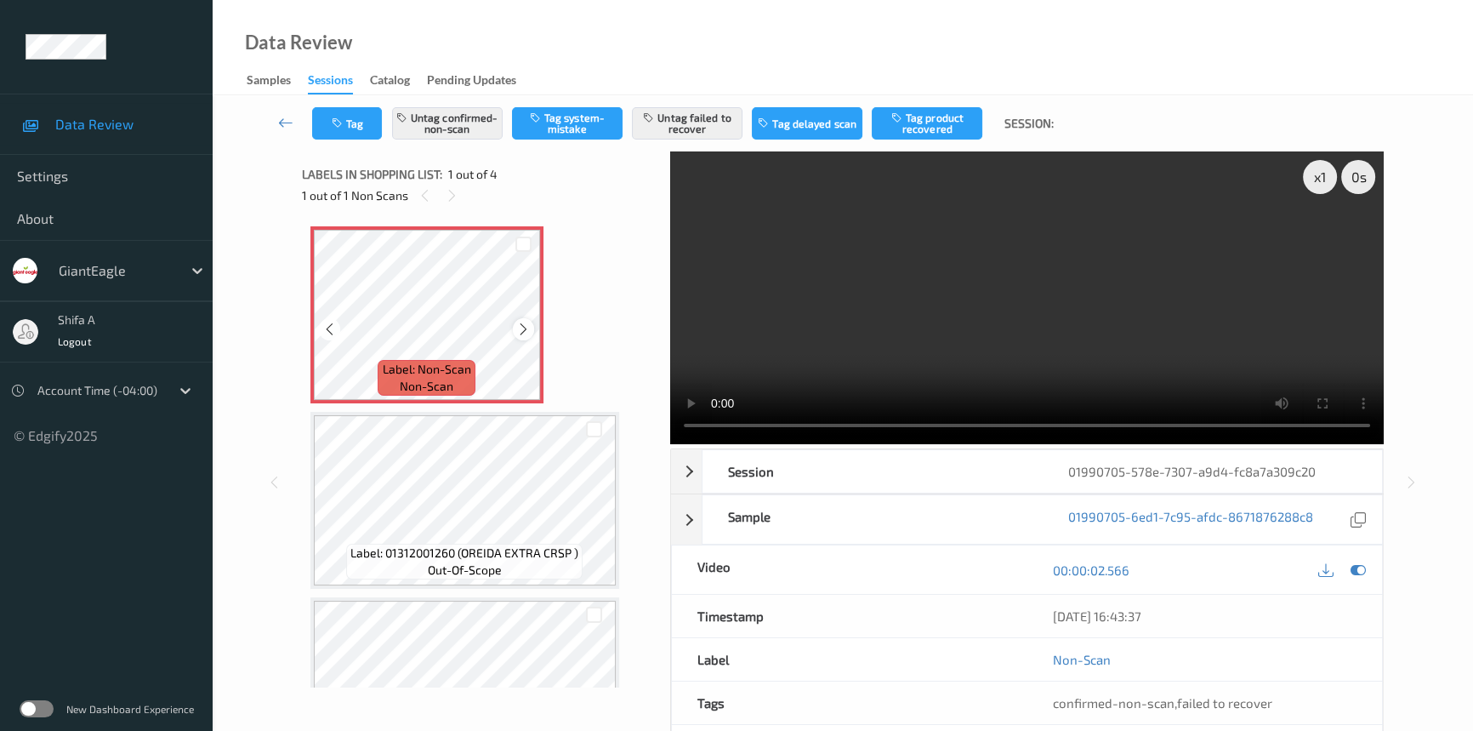
click at [521, 332] on icon at bounding box center [523, 329] width 14 height 15
click at [1101, 324] on video at bounding box center [1027, 297] width 714 height 293
click at [517, 333] on icon at bounding box center [523, 329] width 14 height 15
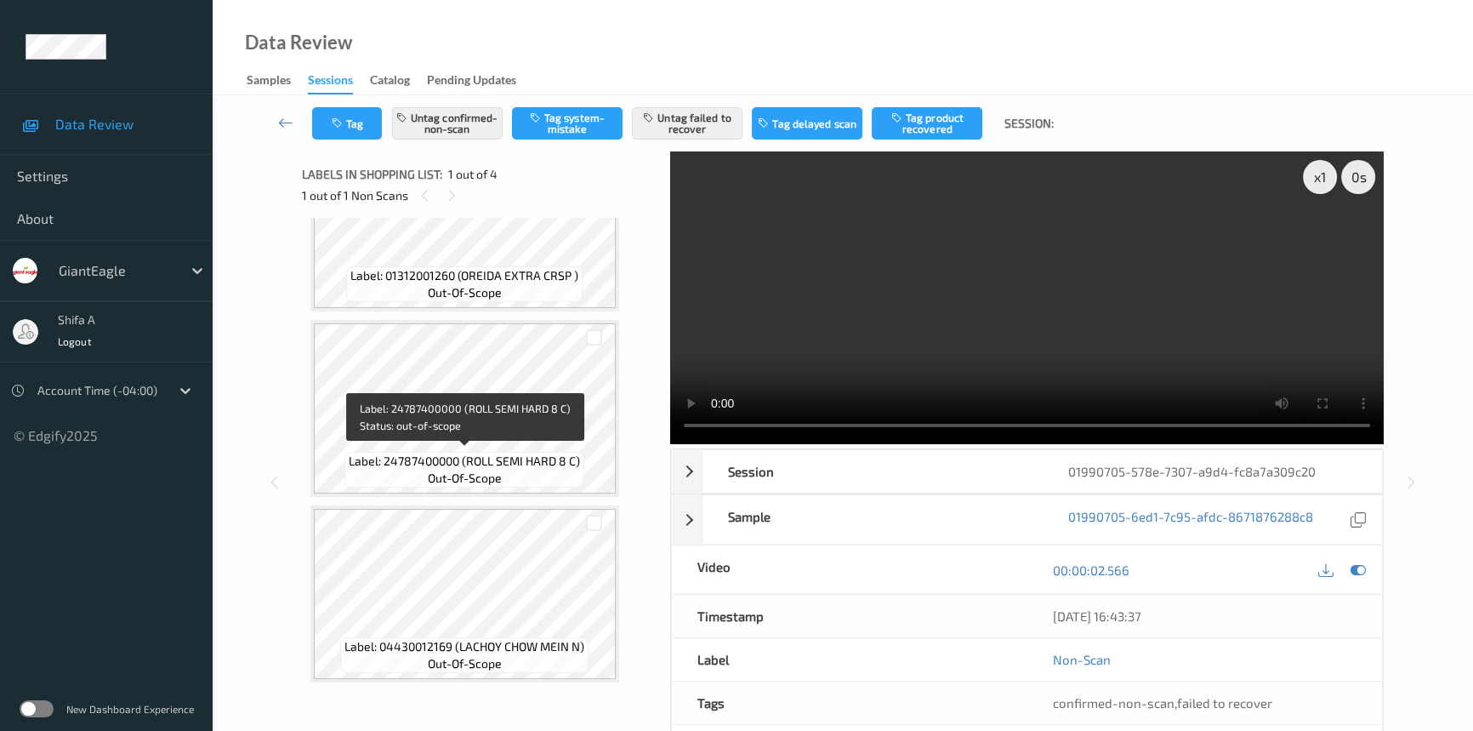
scroll to position [278, 0]
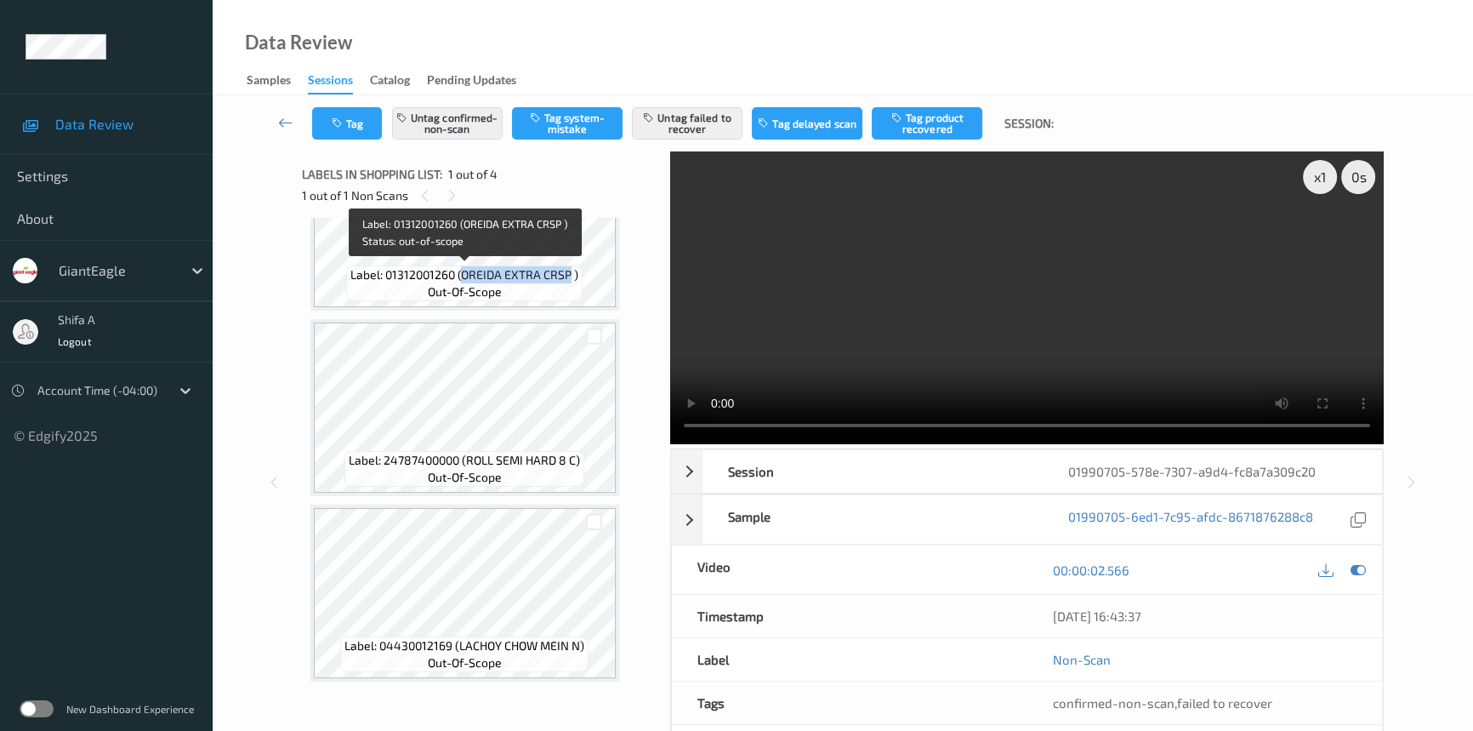
drag, startPoint x: 464, startPoint y: 272, endPoint x: 568, endPoint y: 272, distance: 103.8
click at [568, 272] on span "Label: 01312001260 (OREIDA EXTRA CRSP )" at bounding box center [464, 274] width 228 height 17
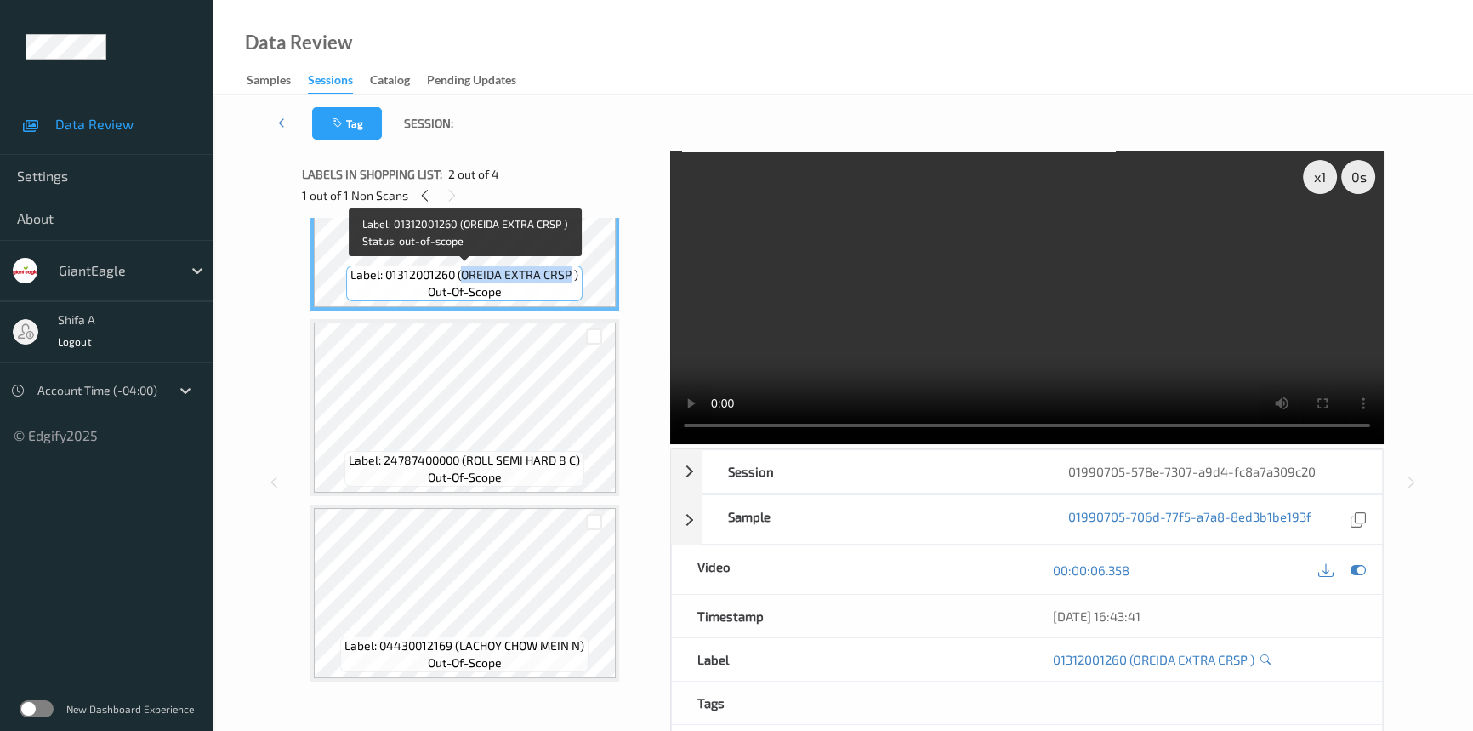
copy span "OREIDA EXTRA CRSP"
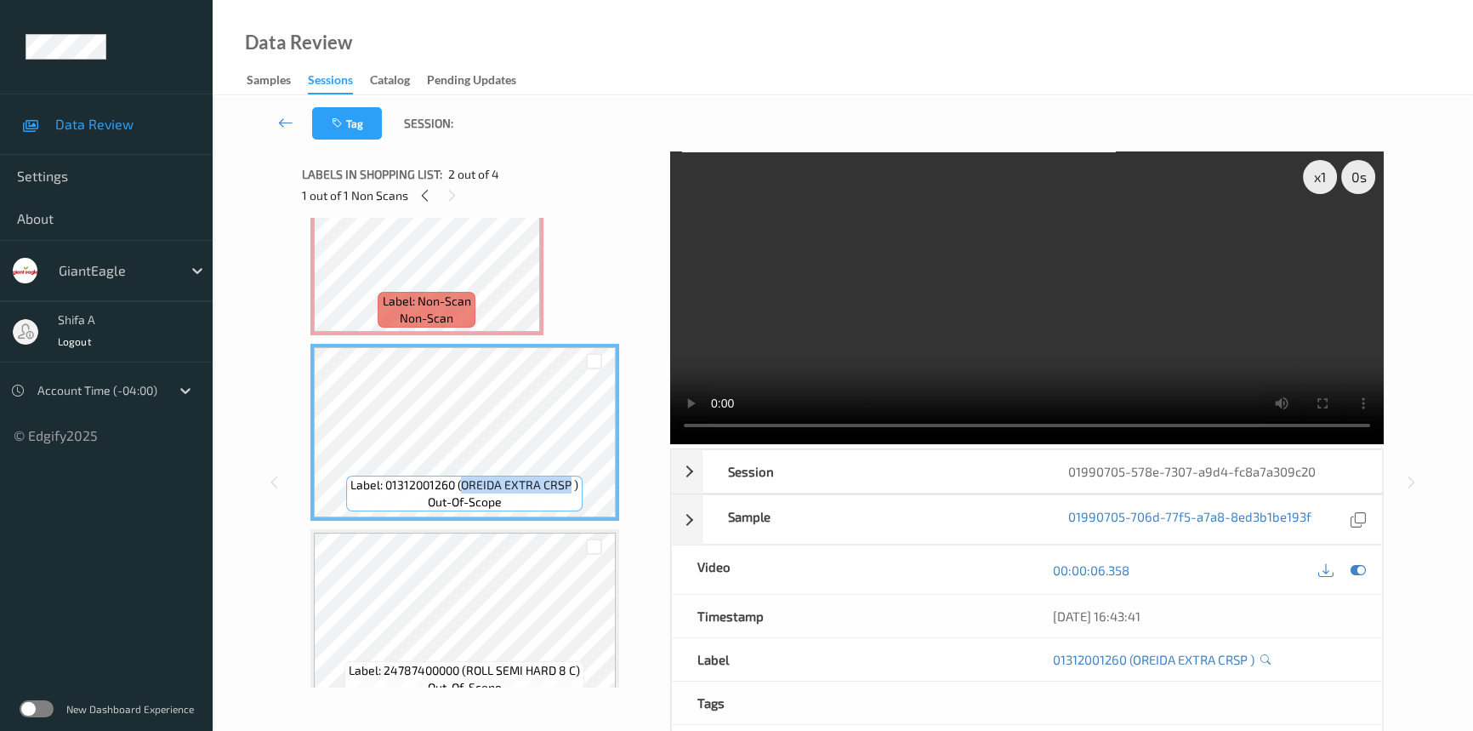
scroll to position [0, 0]
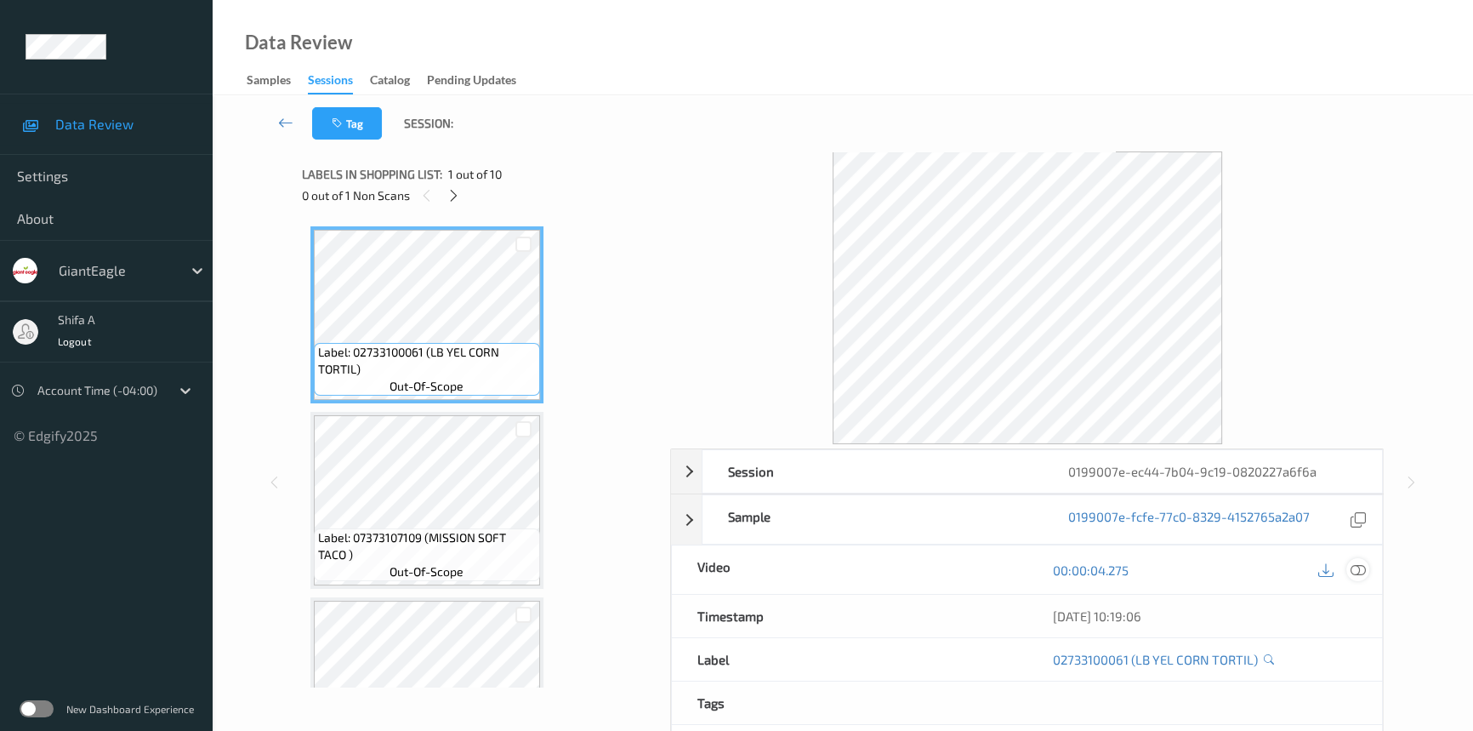
click at [1363, 566] on icon at bounding box center [1358, 569] width 15 height 15
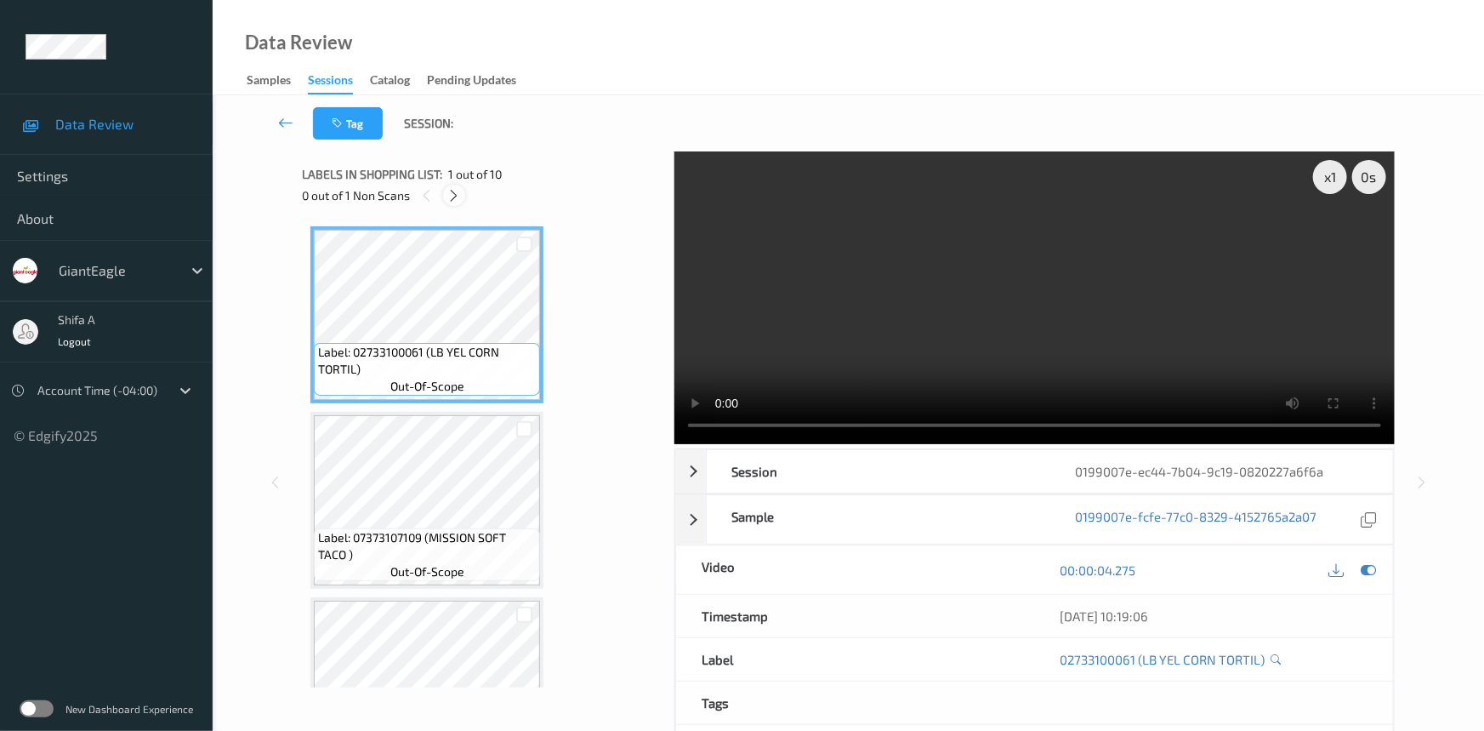
click at [459, 185] on div at bounding box center [453, 195] width 21 height 21
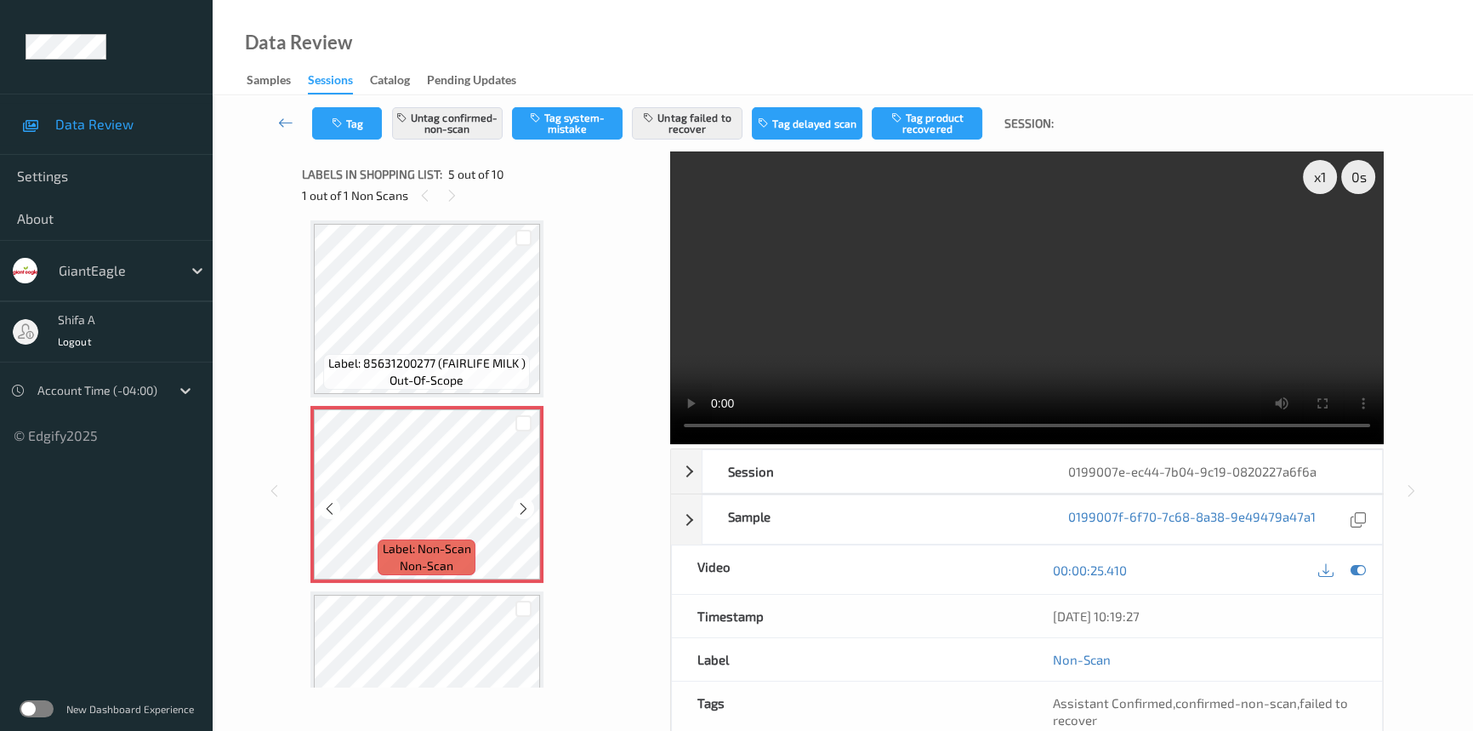
scroll to position [253, 0]
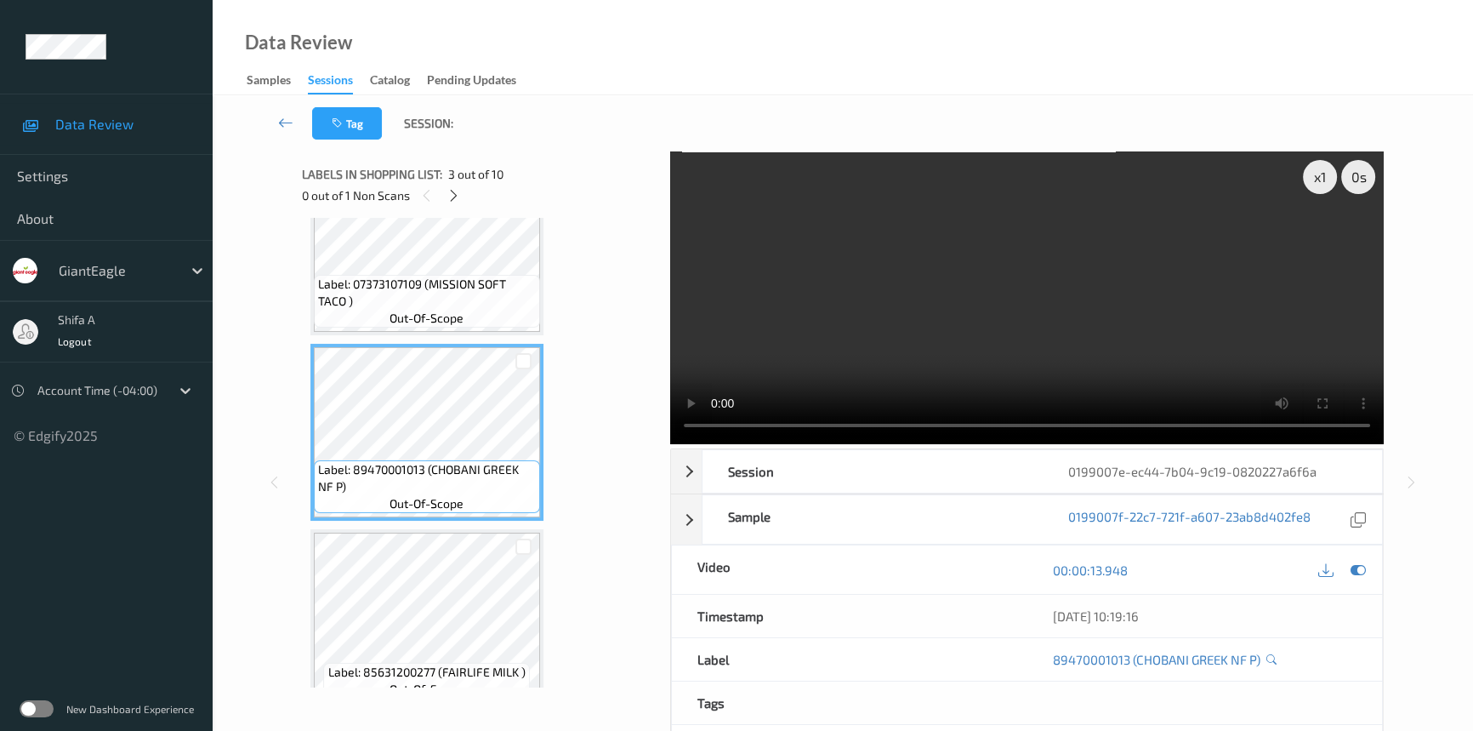
click at [1222, 307] on video at bounding box center [1027, 297] width 714 height 293
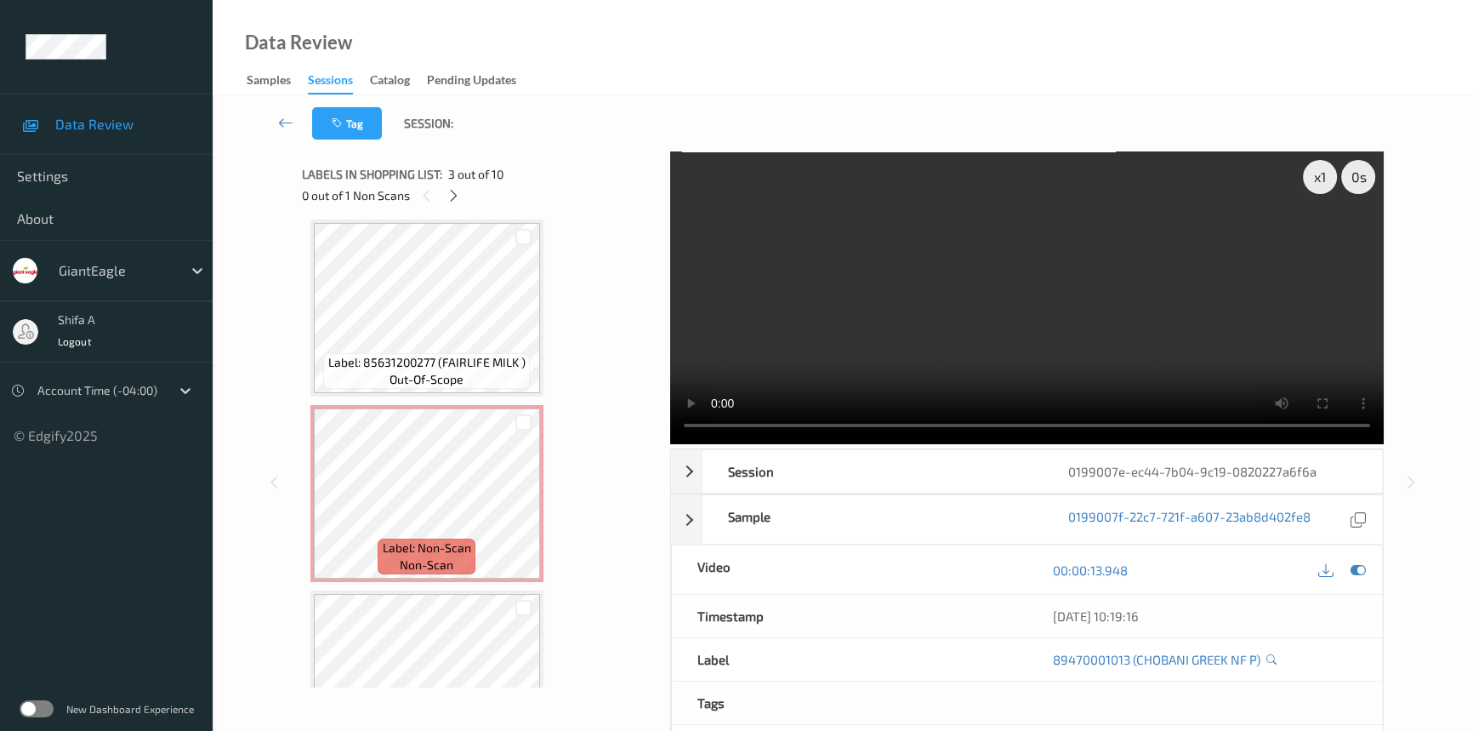
scroll to position [562, 0]
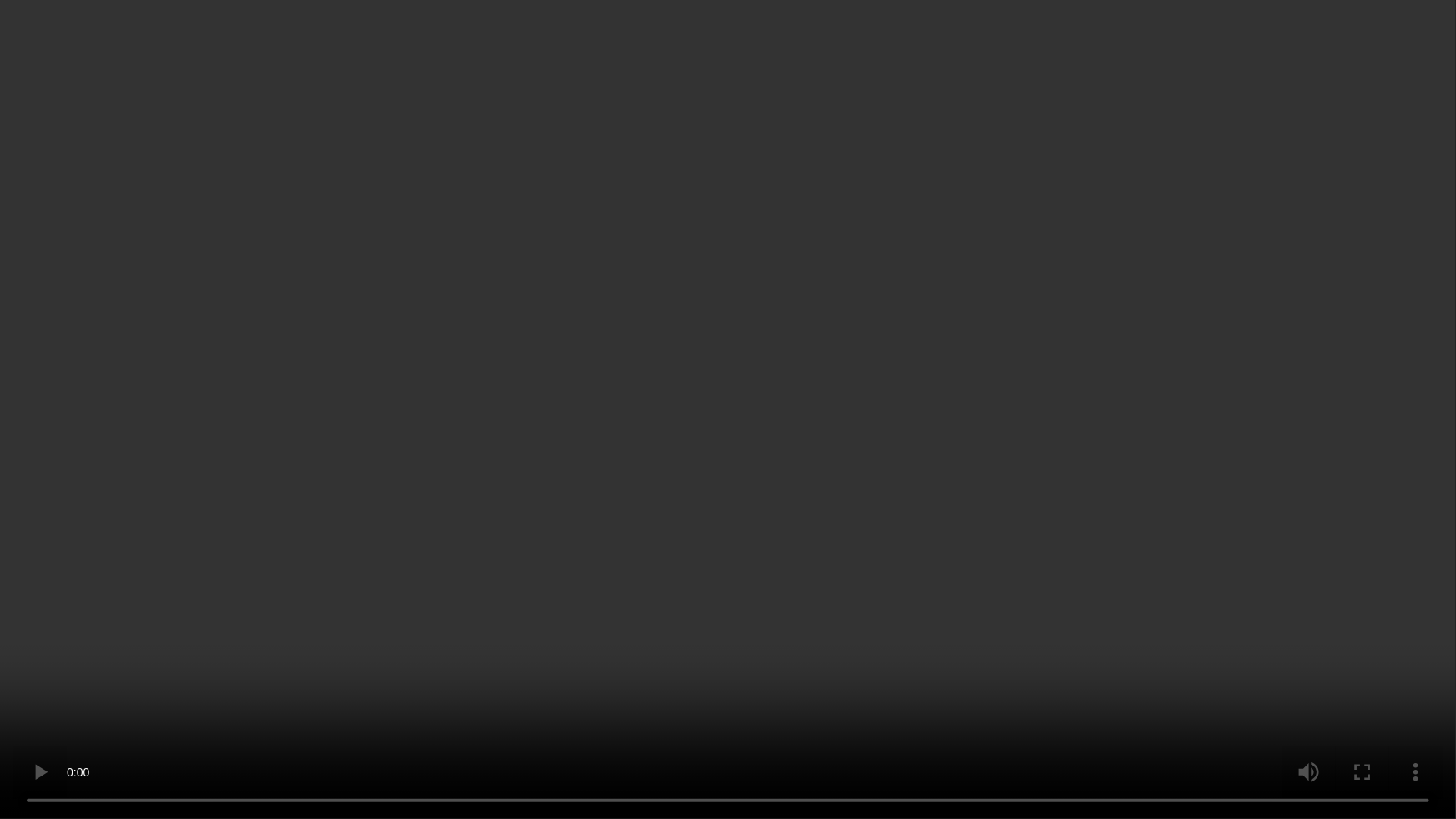
click at [1245, 492] on video at bounding box center [728, 409] width 1456 height 819
click at [553, 520] on video at bounding box center [728, 409] width 1456 height 819
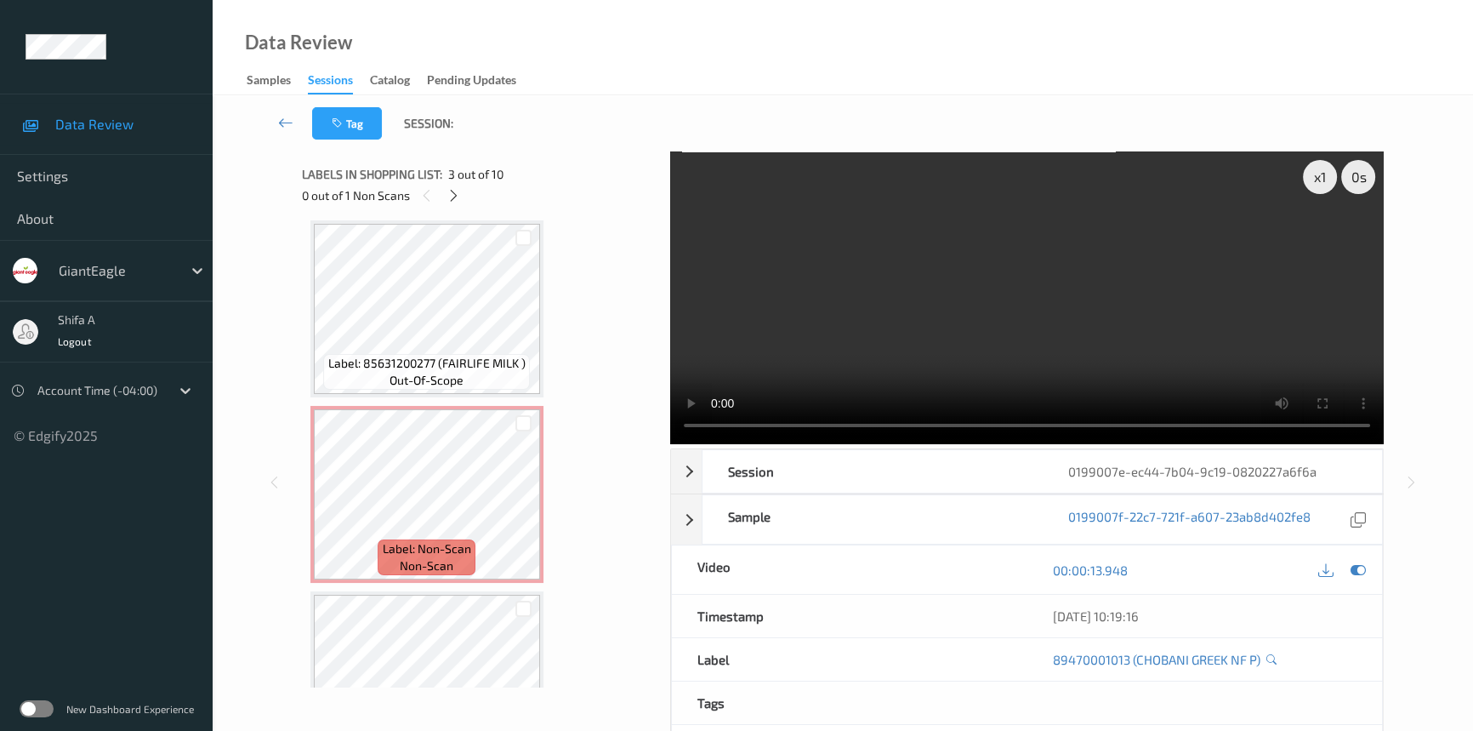
click at [1127, 324] on video at bounding box center [1027, 297] width 714 height 293
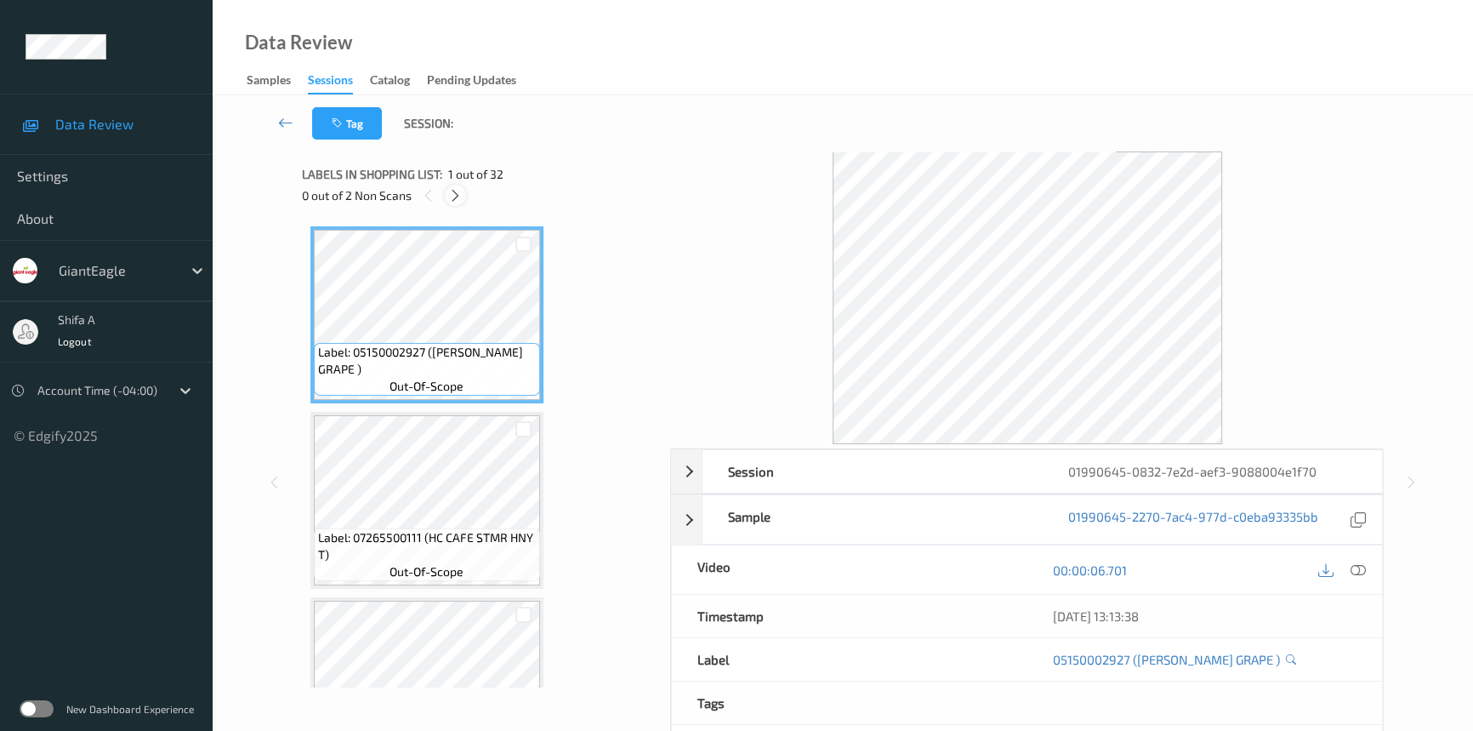
click at [456, 191] on icon at bounding box center [455, 195] width 14 height 15
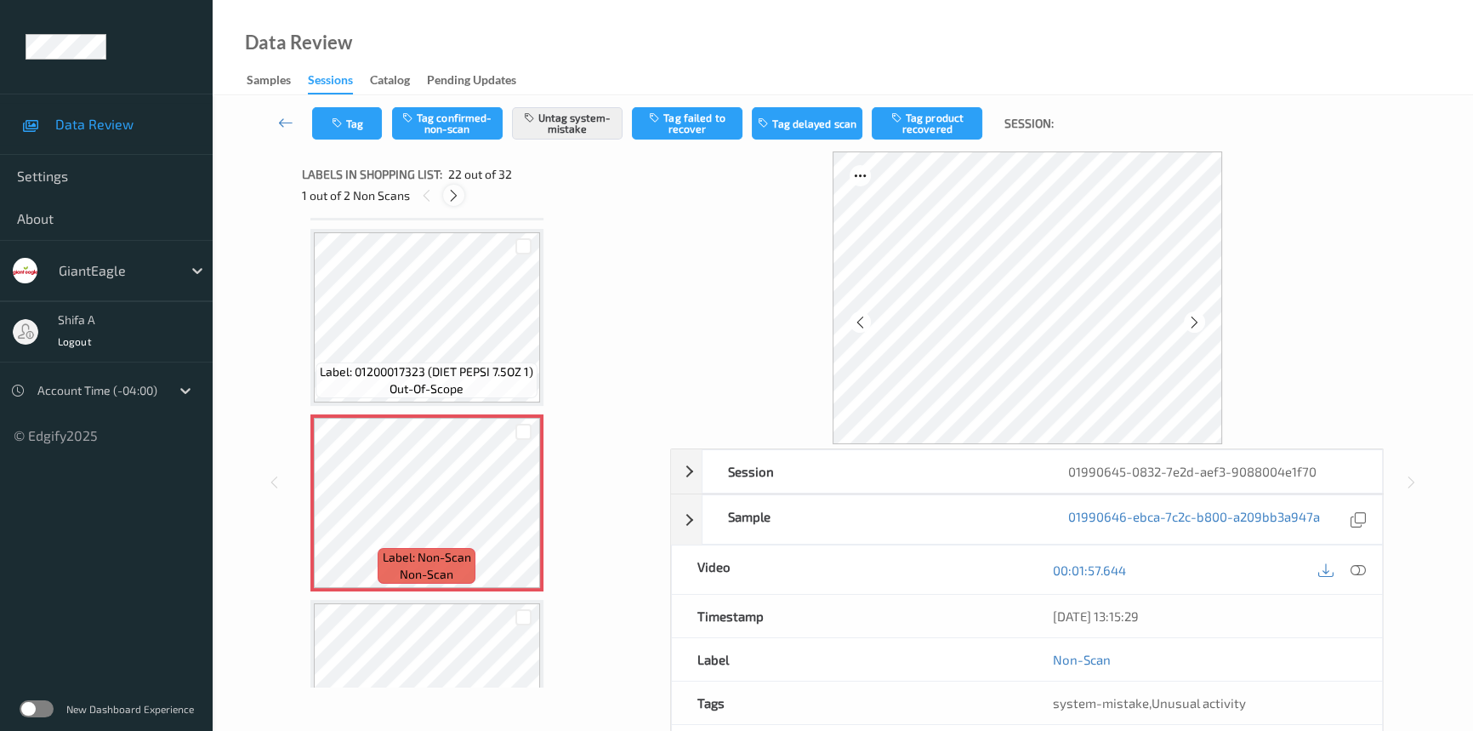
click at [457, 192] on icon at bounding box center [454, 195] width 14 height 15
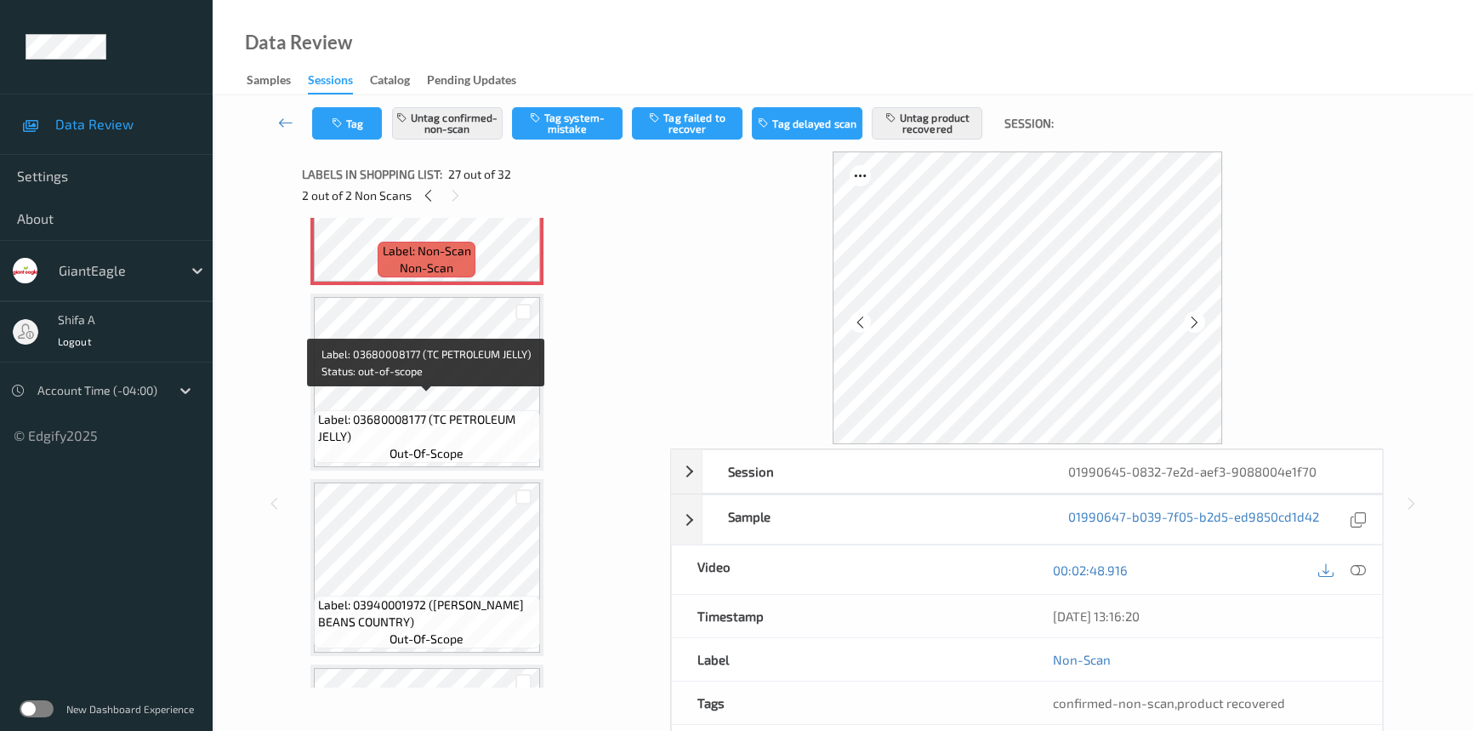
scroll to position [4627, 0]
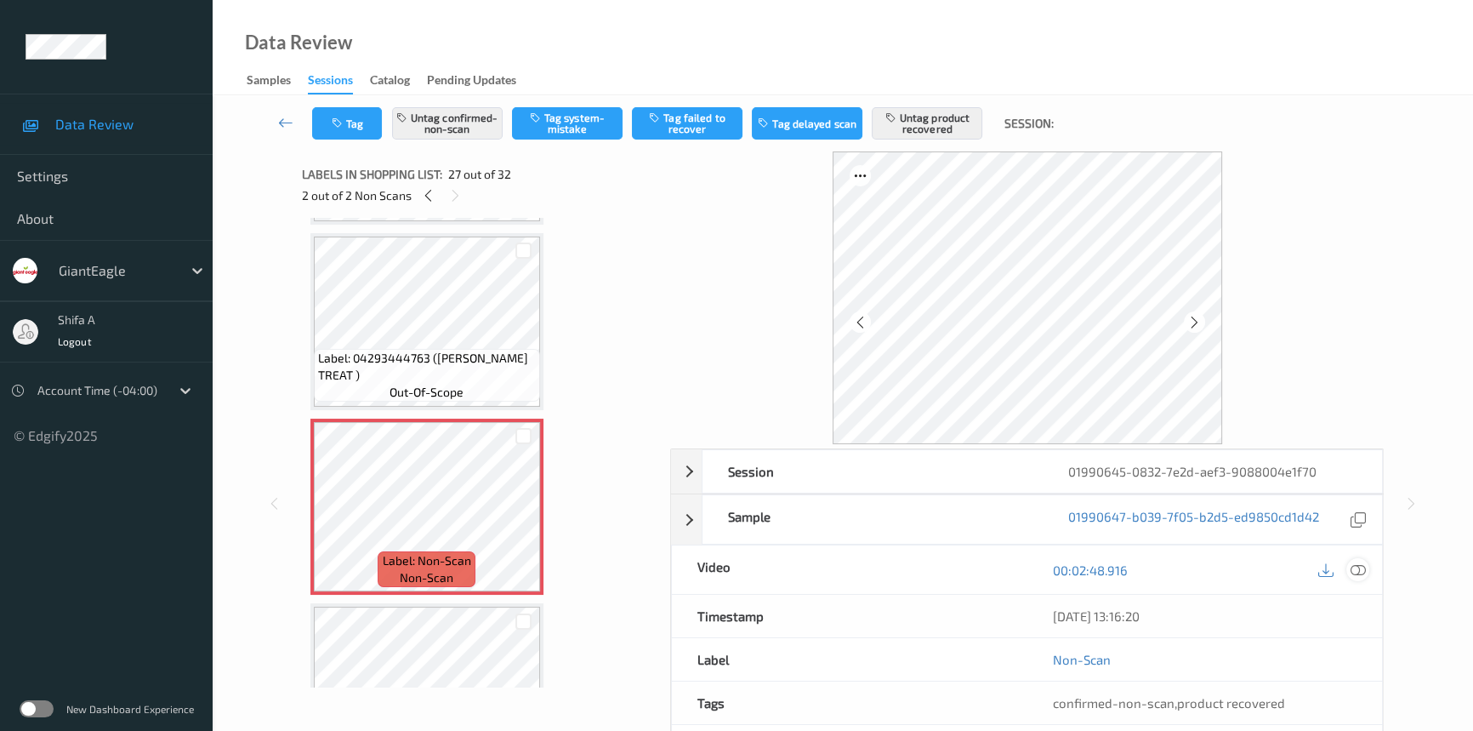
click at [1360, 575] on icon at bounding box center [1358, 569] width 15 height 15
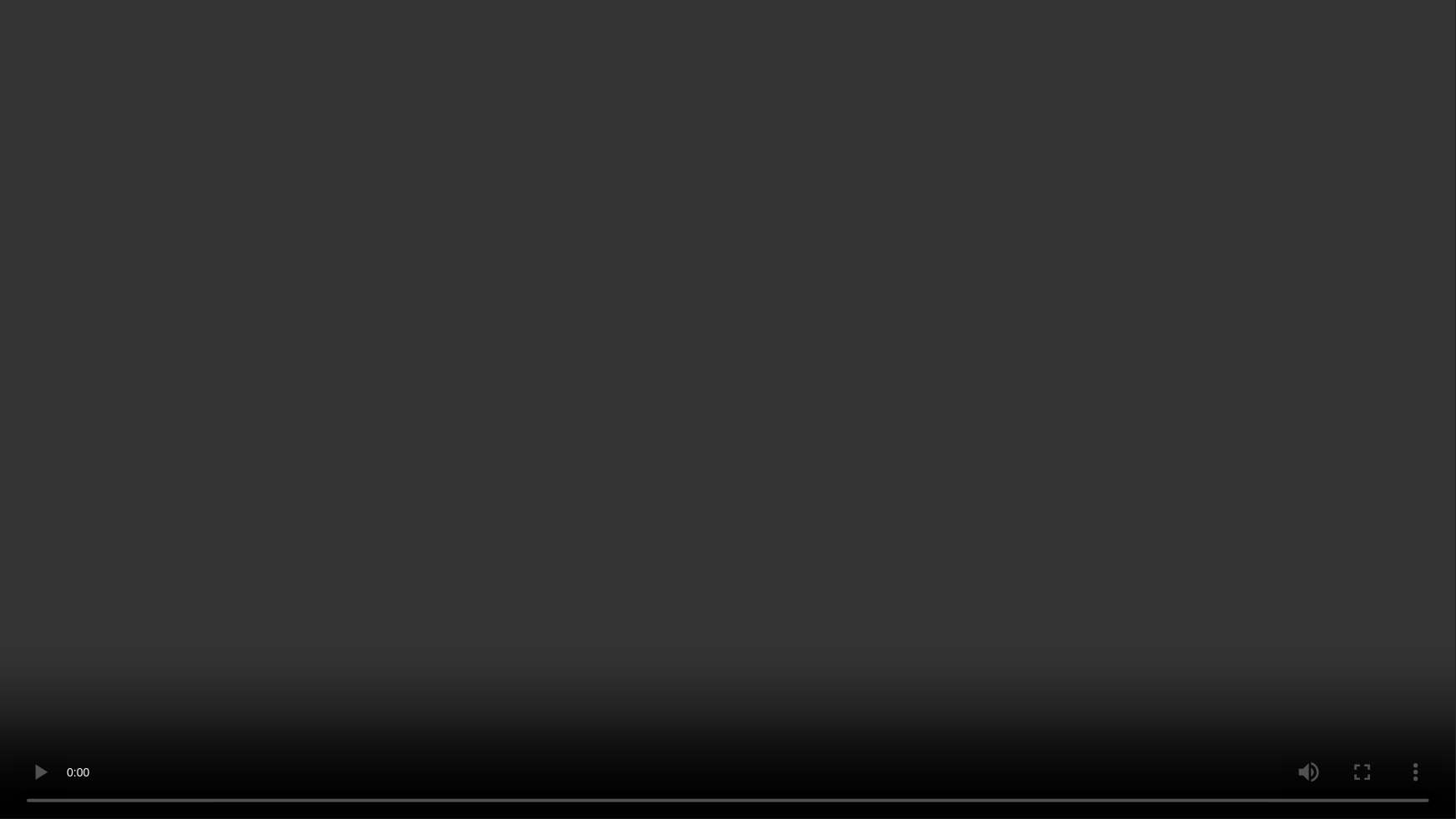
click at [1229, 44] on video at bounding box center [728, 409] width 1456 height 819
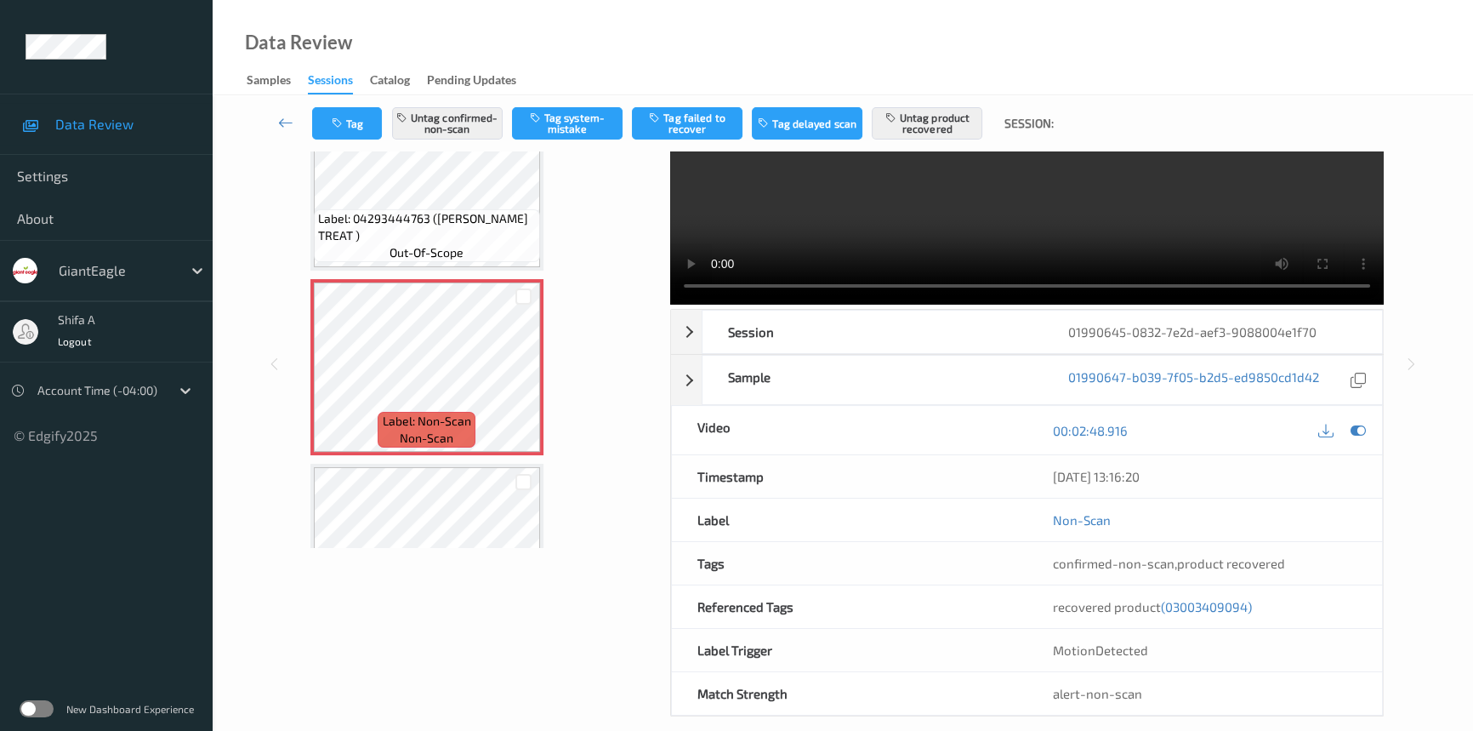
scroll to position [158, 0]
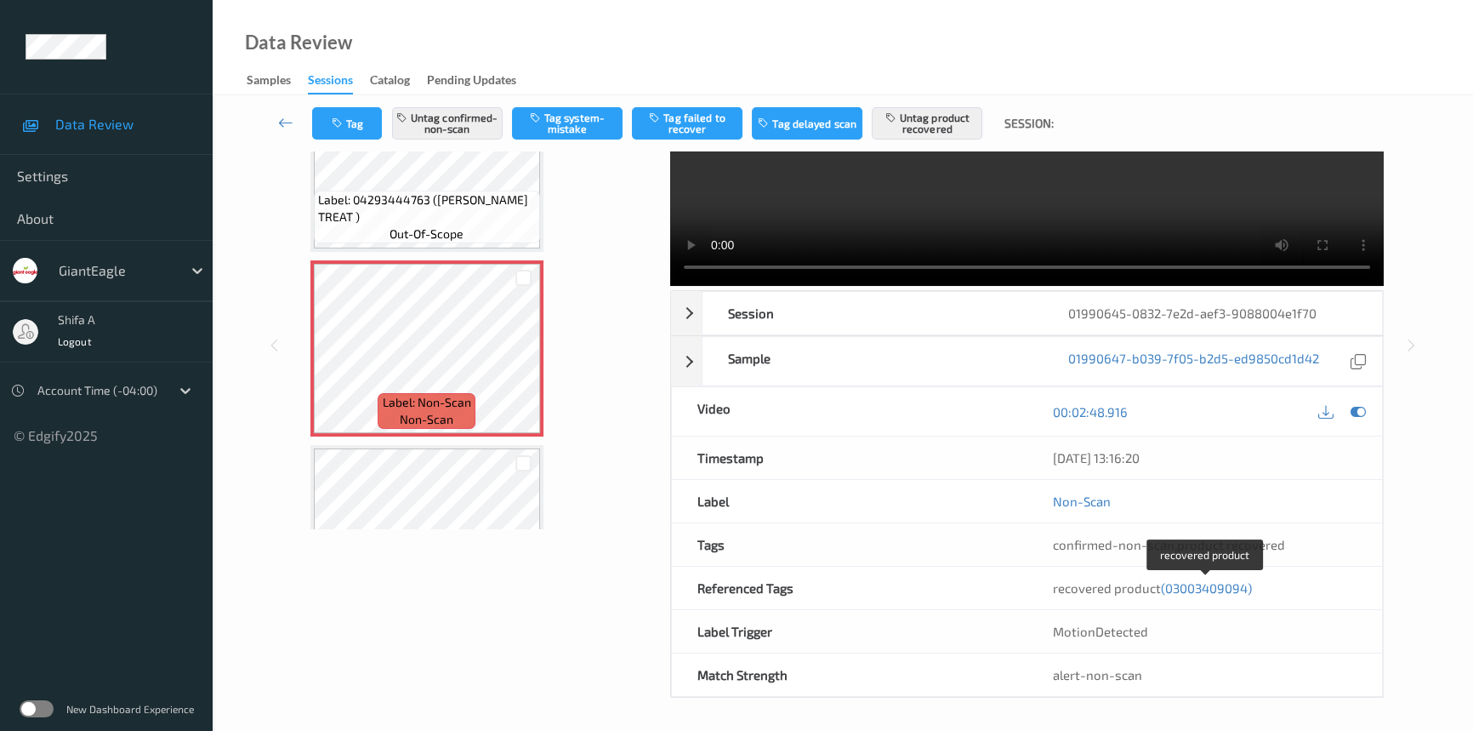
click at [1206, 588] on span "(03003409094)" at bounding box center [1206, 587] width 91 height 15
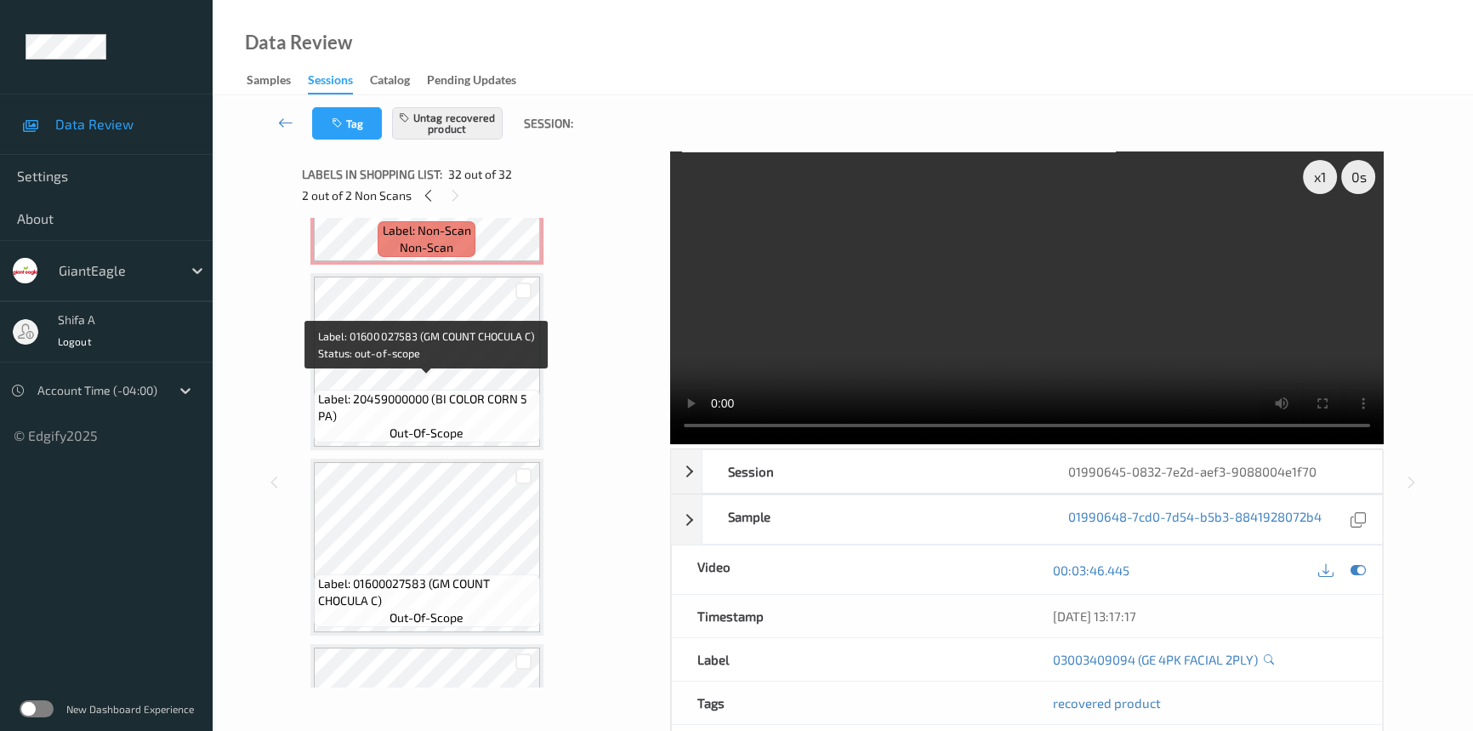
scroll to position [3597, 0]
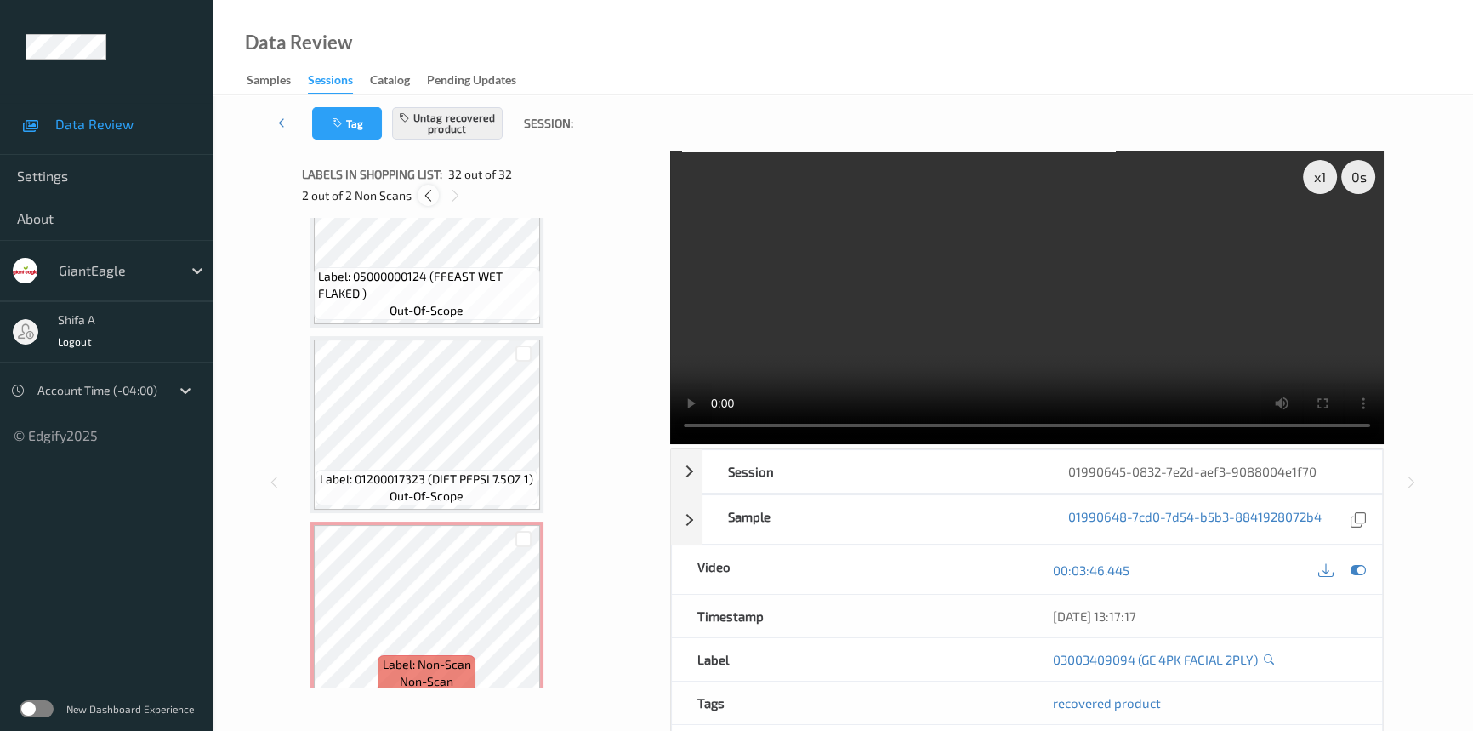
click at [432, 195] on icon at bounding box center [428, 195] width 14 height 15
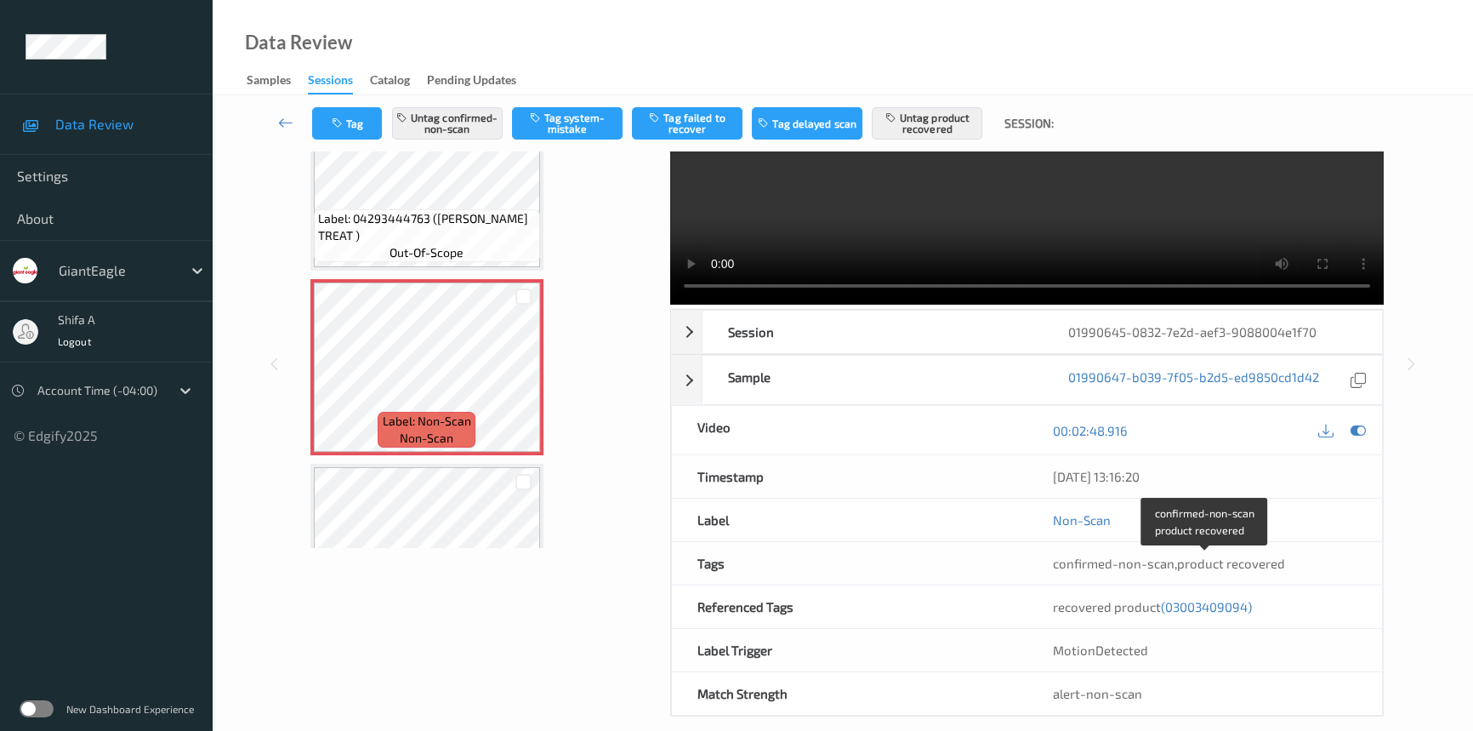
scroll to position [158, 0]
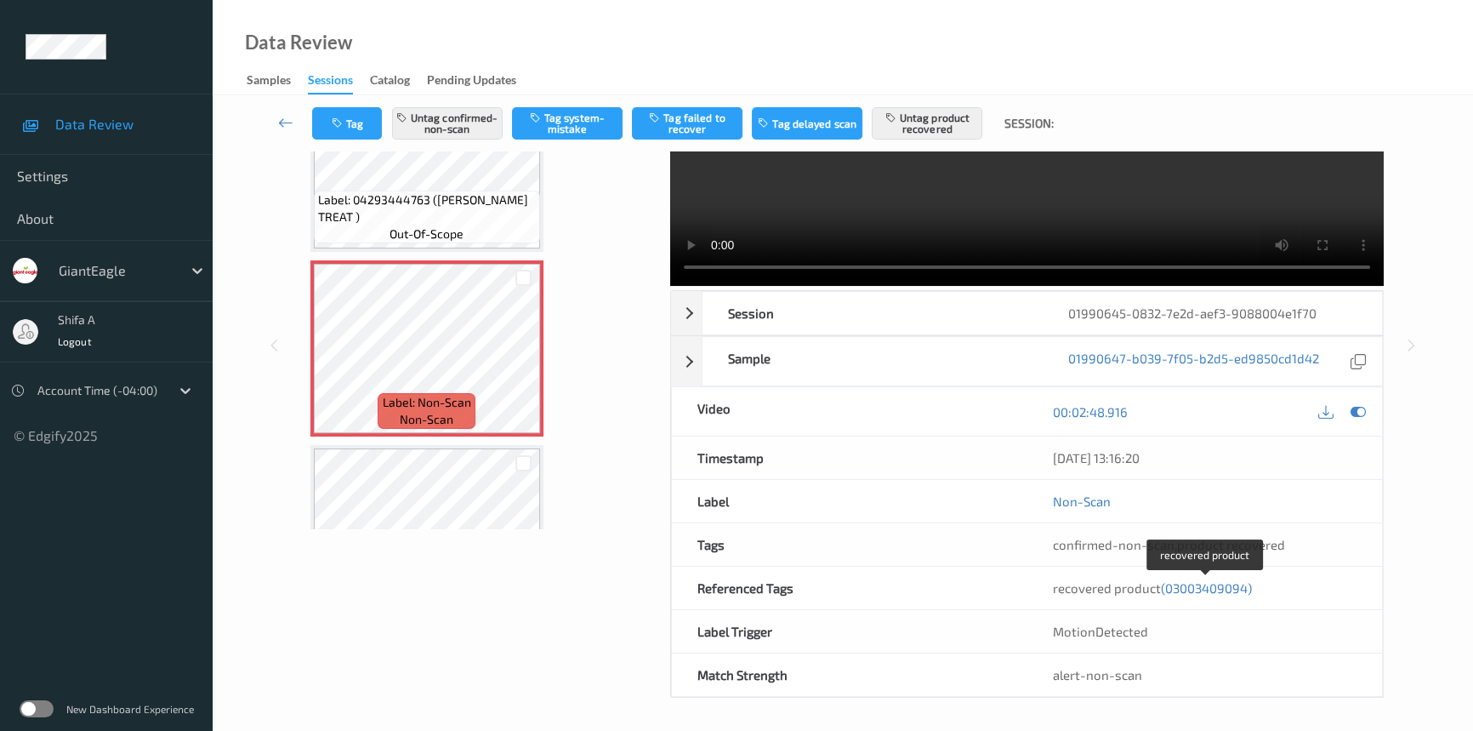
click at [1224, 583] on span "(03003409094)" at bounding box center [1206, 587] width 91 height 15
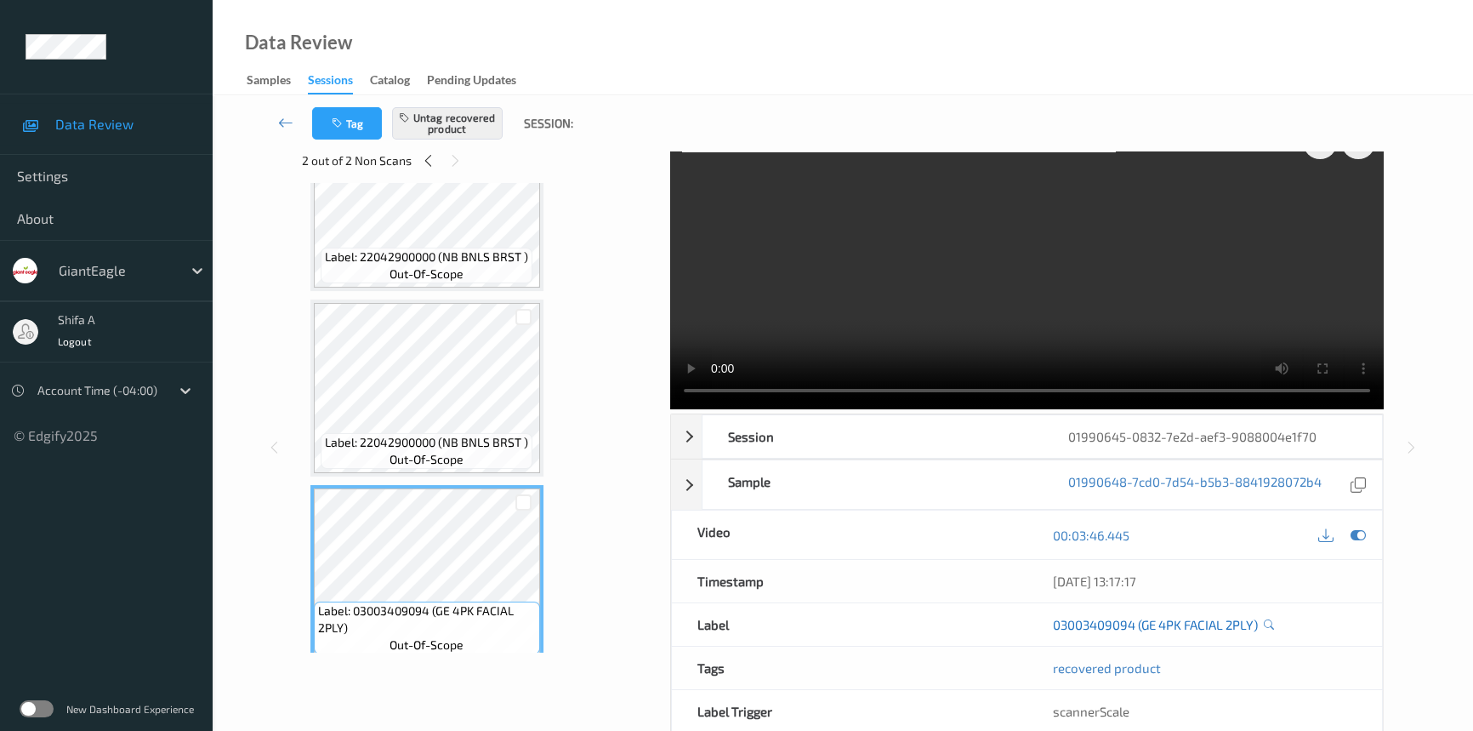
scroll to position [0, 0]
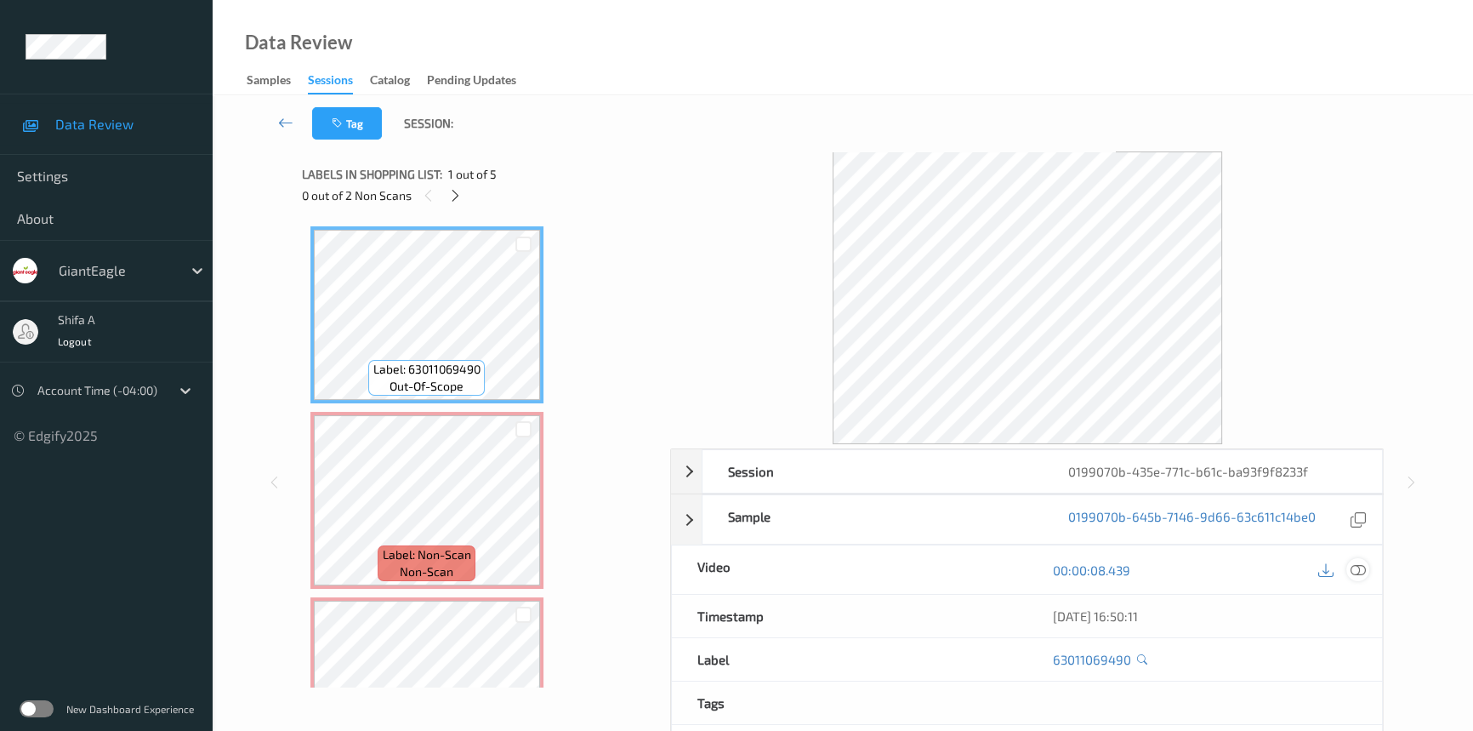
click at [1366, 570] on div at bounding box center [1357, 569] width 23 height 23
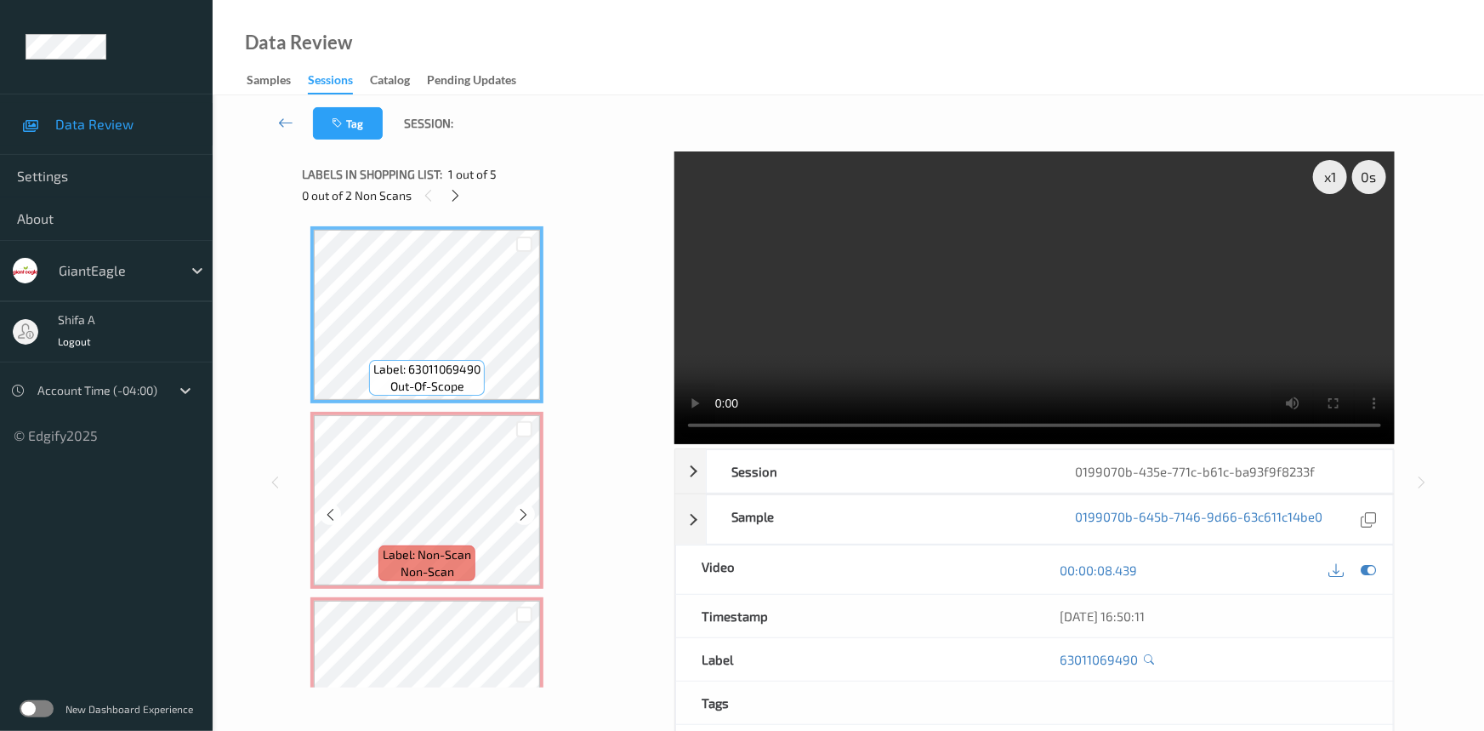
click at [453, 546] on span "Label: Non-Scan" at bounding box center [427, 554] width 88 height 17
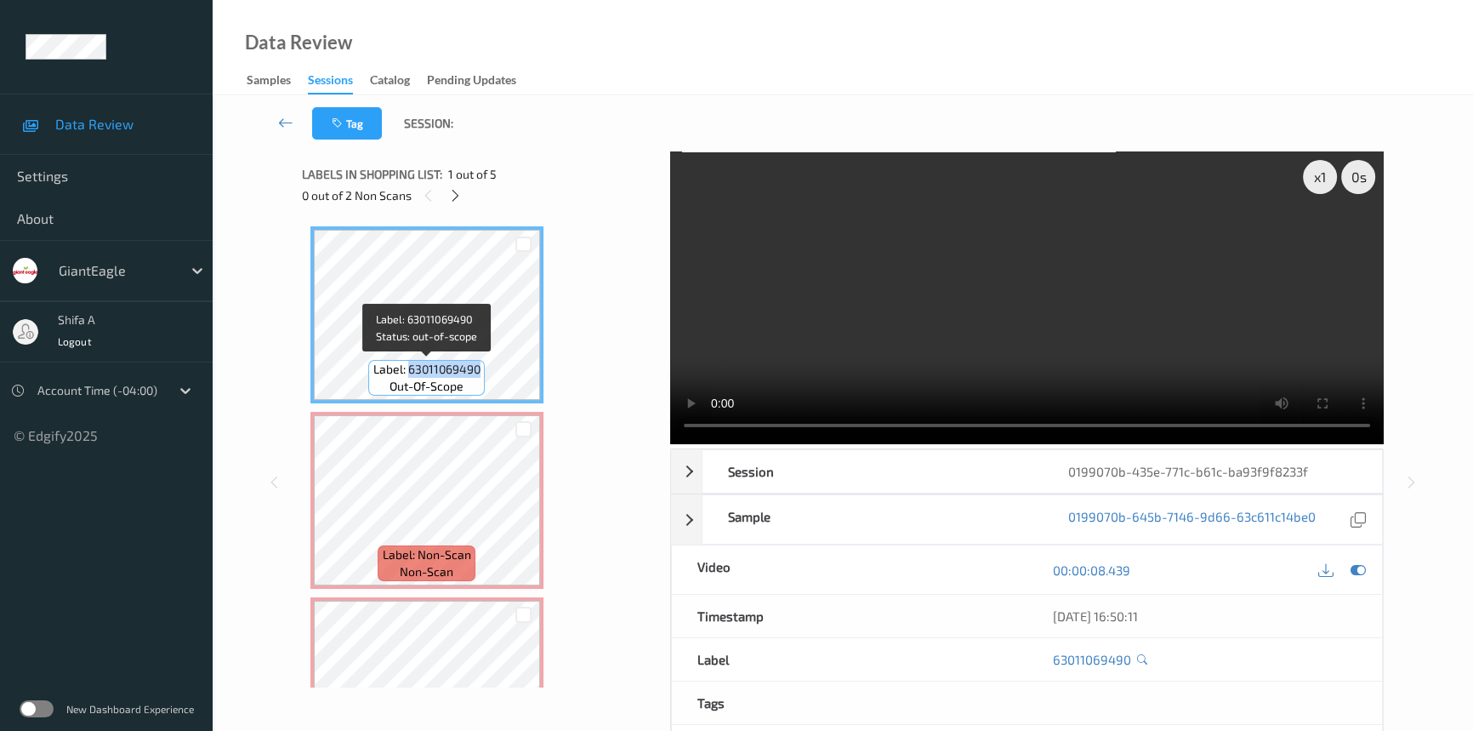
drag, startPoint x: 409, startPoint y: 371, endPoint x: 477, endPoint y: 362, distance: 68.6
click at [477, 362] on span "Label: 63011069490" at bounding box center [426, 369] width 107 height 17
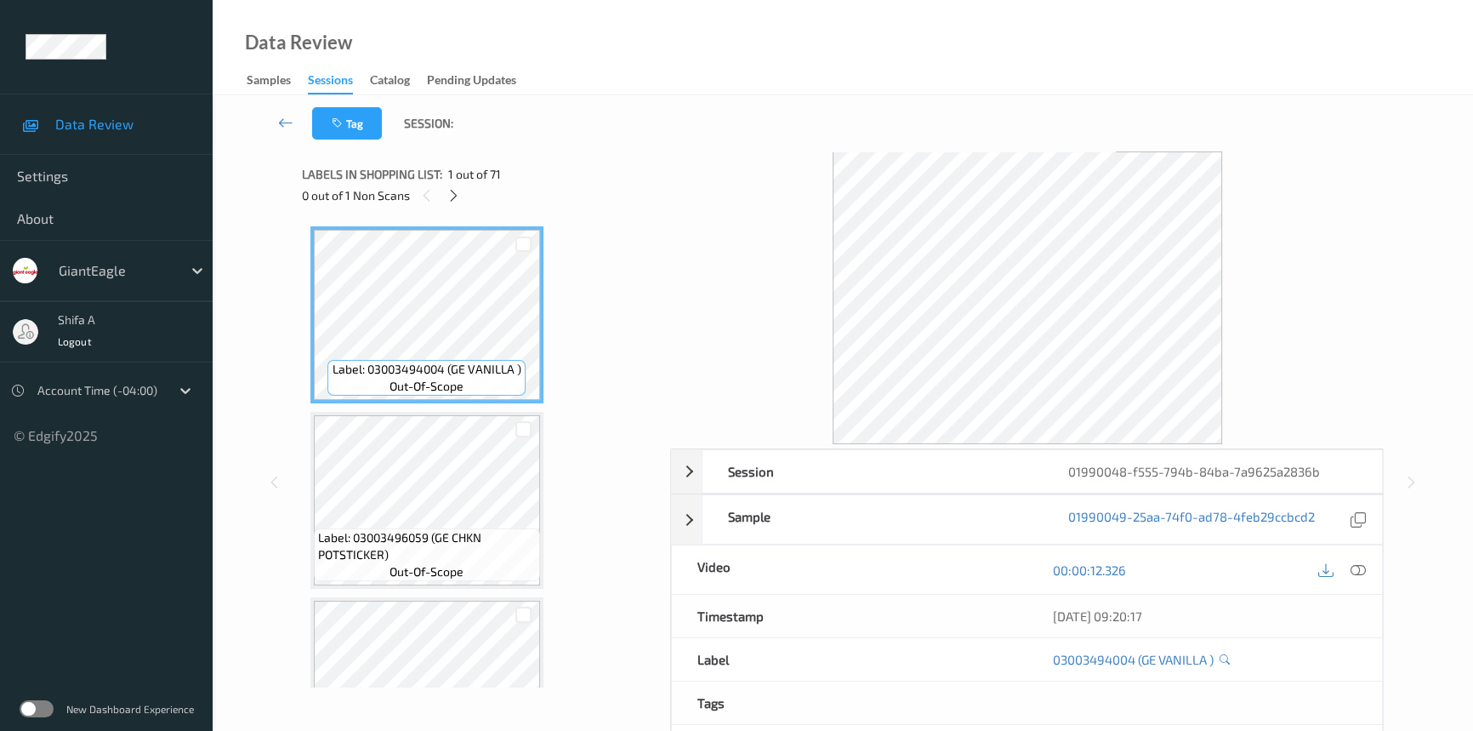
click at [1360, 566] on icon at bounding box center [1358, 569] width 15 height 15
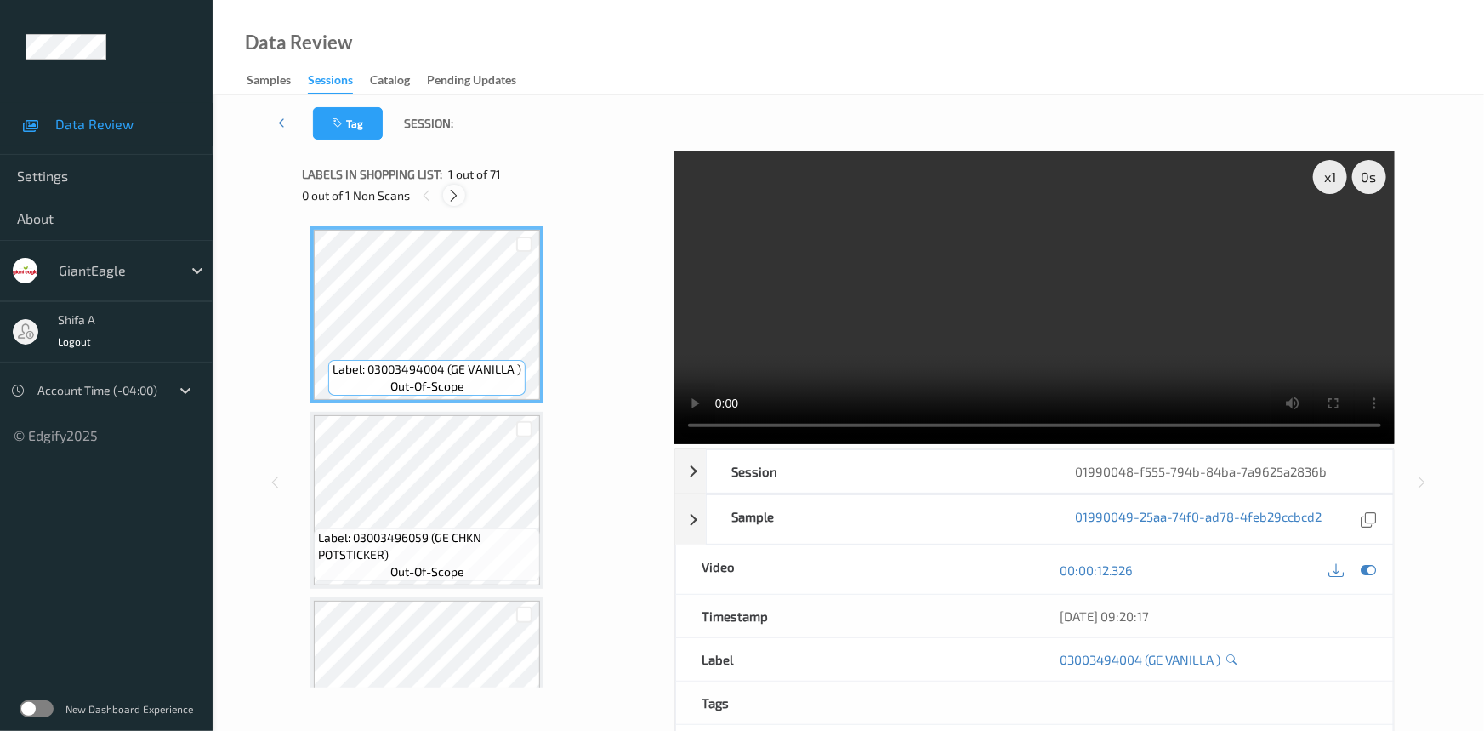
click at [444, 191] on div "0 out of 1 Non Scans" at bounding box center [482, 195] width 361 height 21
click at [447, 191] on icon at bounding box center [454, 195] width 14 height 15
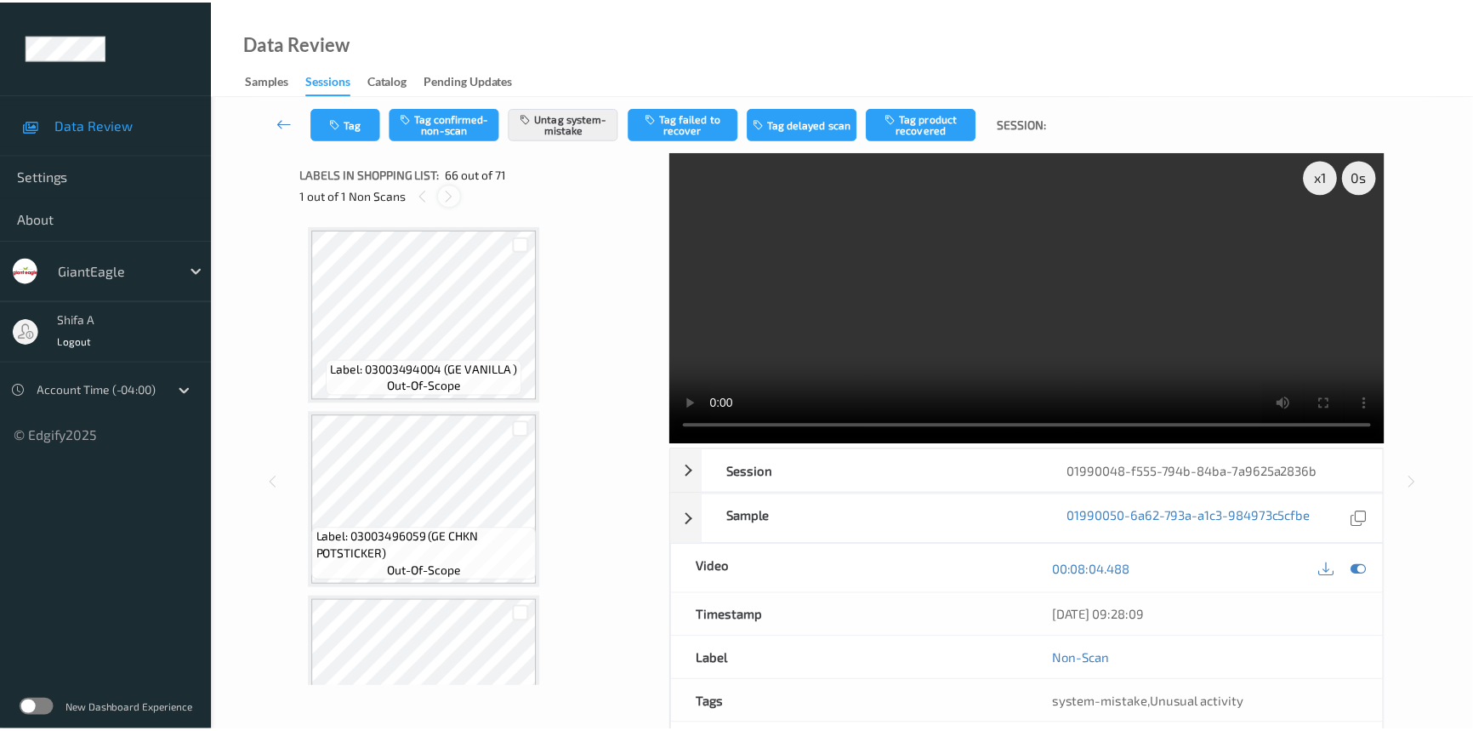
scroll to position [11836, 0]
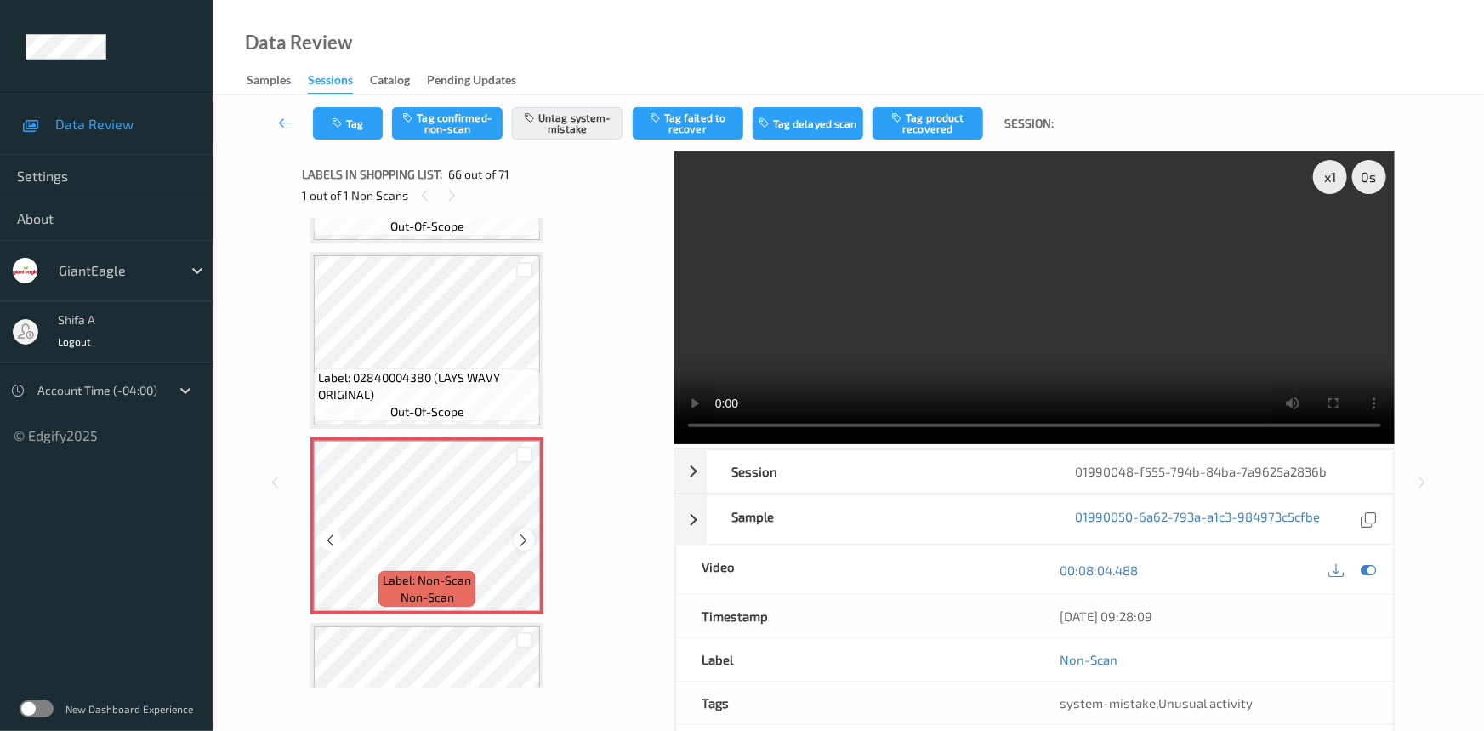
click at [524, 532] on icon at bounding box center [524, 539] width 14 height 15
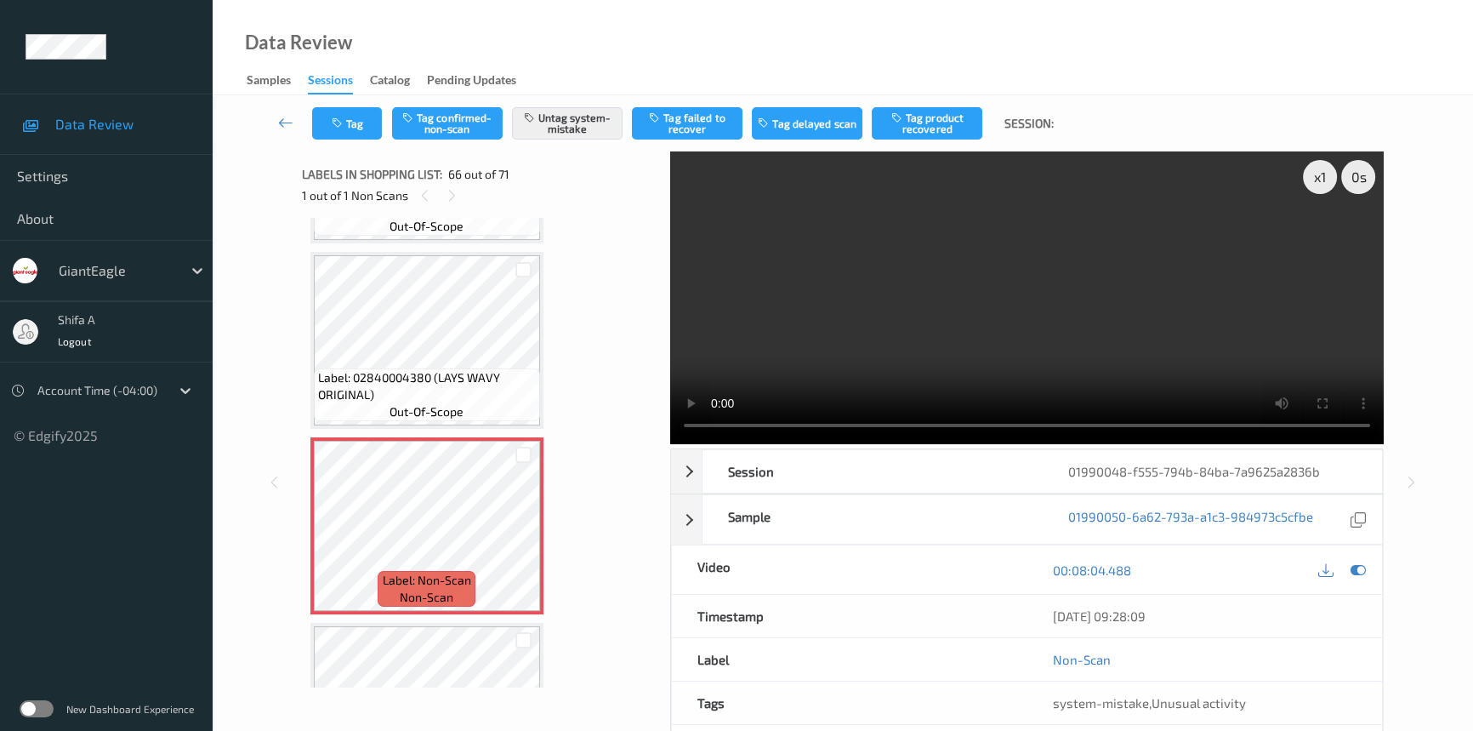
click at [1068, 340] on video at bounding box center [1027, 297] width 714 height 293
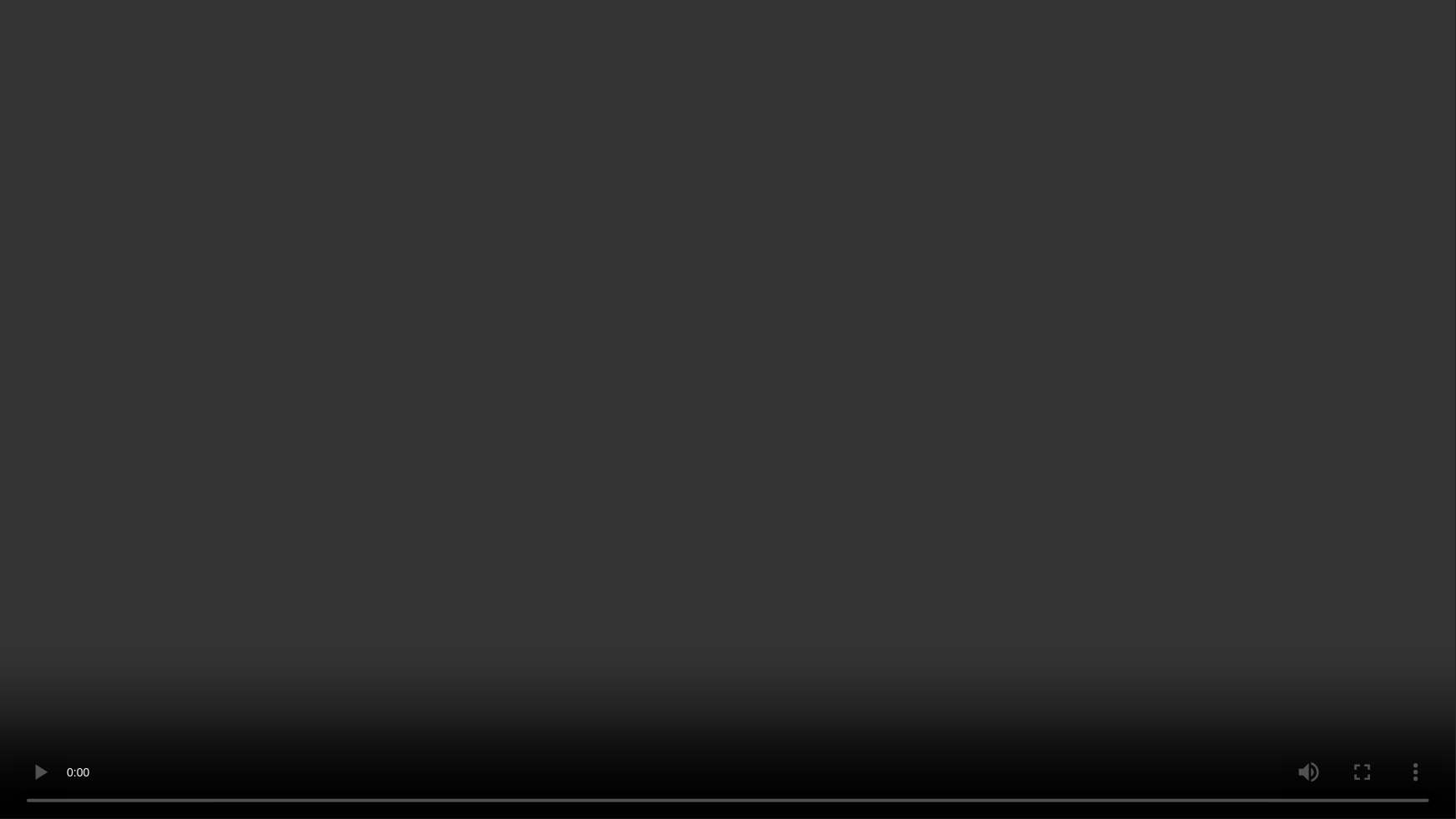
click at [962, 606] on video at bounding box center [728, 409] width 1456 height 819
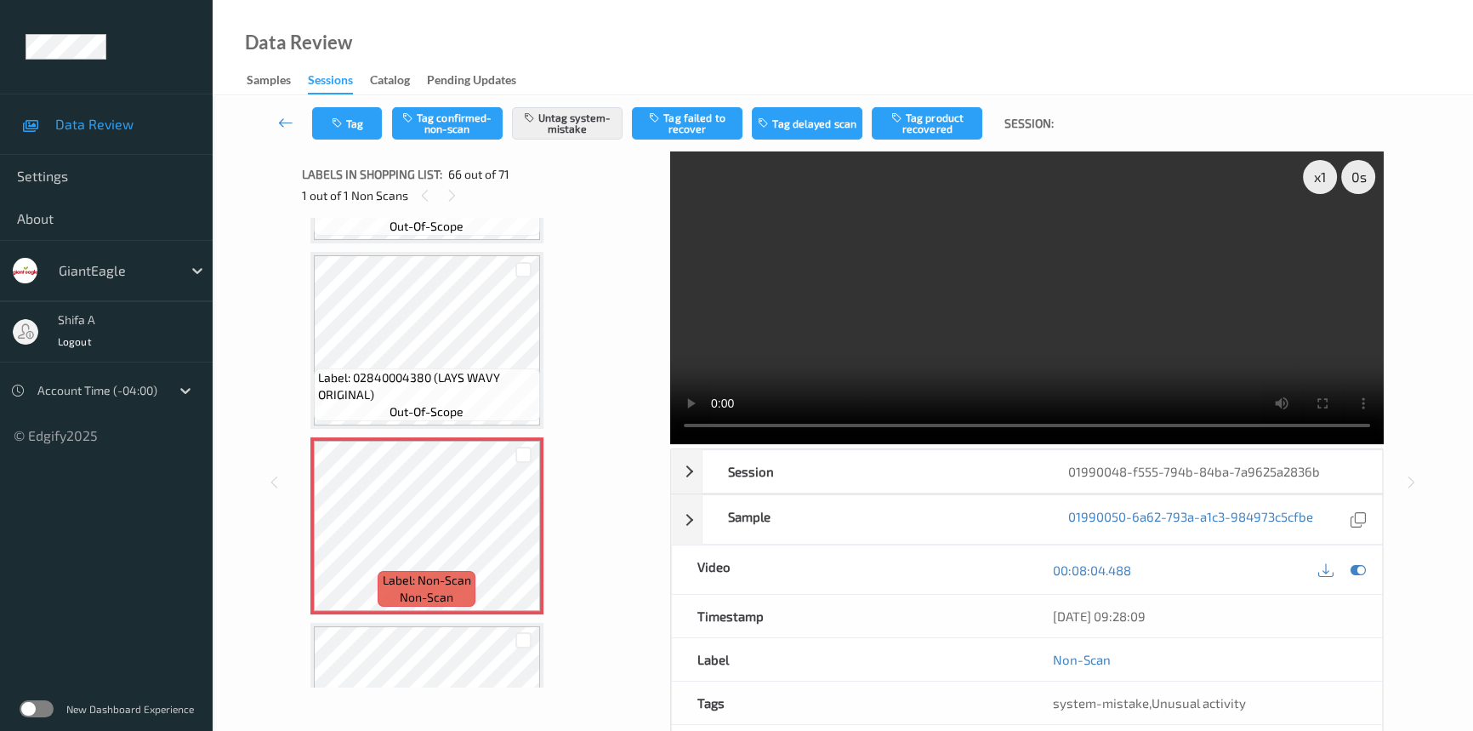
click at [1097, 332] on video at bounding box center [1027, 297] width 714 height 293
click at [1394, 298] on div "x 1 0 s Session 01990048-f555-794b-84ba-7a9625a2836b Session ID 01990048-f555-7…" at bounding box center [843, 481] width 1191 height 661
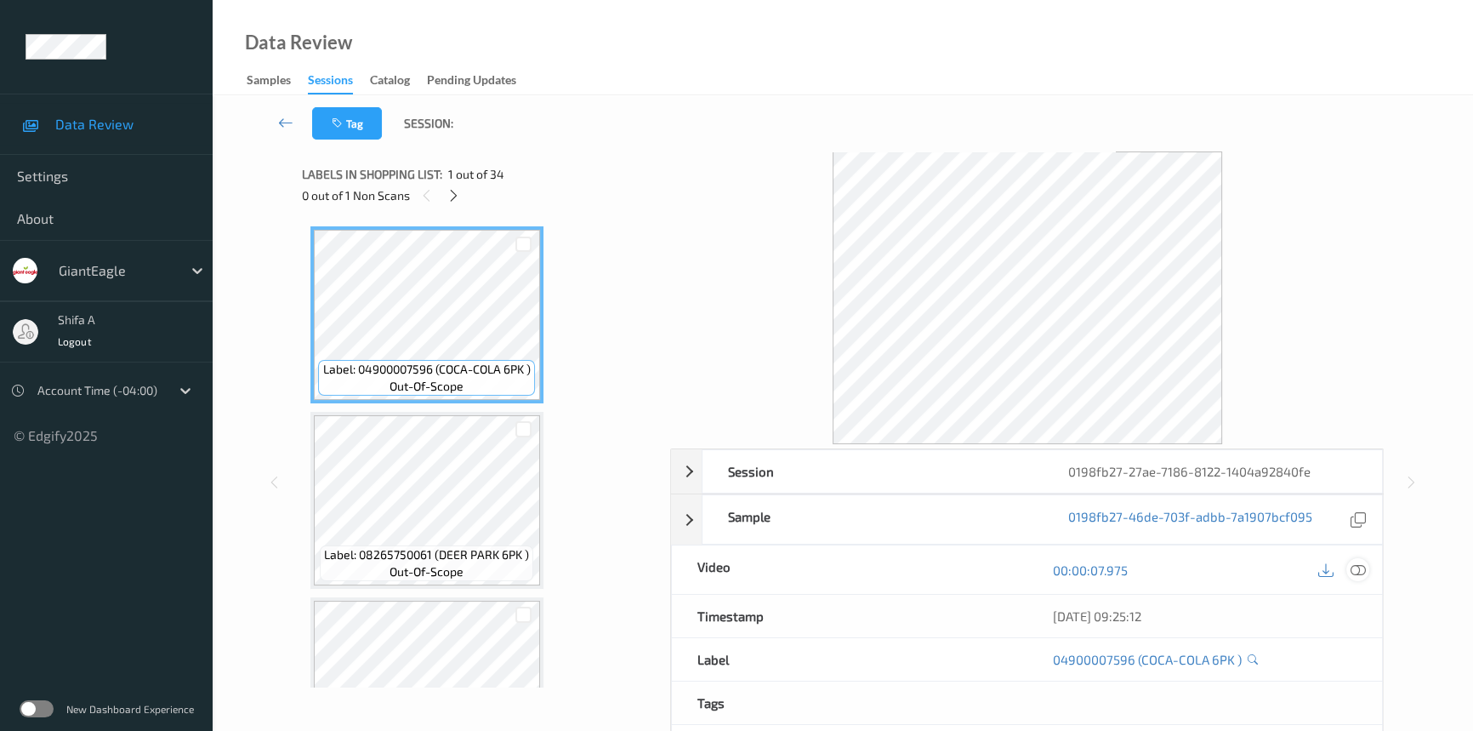
click at [1358, 570] on icon at bounding box center [1358, 569] width 15 height 15
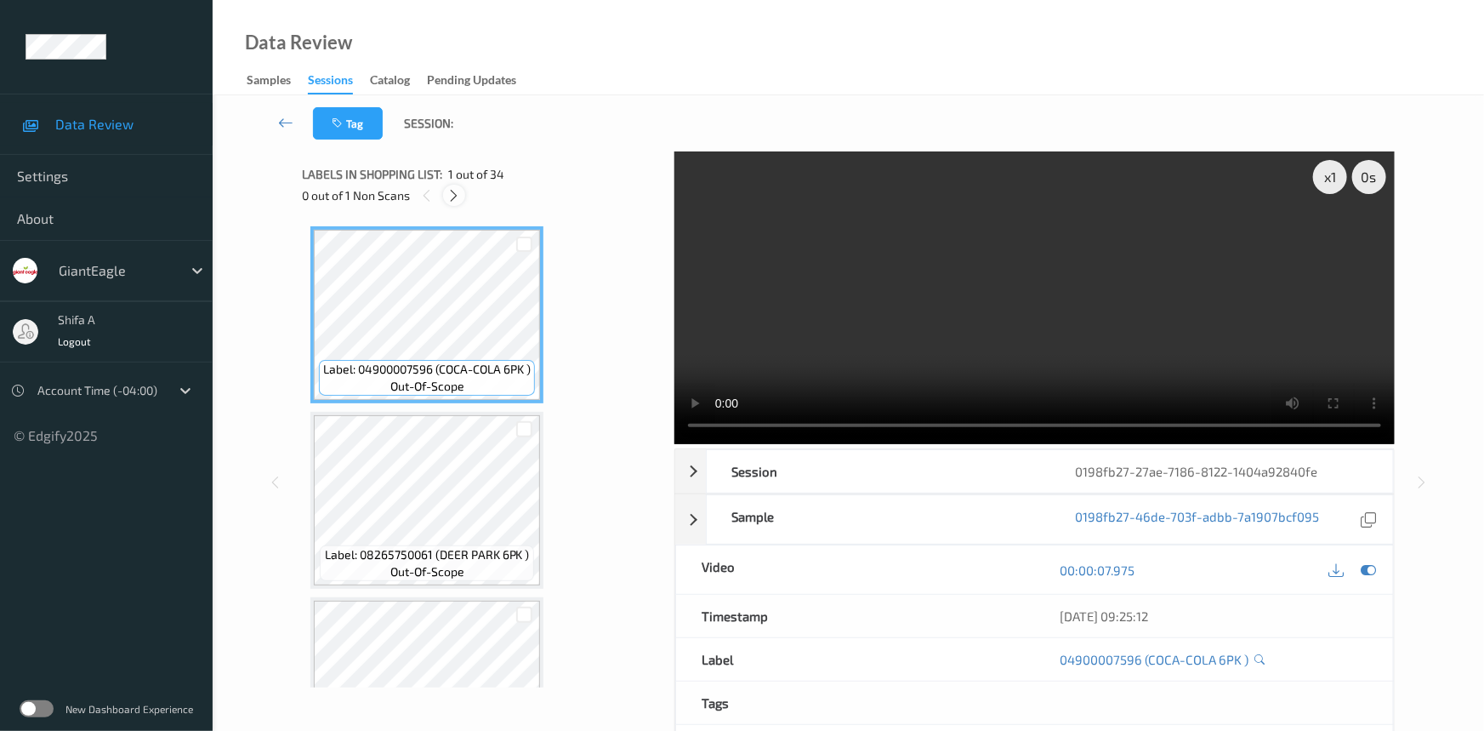
click at [456, 203] on div at bounding box center [453, 195] width 21 height 21
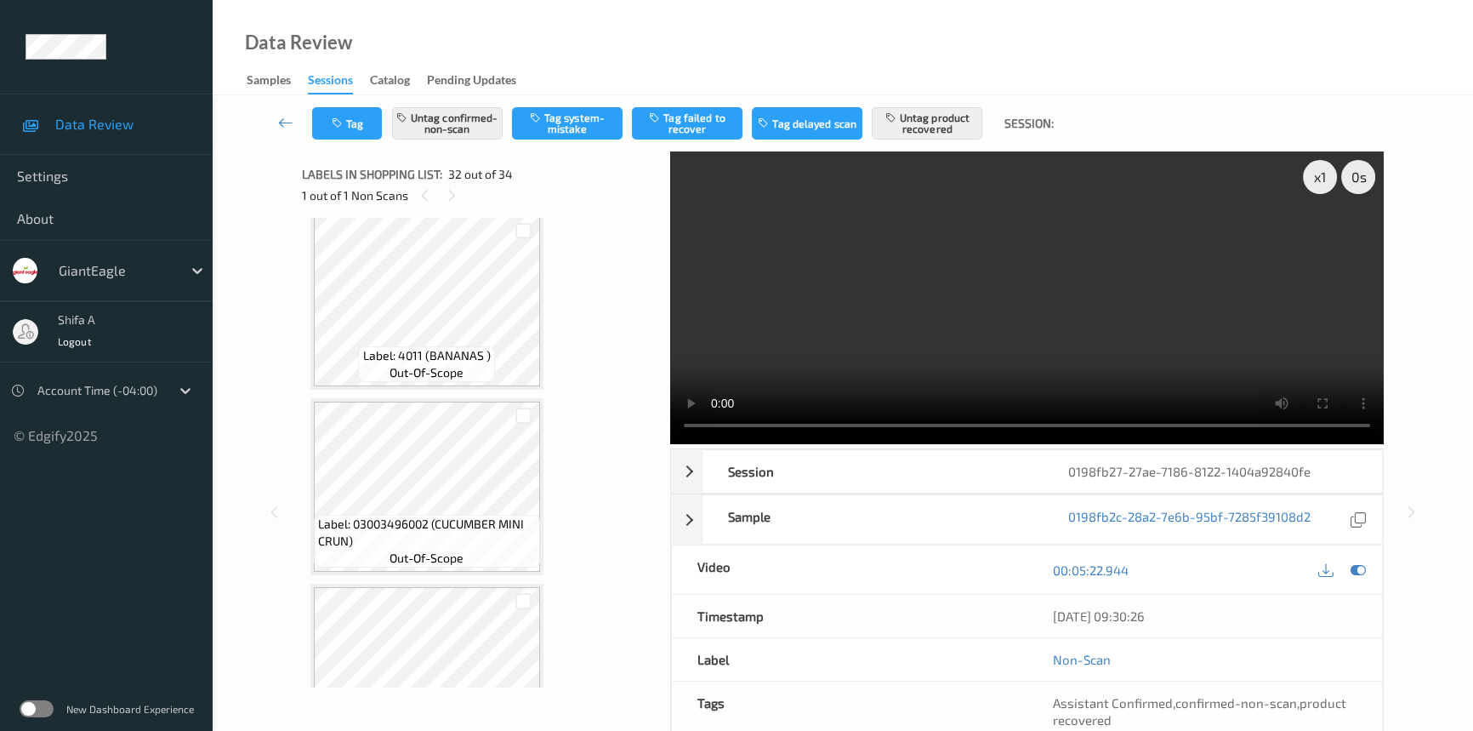
scroll to position [5512, 0]
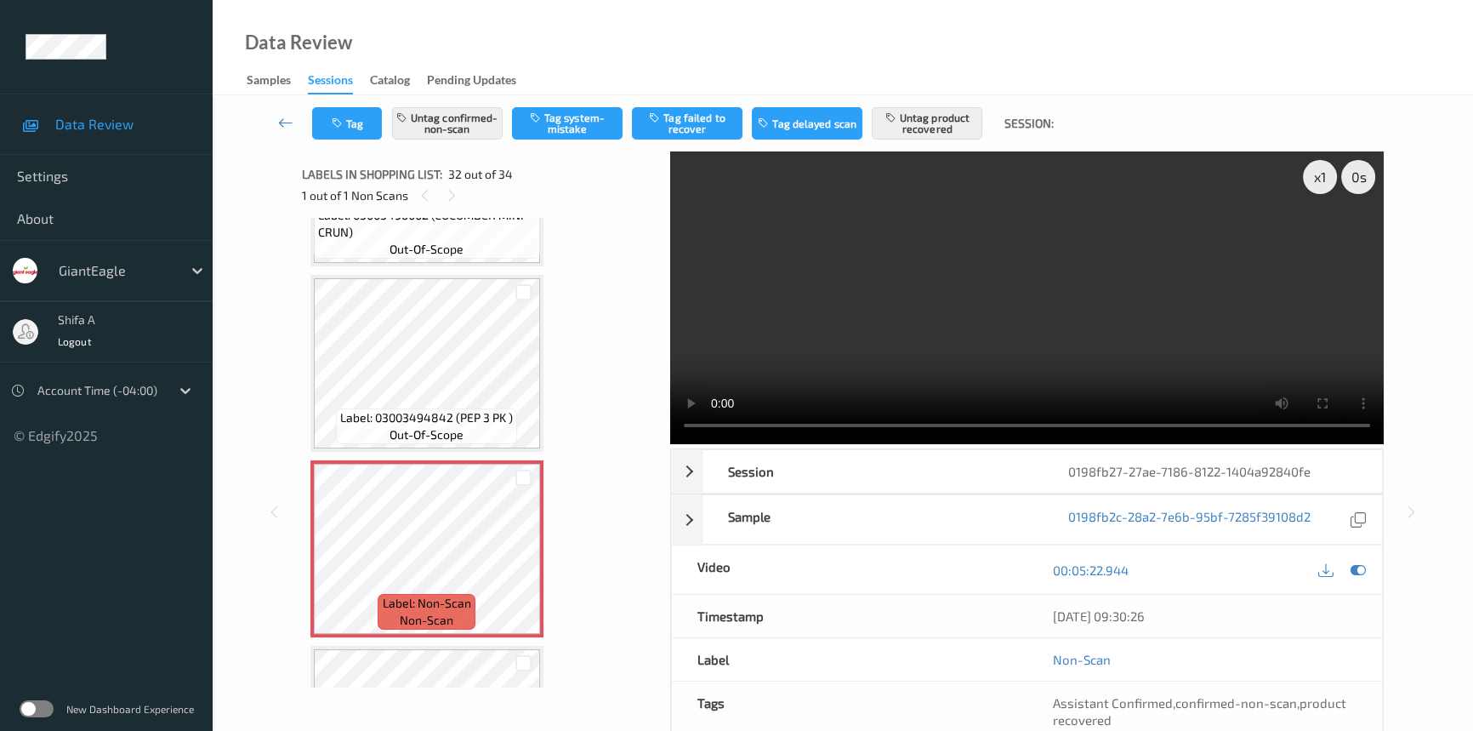
click at [1115, 268] on video at bounding box center [1027, 297] width 714 height 293
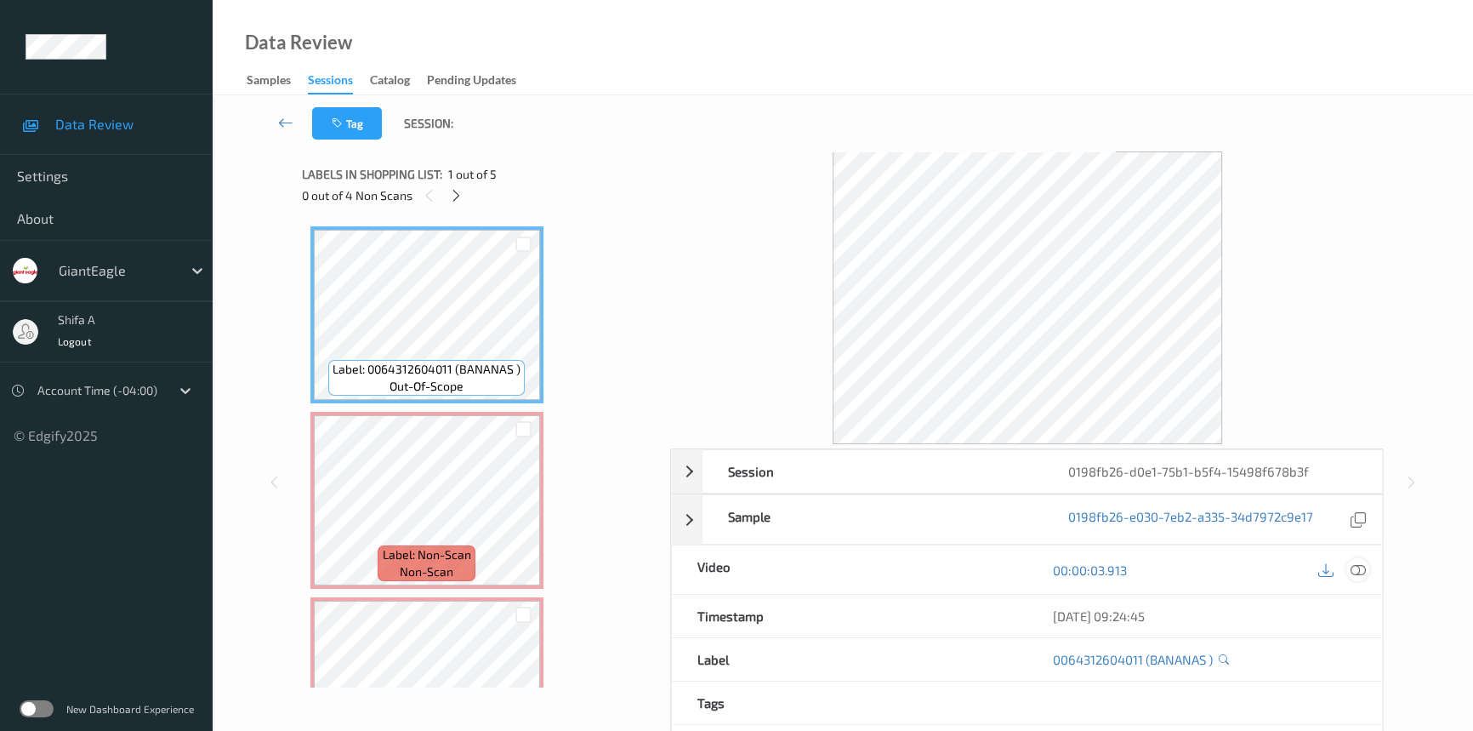
click at [1366, 566] on div at bounding box center [1357, 569] width 23 height 23
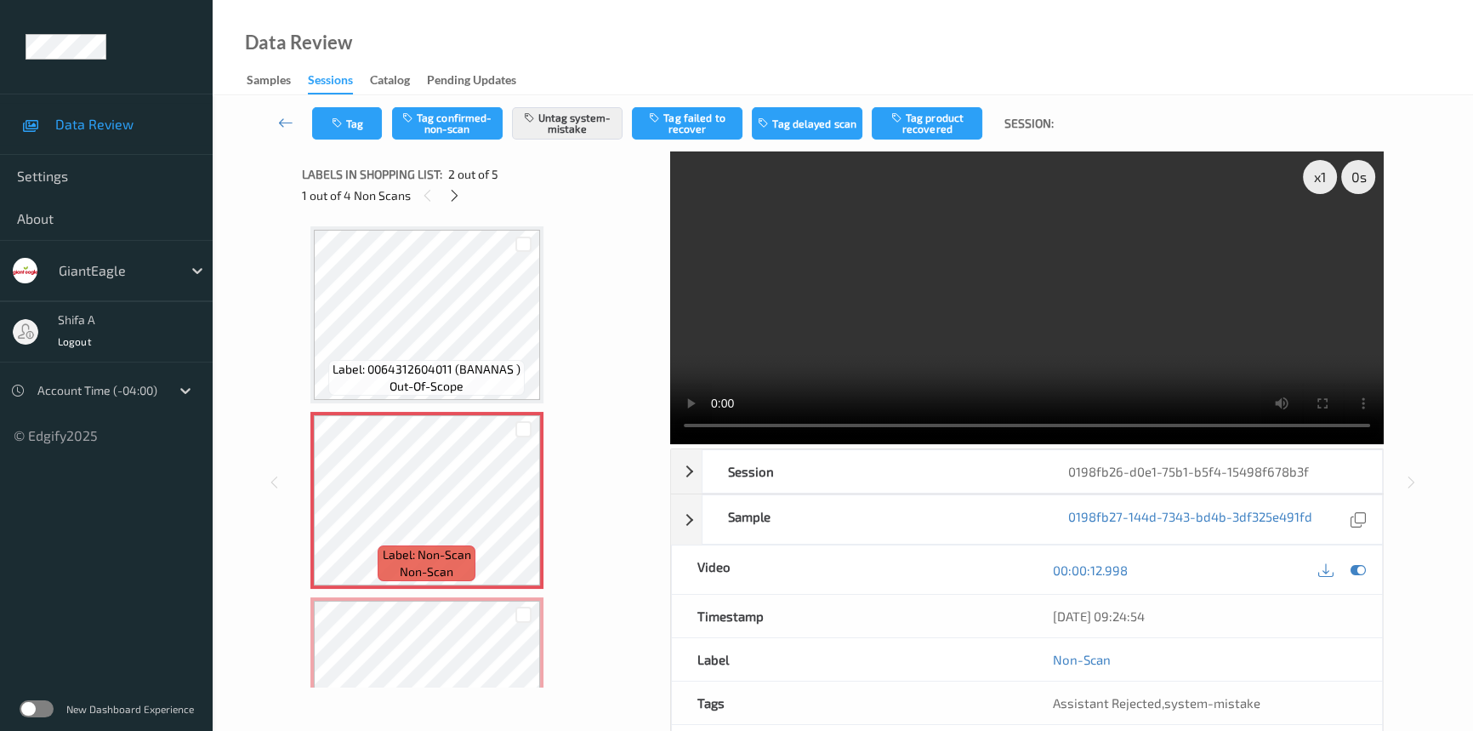
click at [1109, 157] on video at bounding box center [1027, 297] width 714 height 293
click at [1113, 208] on video at bounding box center [1027, 297] width 714 height 293
click at [456, 196] on icon at bounding box center [454, 195] width 14 height 15
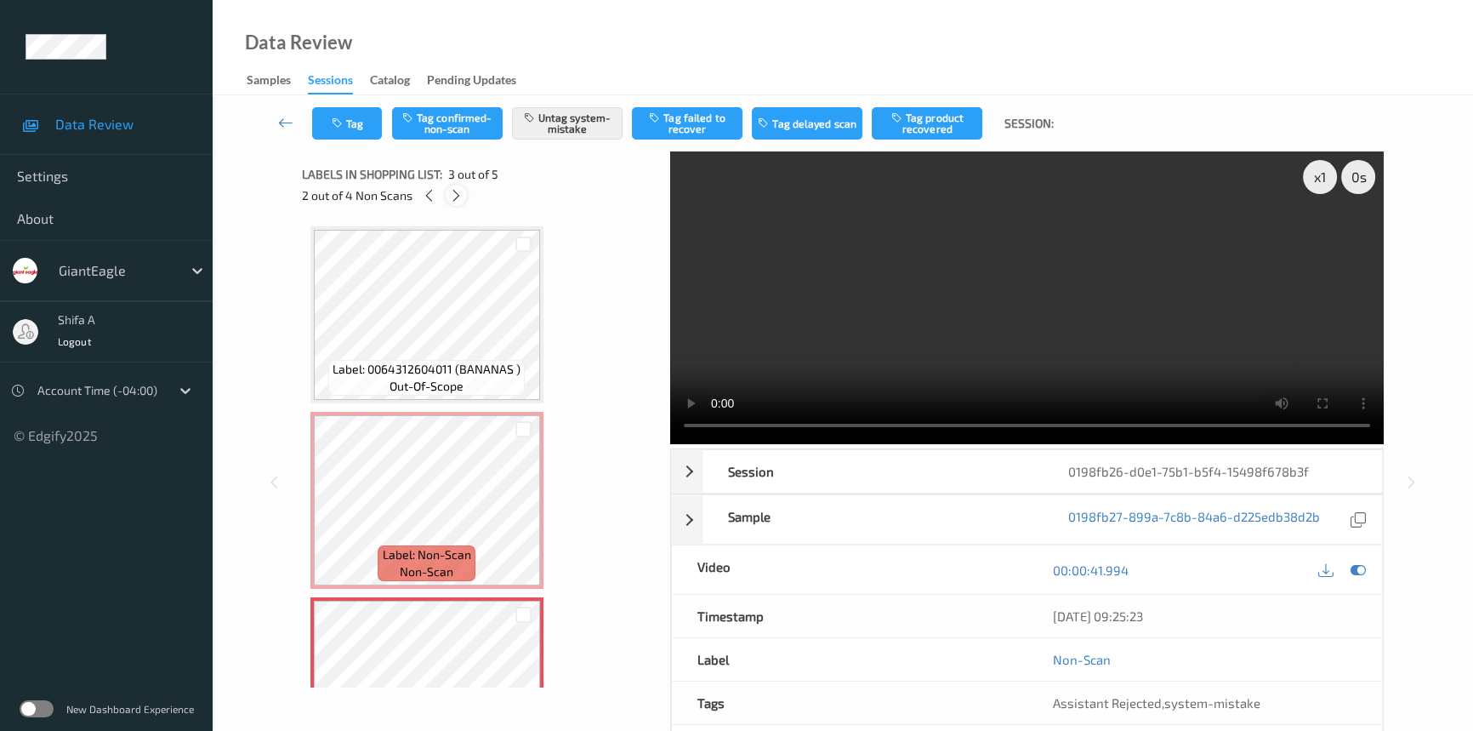
scroll to position [193, 0]
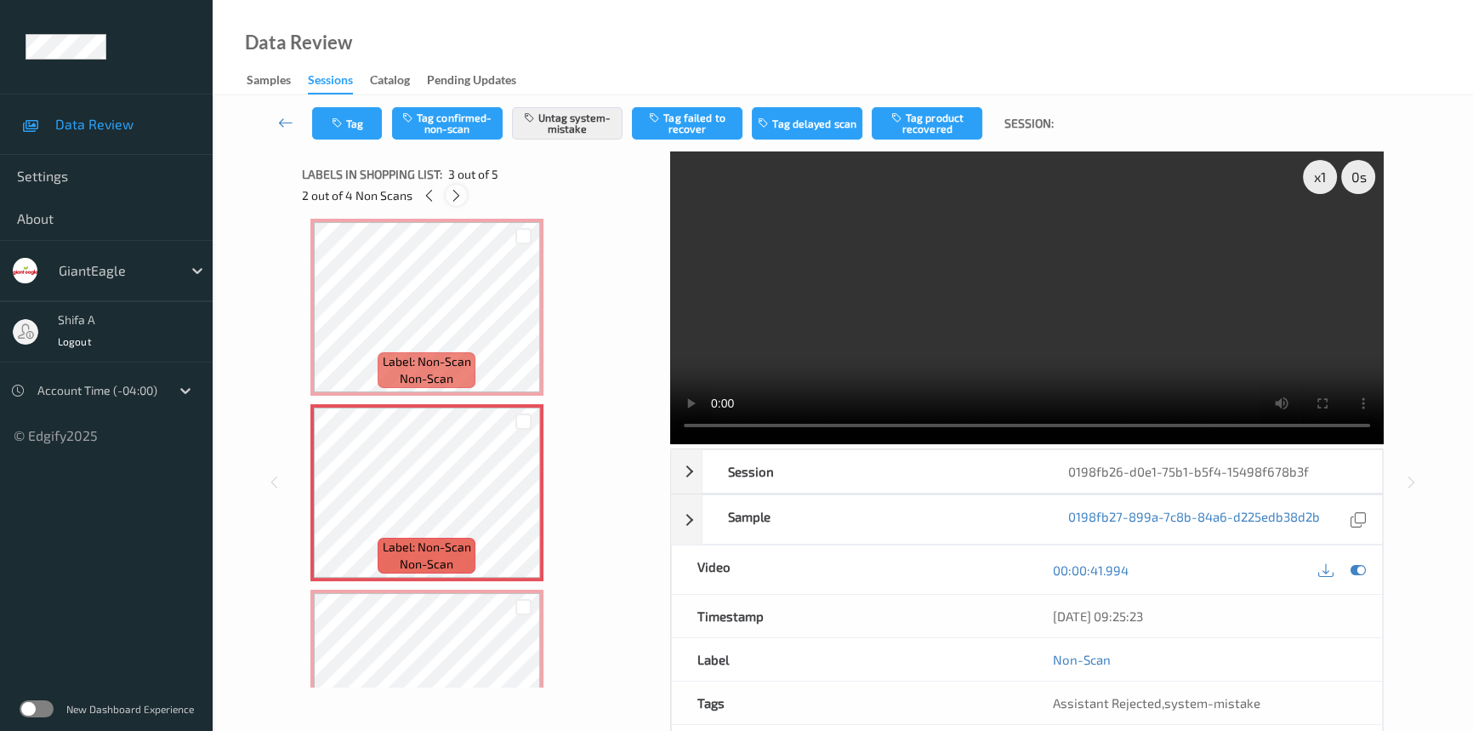
click at [456, 196] on icon at bounding box center [456, 195] width 14 height 15
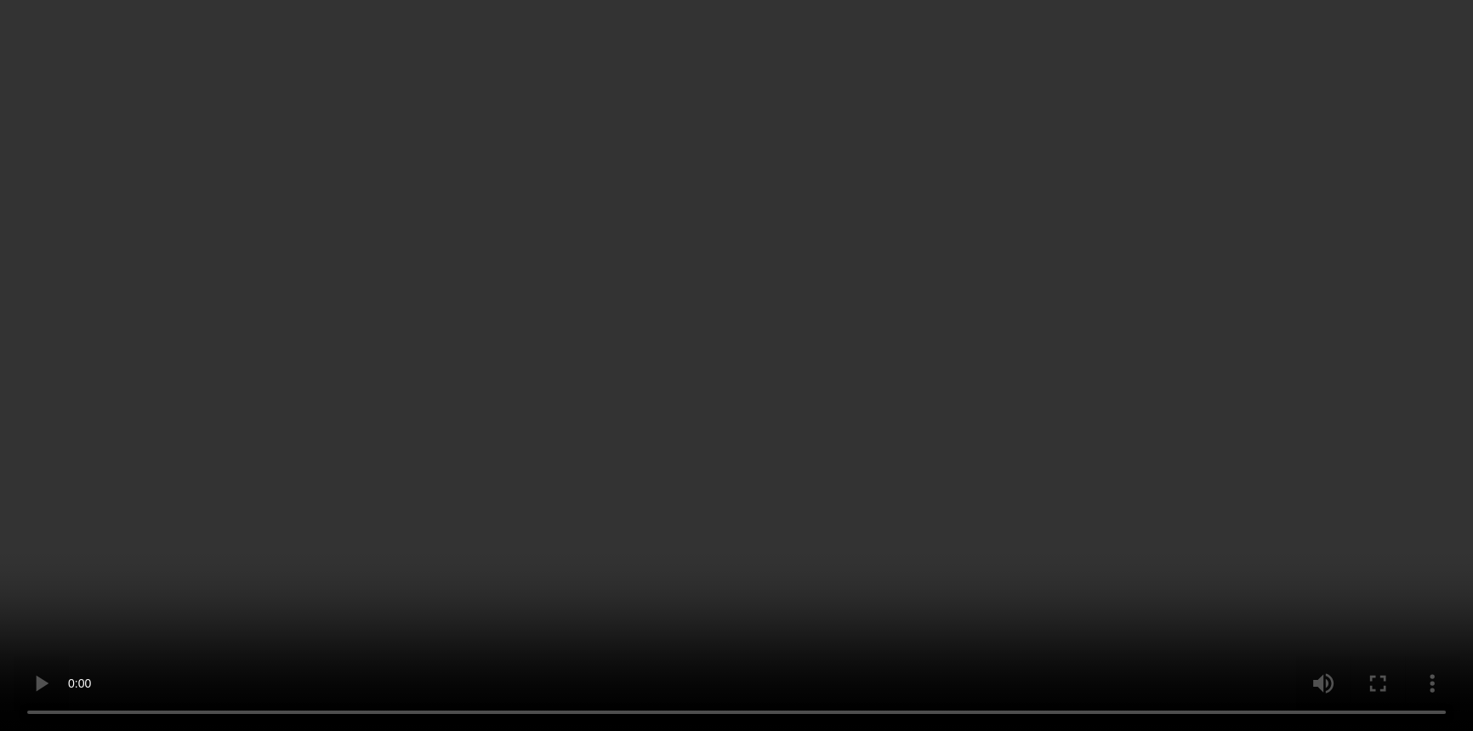
scroll to position [358, 0]
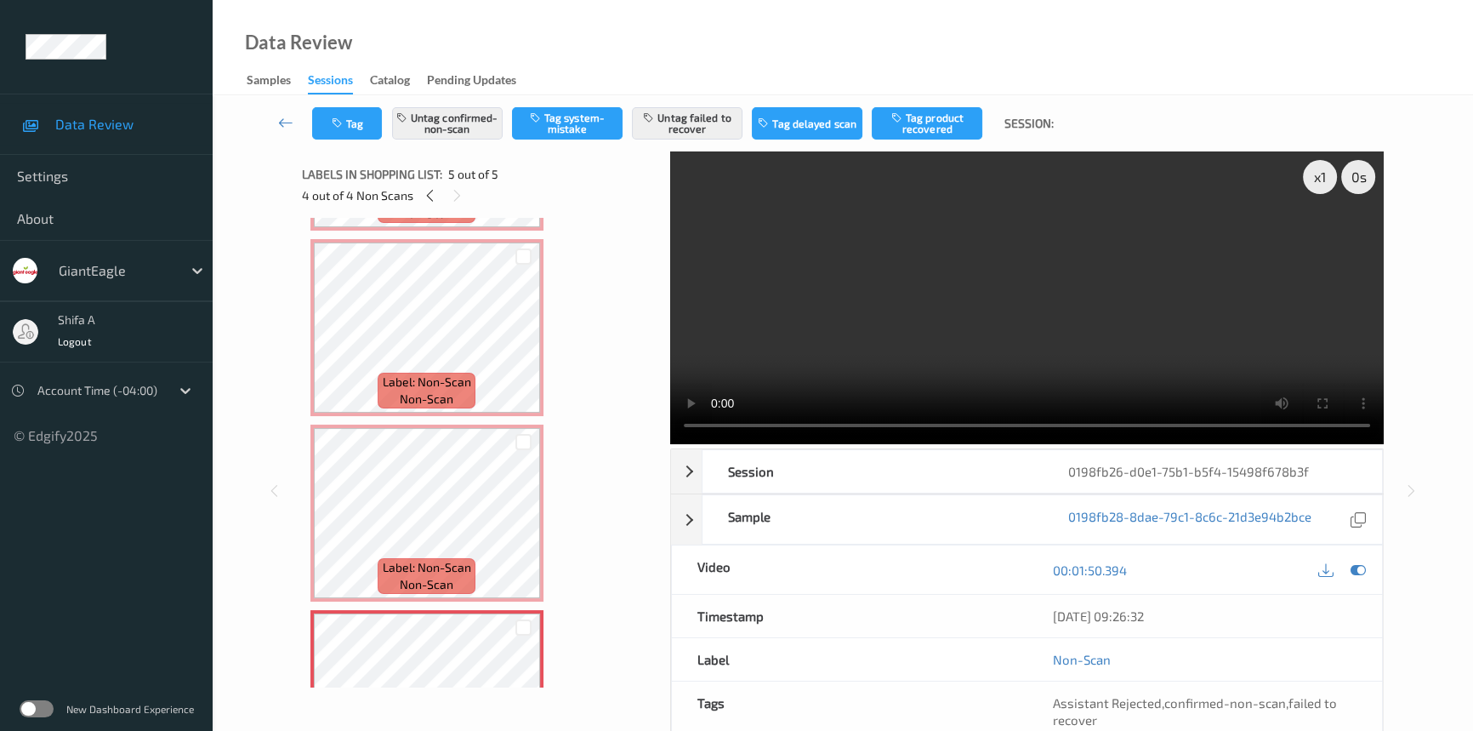
click at [1213, 334] on video at bounding box center [1027, 297] width 714 height 293
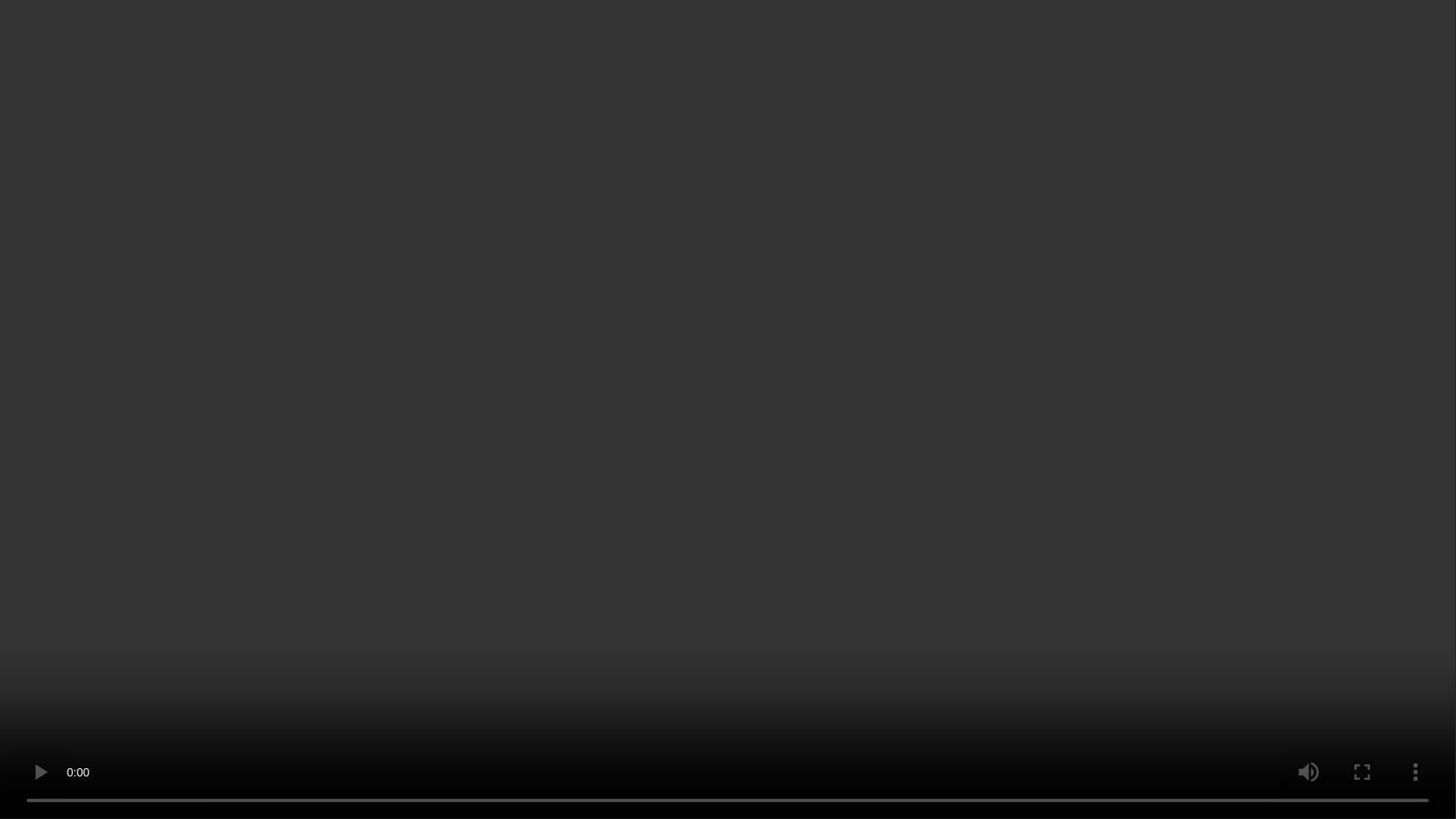
click at [885, 571] on video at bounding box center [728, 409] width 1456 height 819
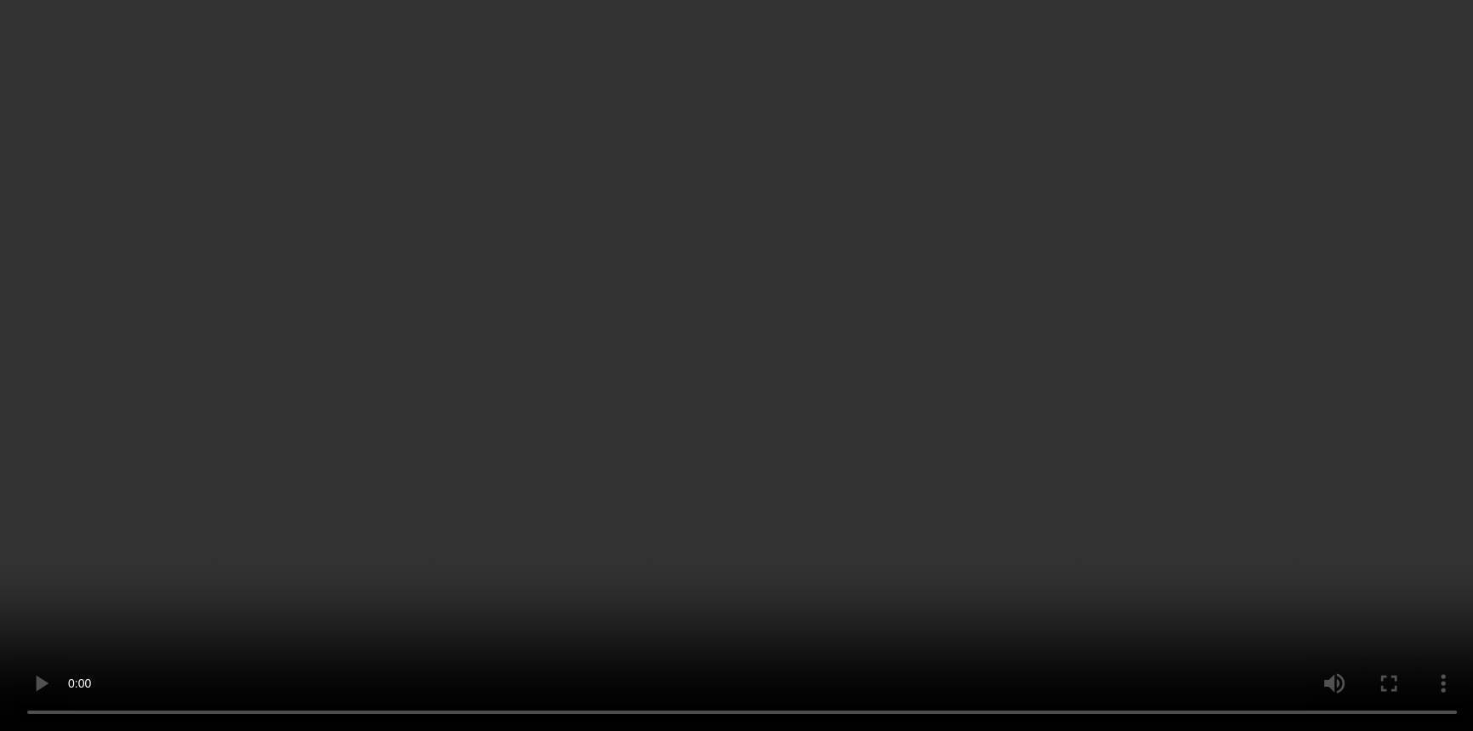
scroll to position [463, 0]
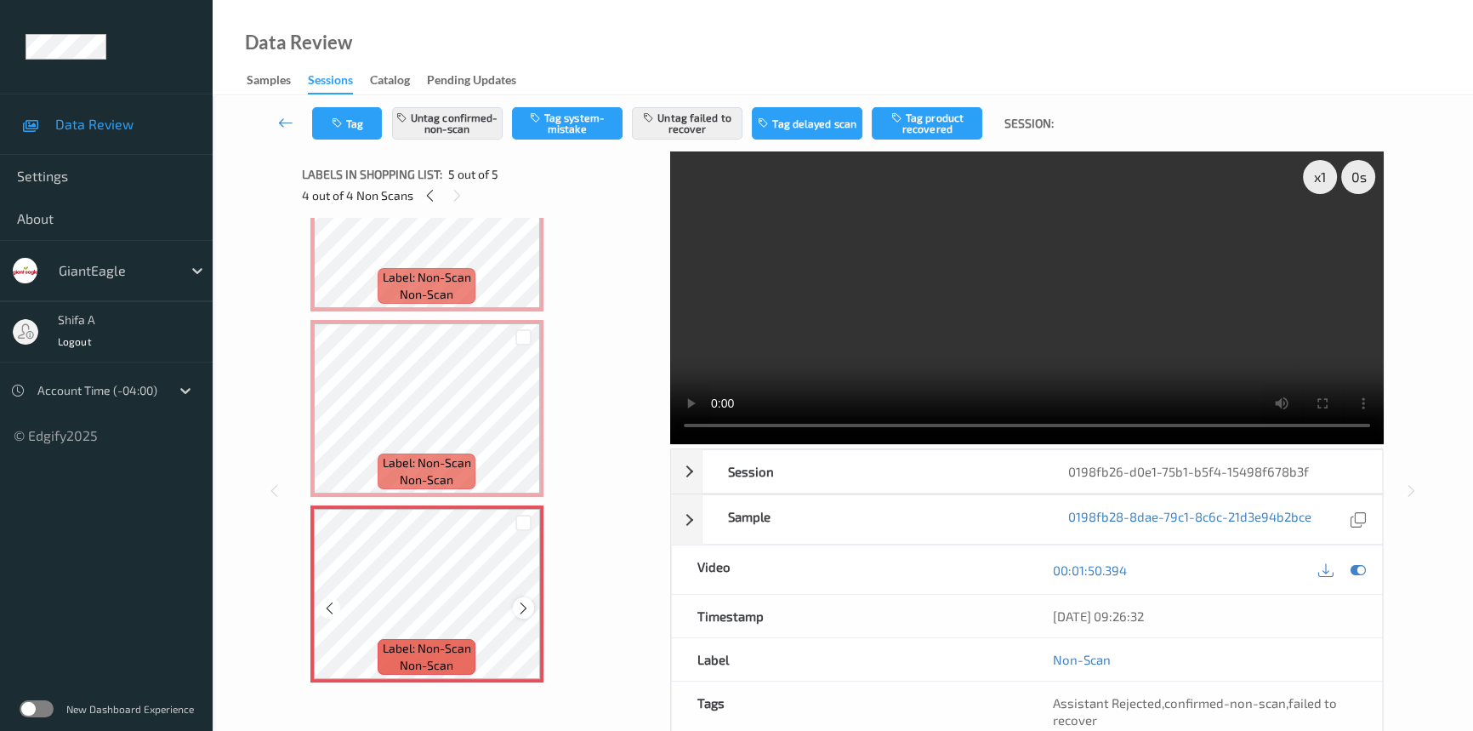
click at [521, 608] on icon at bounding box center [523, 608] width 14 height 15
click at [519, 415] on icon at bounding box center [523, 422] width 14 height 15
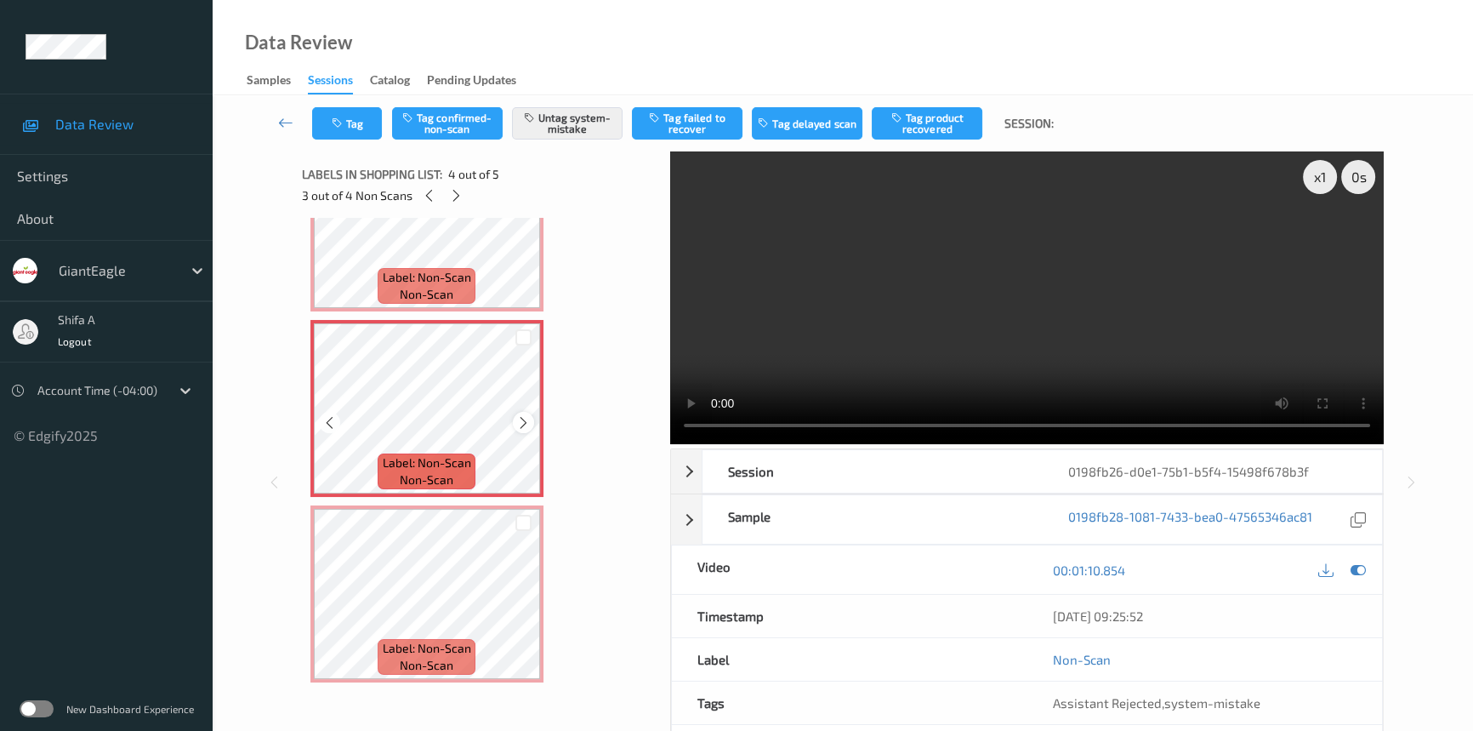
click at [529, 415] on icon at bounding box center [523, 422] width 14 height 15
click at [530, 415] on div at bounding box center [523, 422] width 21 height 21
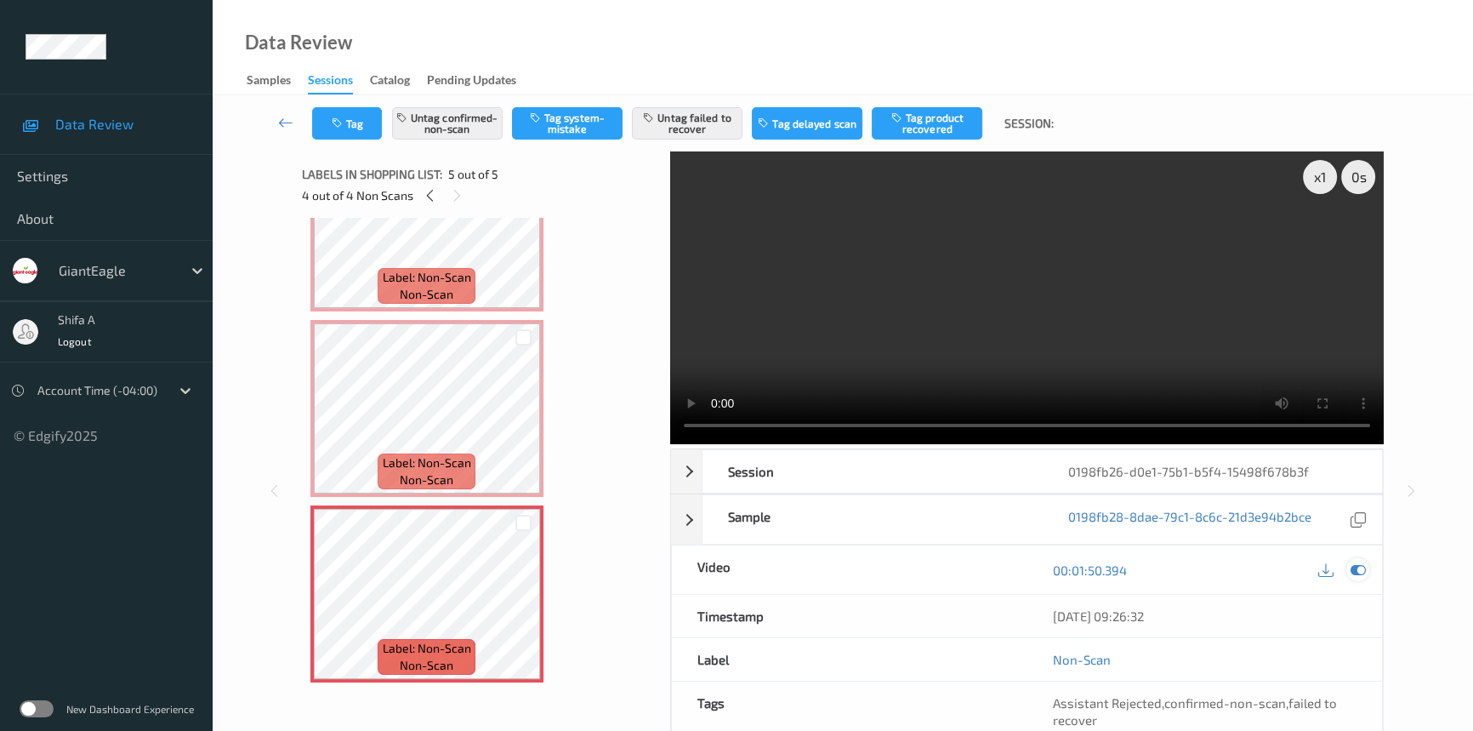
click at [1363, 567] on icon at bounding box center [1358, 569] width 15 height 15
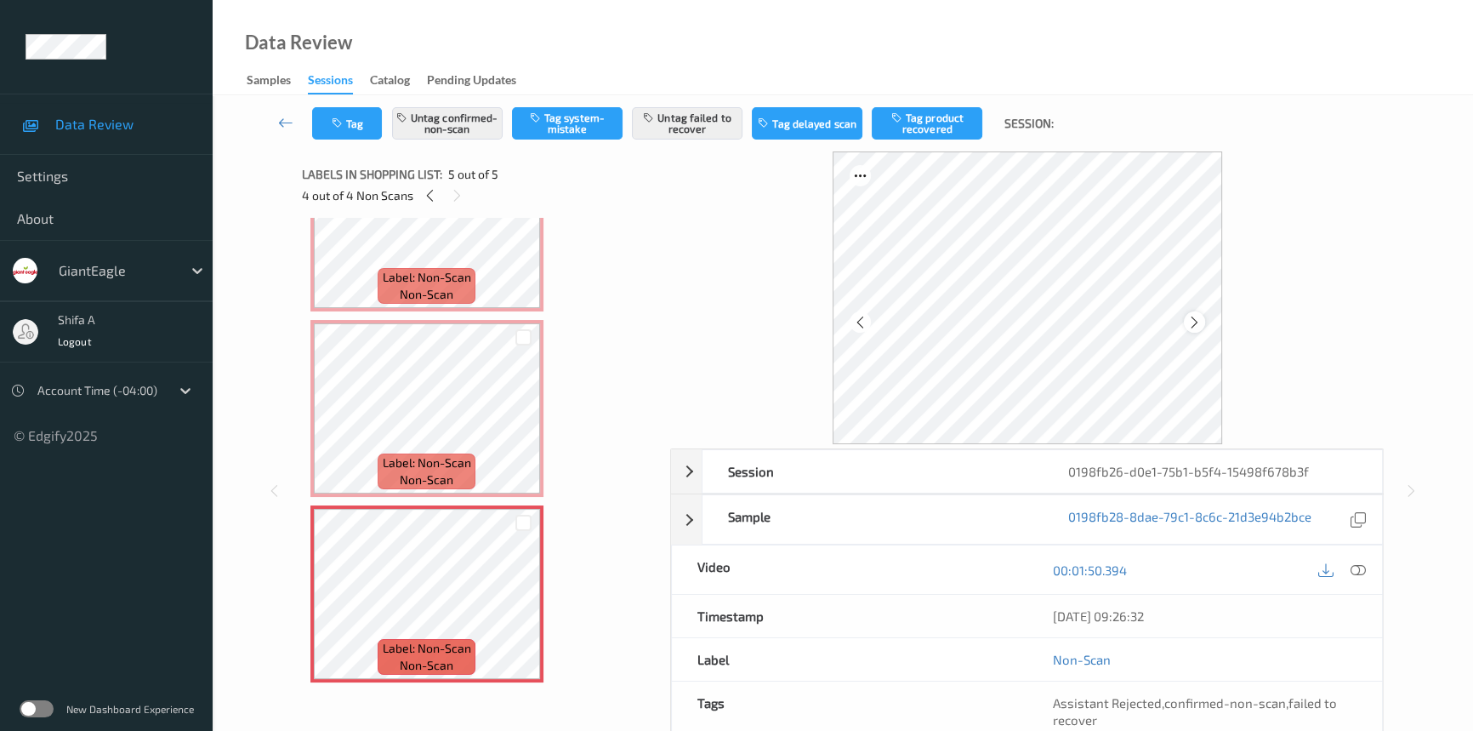
click at [1191, 314] on icon at bounding box center [1194, 321] width 14 height 15
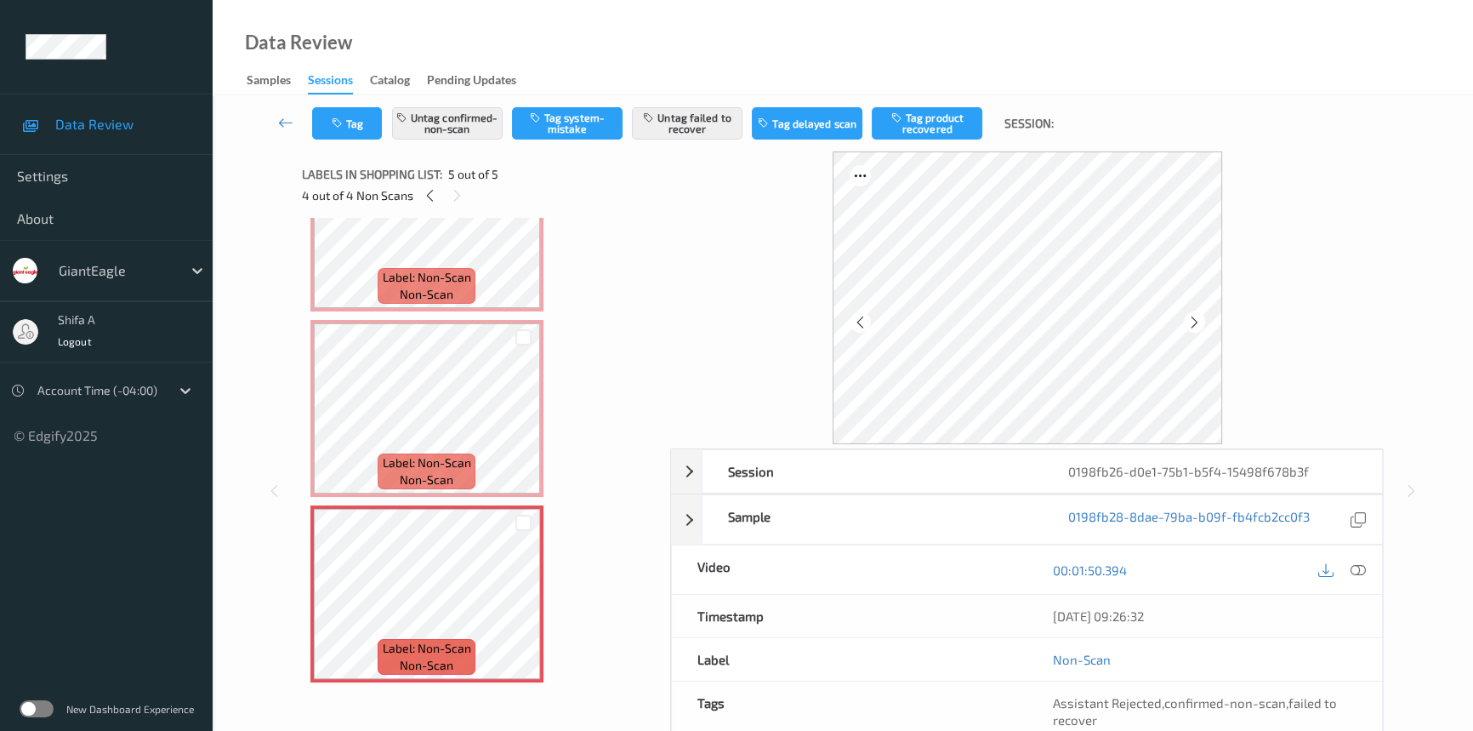
click at [1191, 314] on icon at bounding box center [1194, 321] width 14 height 15
